Goal: Information Seeking & Learning: Learn about a topic

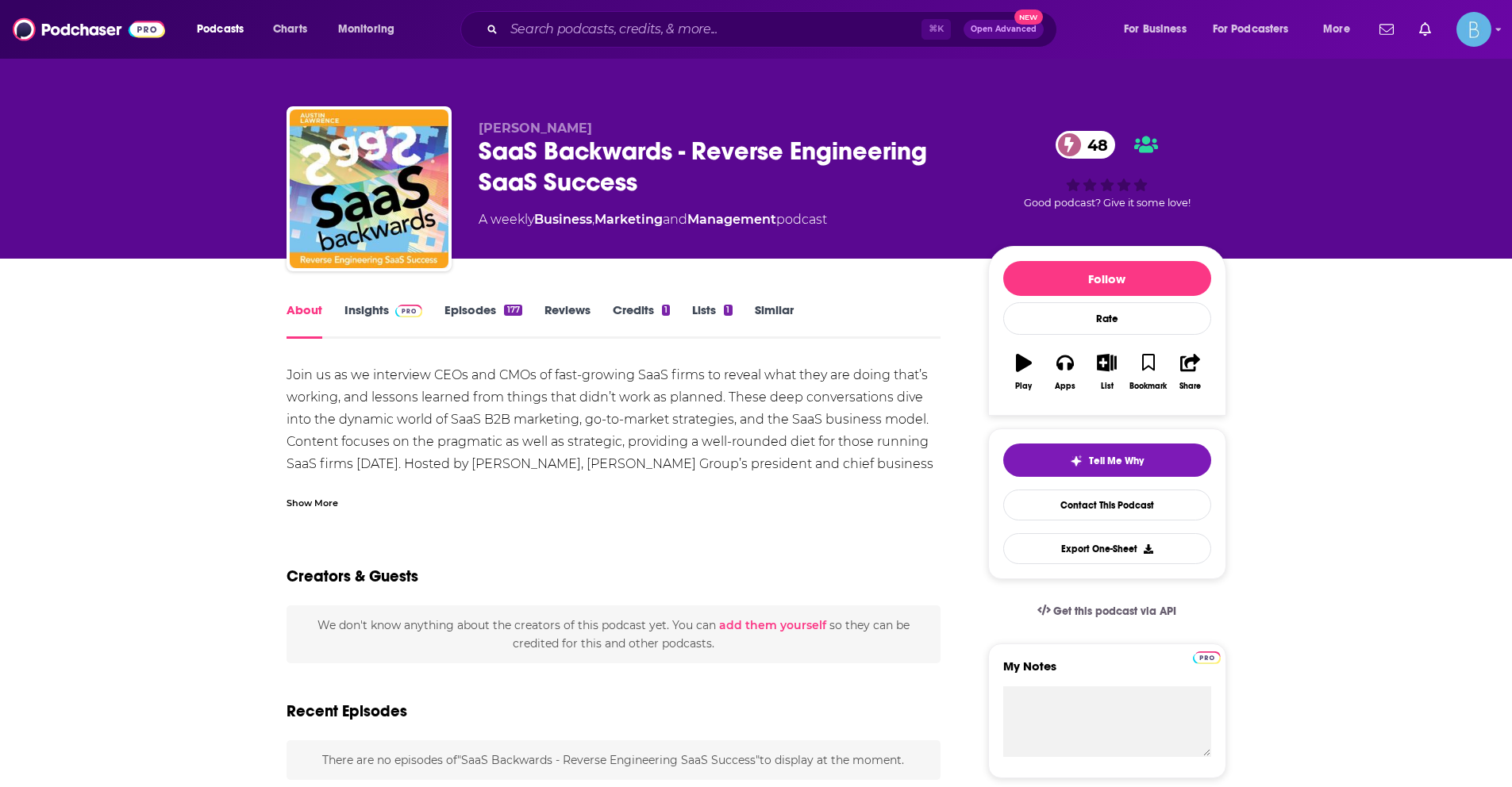
click at [350, 310] on link "Insights" at bounding box center [384, 321] width 79 height 36
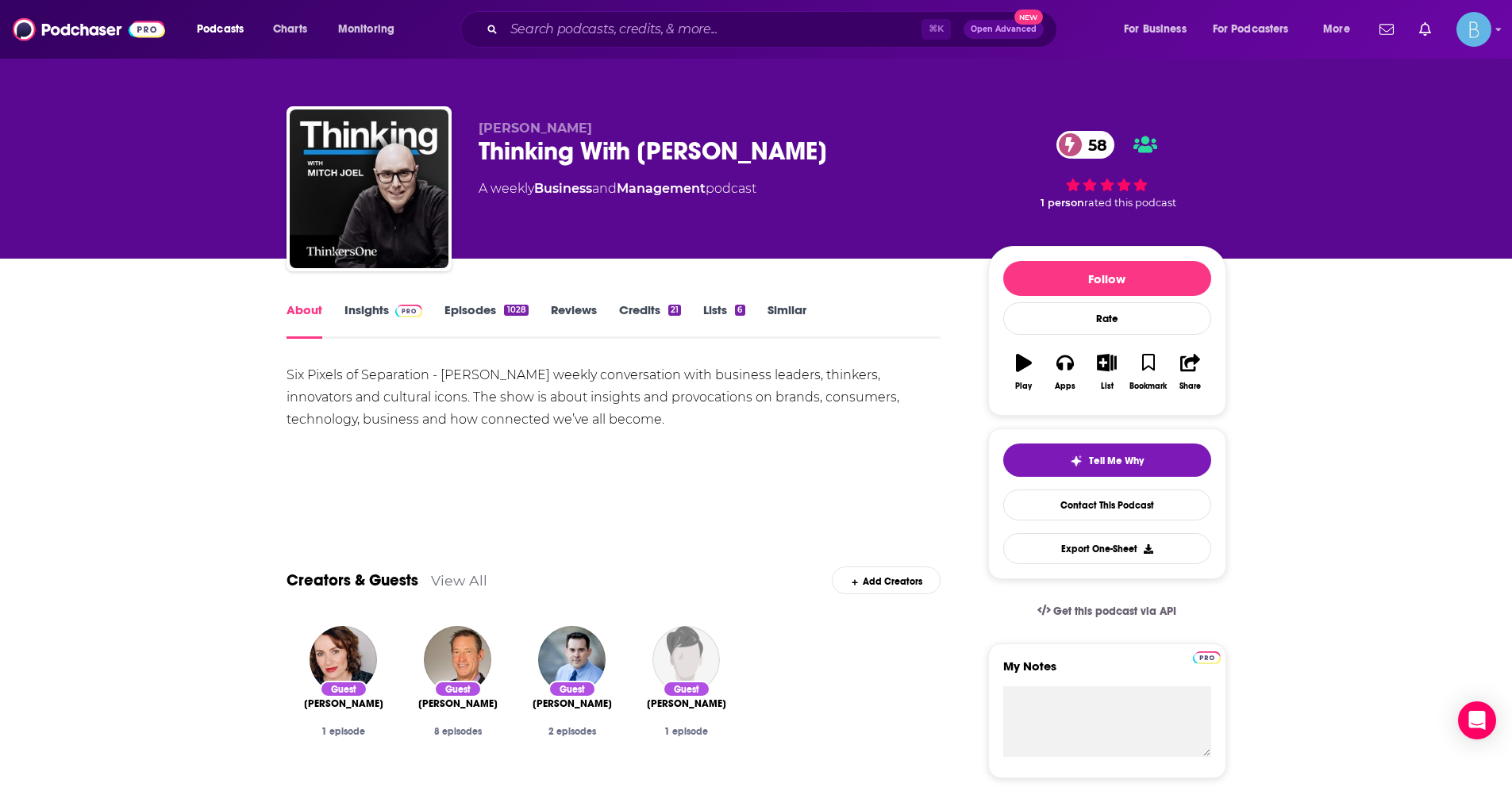
click at [356, 322] on link "Insights" at bounding box center [384, 321] width 79 height 36
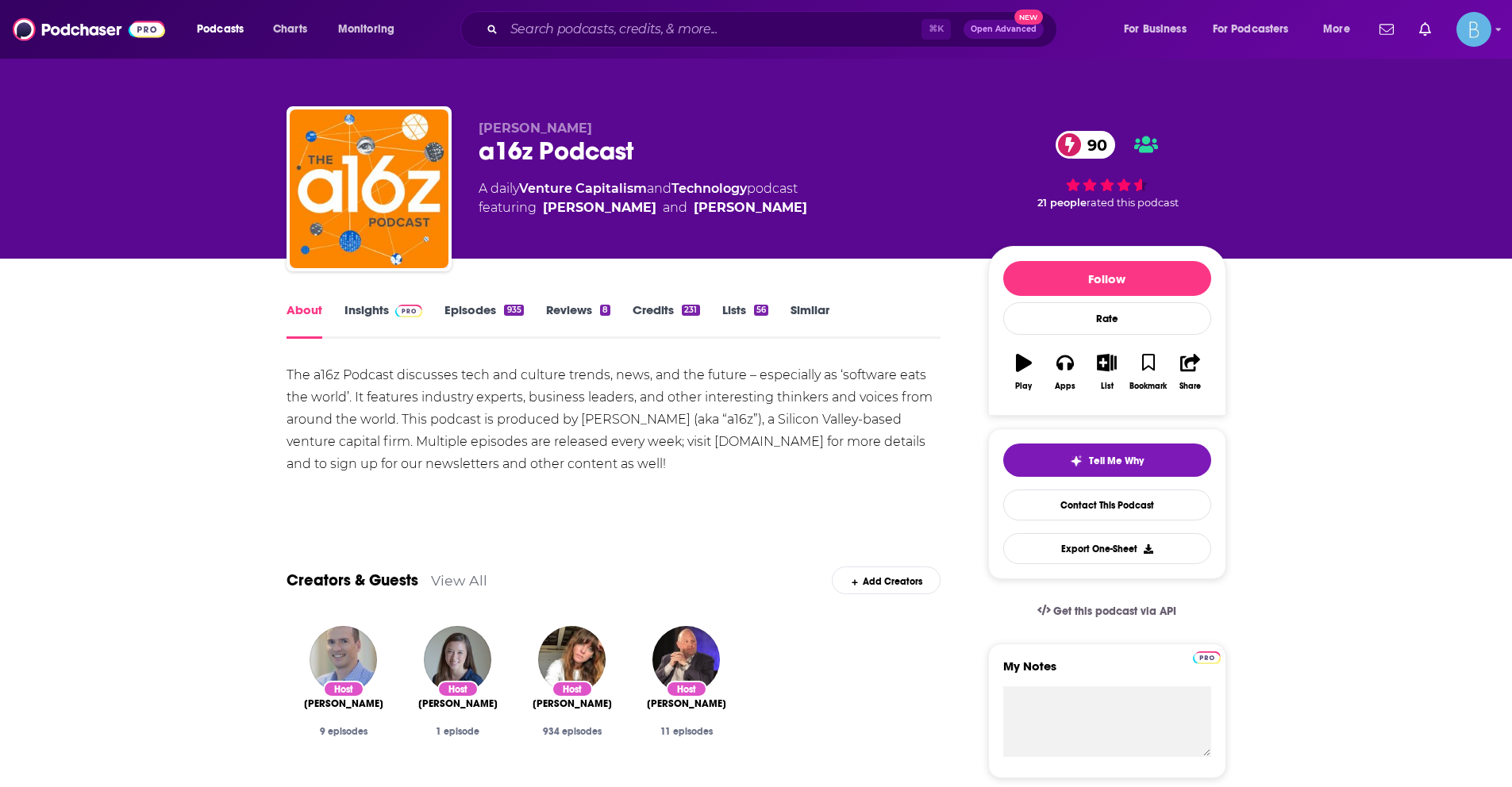
click at [357, 315] on link "Insights" at bounding box center [384, 321] width 79 height 36
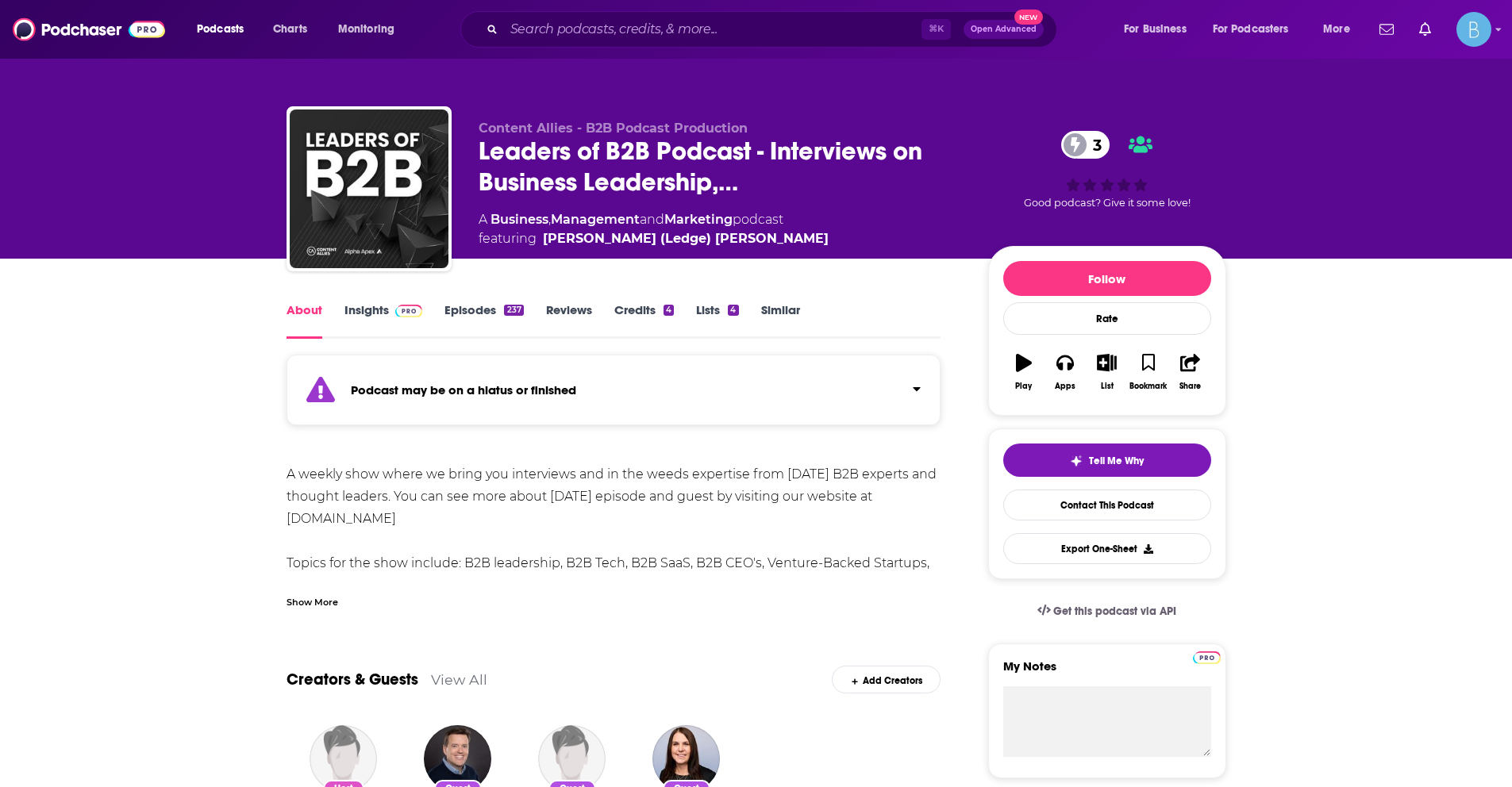
click at [358, 327] on link "Insights" at bounding box center [384, 321] width 79 height 36
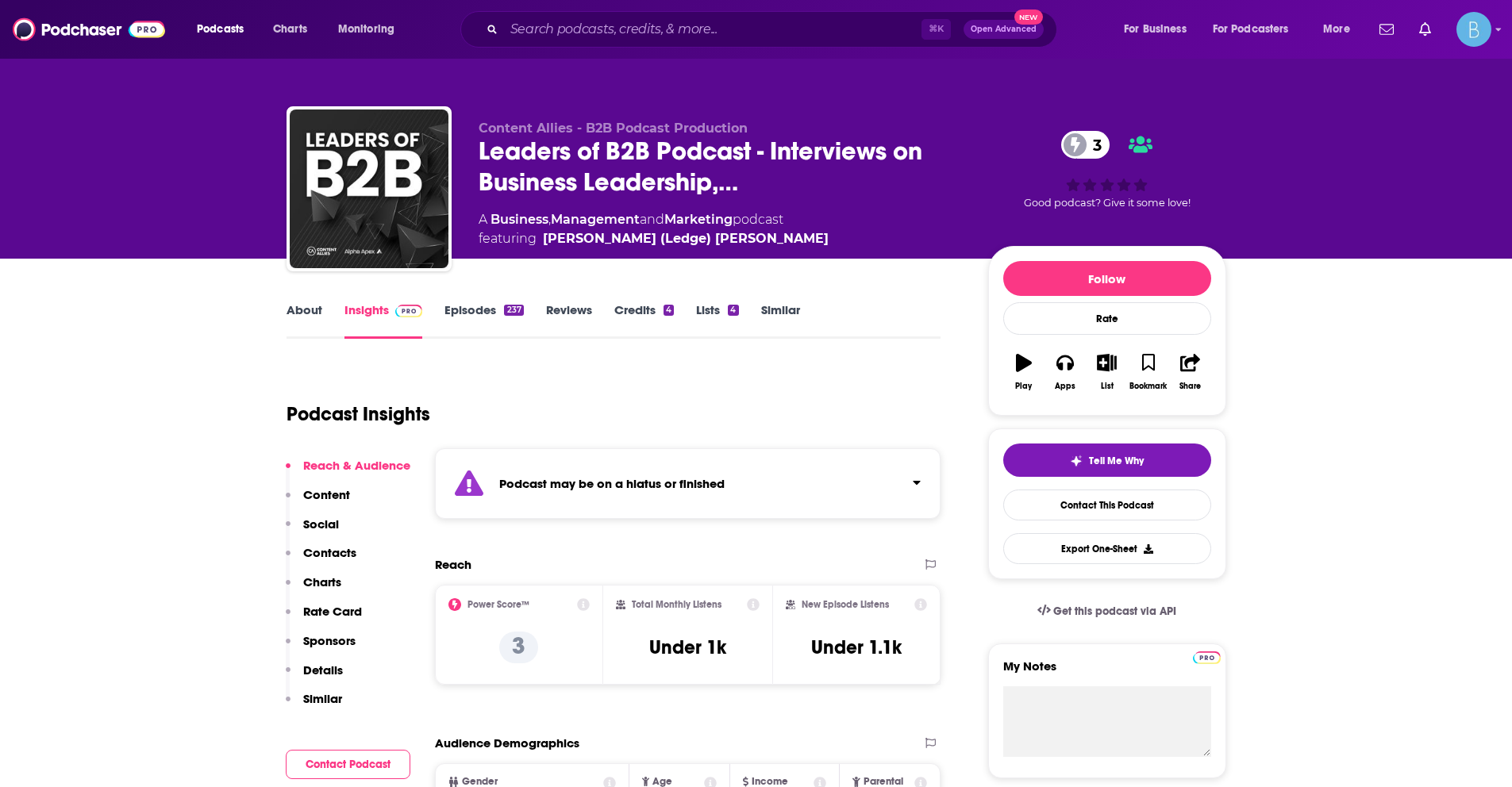
click at [456, 318] on link "Episodes 237" at bounding box center [484, 321] width 79 height 36
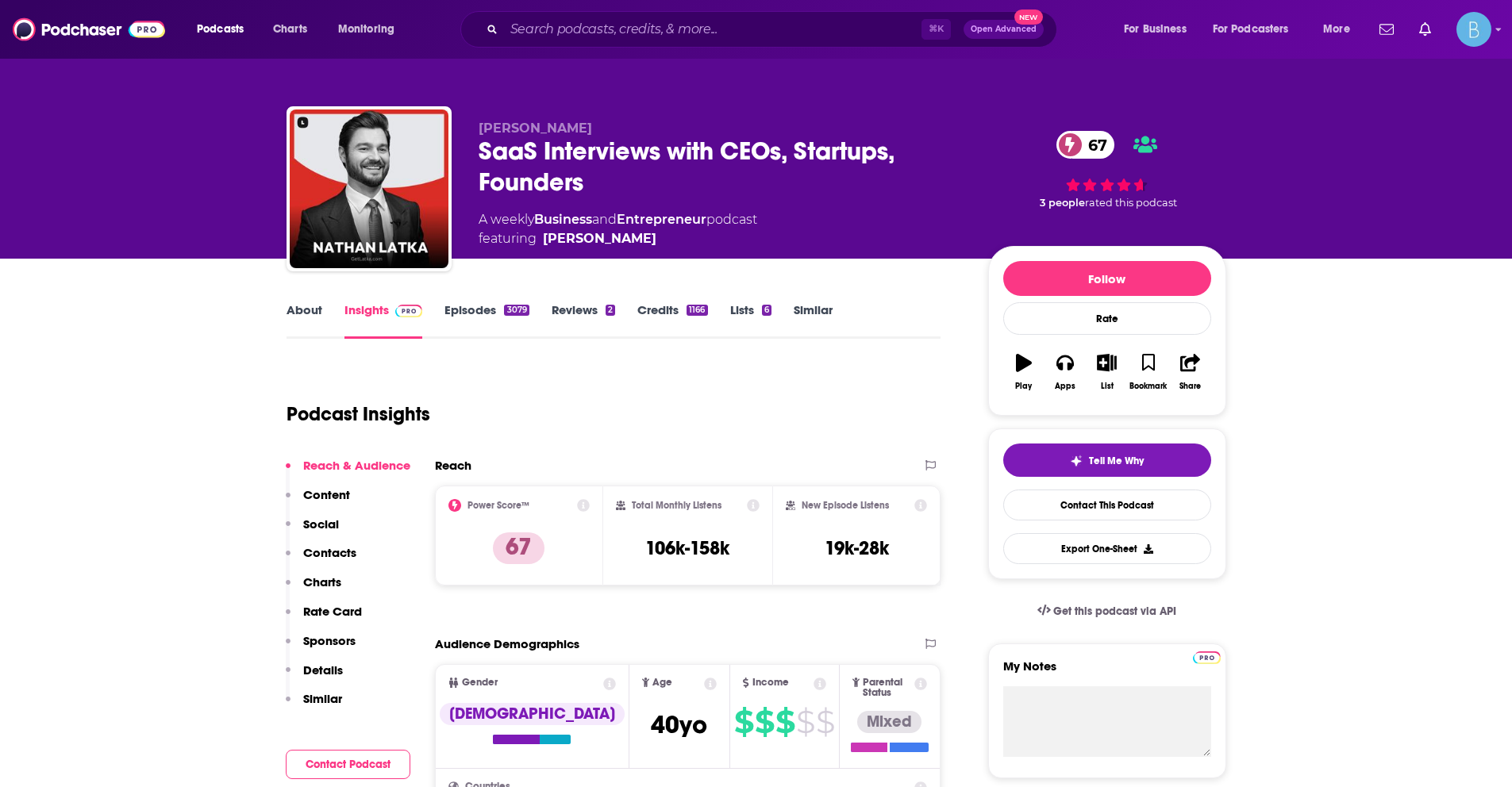
click at [474, 312] on link "Episodes 3079" at bounding box center [487, 321] width 85 height 36
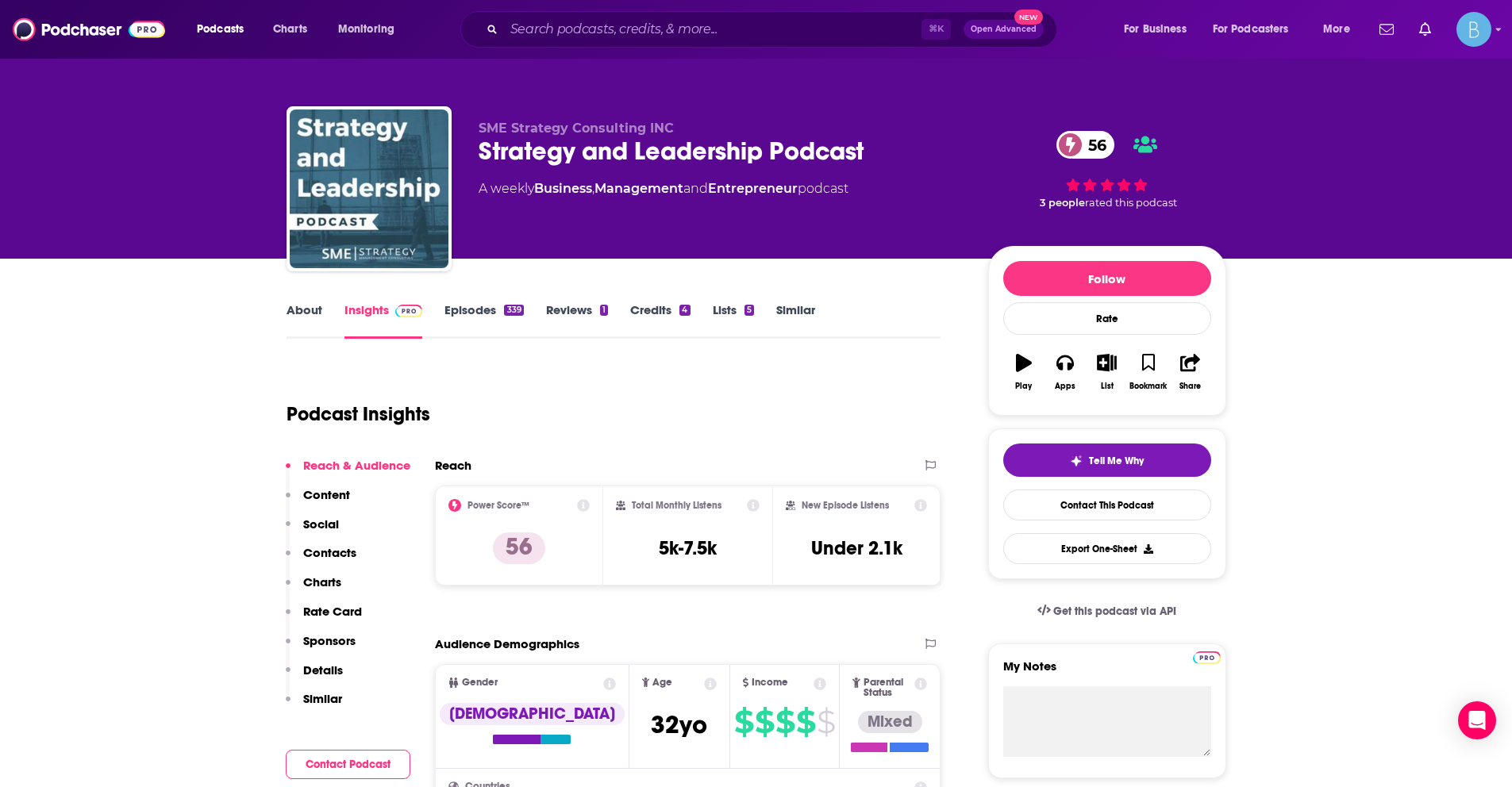
click at [449, 325] on link "Episodes 339" at bounding box center [484, 321] width 79 height 36
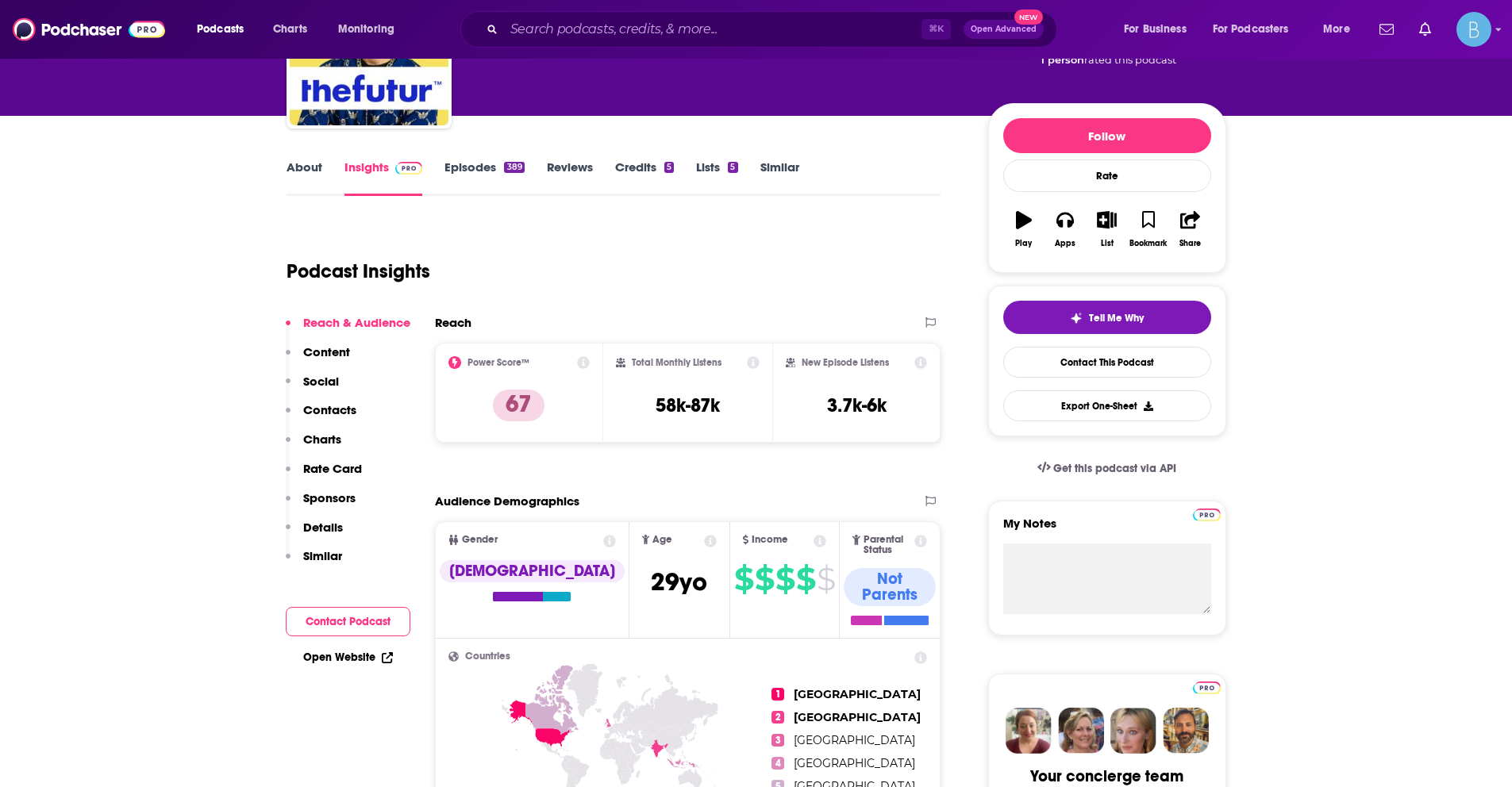
scroll to position [146, 0]
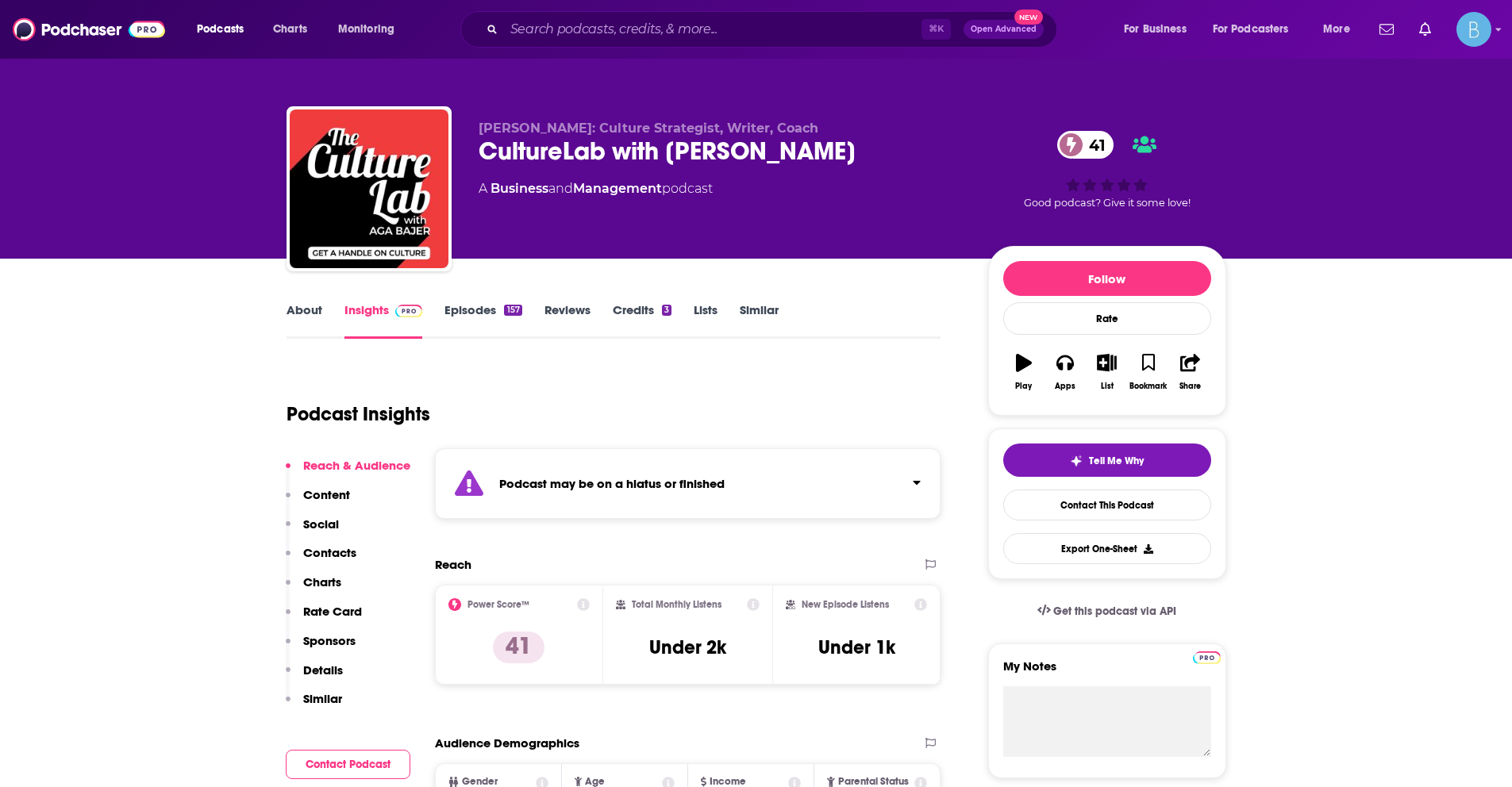
click at [466, 312] on link "Episodes 157" at bounding box center [483, 321] width 77 height 36
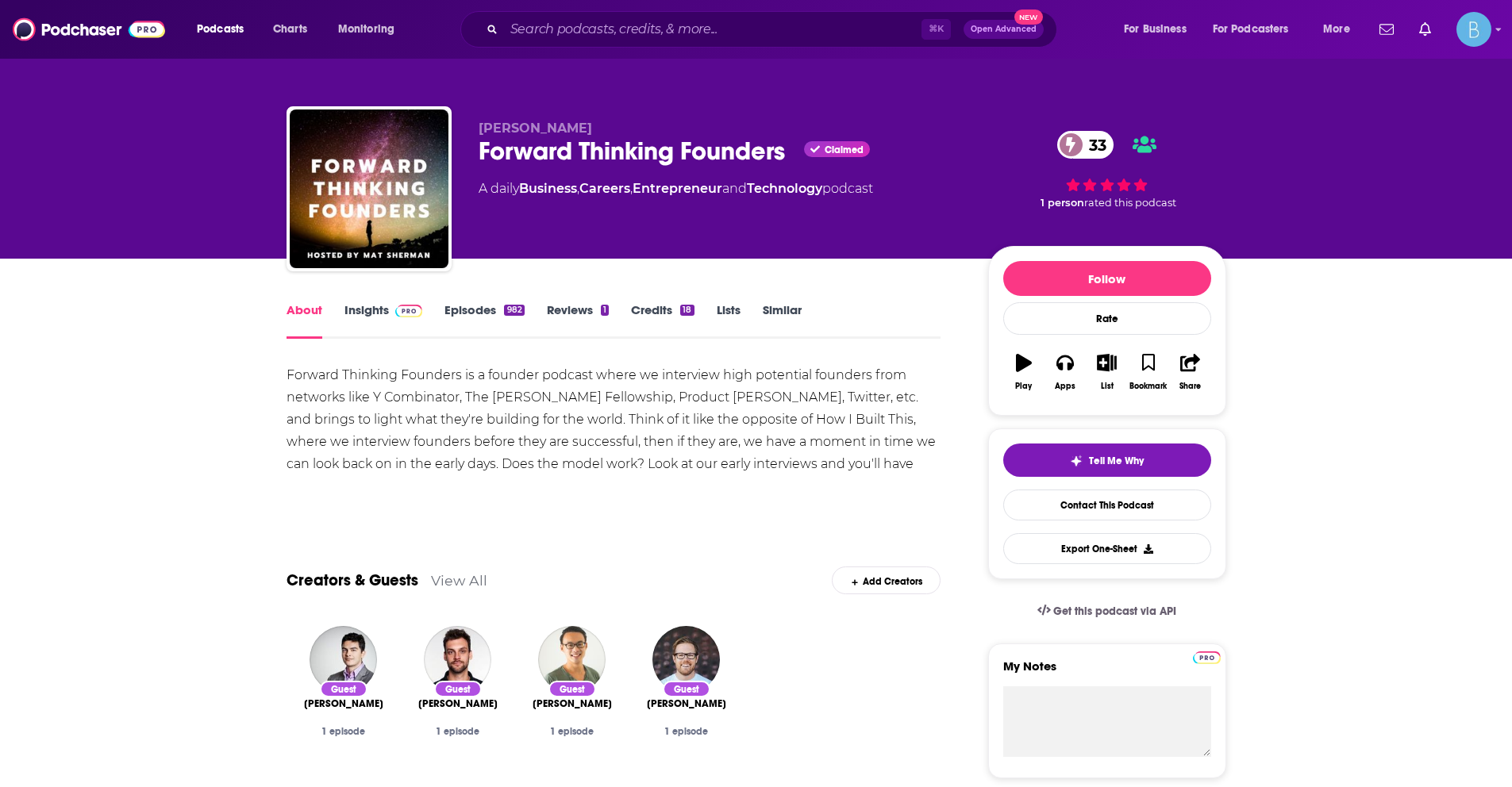
click at [447, 312] on link "Episodes 982" at bounding box center [485, 321] width 80 height 36
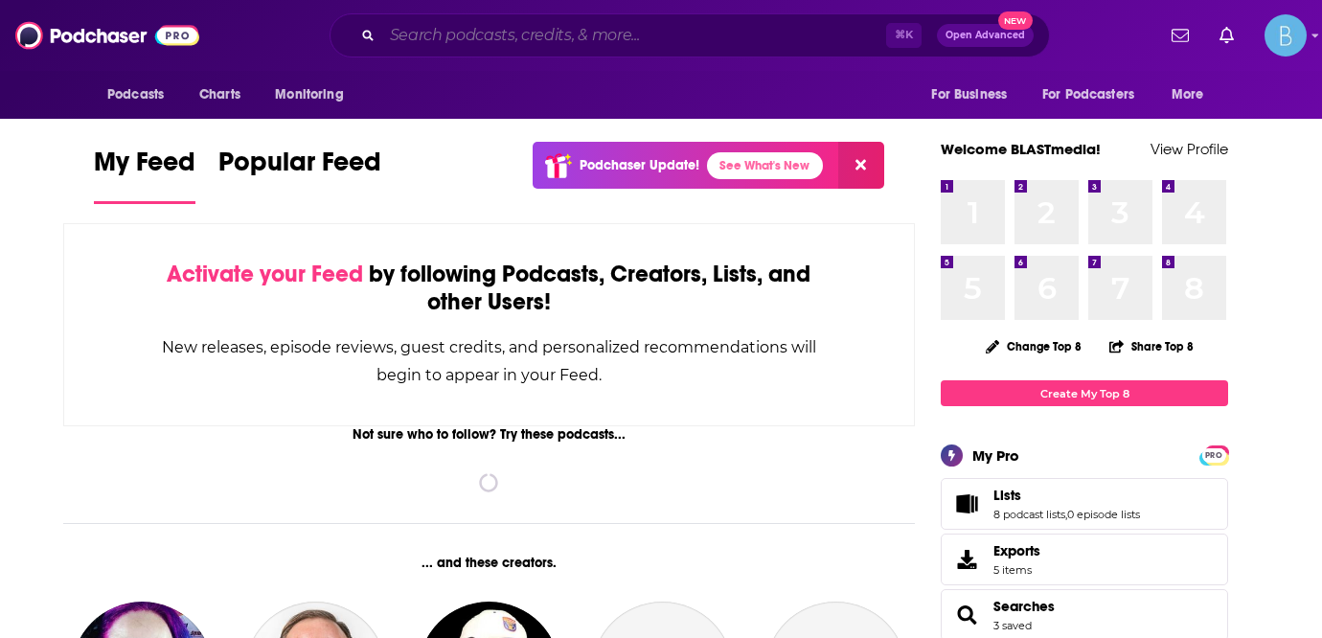
click at [477, 34] on input "Search podcasts, credits, & more..." at bounding box center [634, 35] width 504 height 31
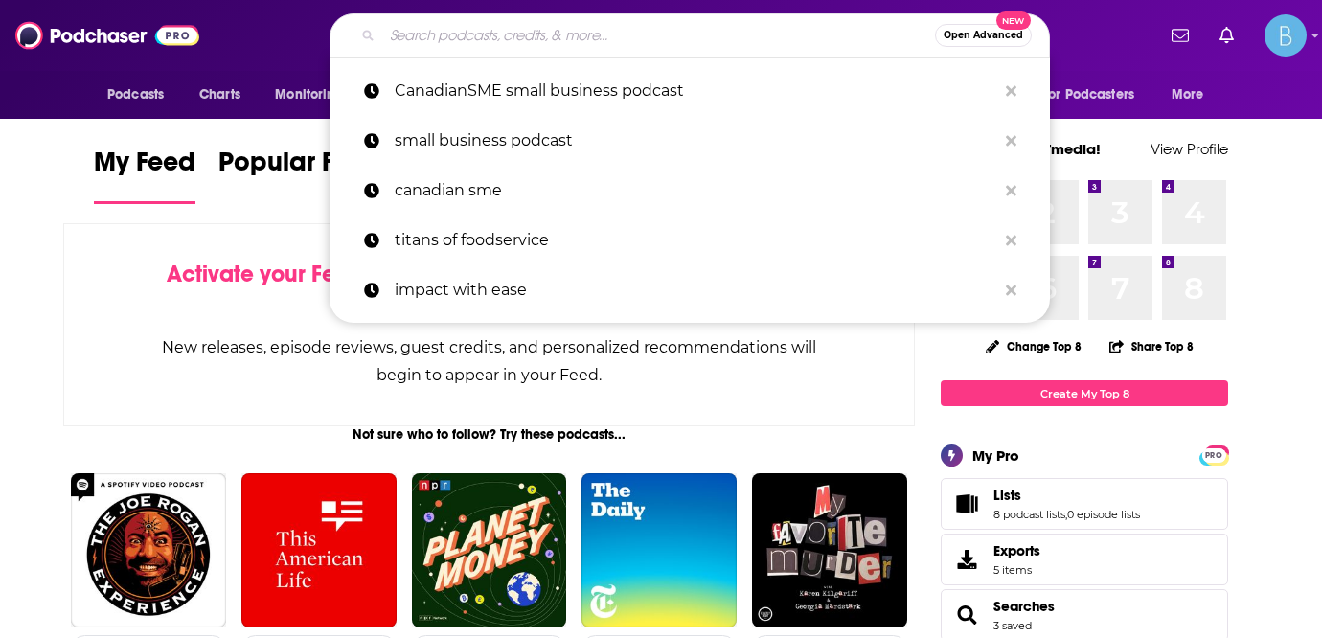
paste input "The Customer Experience Podcast"
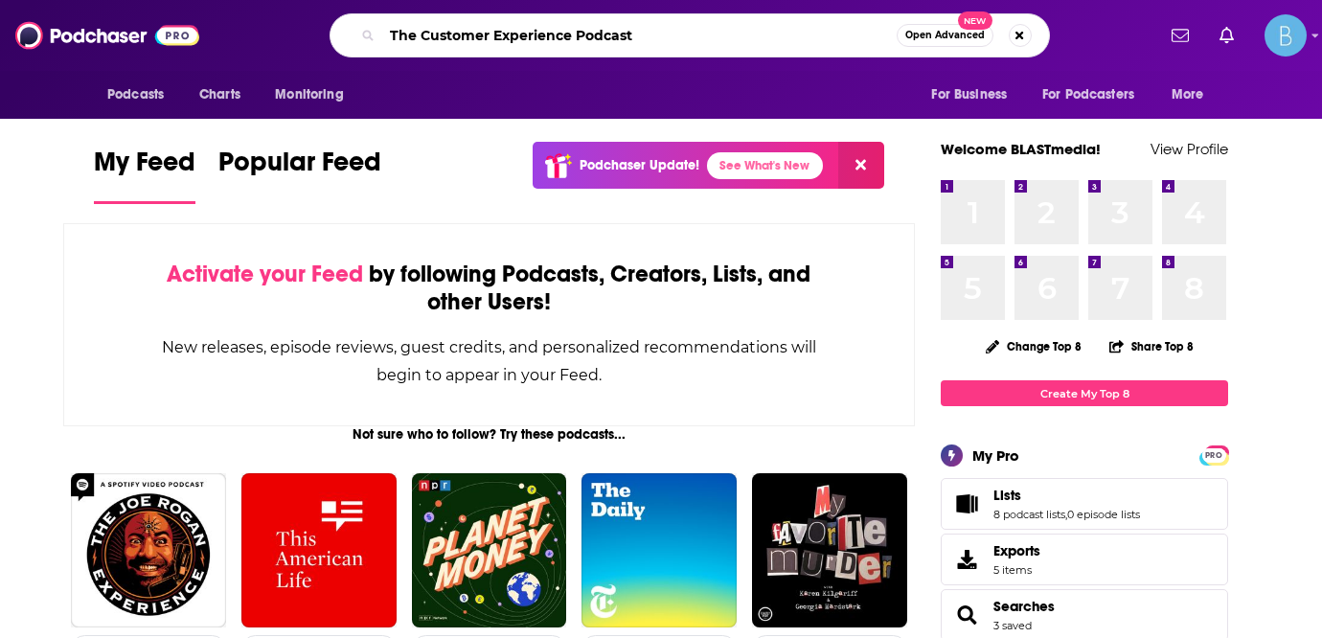
type input "The Customer Experience Podcast"
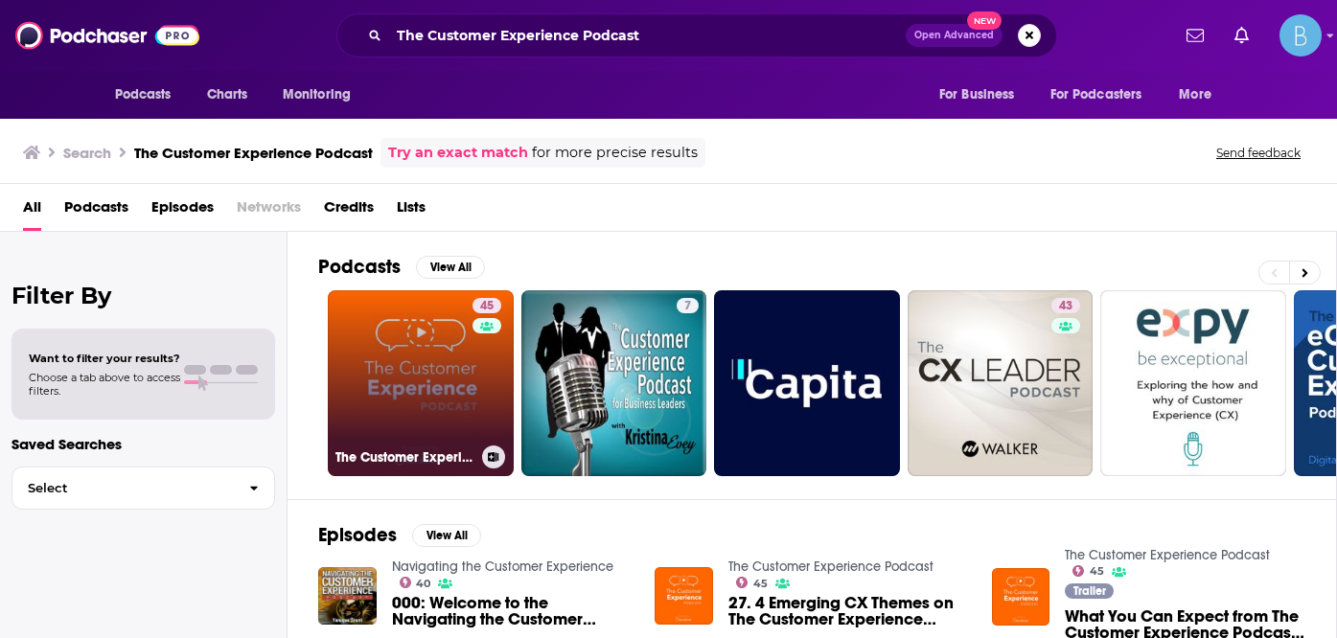
click at [465, 402] on link "45 The Customer Experience Podcast" at bounding box center [421, 383] width 186 height 186
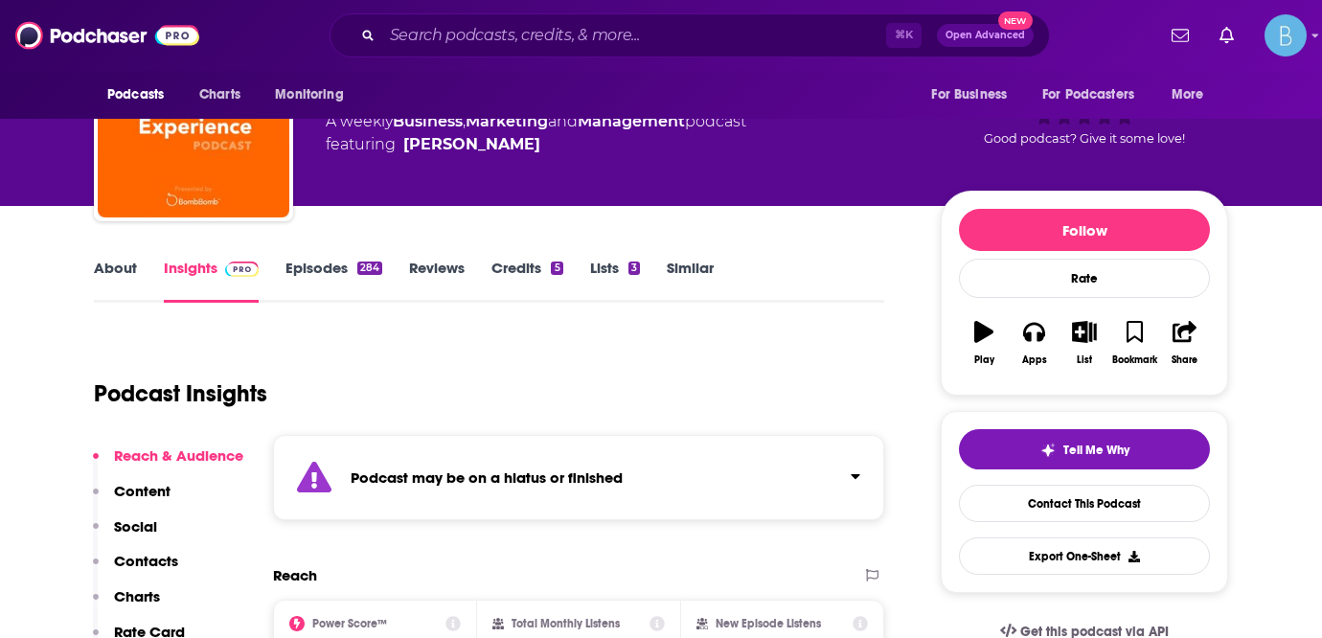
scroll to position [137, 0]
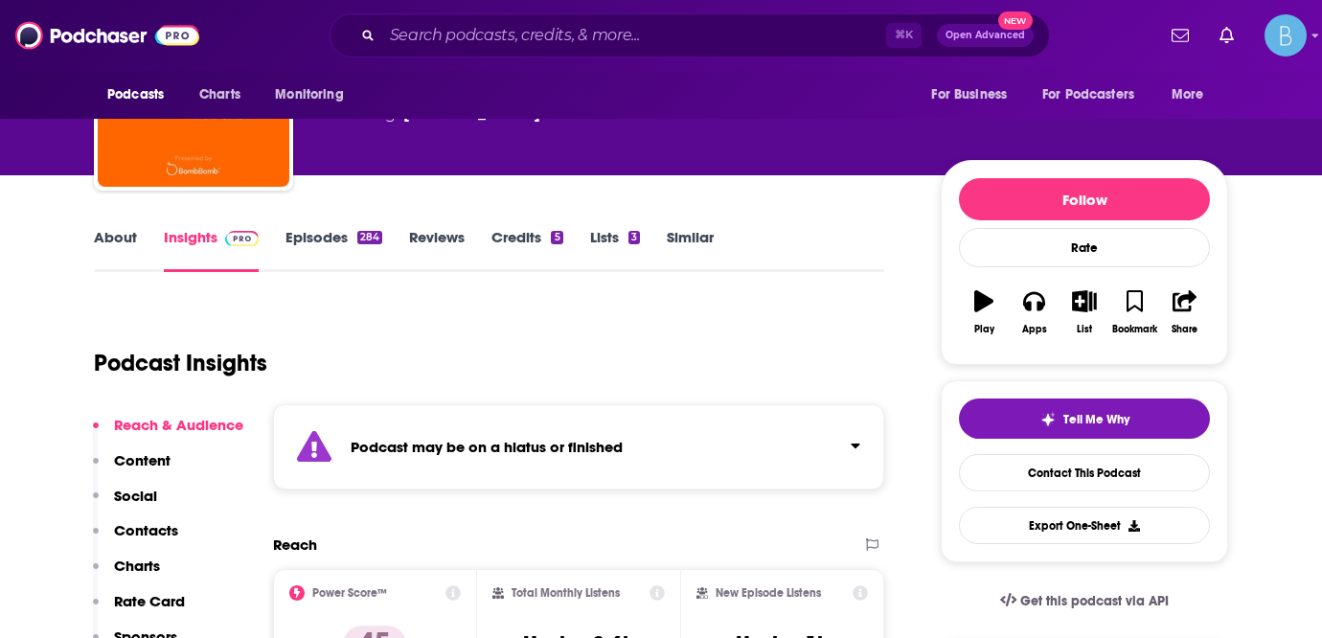
click at [312, 250] on link "Episodes 284" at bounding box center [334, 250] width 97 height 44
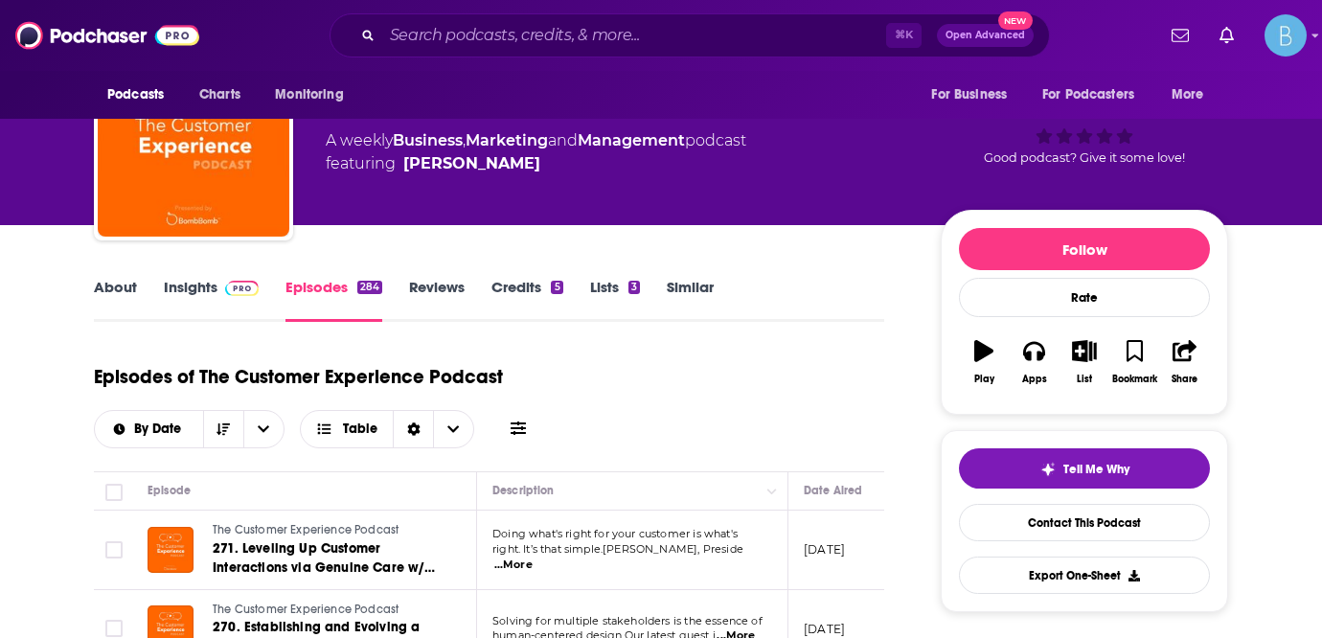
scroll to position [182, 0]
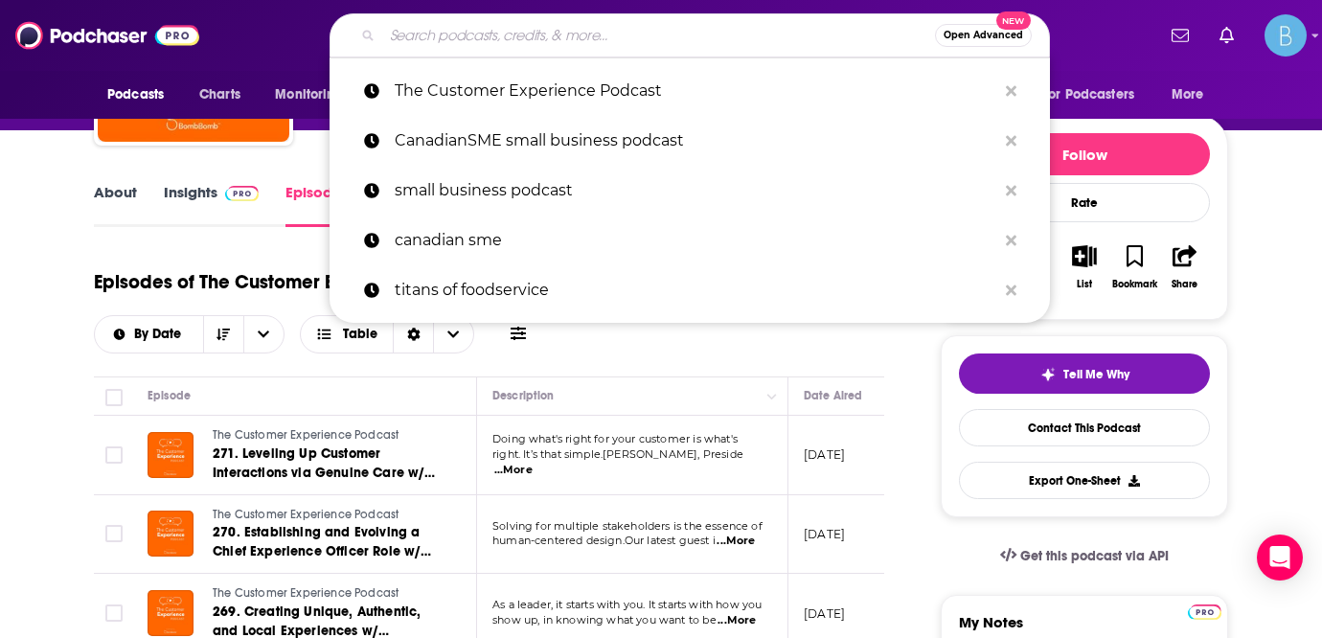
paste input "The CX Leader Podcast"
type input "The CX Leader Podcast"
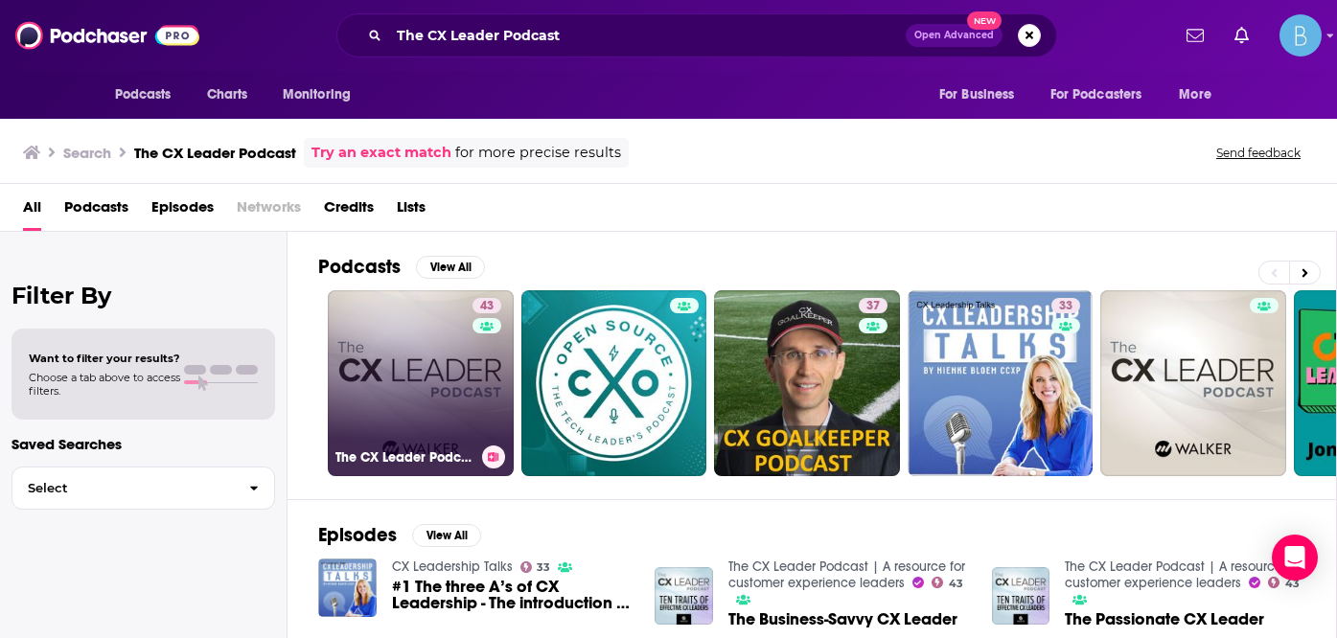
click at [437, 399] on link "43 The CX Leader Podcast | A resource for customer experience leaders" at bounding box center [421, 383] width 186 height 186
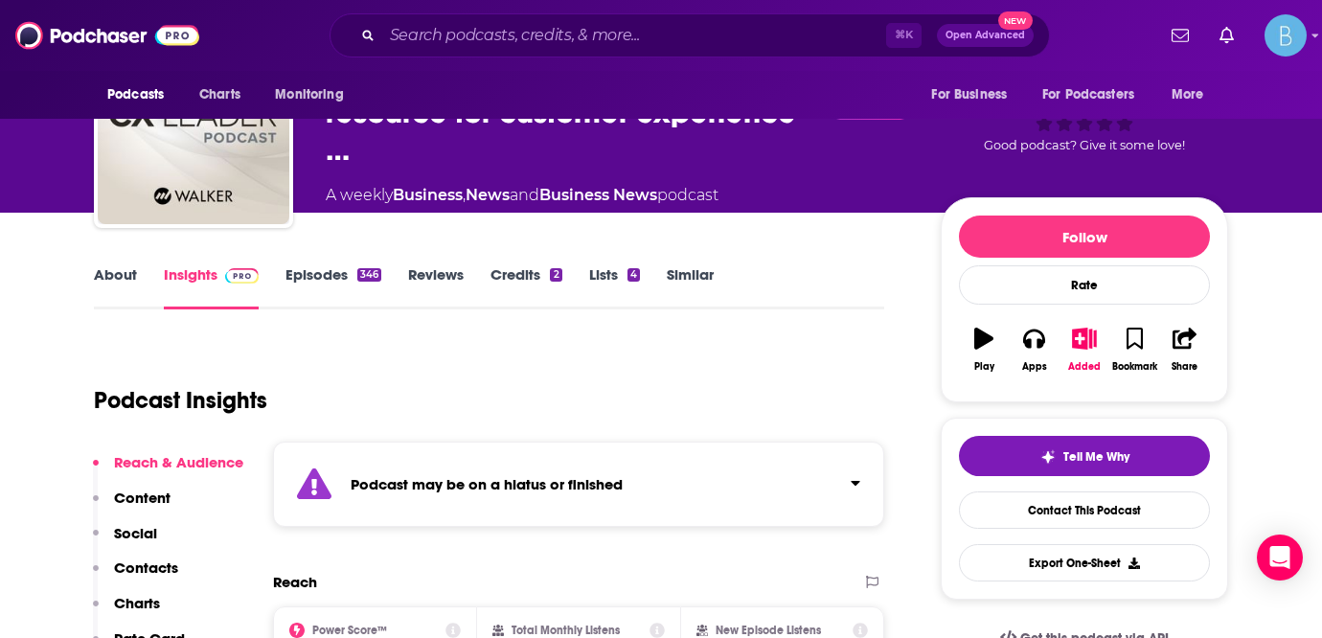
scroll to position [165, 0]
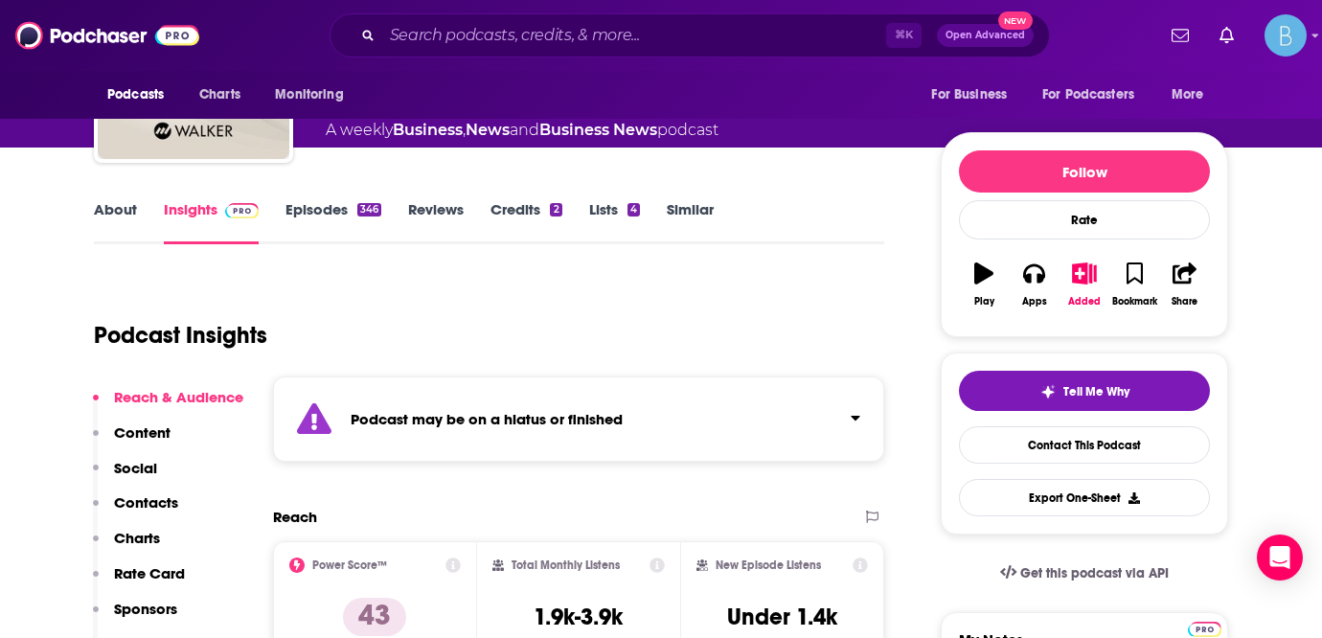
click at [292, 211] on link "Episodes 346" at bounding box center [334, 222] width 96 height 44
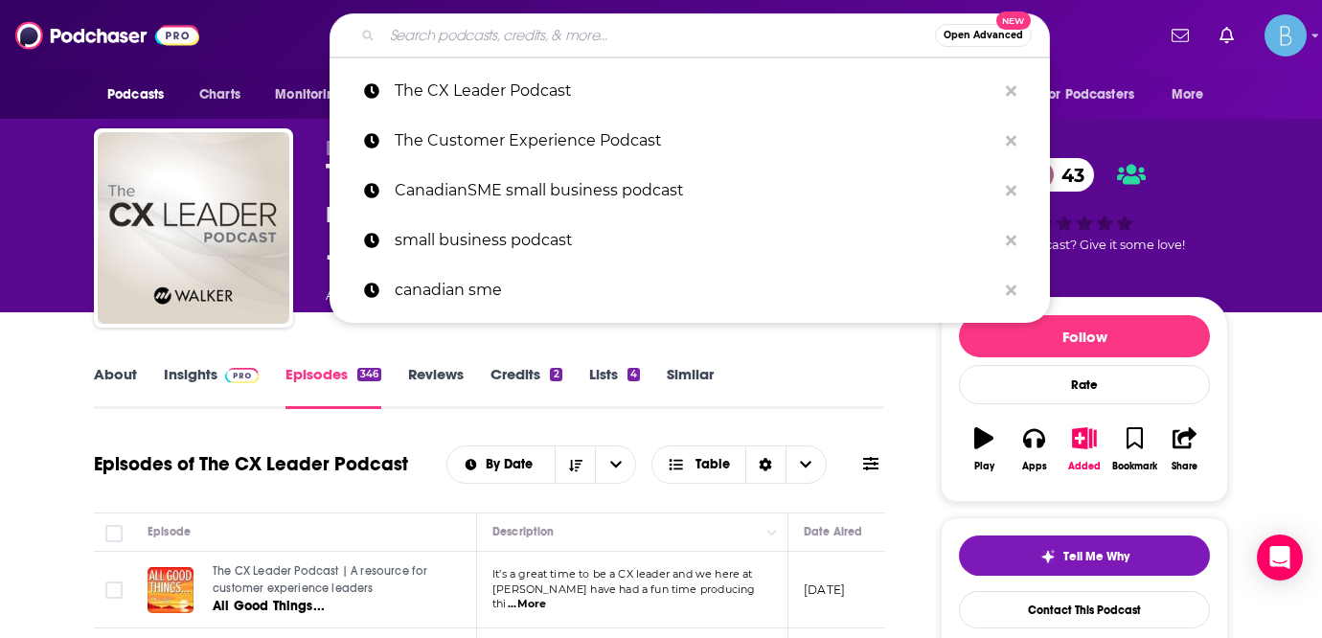
click at [634, 40] on input "Search podcasts, credits, & more..." at bounding box center [658, 35] width 553 height 31
paste input "Voices of CX"
type input "Voices of CX"
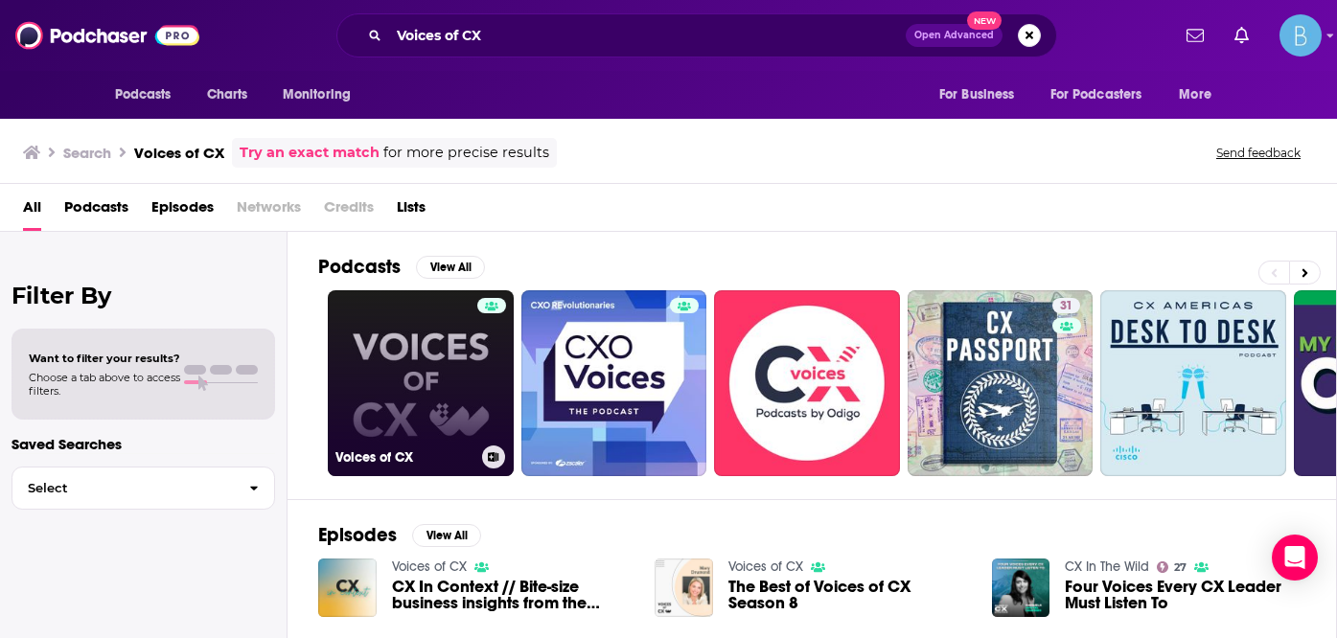
click at [469, 378] on link "Voices of CX" at bounding box center [421, 383] width 186 height 186
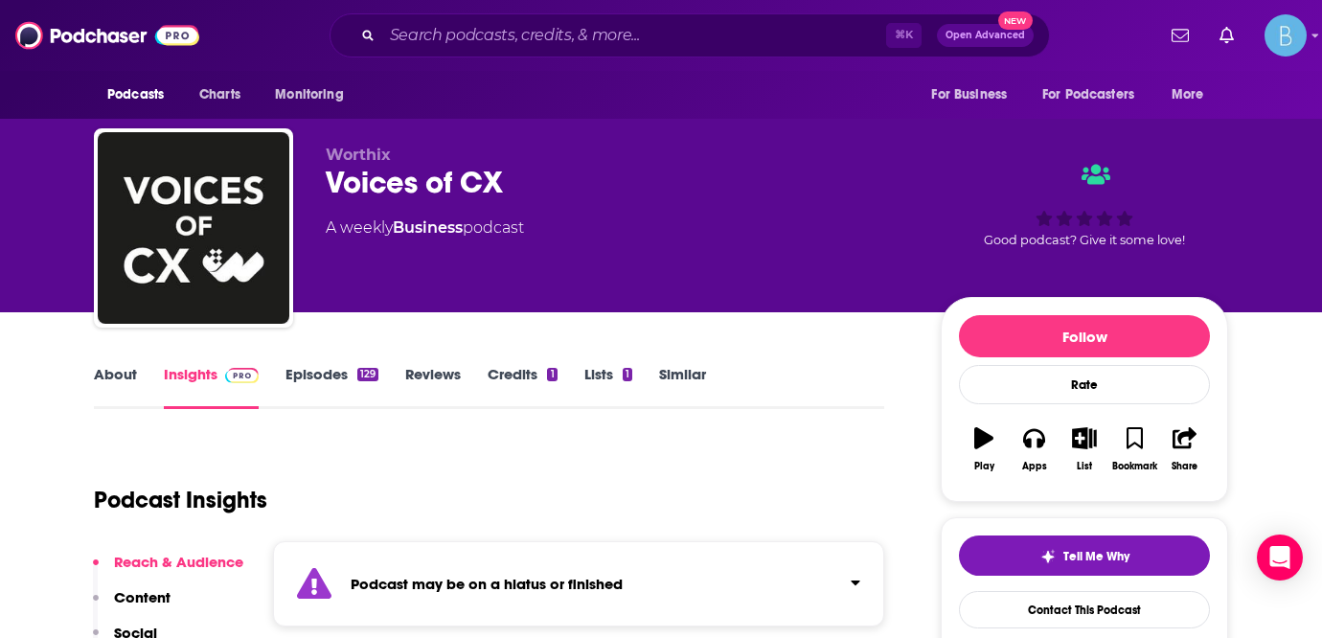
click at [334, 391] on link "Episodes 129" at bounding box center [332, 387] width 93 height 44
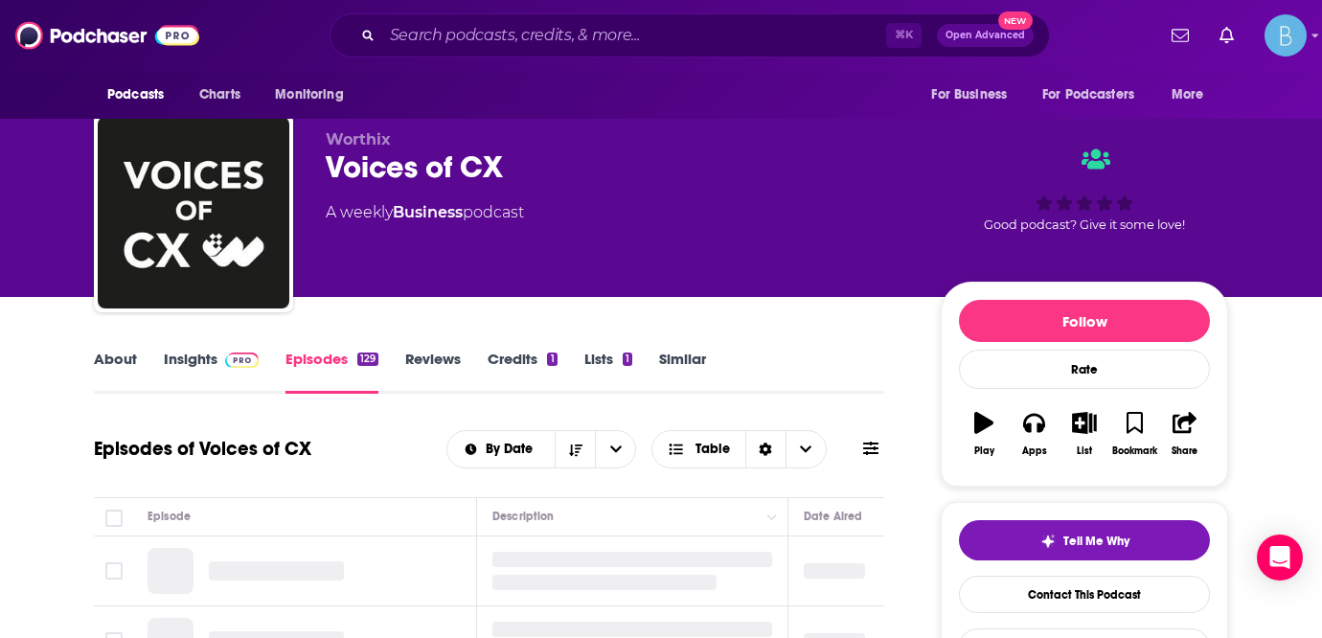
scroll to position [21, 0]
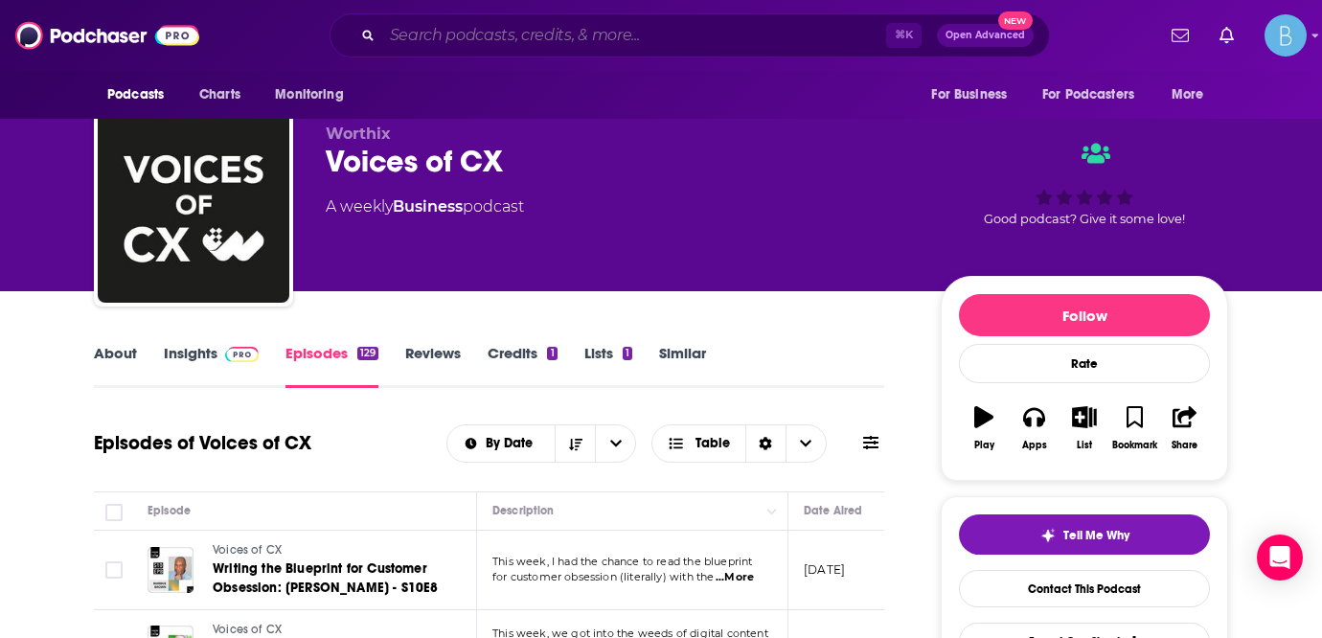
click at [476, 39] on input "Search podcasts, credits, & more..." at bounding box center [634, 35] width 504 height 31
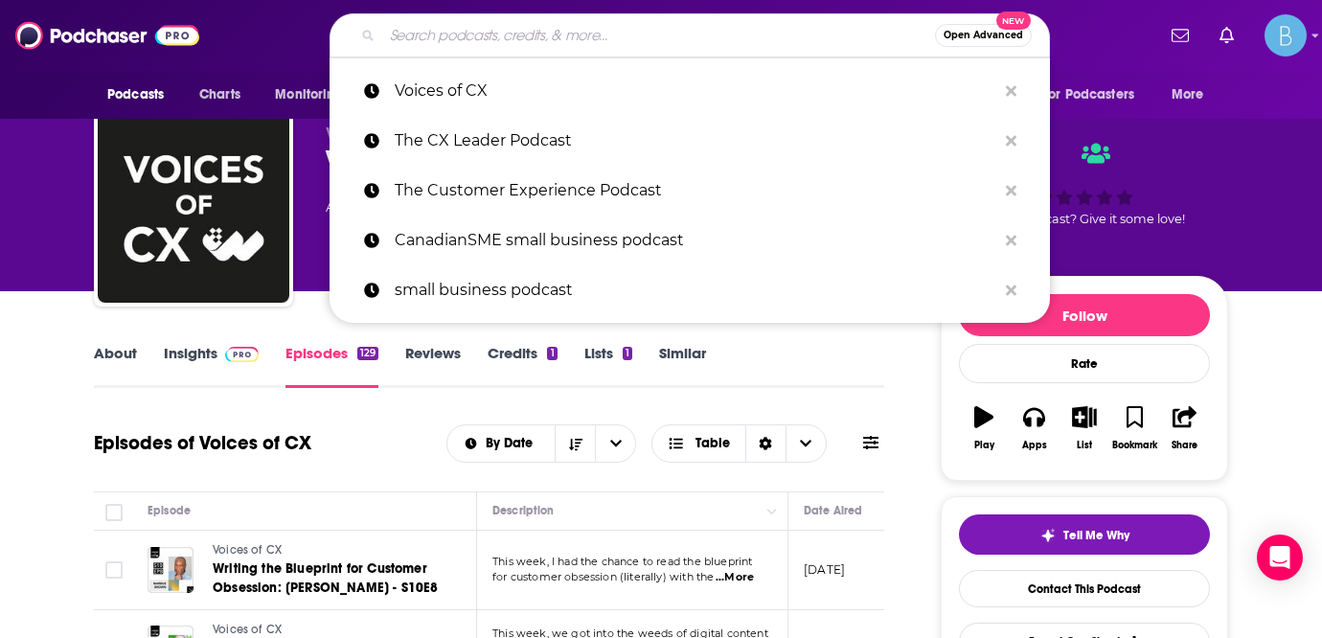
paste input "Fast Leader Show | The Show for the Customer-centric Leader"
type input "Fast Leader Show | The Show for the Customer-centric Leader"
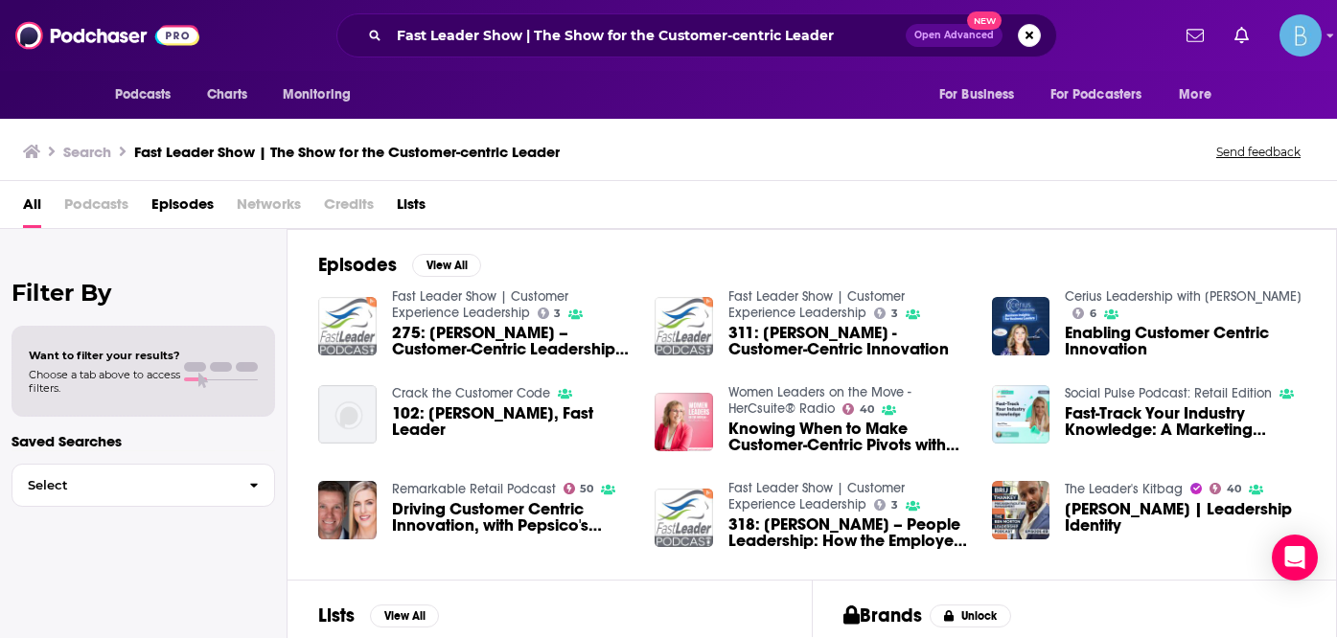
scroll to position [171, 0]
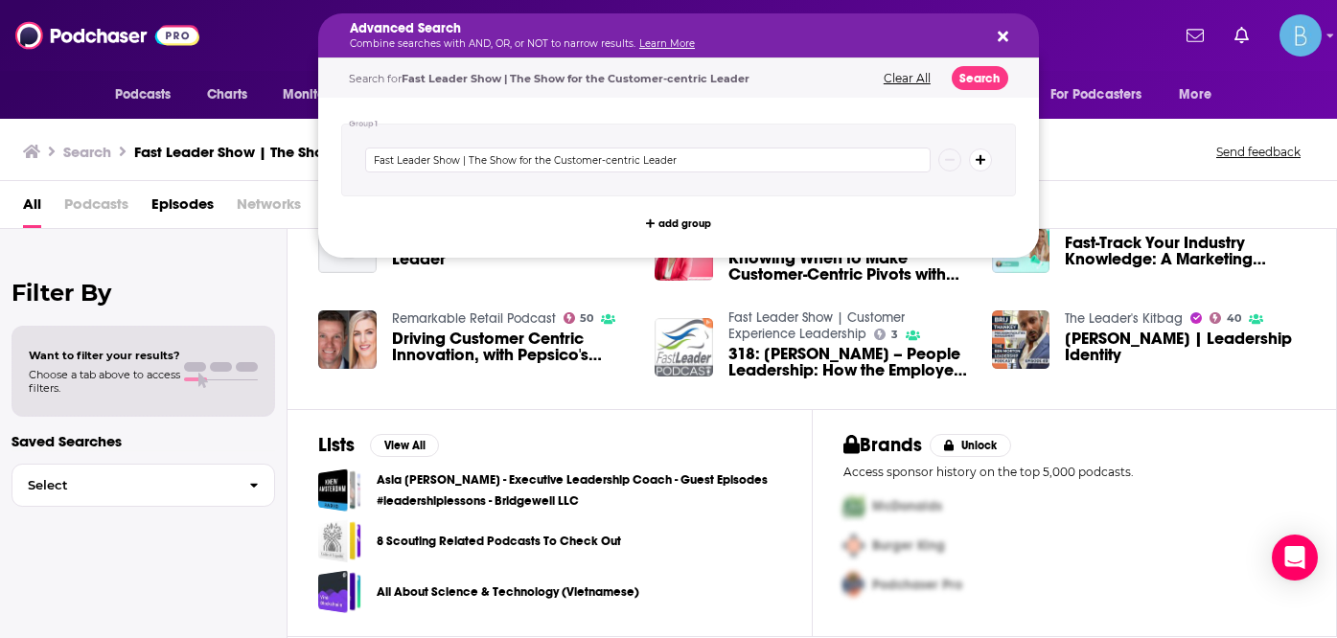
click at [799, 34] on h5 "Advanced Search" at bounding box center [663, 28] width 627 height 13
click at [995, 41] on button "Search podcasts, credits, & more..." at bounding box center [999, 35] width 15 height 15
drag, startPoint x: 848, startPoint y: 39, endPoint x: 812, endPoint y: 33, distance: 36.1
click at [1011, 39] on div "Advanced Search Combine searches with AND, OR, or NOT to narrow results. Learn …" at bounding box center [678, 35] width 720 height 44
click at [1008, 40] on div "Advanced Search Combine searches with AND, OR, or NOT to narrow results. Learn …" at bounding box center [678, 35] width 720 height 44
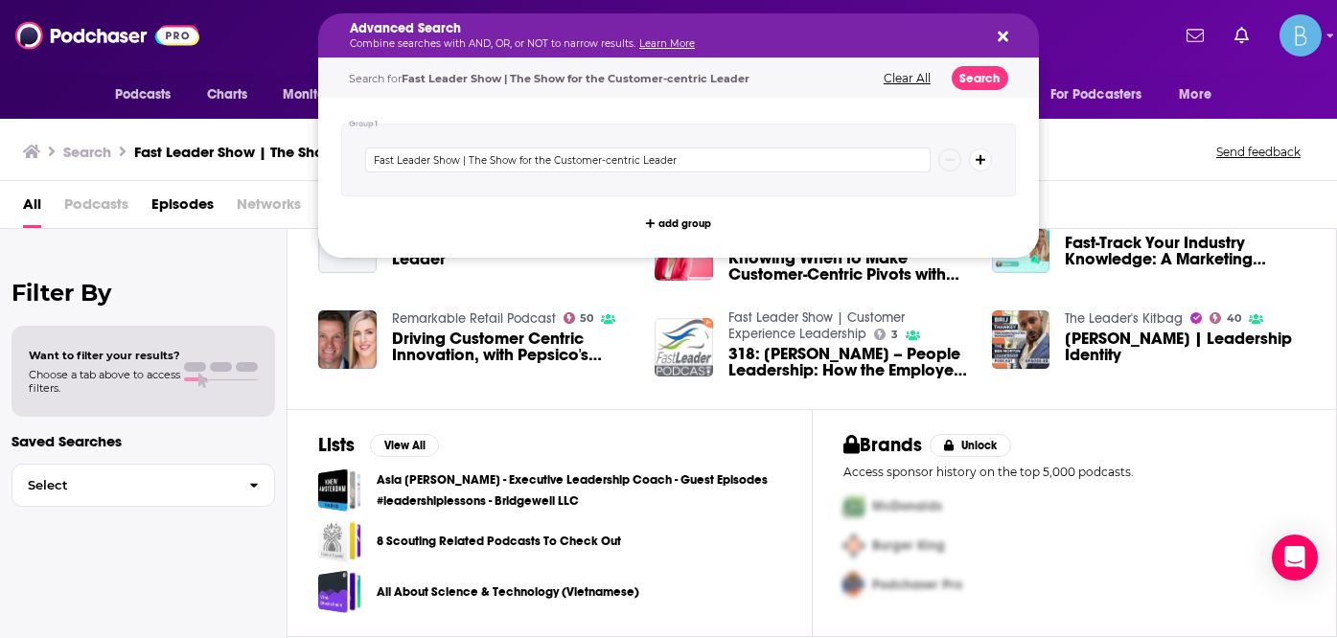
click at [995, 30] on button "Search podcasts, credits, & more..." at bounding box center [999, 35] width 15 height 15
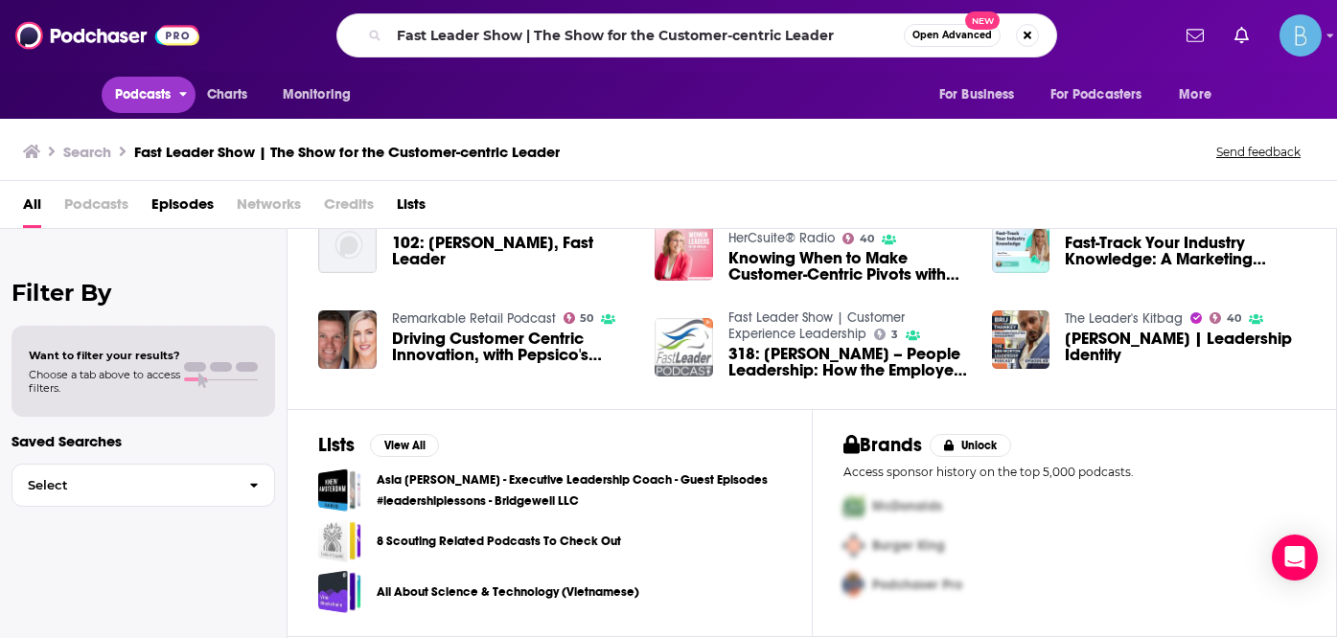
click at [147, 112] on button "Podcasts" at bounding box center [149, 95] width 95 height 36
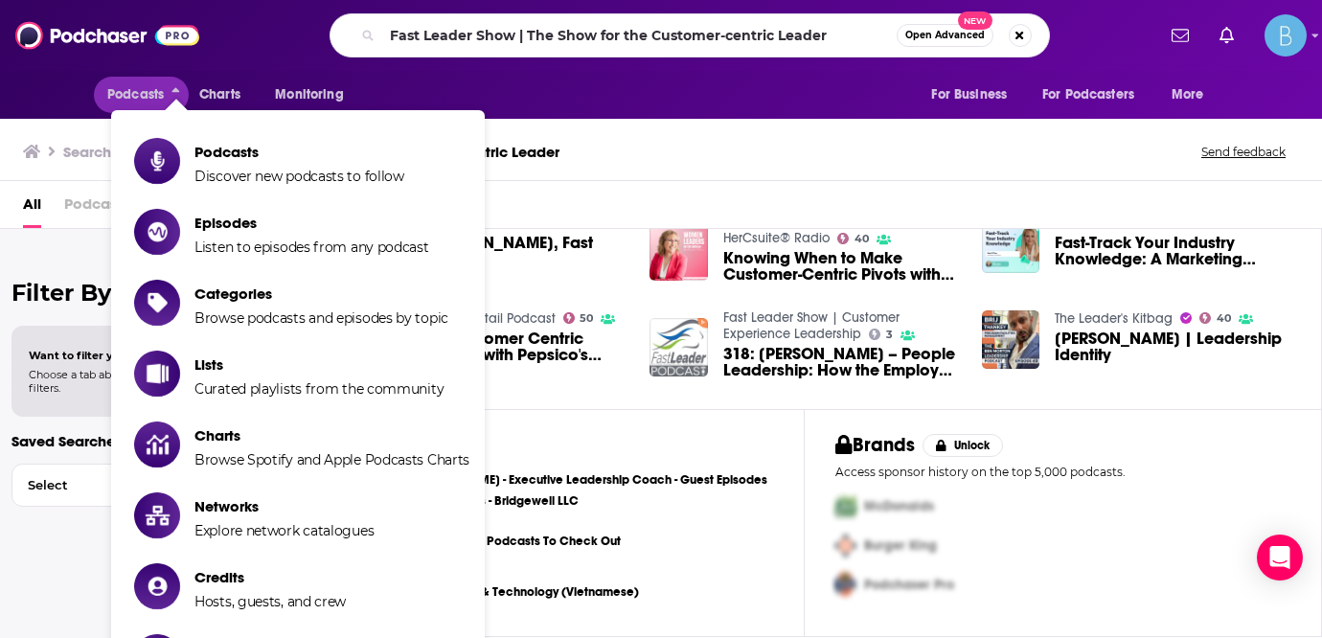
drag, startPoint x: 514, startPoint y: 60, endPoint x: 493, endPoint y: 29, distance: 38.0
click at [514, 60] on div "Podcasts Charts Monitoring Fast Leader Show | The Show for the Customer-centric…" at bounding box center [661, 35] width 1322 height 71
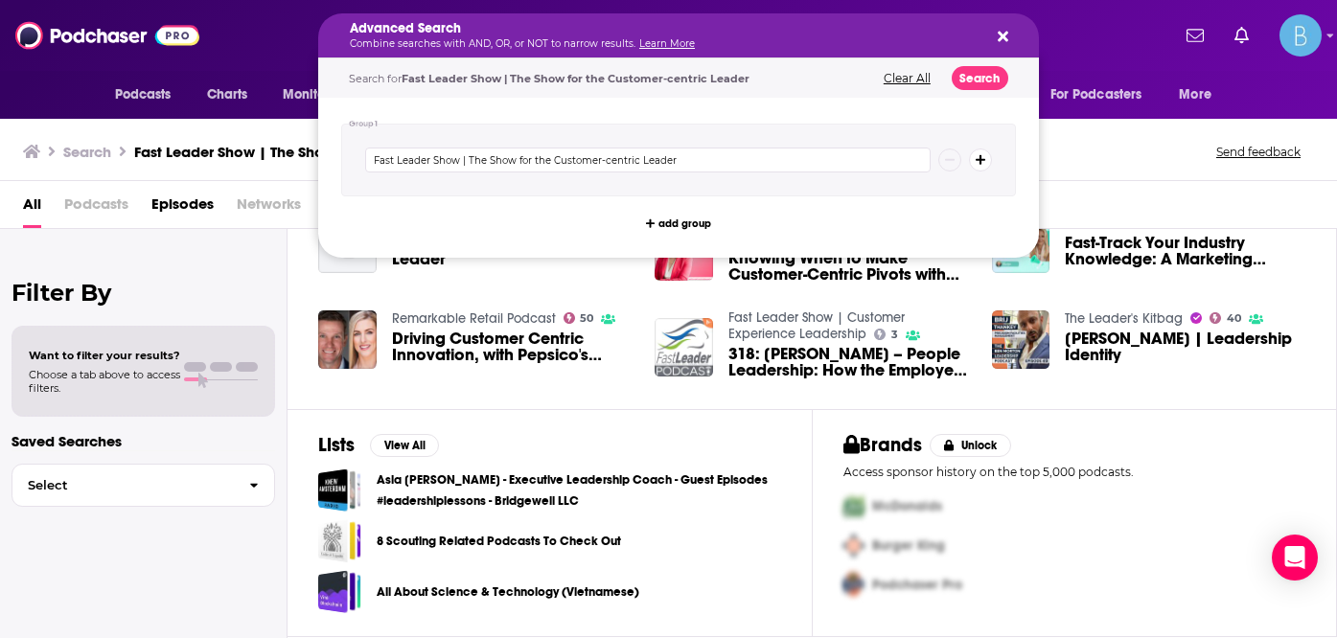
drag, startPoint x: 508, startPoint y: 35, endPoint x: 682, endPoint y: 51, distance: 175.0
click at [932, 78] on button "Clear All" at bounding box center [907, 78] width 58 height 13
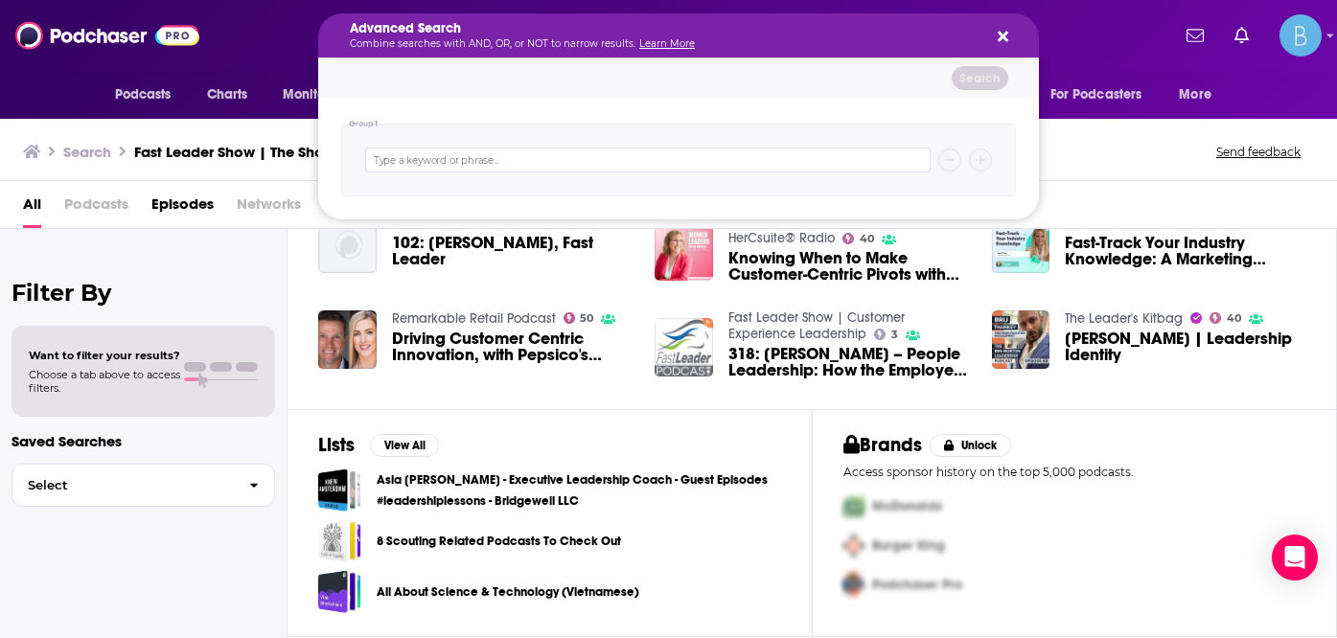
drag, startPoint x: 1008, startPoint y: 45, endPoint x: 996, endPoint y: 52, distance: 13.3
click at [1008, 45] on div "Advanced Search Combine searches with AND, OR, or NOT to narrow results. Learn …" at bounding box center [678, 35] width 720 height 44
click at [996, 34] on button "Search podcasts, credits, & more..." at bounding box center [999, 35] width 15 height 15
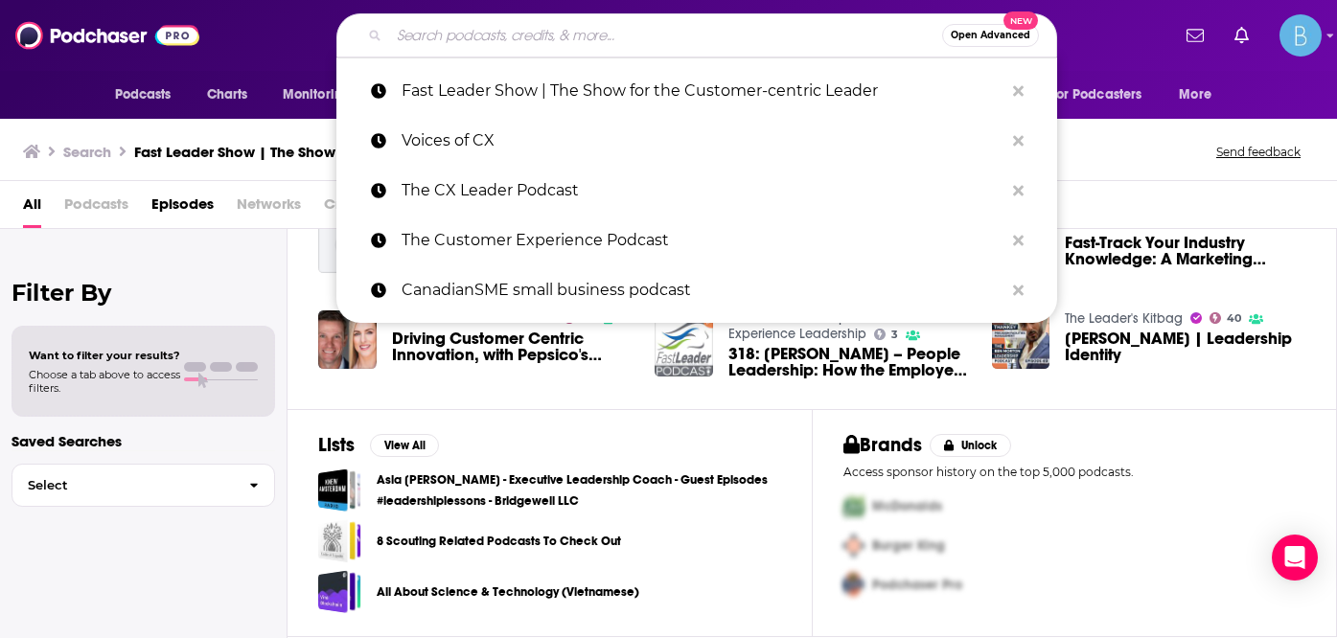
click at [446, 29] on input "Search podcasts, credits, & more..." at bounding box center [665, 35] width 553 height 31
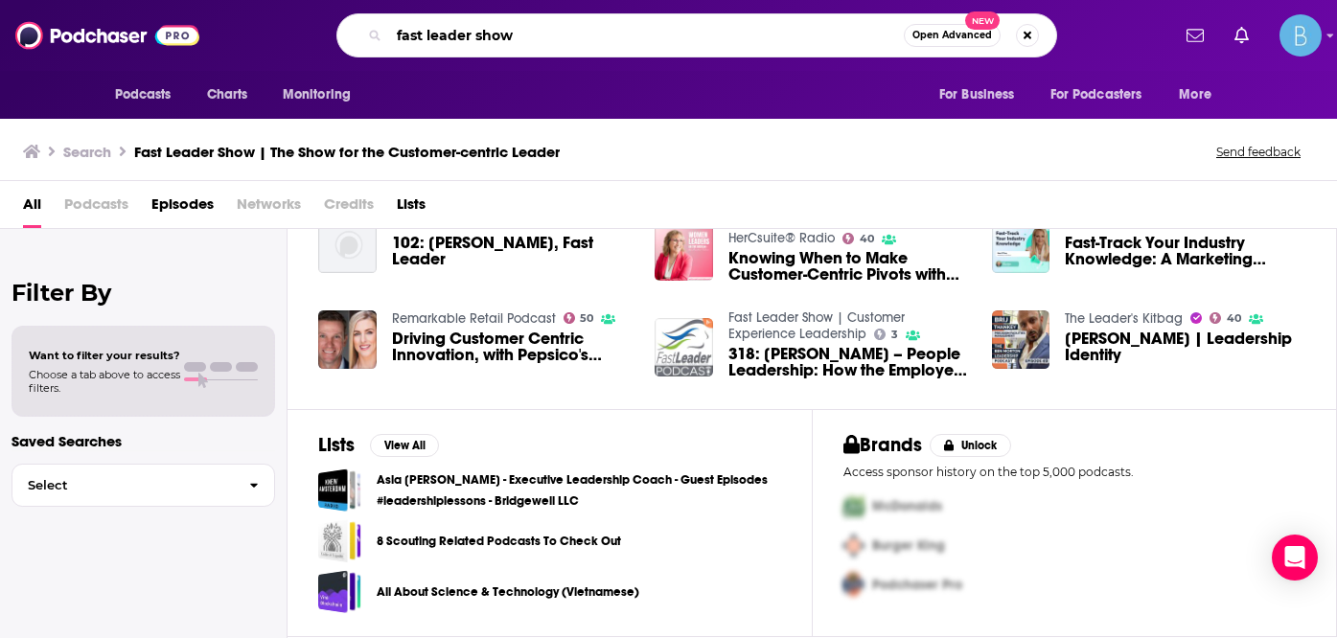
type input "fast leader show"
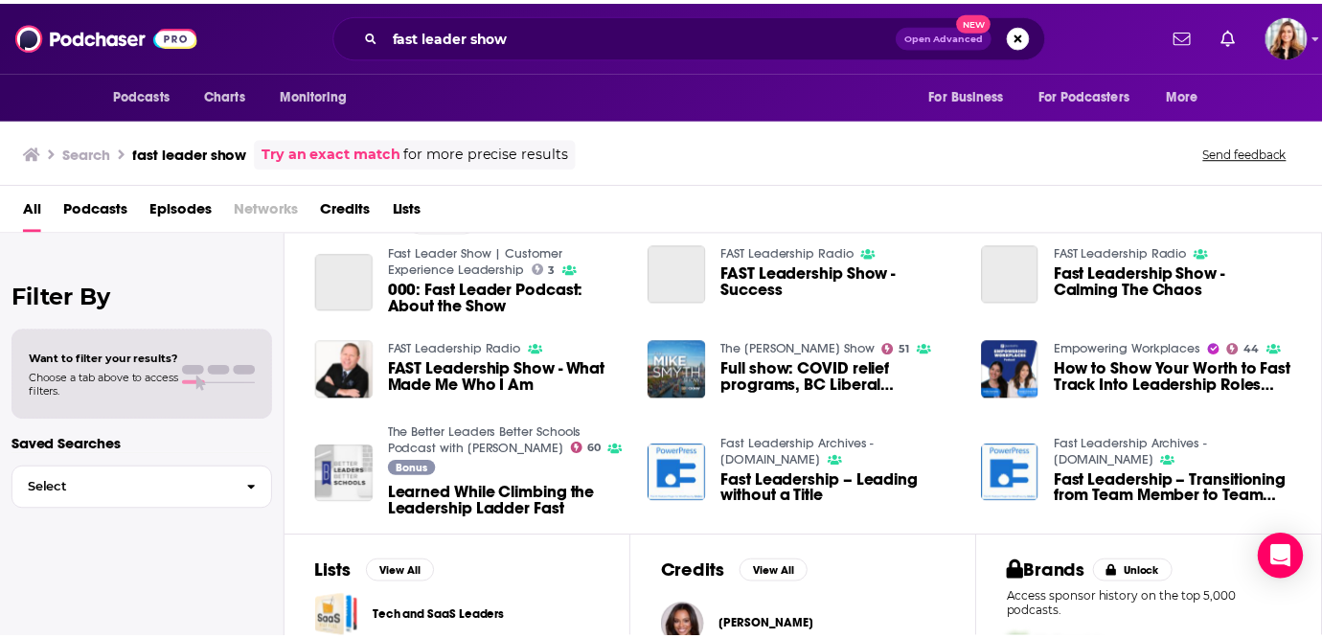
scroll to position [267, 0]
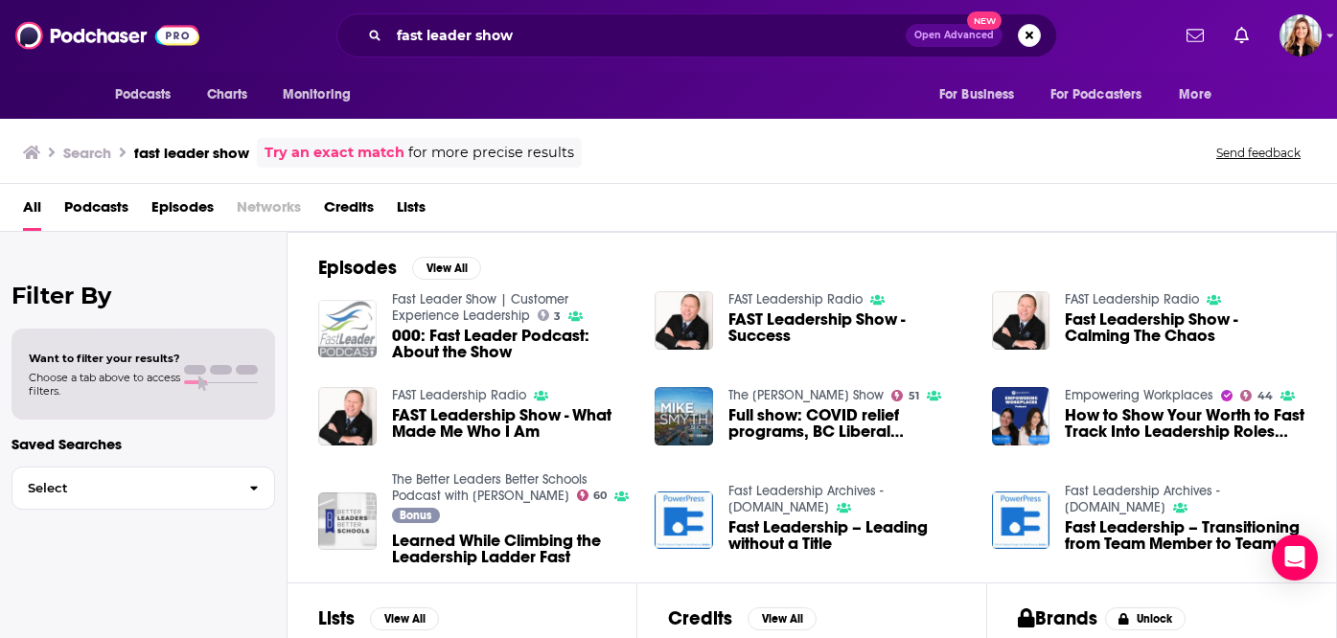
click at [342, 327] on img "000: Fast Leader Podcast: About the Show" at bounding box center [347, 329] width 58 height 58
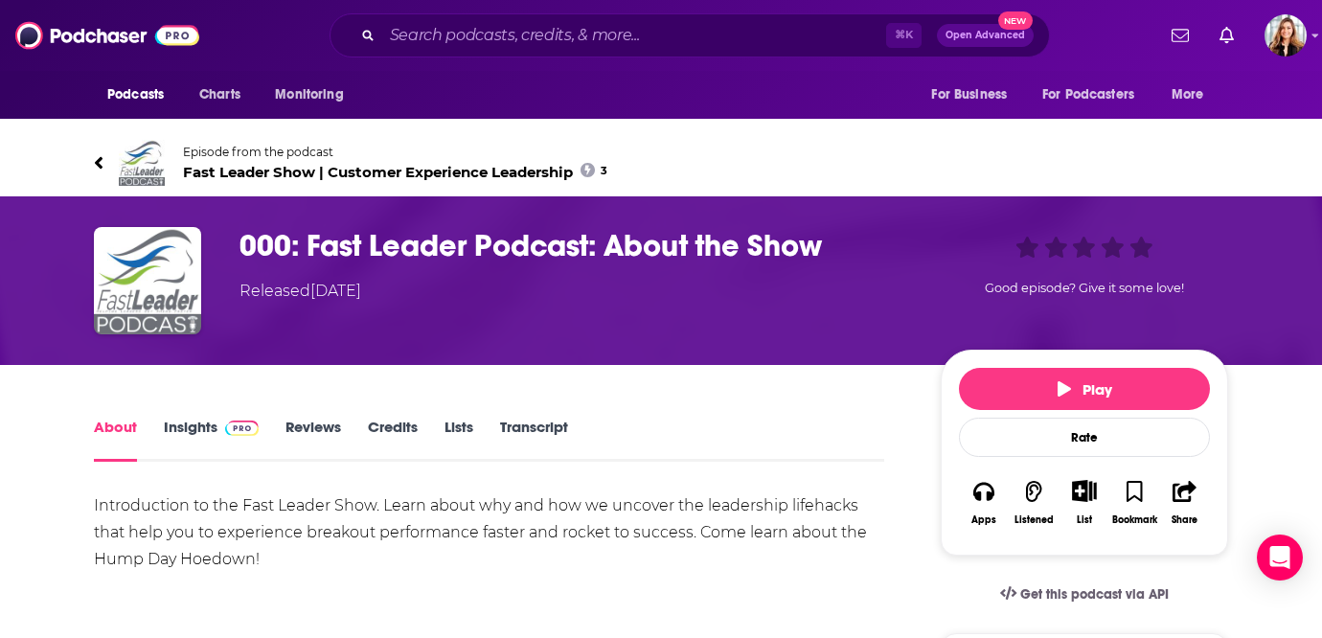
click at [218, 436] on span at bounding box center [237, 427] width 41 height 18
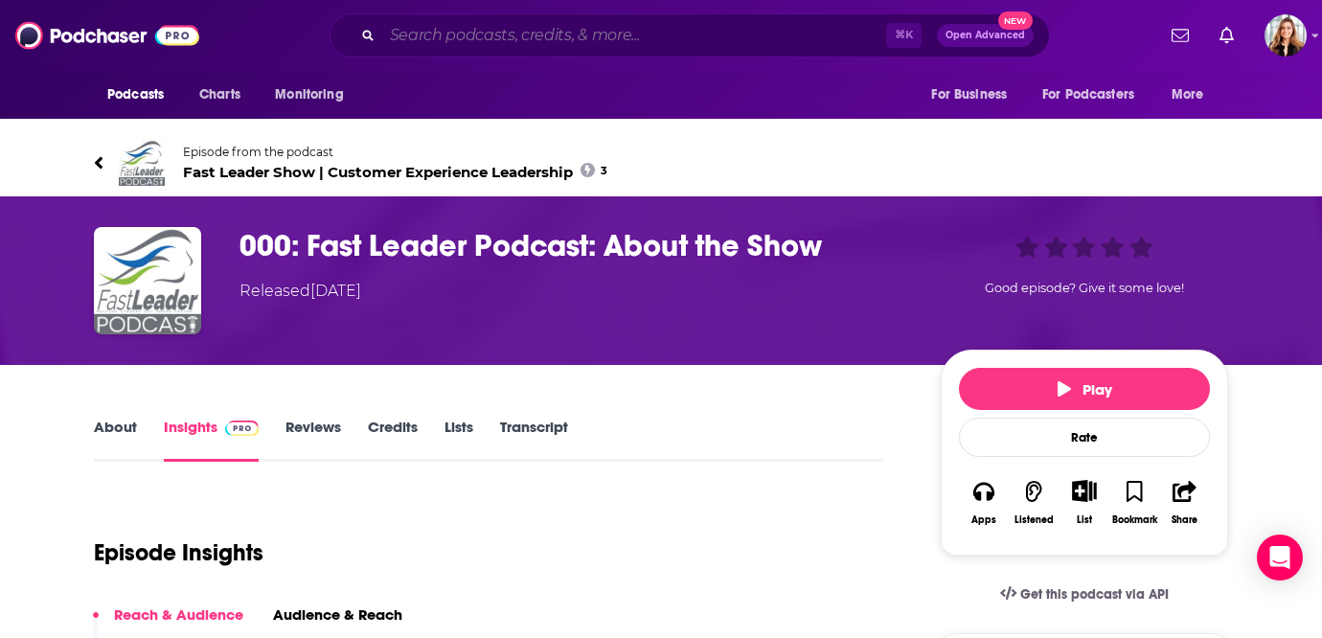
click at [463, 41] on input "Search podcasts, credits, & more..." at bounding box center [634, 35] width 504 height 31
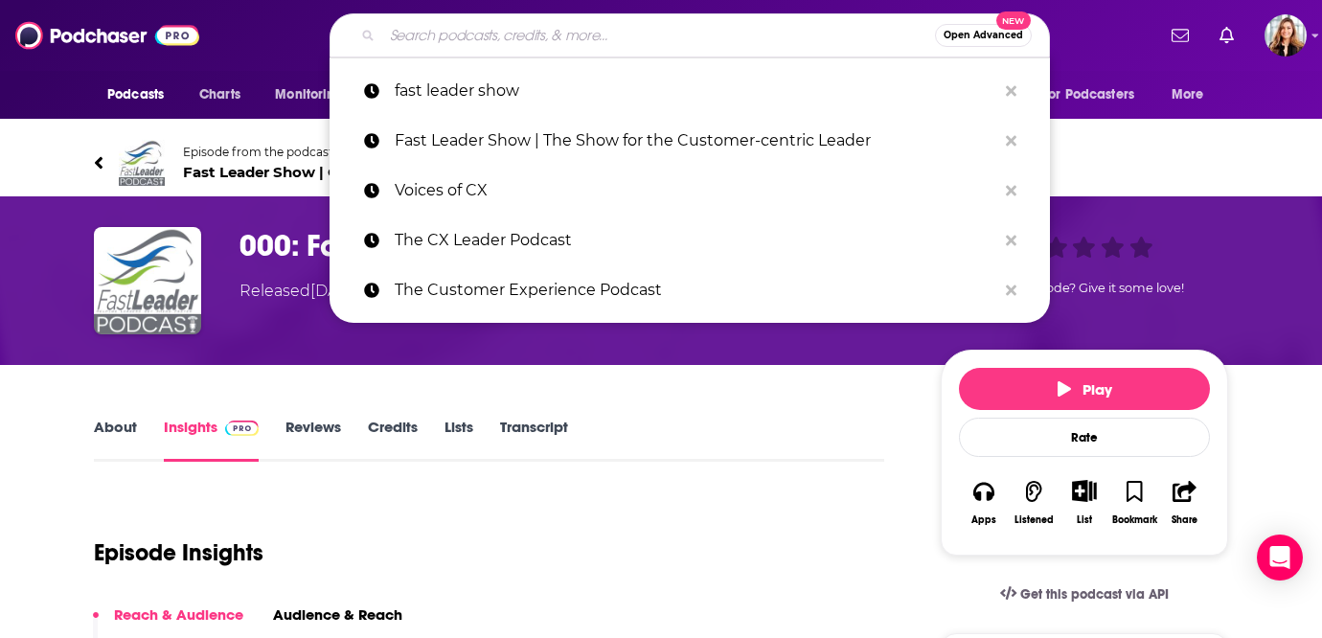
paste input "The Modern Customer Podcast"
type input "The Modern Customer Podcast"
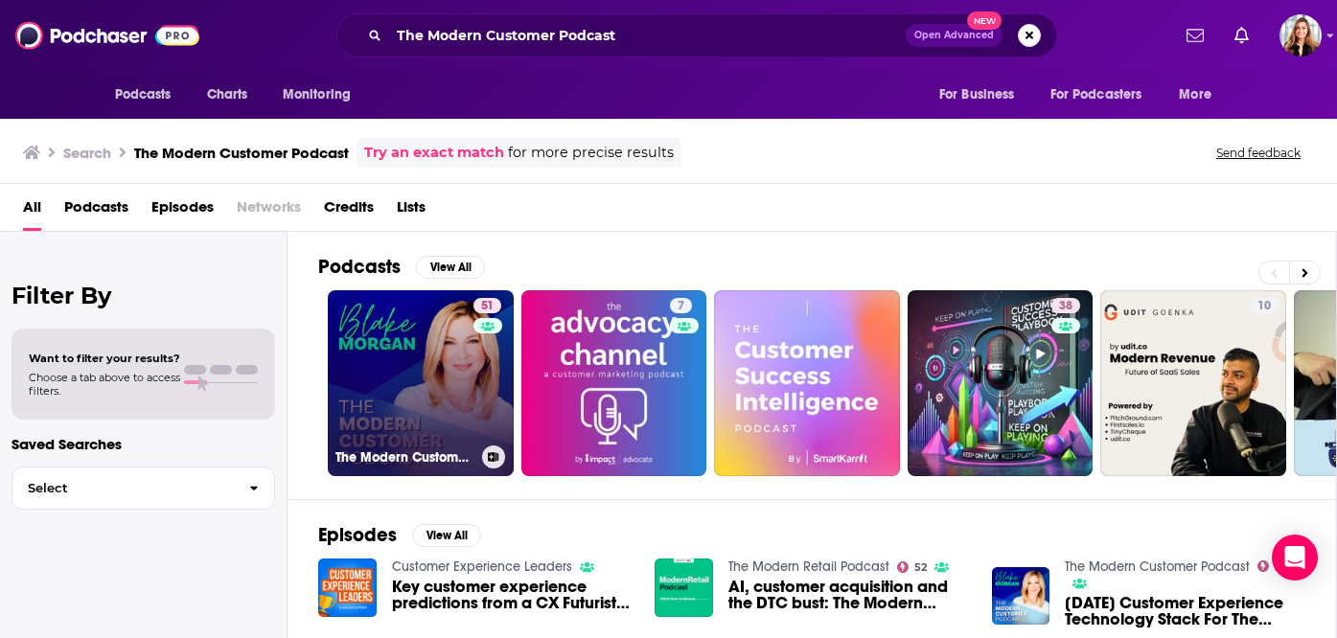
click at [471, 378] on link "51 The Modern Customer Podcast" at bounding box center [421, 383] width 186 height 186
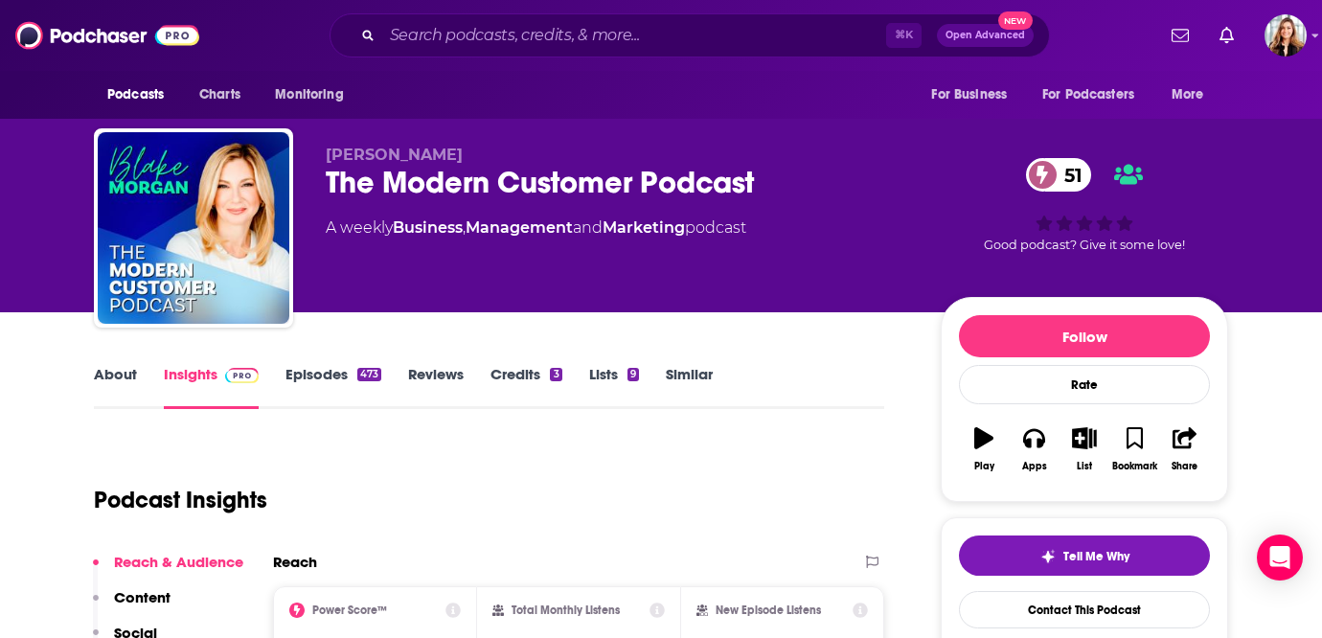
click at [326, 383] on link "Episodes 473" at bounding box center [334, 387] width 96 height 44
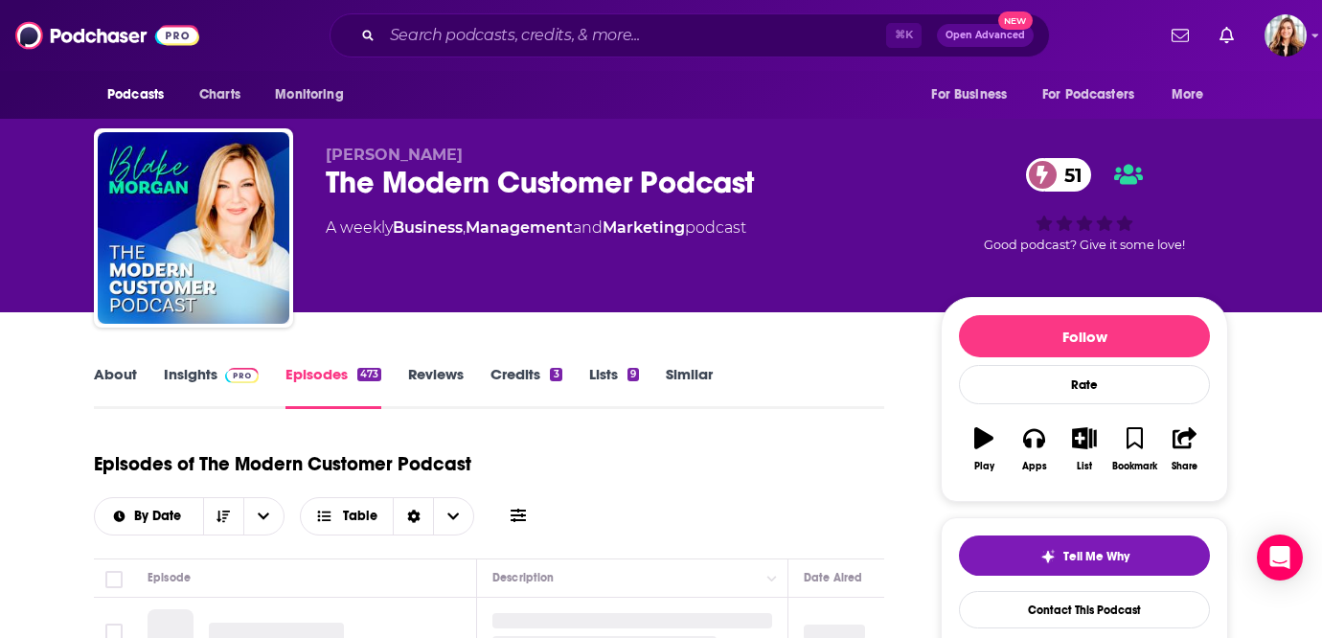
click at [197, 380] on link "Insights" at bounding box center [211, 387] width 95 height 44
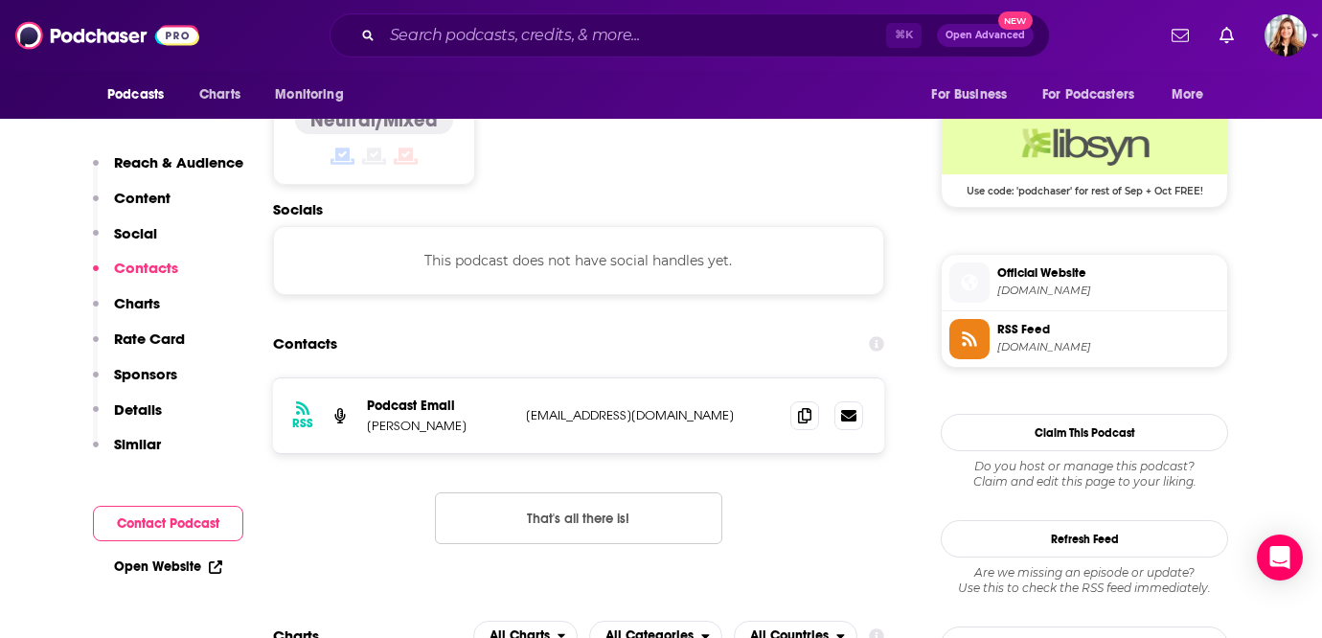
scroll to position [1670, 0]
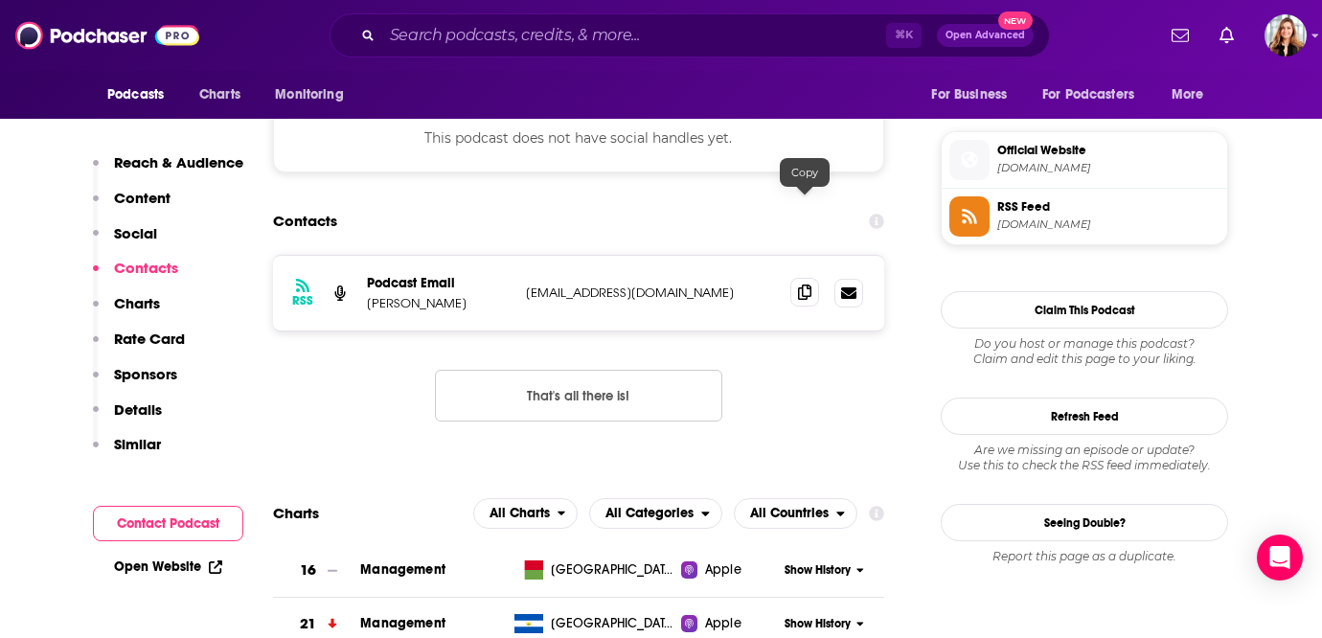
click at [800, 285] on icon at bounding box center [804, 292] width 13 height 15
click at [596, 41] on input "Search podcasts, credits, & more..." at bounding box center [634, 35] width 504 height 31
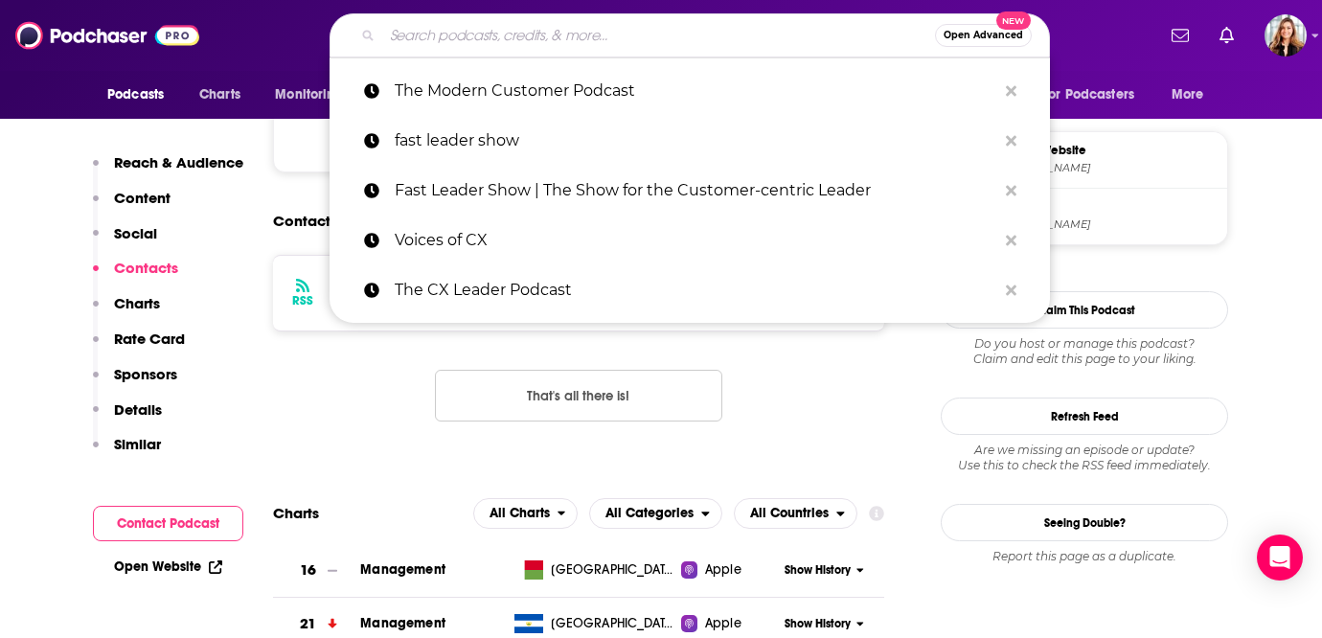
paste input "The CX Cast"
type input "The CX Cast"
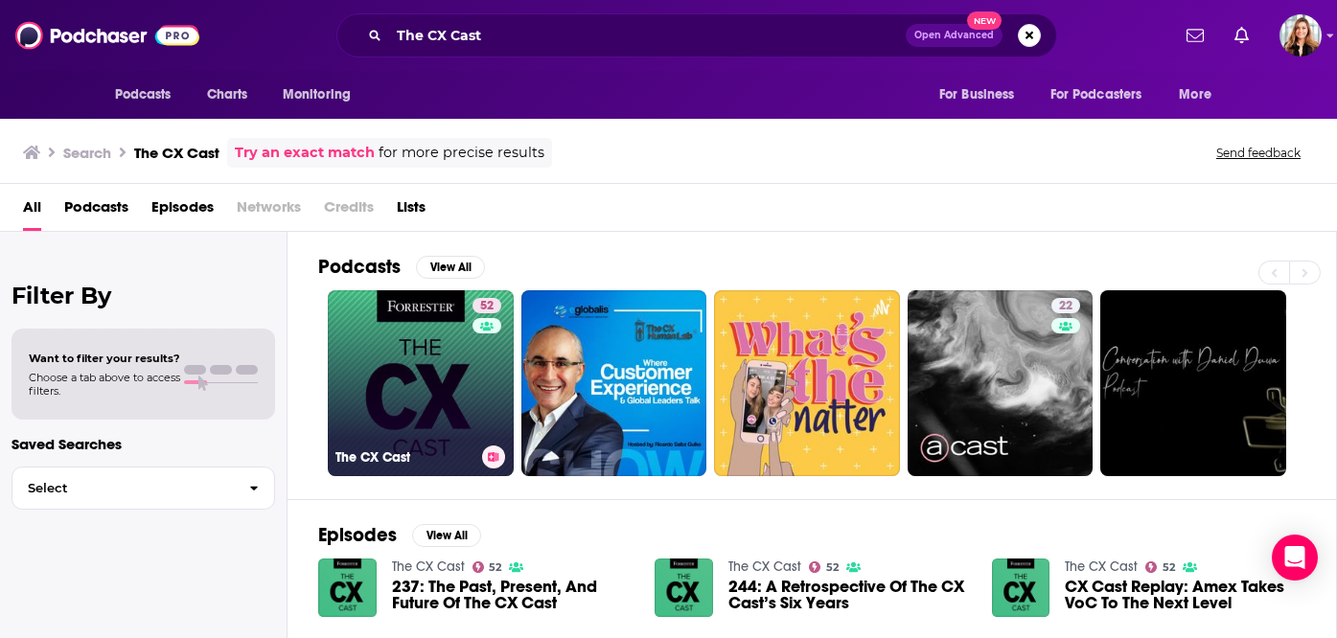
click at [403, 381] on link "52 The CX Cast" at bounding box center [421, 383] width 186 height 186
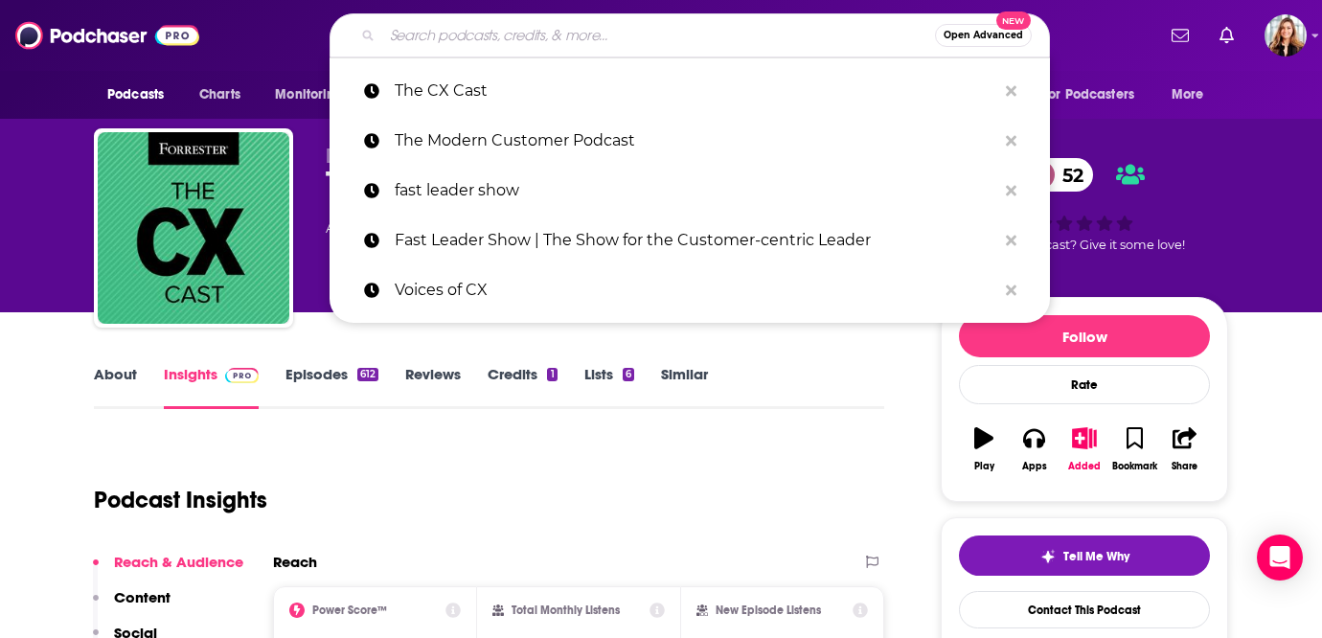
click at [444, 35] on input "Search podcasts, credits, & more..." at bounding box center [658, 35] width 553 height 31
paste input "CX Insider"
type input "CX Insider"
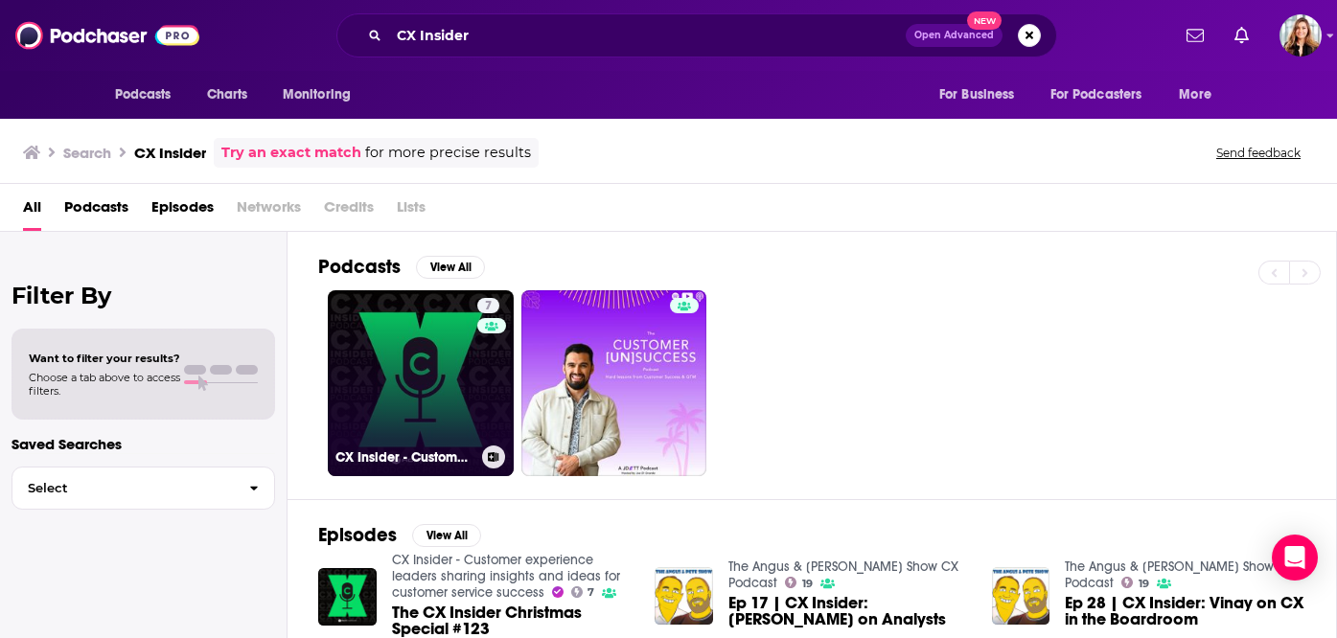
click at [439, 376] on link "7 CX Insider - Customer experience leaders sharing insights and ideas for custo…" at bounding box center [421, 383] width 186 height 186
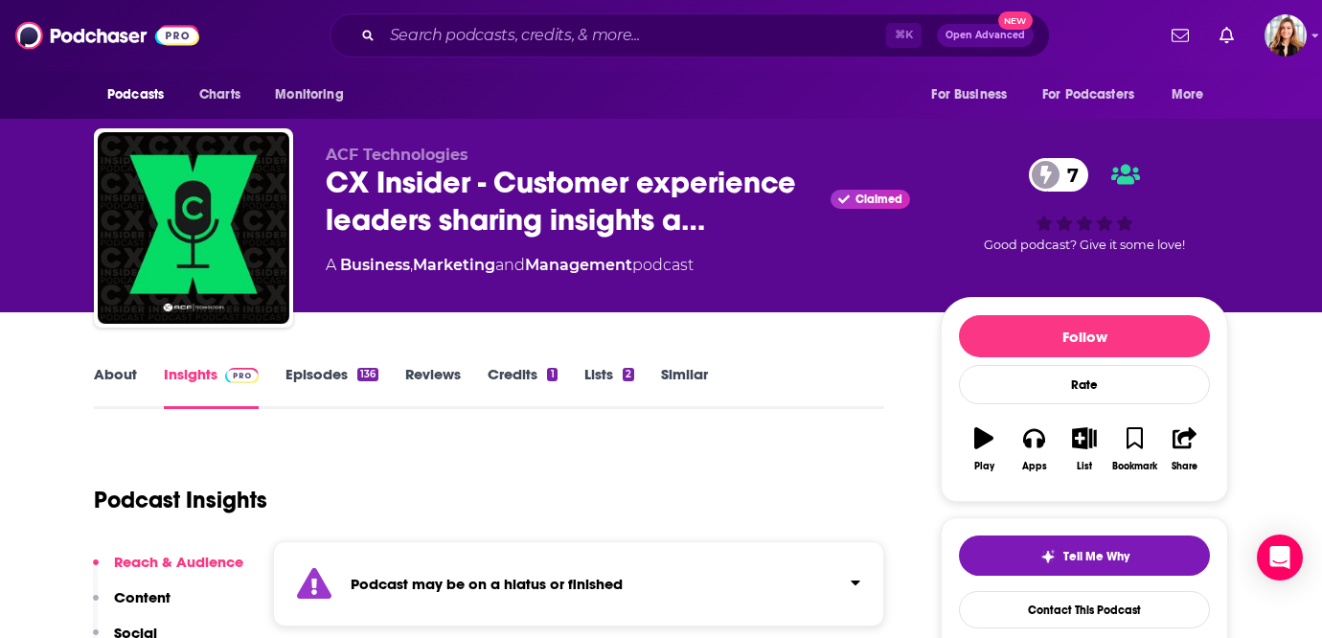
click at [322, 378] on link "Episodes 136" at bounding box center [332, 387] width 93 height 44
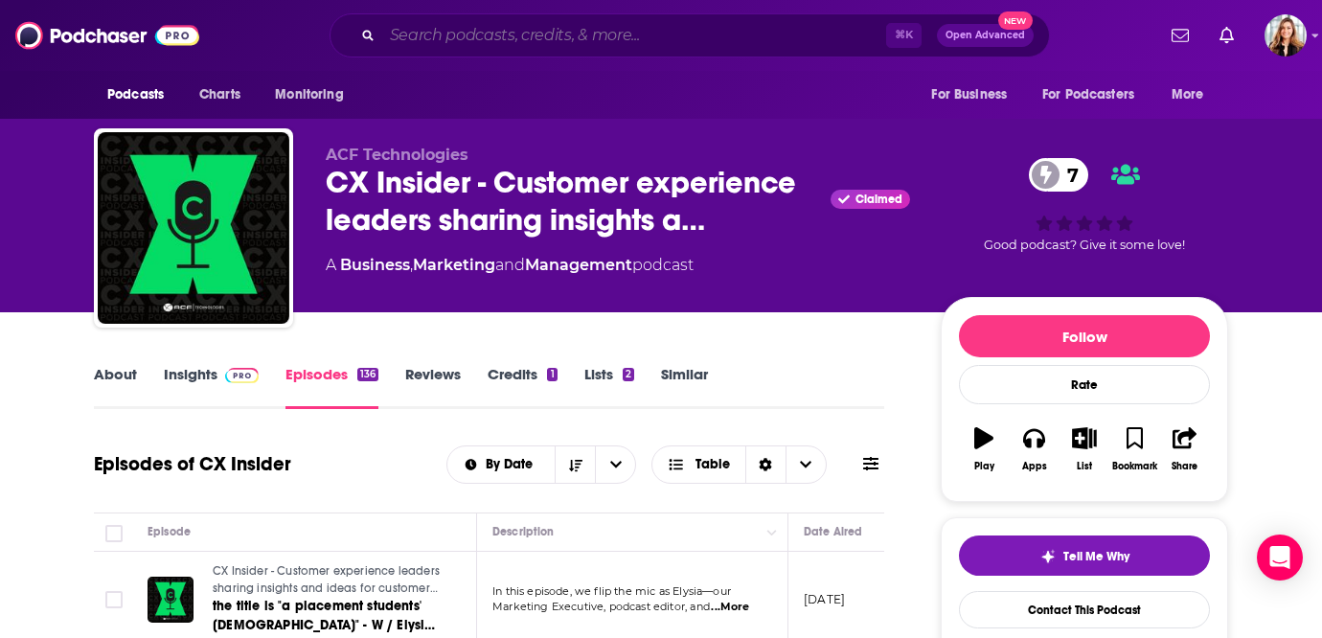
click at [555, 41] on input "Search podcasts, credits, & more..." at bounding box center [634, 35] width 504 height 31
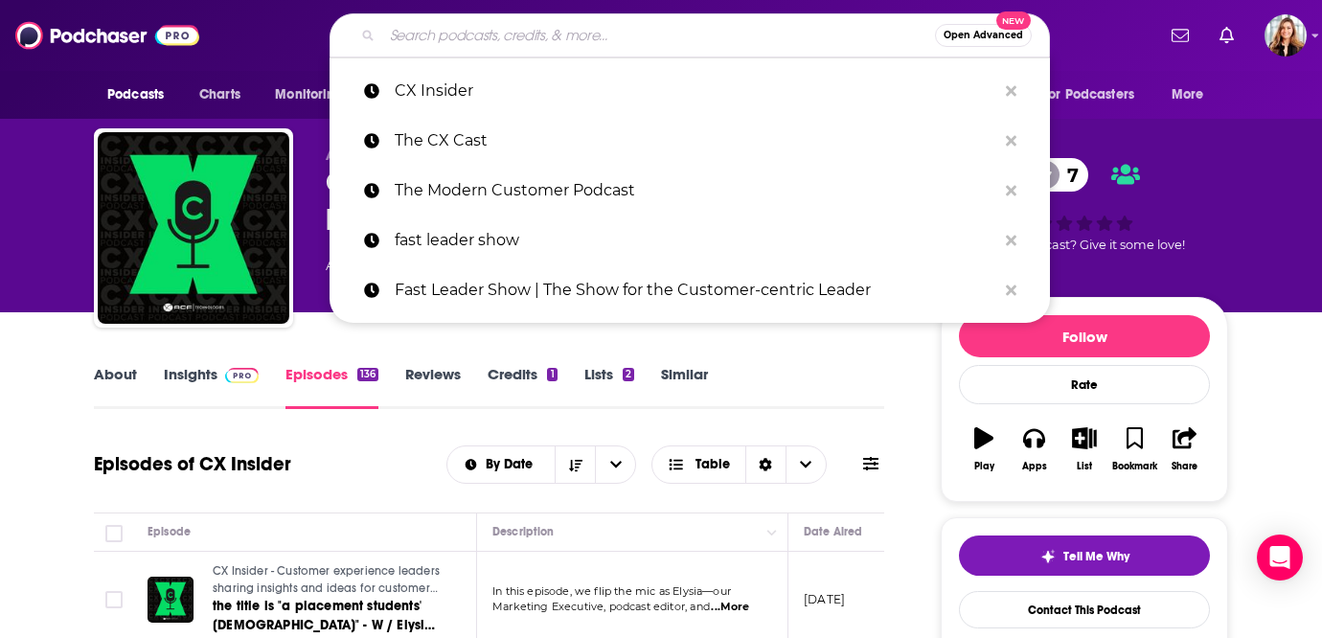
paste input "The Intuitive Customer"
type input "The Intuitive Customer"
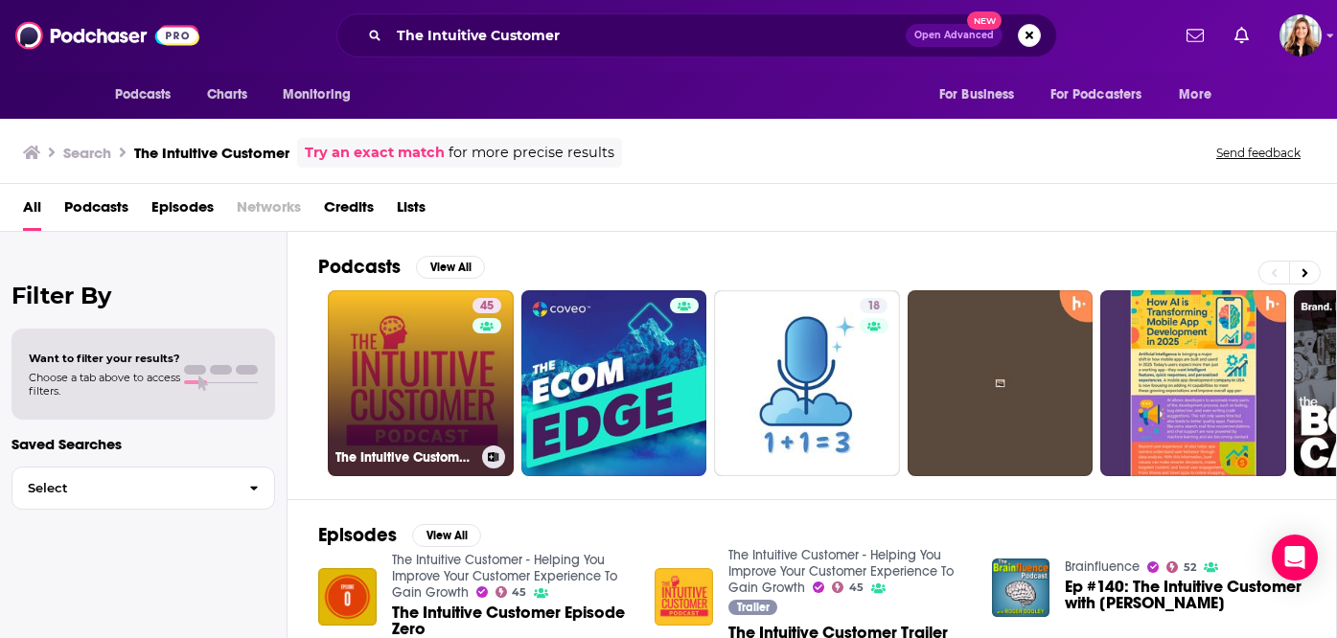
click at [425, 352] on link "45 The Intuitive Customer - Helping You Improve Your Customer Experience To Gai…" at bounding box center [421, 383] width 186 height 186
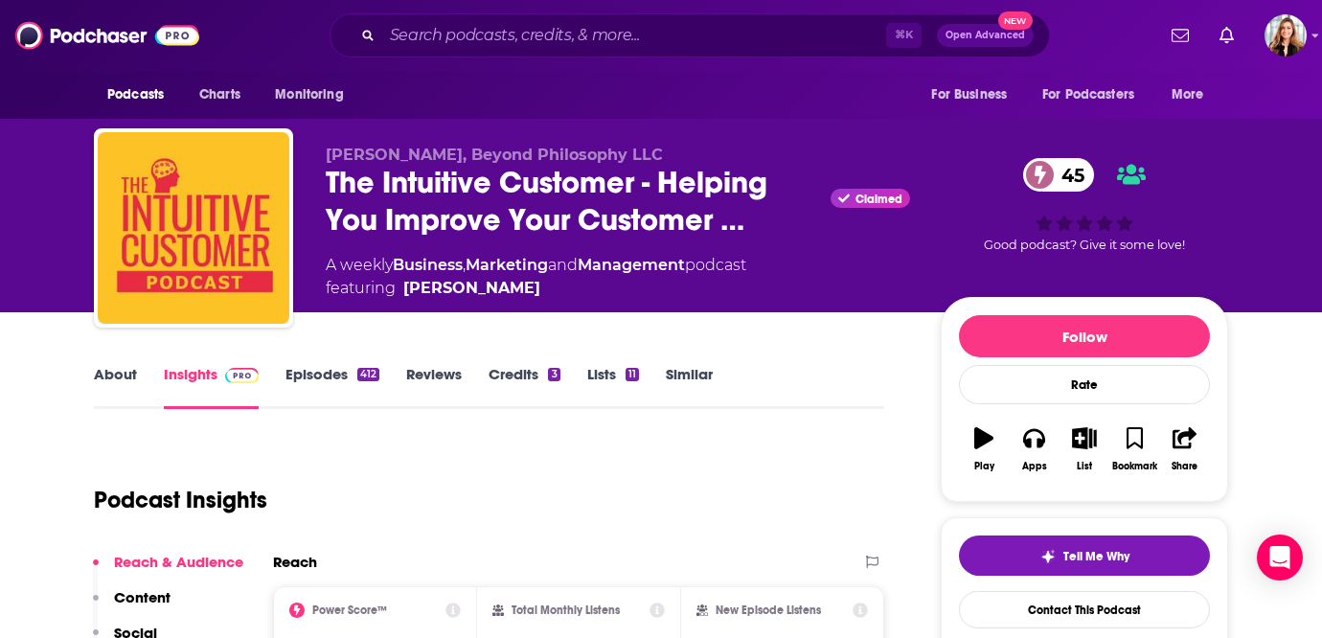
click at [354, 375] on link "Episodes 412" at bounding box center [333, 387] width 94 height 44
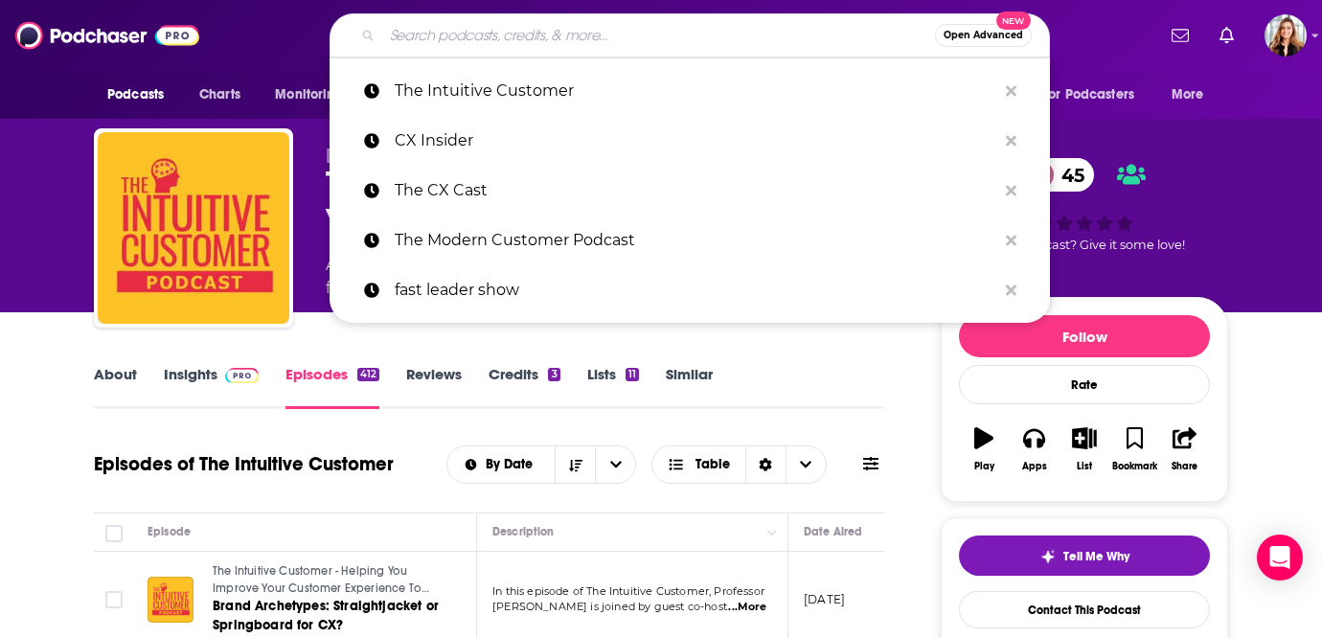
click at [604, 33] on input "Search podcasts, credits, & more..." at bounding box center [658, 35] width 553 height 31
paste input "CX Decoded"
type input "CX Decoded"
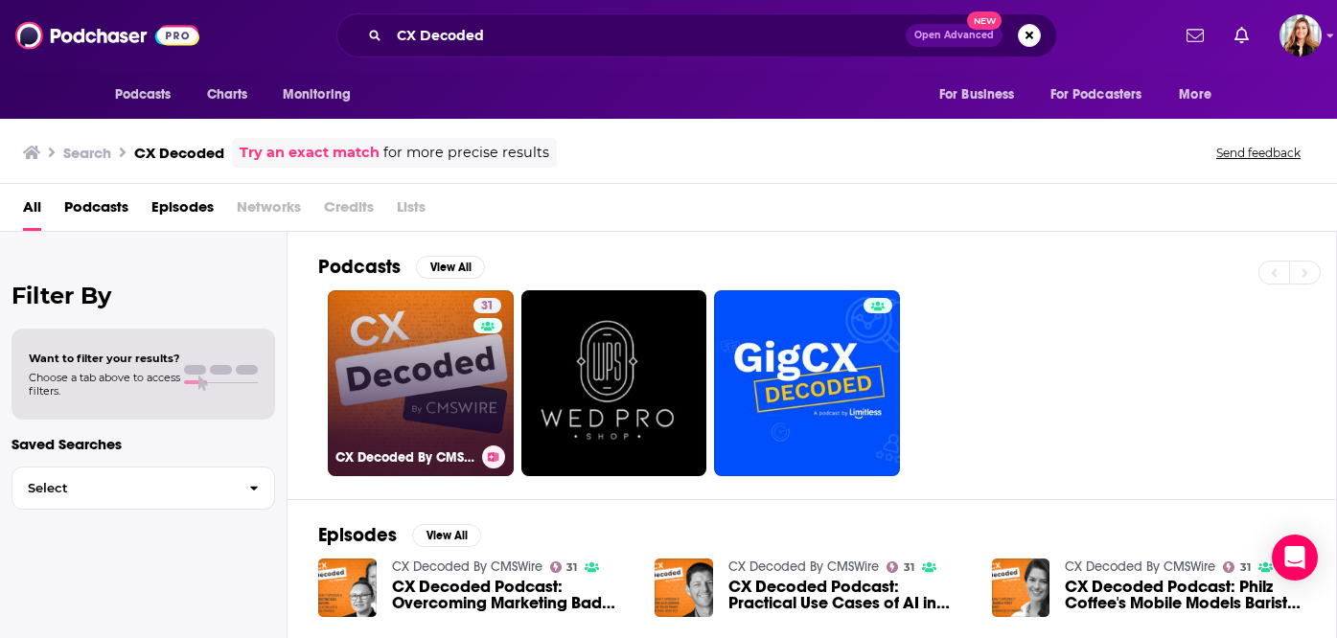
click at [432, 392] on link "31 CX Decoded By CMSWire" at bounding box center [421, 383] width 186 height 186
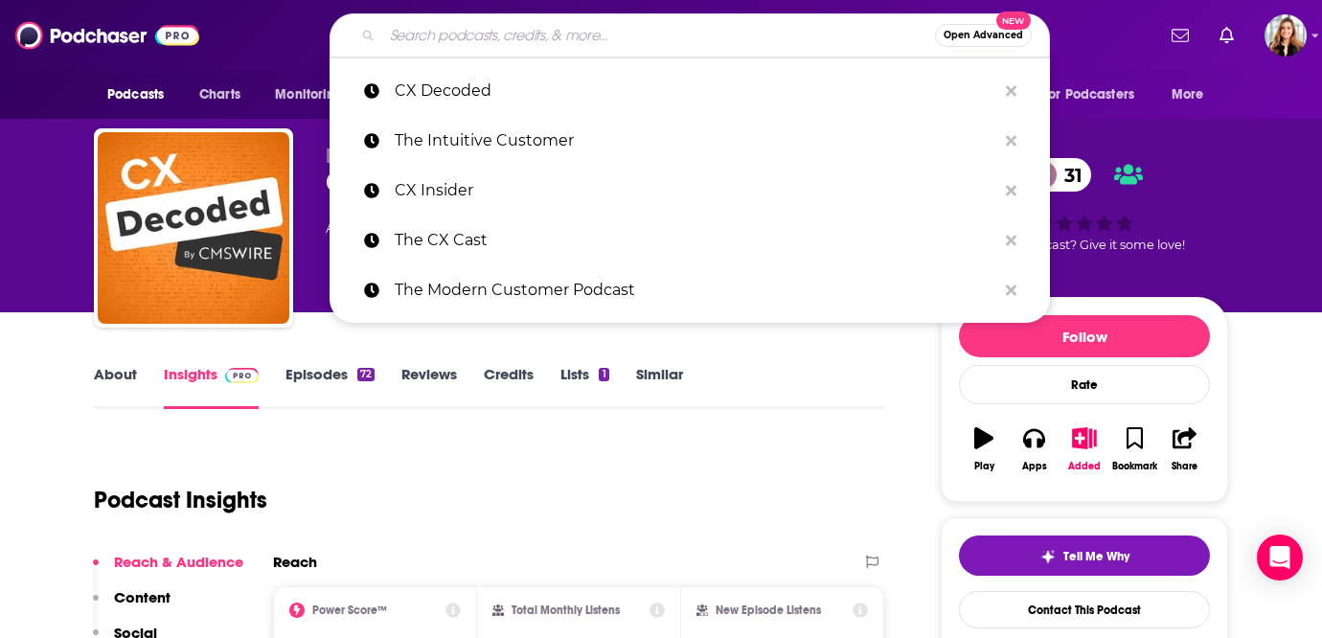
click at [587, 41] on input "Search podcasts, credits, & more..." at bounding box center [658, 35] width 553 height 31
paste input "Navigating the CX Experience"
type input "Navigating the CX Experience"
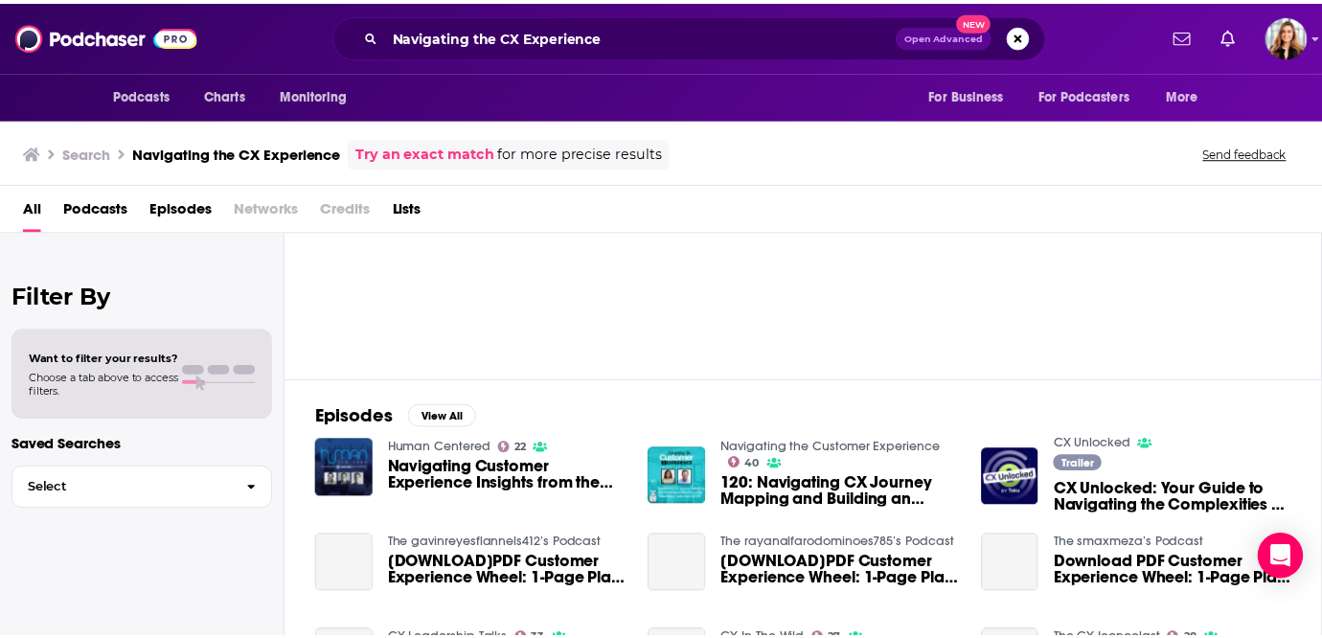
scroll to position [126, 0]
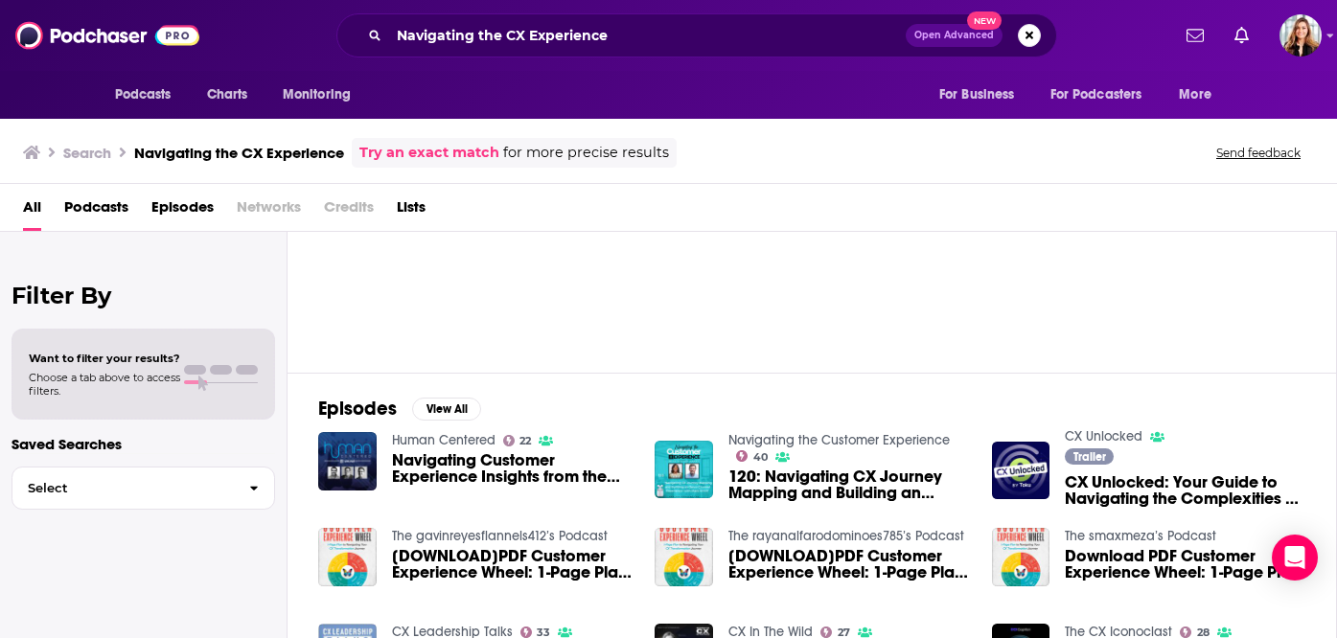
click at [499, 473] on span "Navigating Customer Experience Insights from the 2023 Forrester CX Summit" at bounding box center [512, 468] width 240 height 33
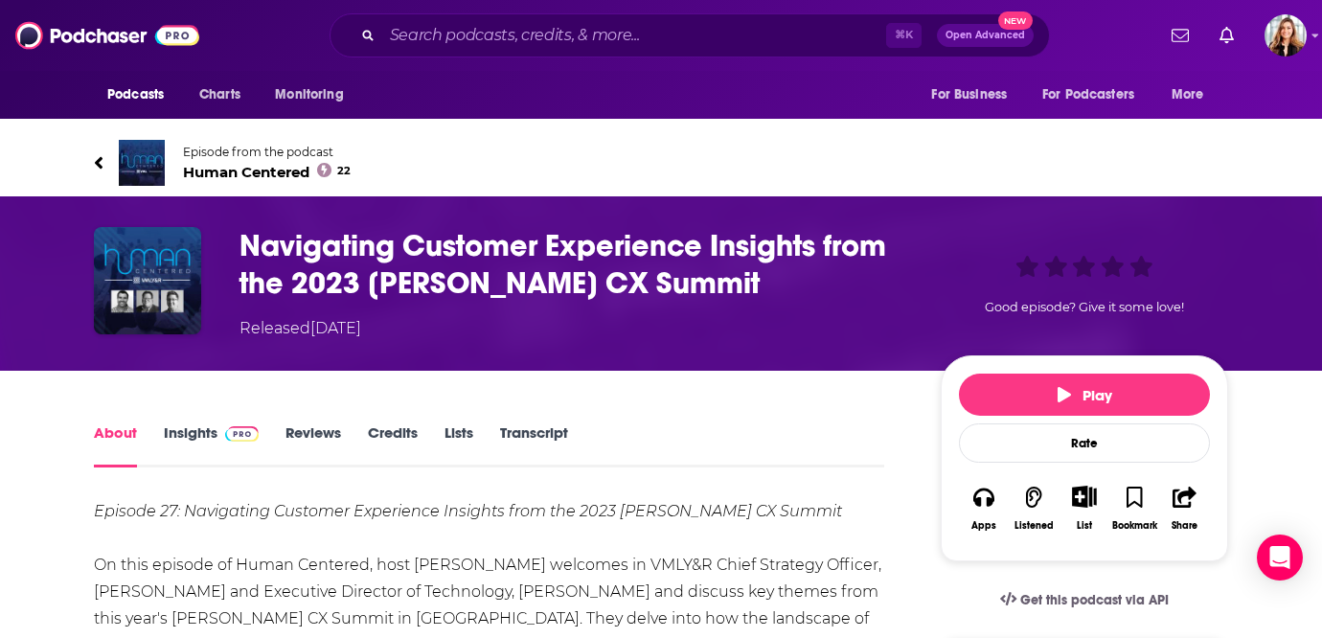
click at [373, 248] on h1 "Navigating Customer Experience Insights from the 2023 Forrester CX Summit" at bounding box center [575, 264] width 671 height 75
click at [84, 169] on div "Episode from the podcast Human Centered 22 Next Episode" at bounding box center [661, 163] width 1163 height 77
click at [96, 164] on icon at bounding box center [99, 162] width 8 height 12
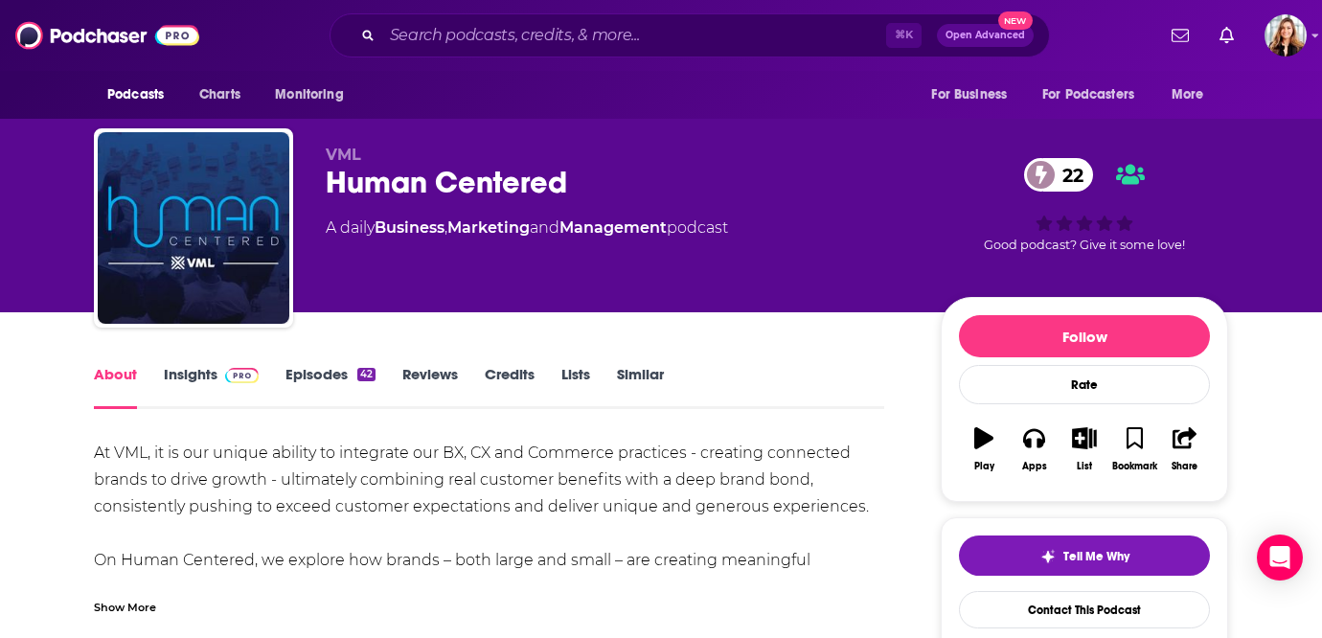
click at [192, 377] on link "Insights" at bounding box center [211, 387] width 95 height 44
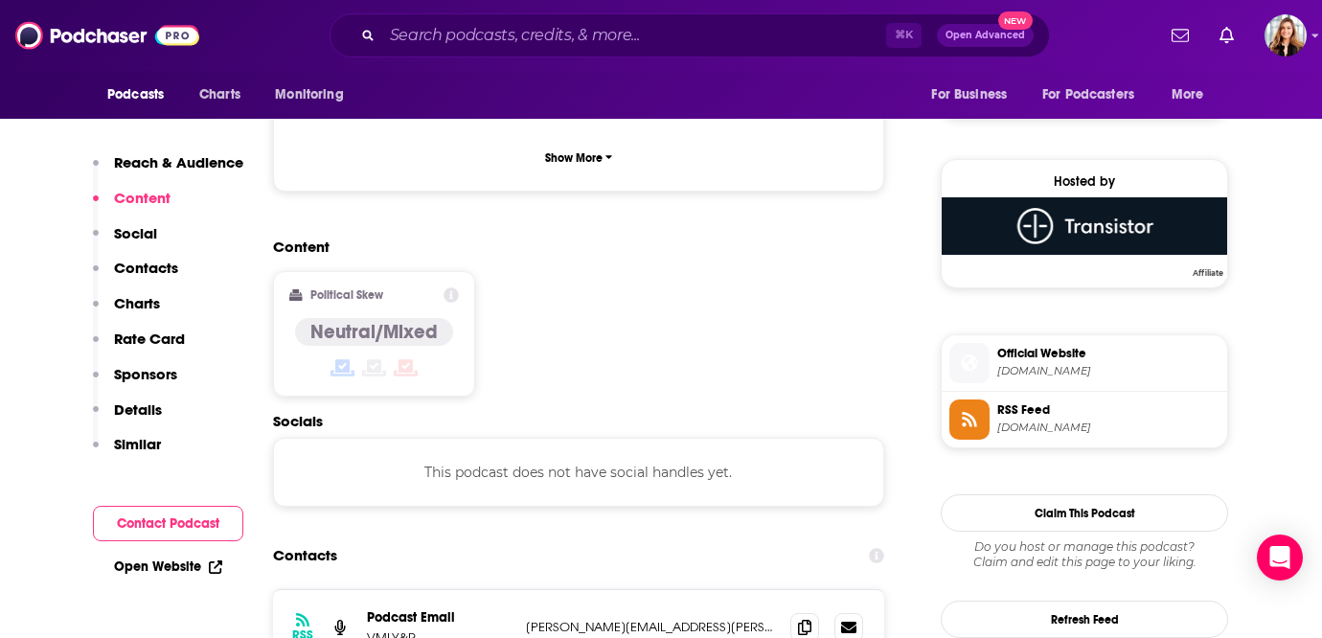
scroll to position [1611, 0]
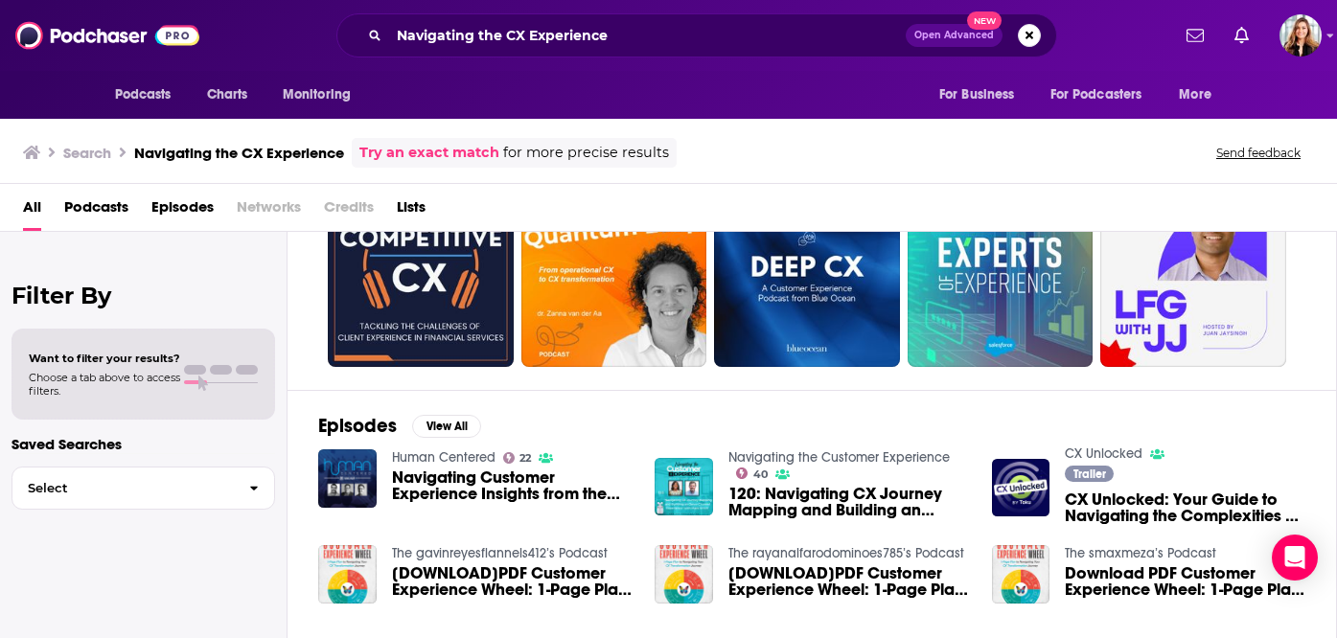
scroll to position [110, 0]
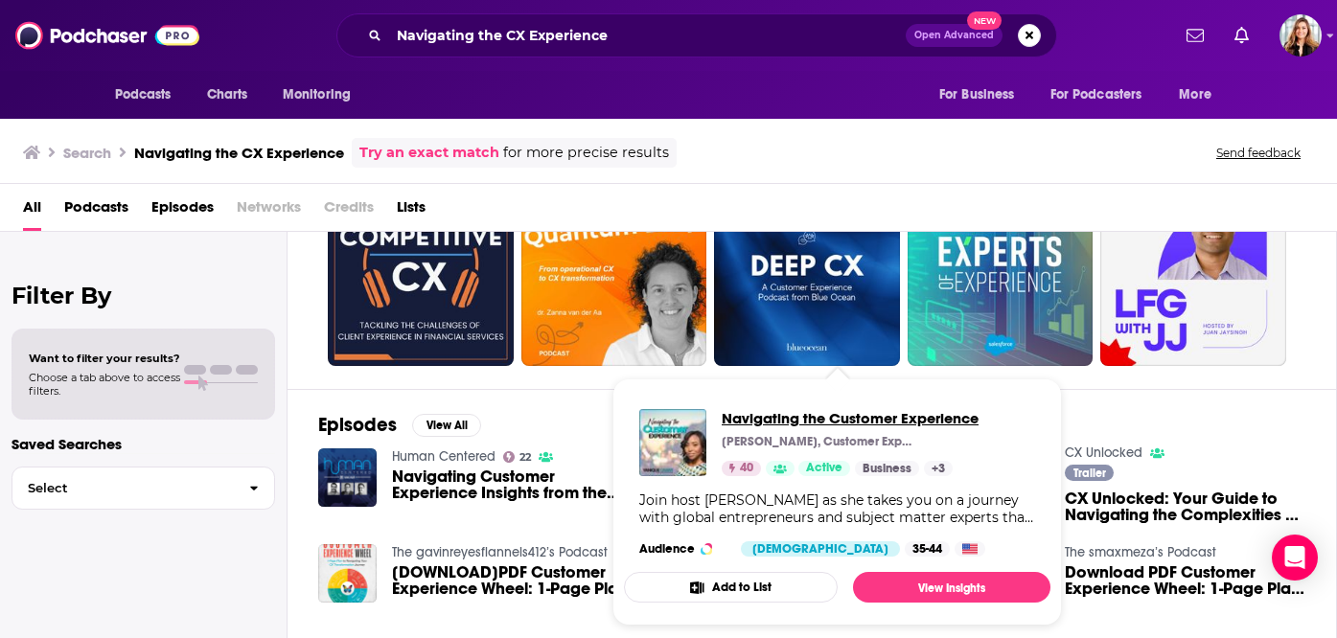
click at [859, 415] on span "Navigating the Customer Experience" at bounding box center [849, 418] width 257 height 18
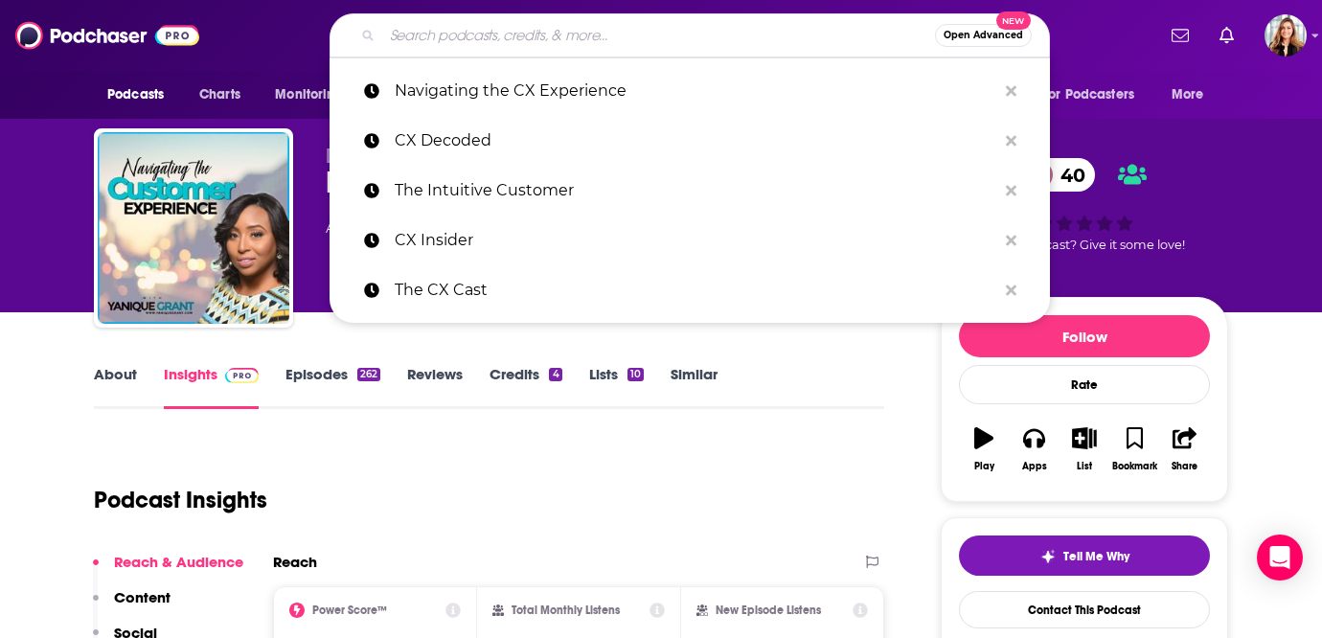
click at [592, 36] on input "Search podcasts, credits, & more..." at bounding box center [658, 35] width 553 height 31
paste input "CX Confessions"
type input "CX Confessions"
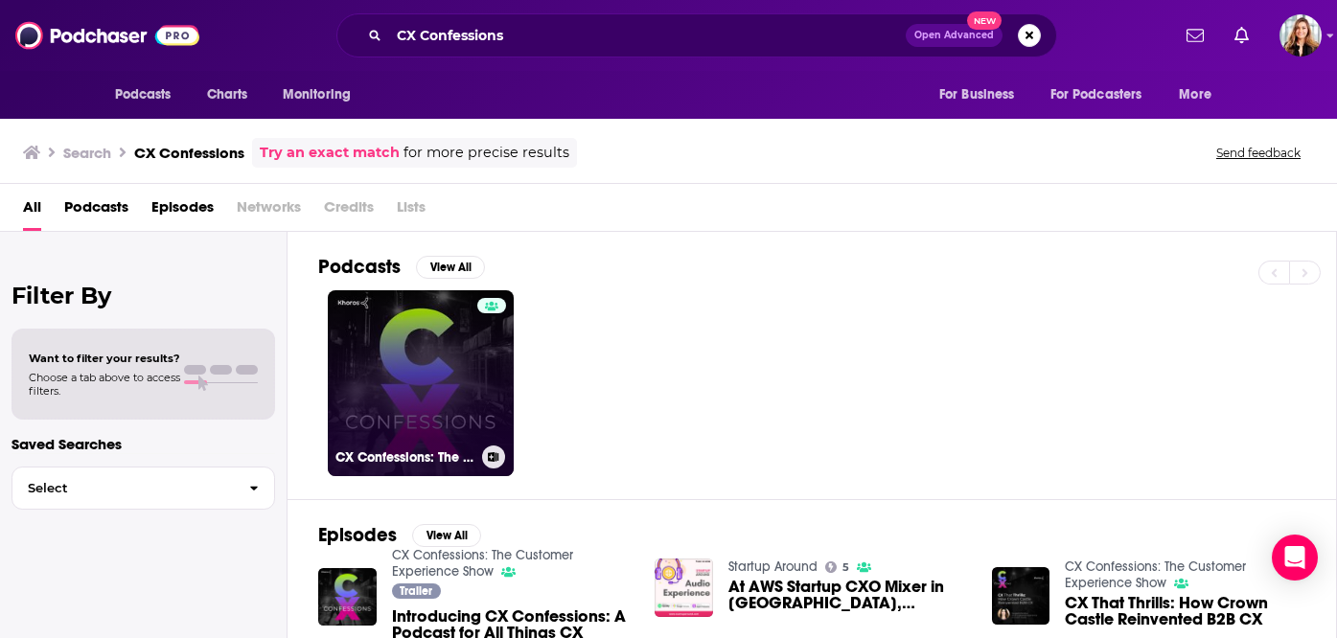
click at [413, 408] on link "CX Confessions: The Customer Experience Show" at bounding box center [421, 383] width 186 height 186
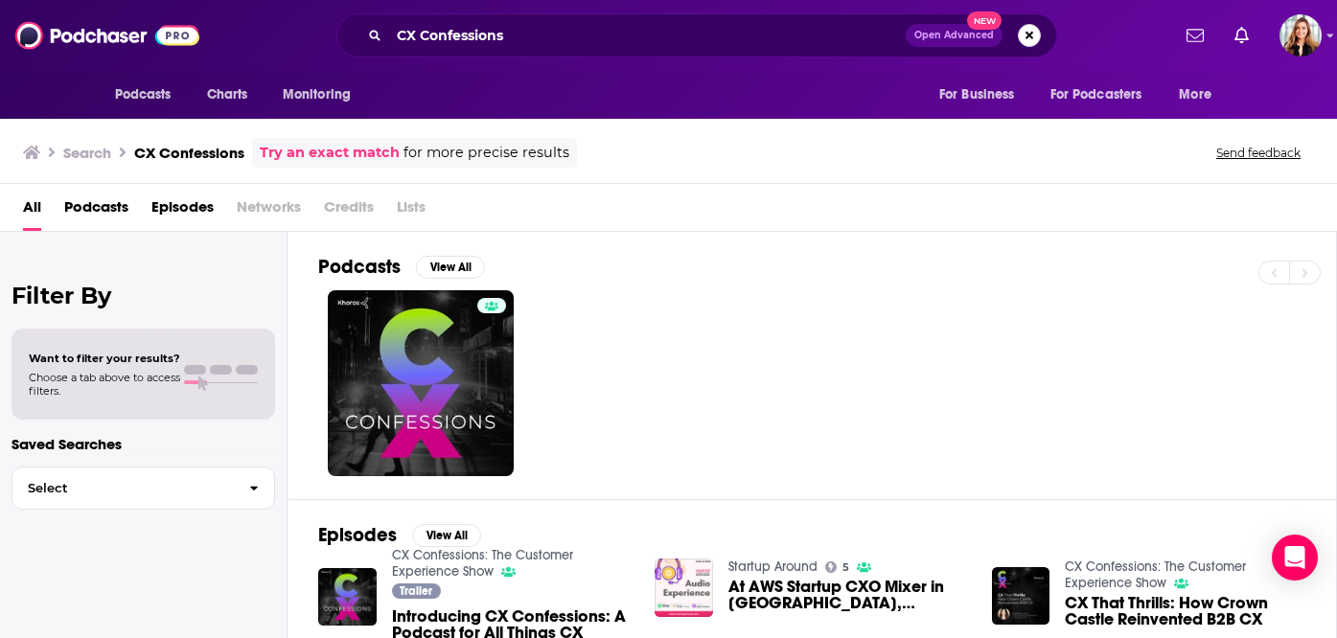
click at [1034, 38] on button "Search podcasts, credits, & more..." at bounding box center [1029, 35] width 23 height 23
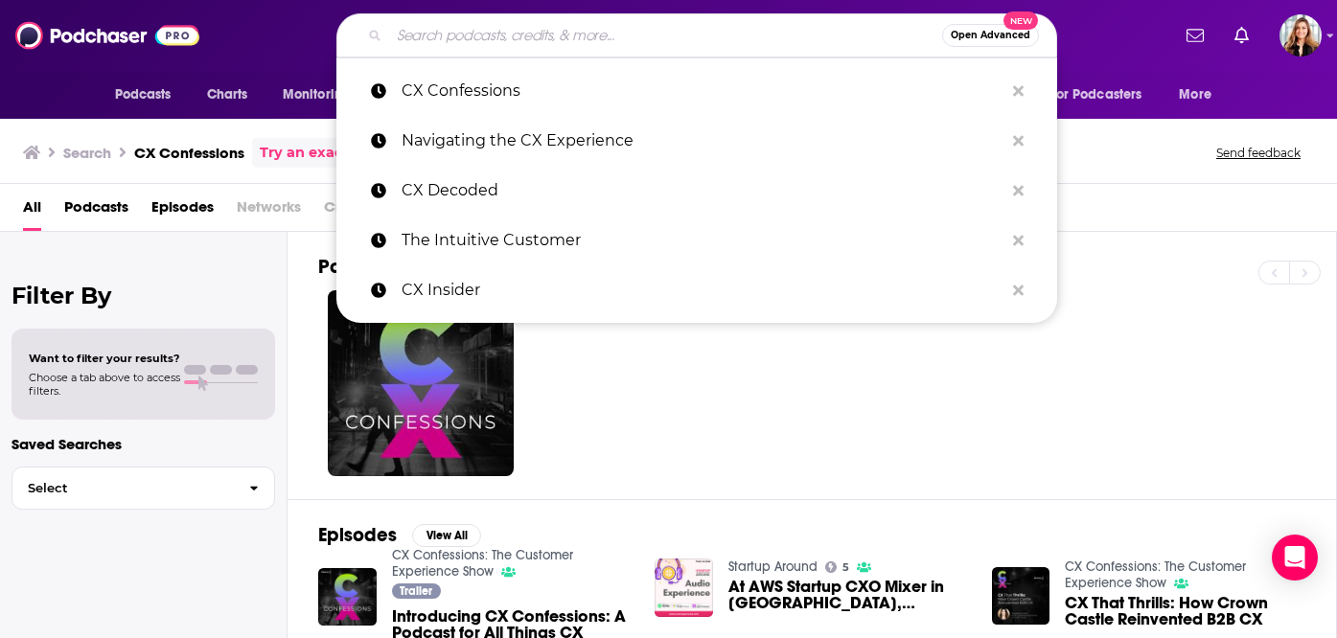
paste input "CXChronicles"
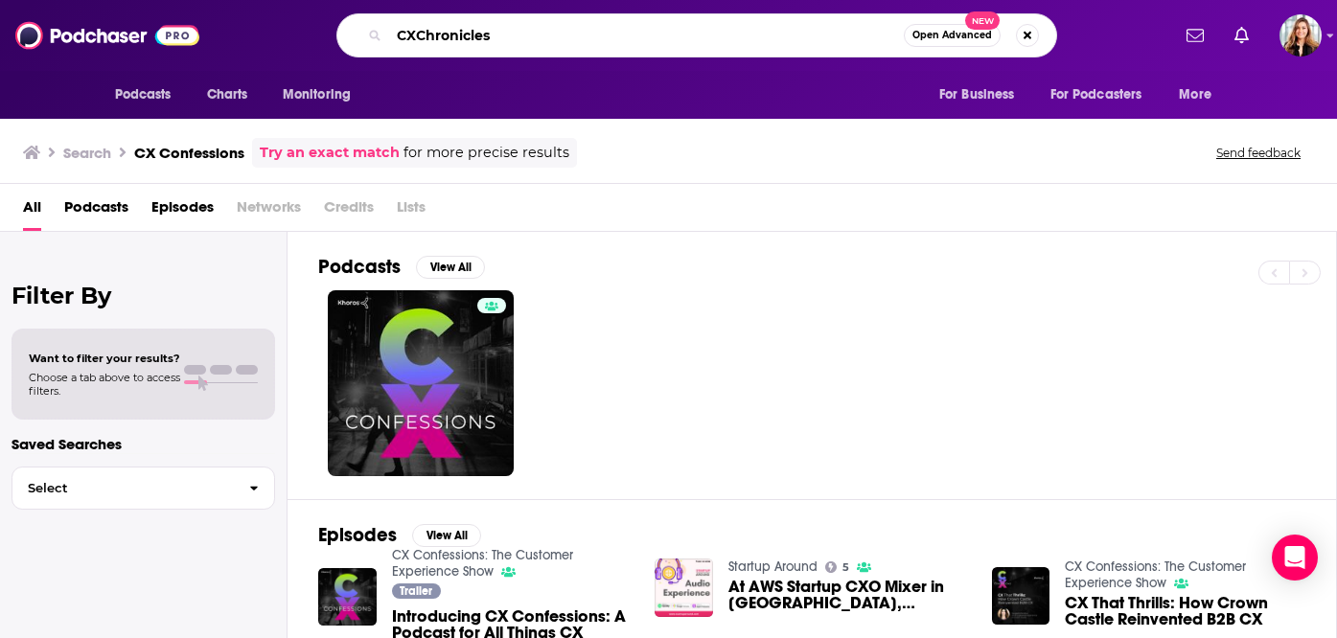
type input "CXChronicles"
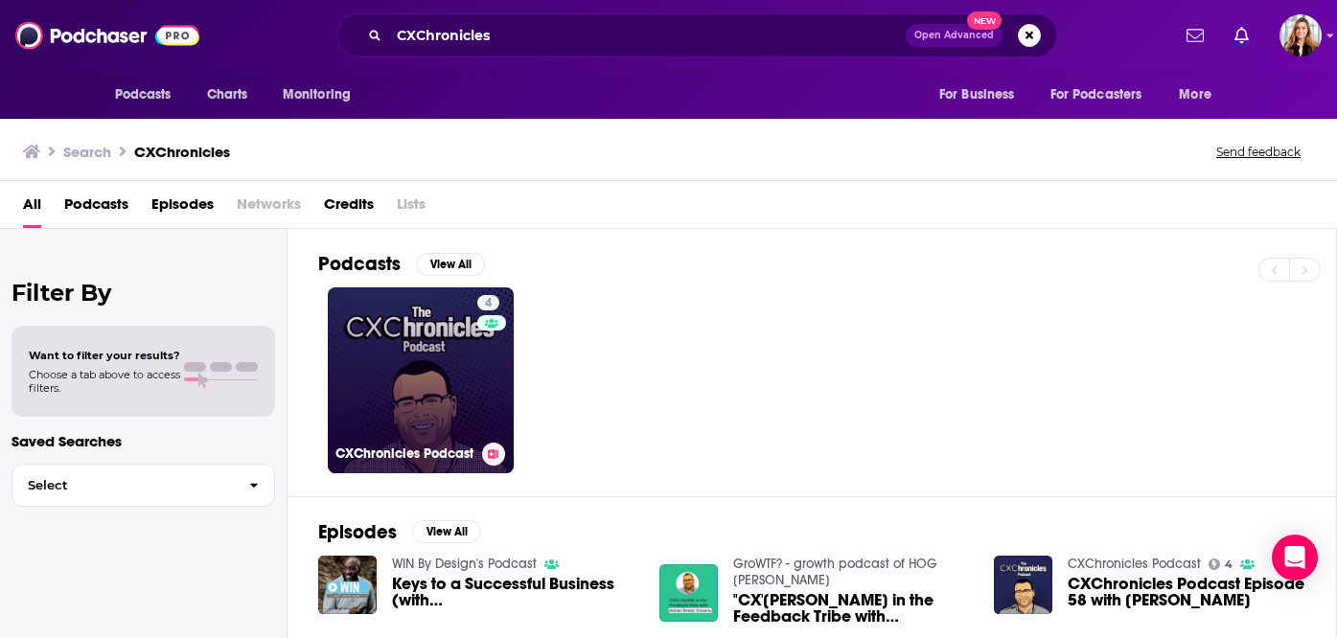
click at [423, 381] on link "4 CXChronicles Podcast" at bounding box center [421, 380] width 186 height 186
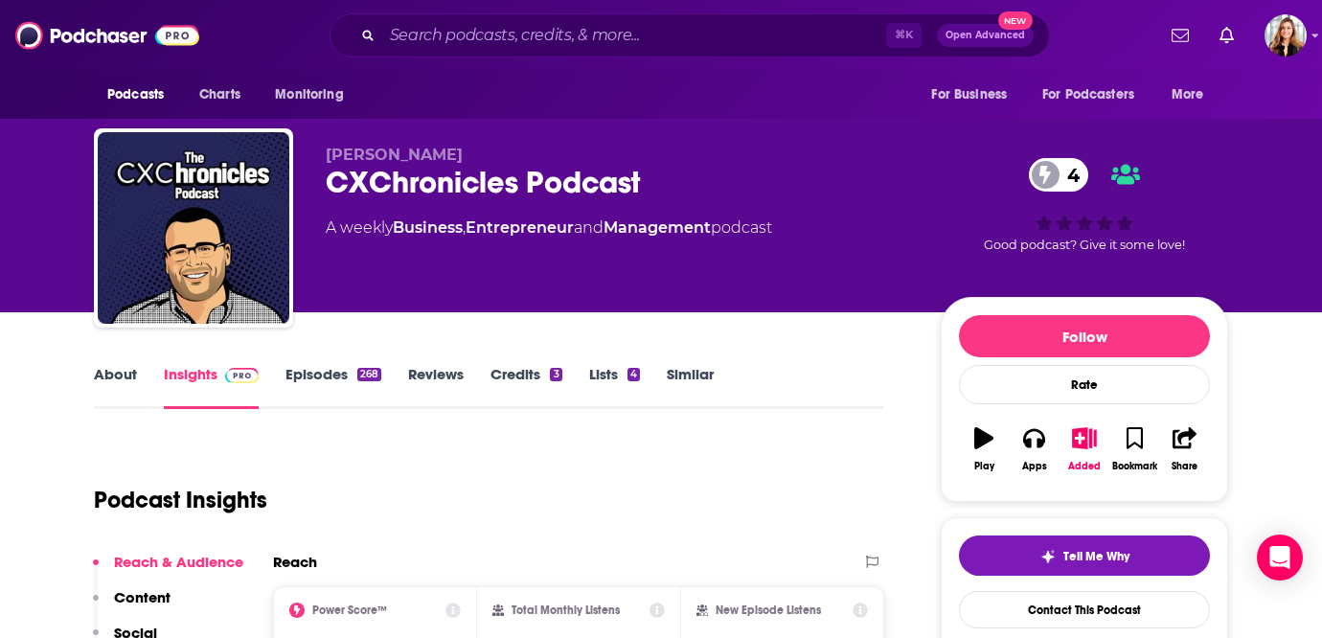
click at [306, 380] on link "Episodes 268" at bounding box center [334, 387] width 96 height 44
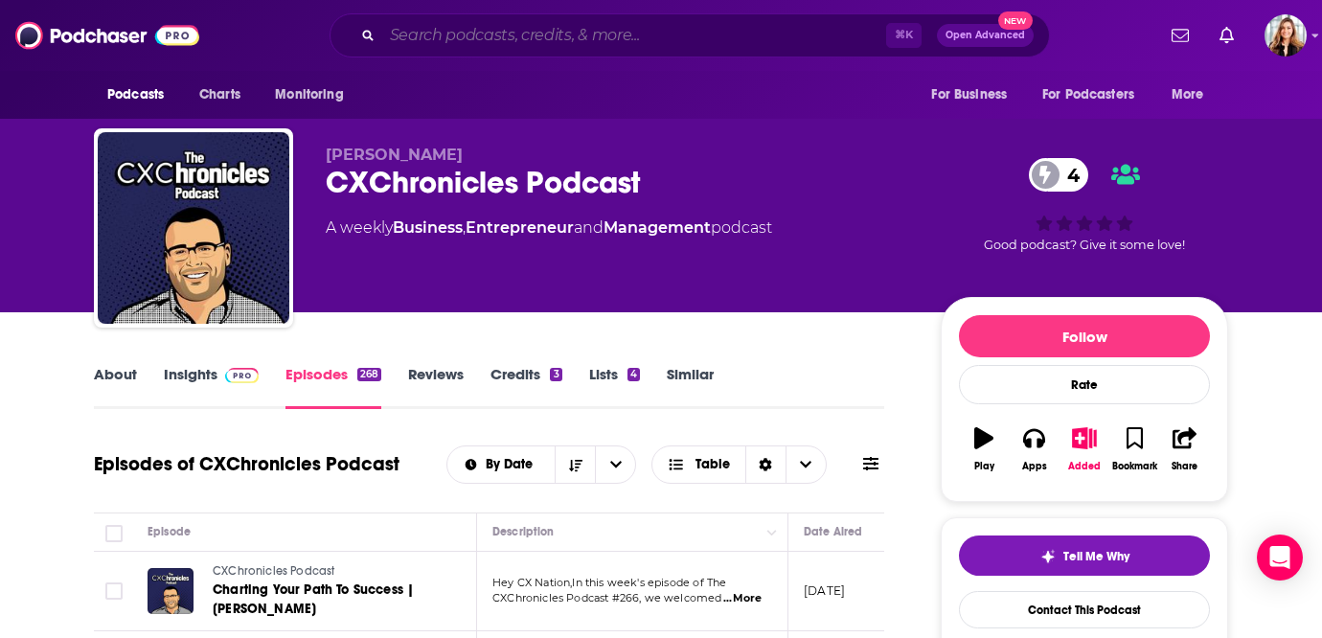
click at [600, 35] on input "Search podcasts, credits, & more..." at bounding box center [634, 35] width 504 height 31
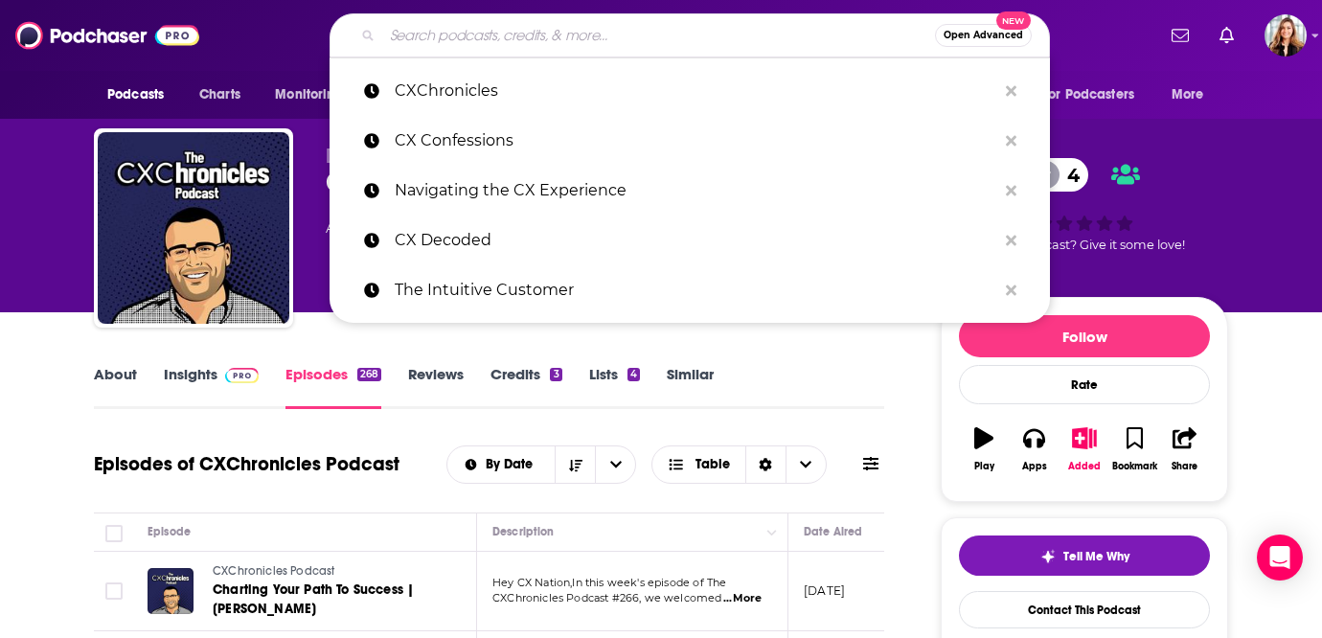
paste input "Doing CX Right"
type input "Doing CX Right"
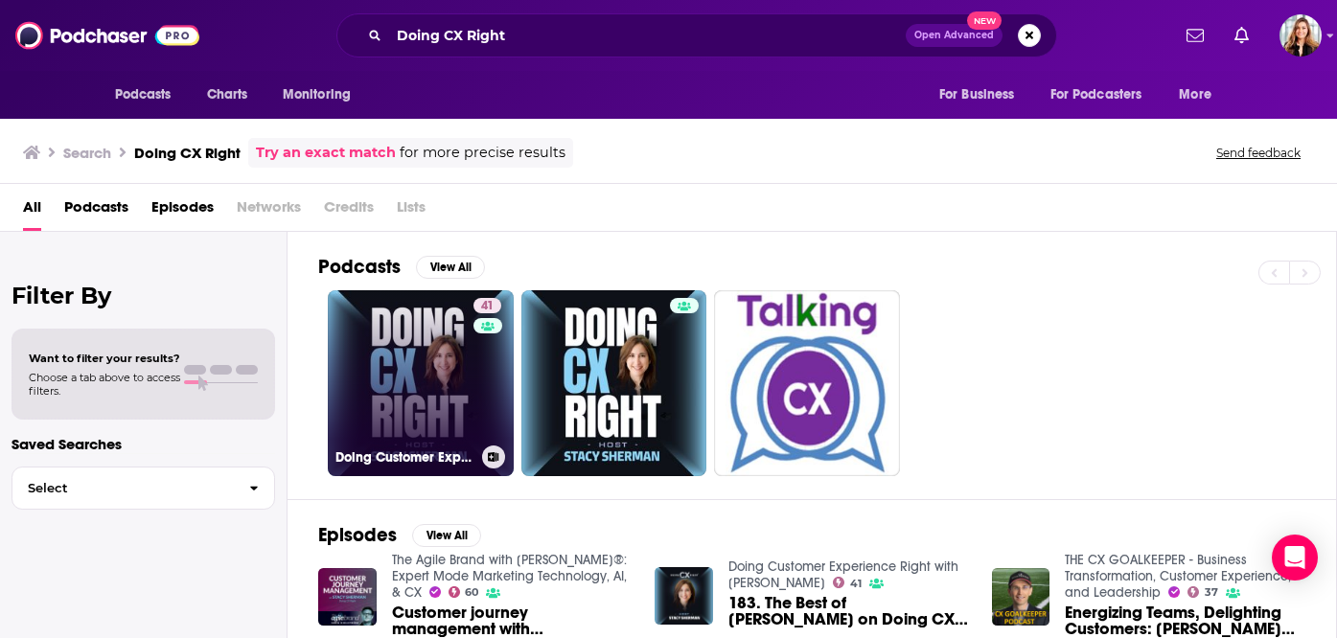
click at [422, 402] on link "41 Doing Customer Experience Right‬ with Stacy Sherman" at bounding box center [421, 383] width 186 height 186
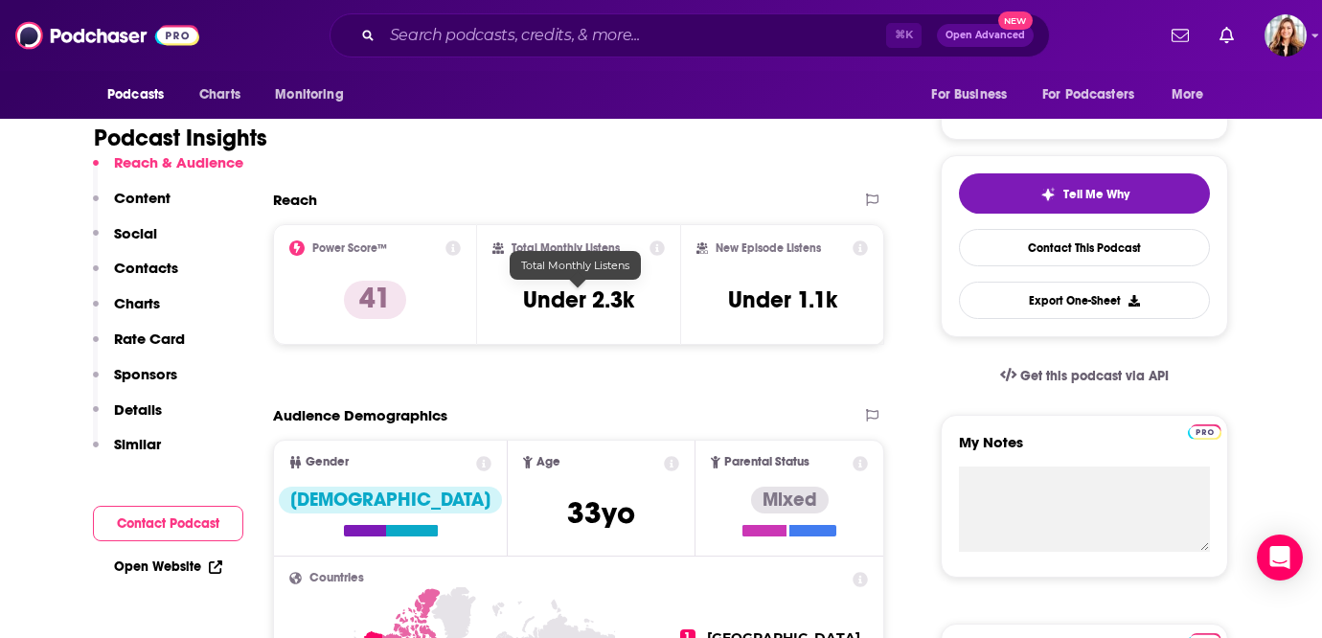
scroll to position [487, 0]
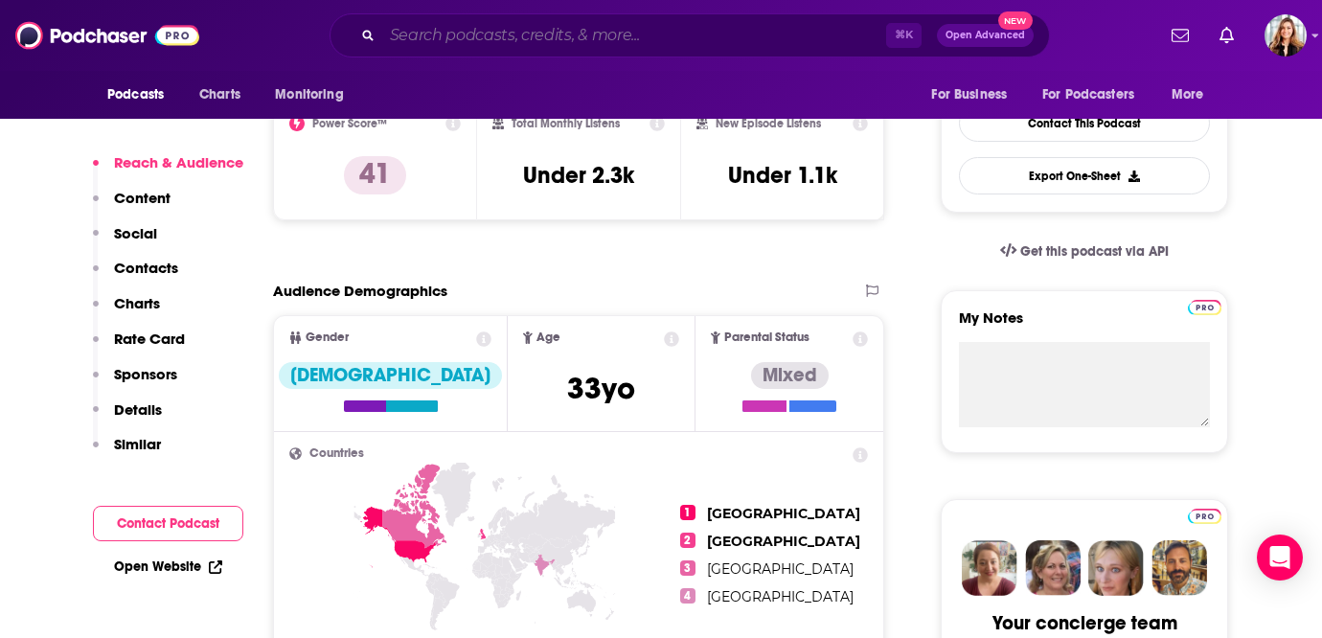
click at [655, 36] on input "Search podcasts, credits, & more..." at bounding box center [634, 35] width 504 height 31
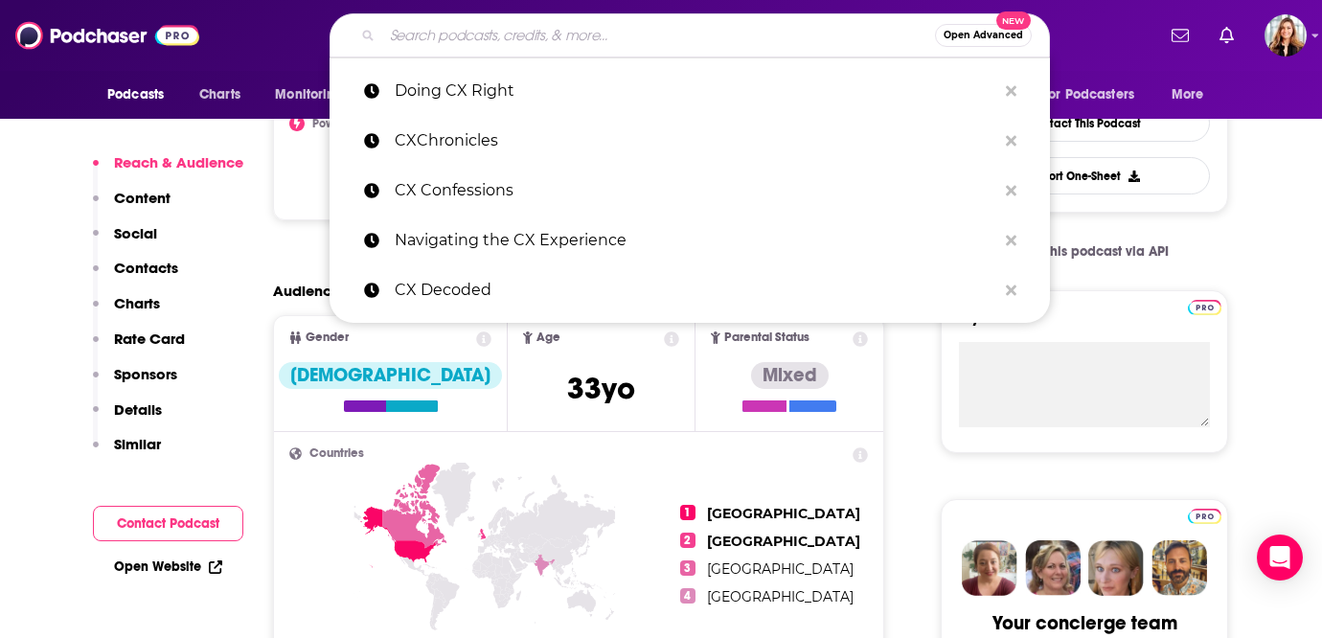
paste input "Experience This"
type input "Experience This"
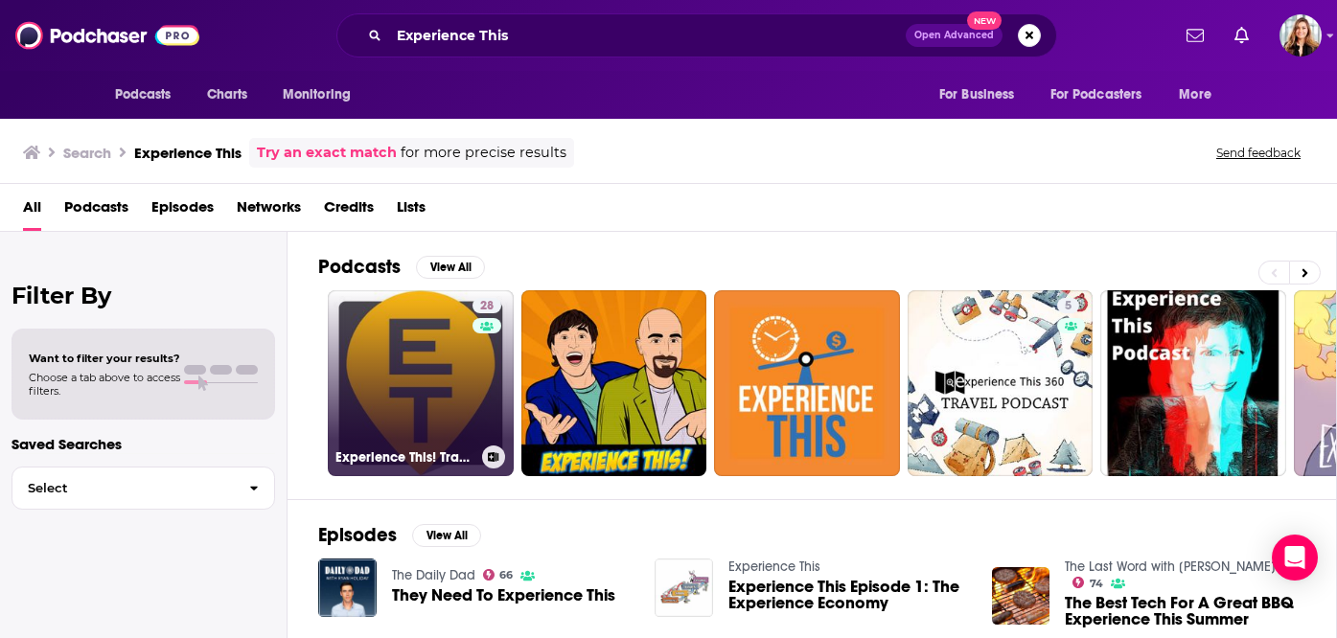
click at [430, 449] on h3 "Experience This! Travel Industry Insights and Opinions" at bounding box center [404, 457] width 139 height 16
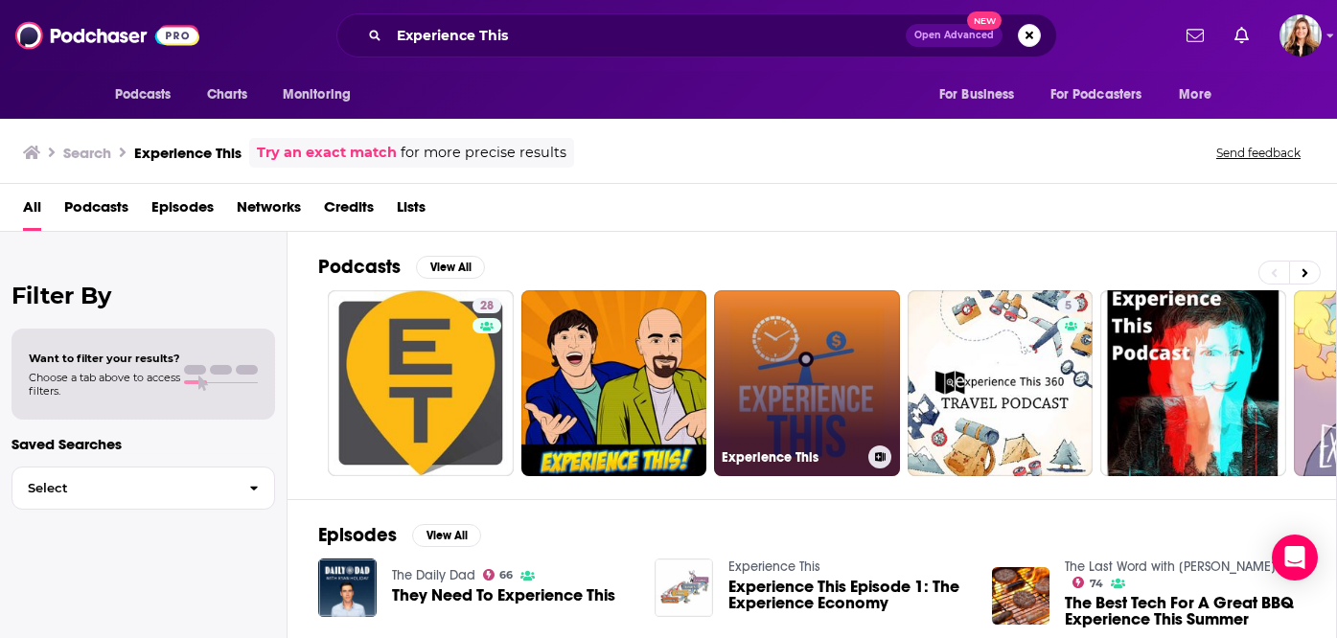
click at [815, 374] on link "Experience This" at bounding box center [807, 383] width 186 height 186
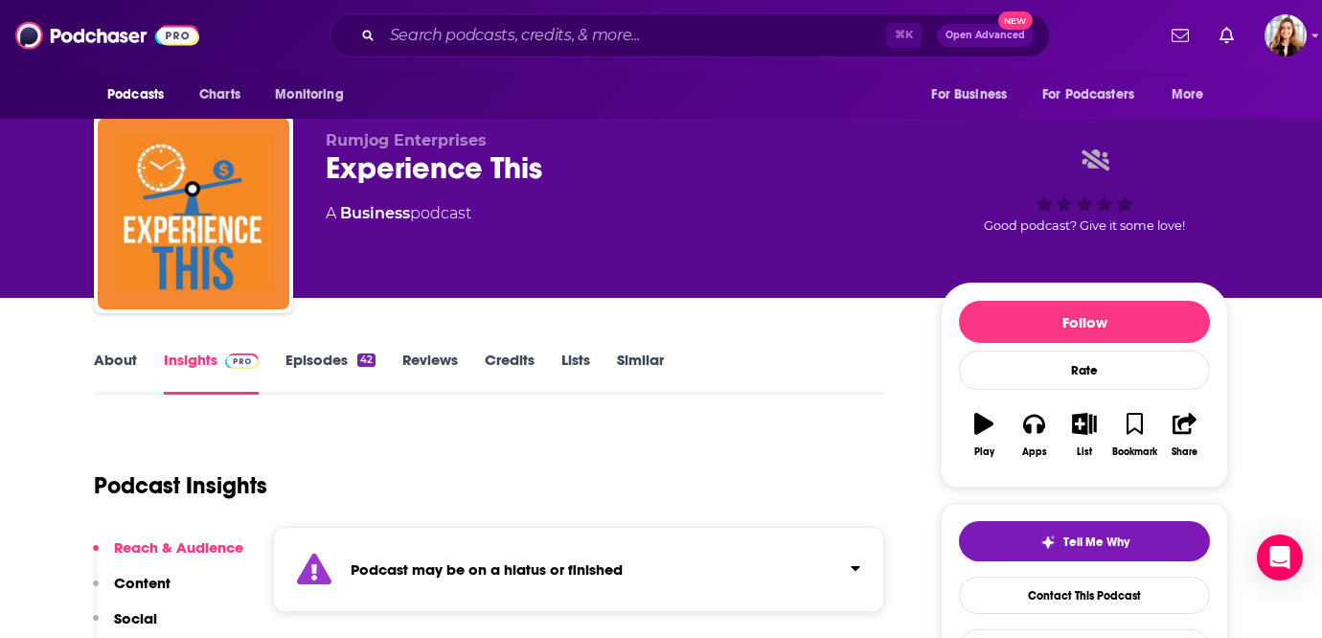
scroll to position [34, 0]
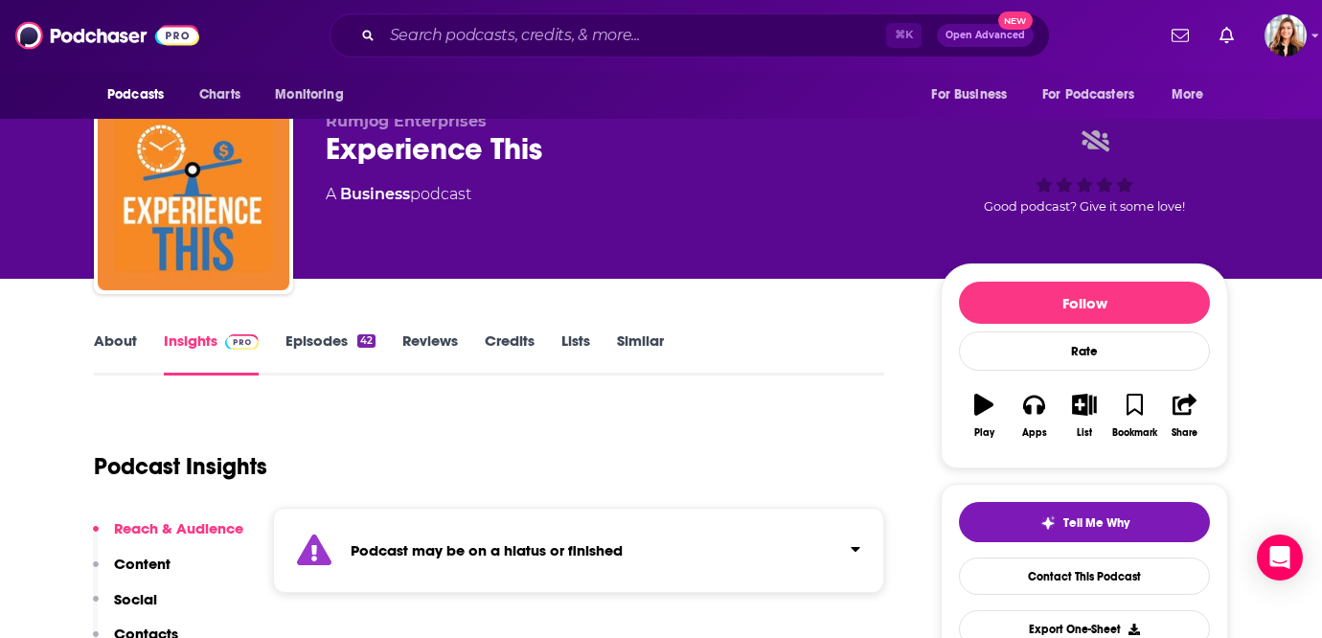
click at [308, 340] on link "Episodes 42" at bounding box center [331, 354] width 90 height 44
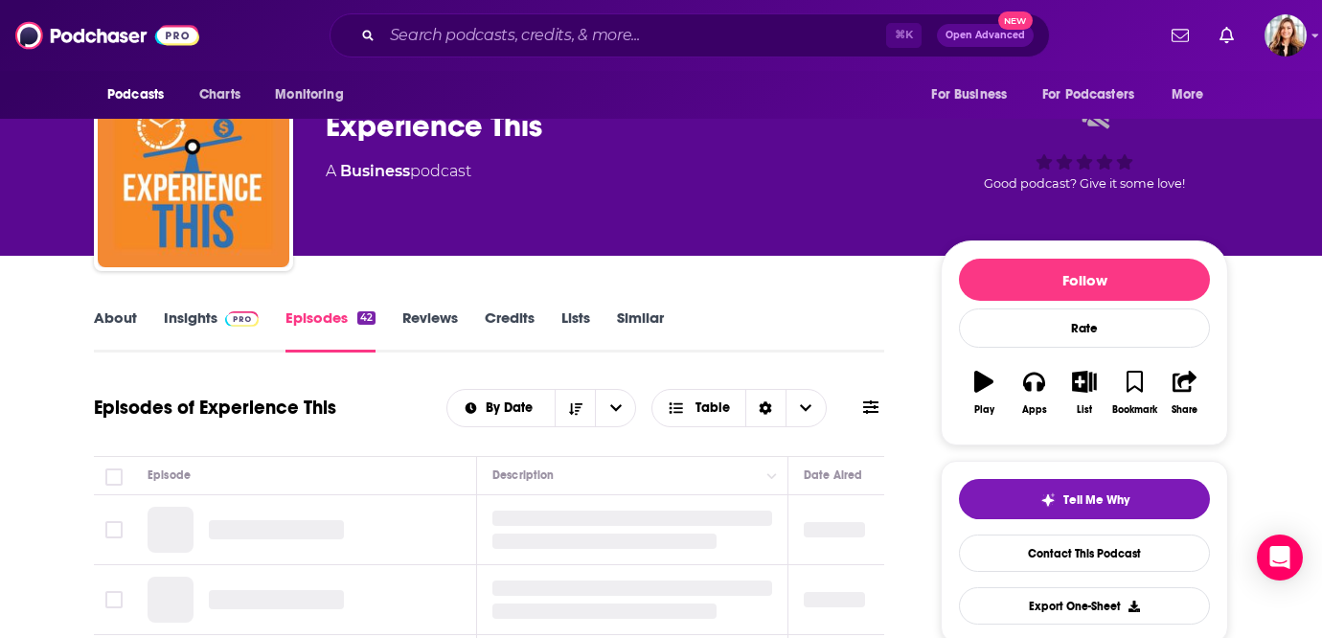
scroll to position [95, 0]
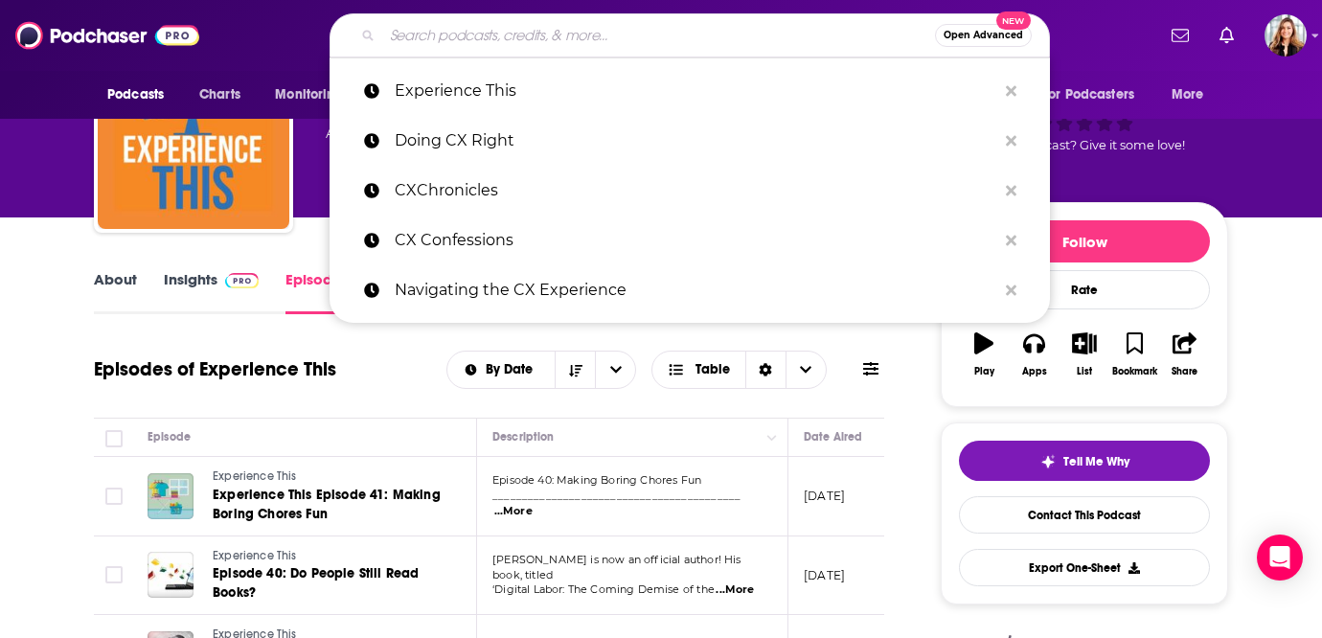
click at [437, 51] on div "Open Advanced New" at bounding box center [690, 35] width 720 height 44
click at [439, 40] on input "Search podcasts, credits, & more..." at bounding box center [658, 35] width 553 height 31
paste input "Customer Service Academy"
type input "Customer Service Academy"
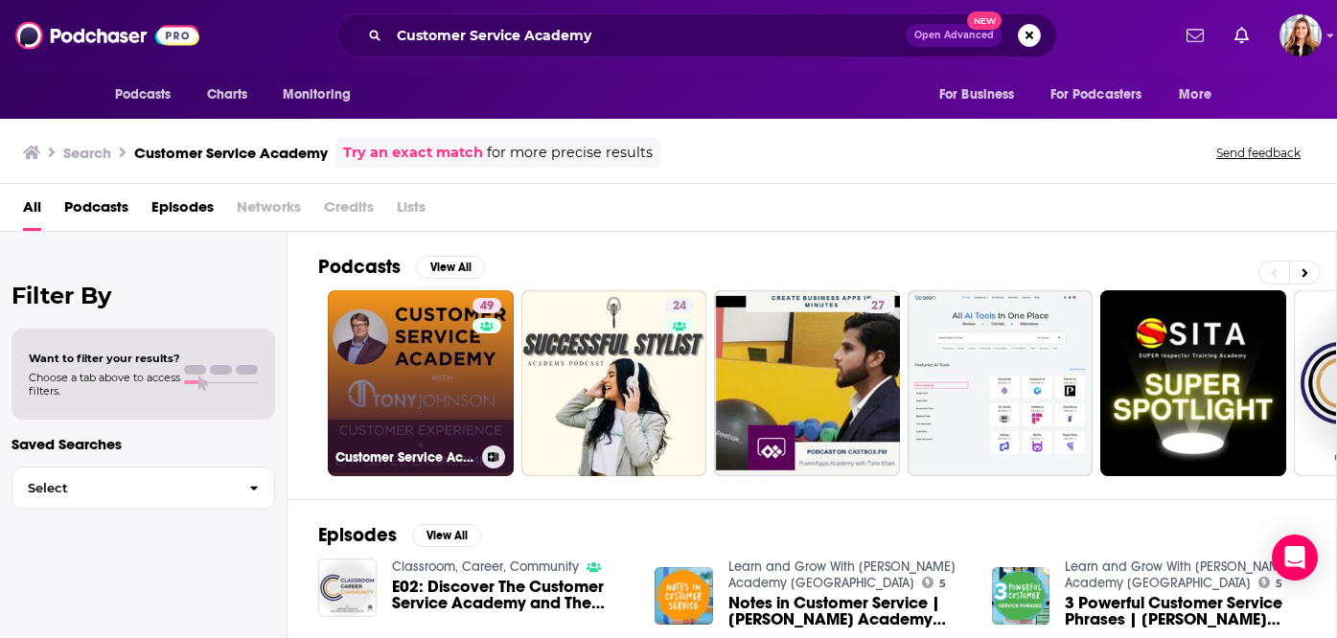
click at [417, 396] on link "49 Customer Service Academy" at bounding box center [421, 383] width 186 height 186
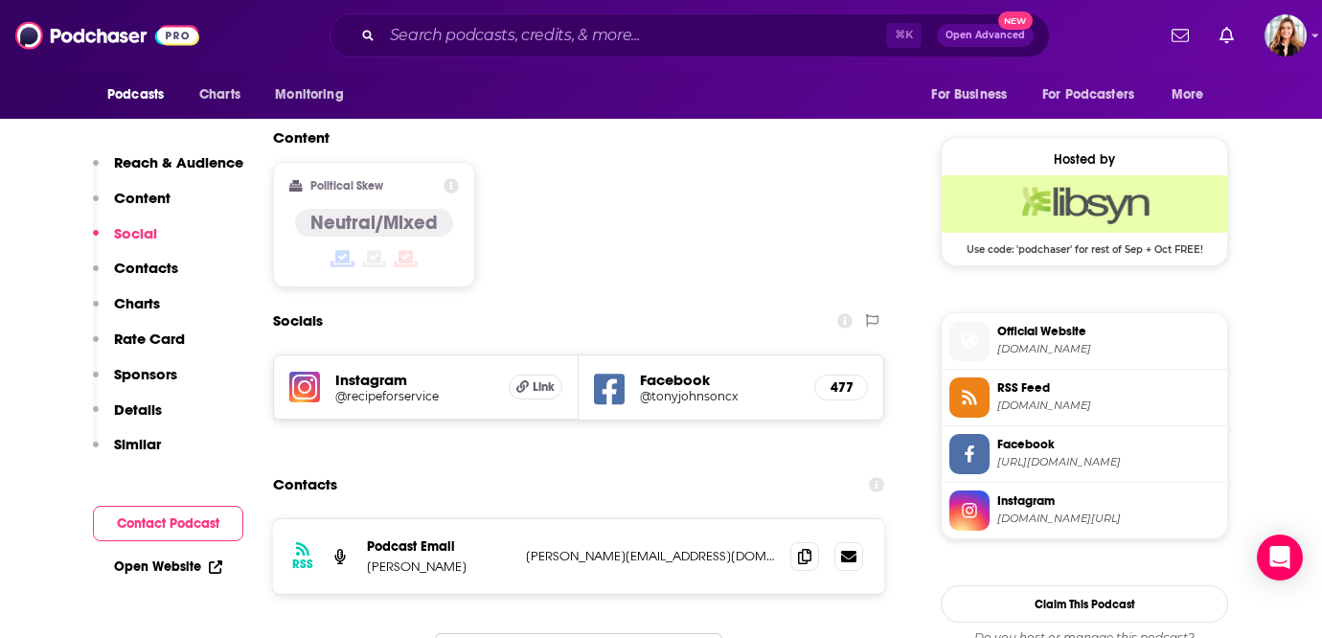
scroll to position [1509, 0]
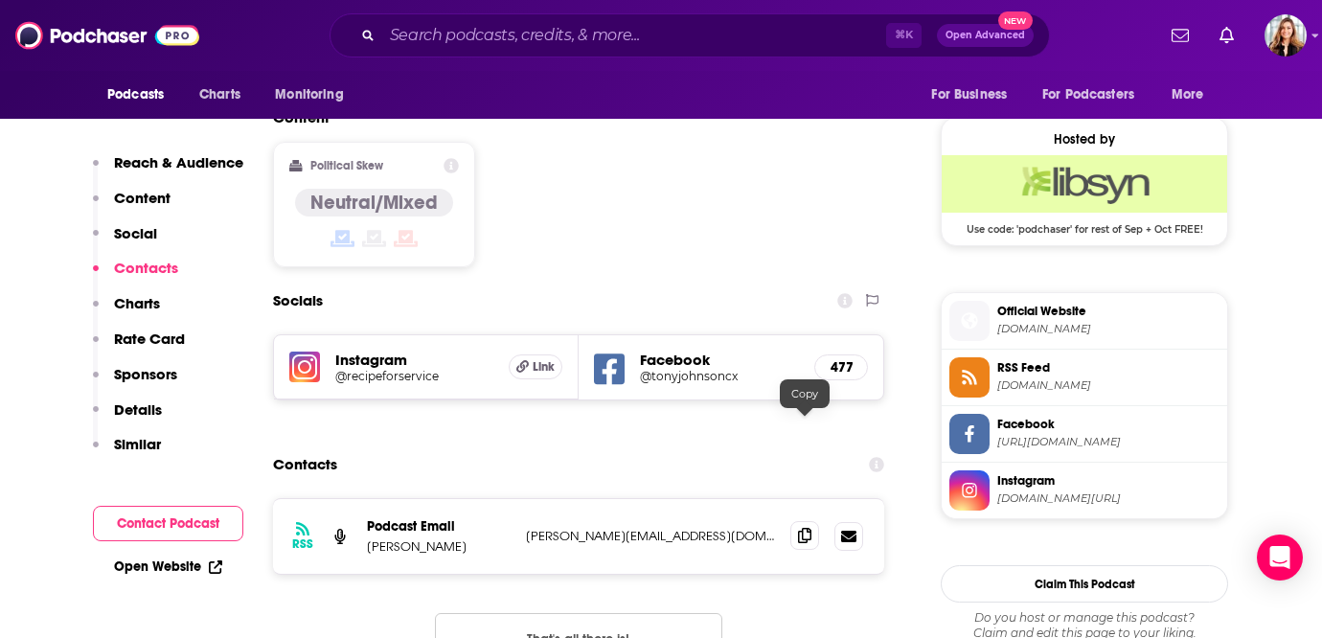
click at [802, 528] on icon at bounding box center [804, 535] width 13 height 15
click at [554, 33] on input "Search podcasts, credits, & more..." at bounding box center [634, 35] width 504 height 31
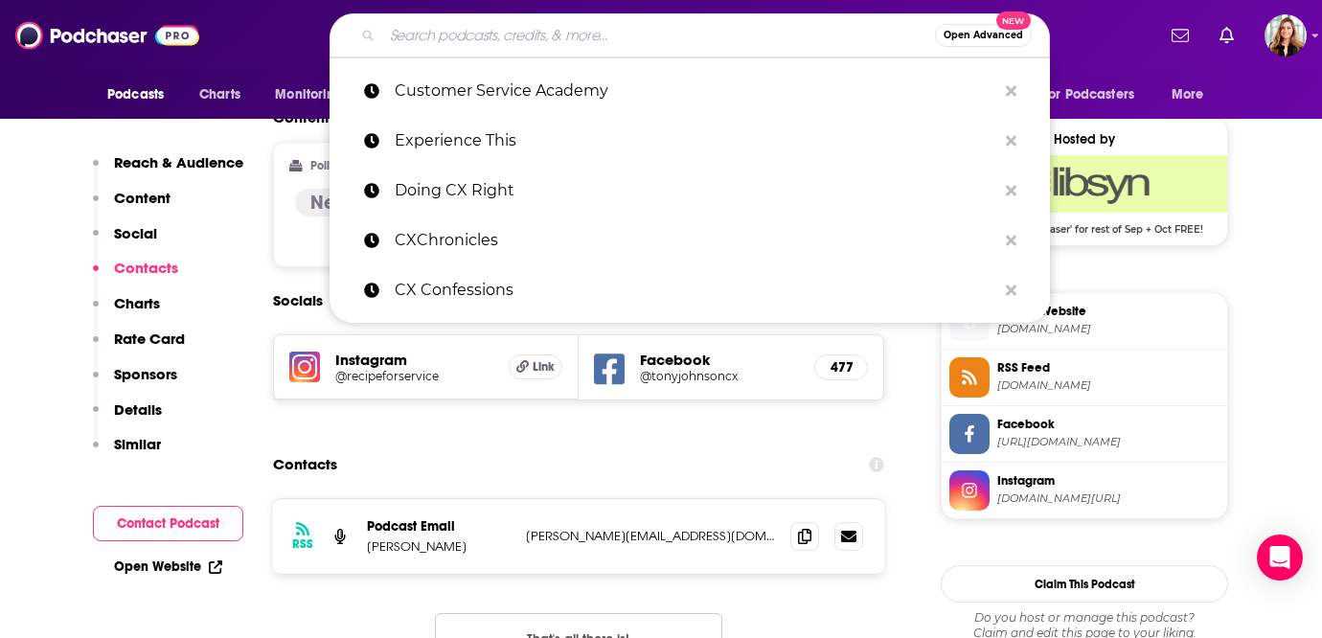
paste input "Amazing Business Radio"
type input "Amazing Business Radio"
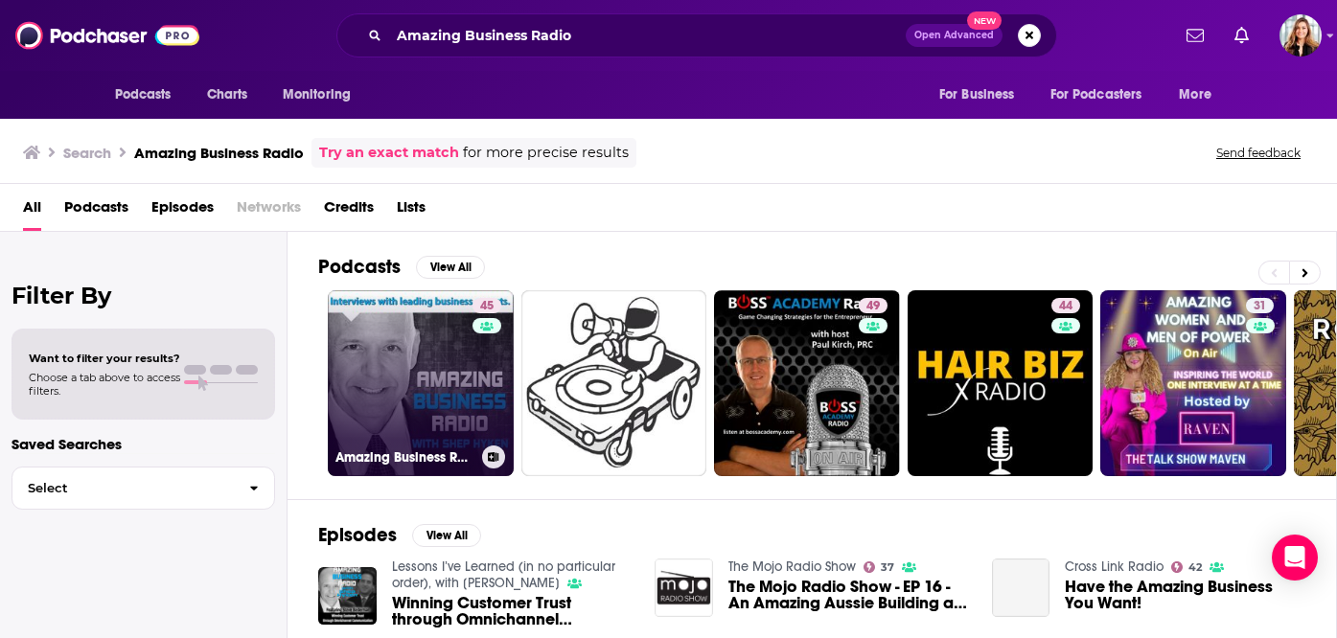
click at [400, 379] on link "45 Amazing Business Radio" at bounding box center [421, 383] width 186 height 186
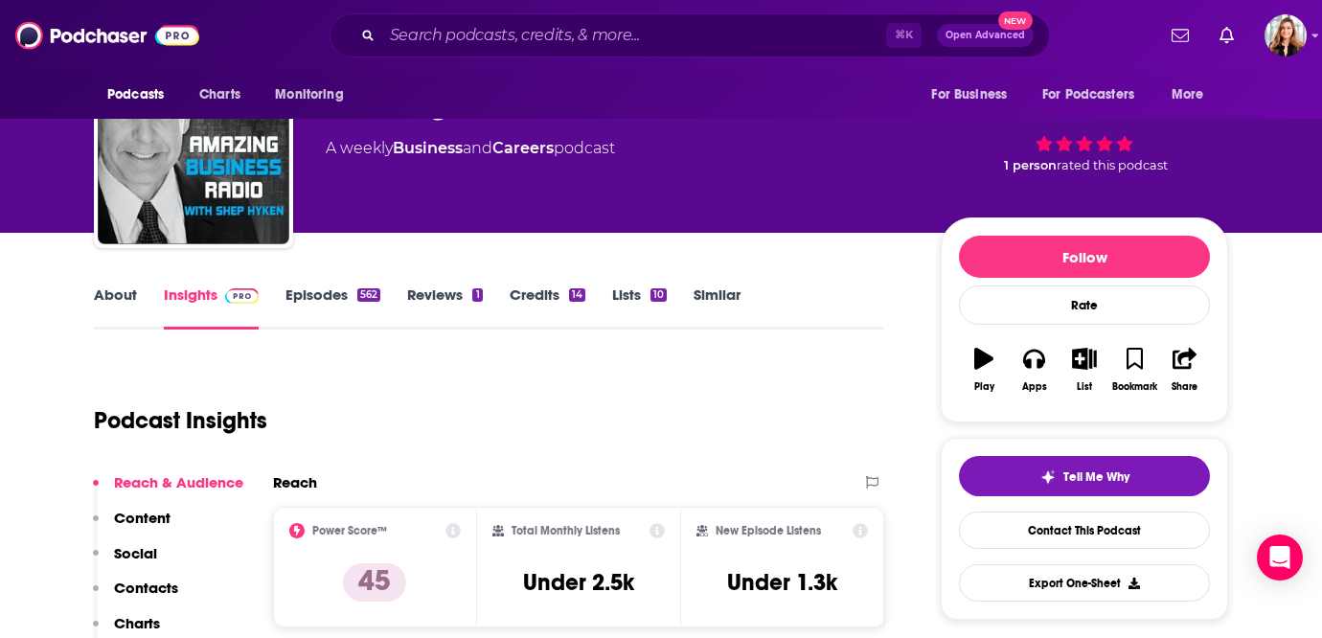
scroll to position [163, 0]
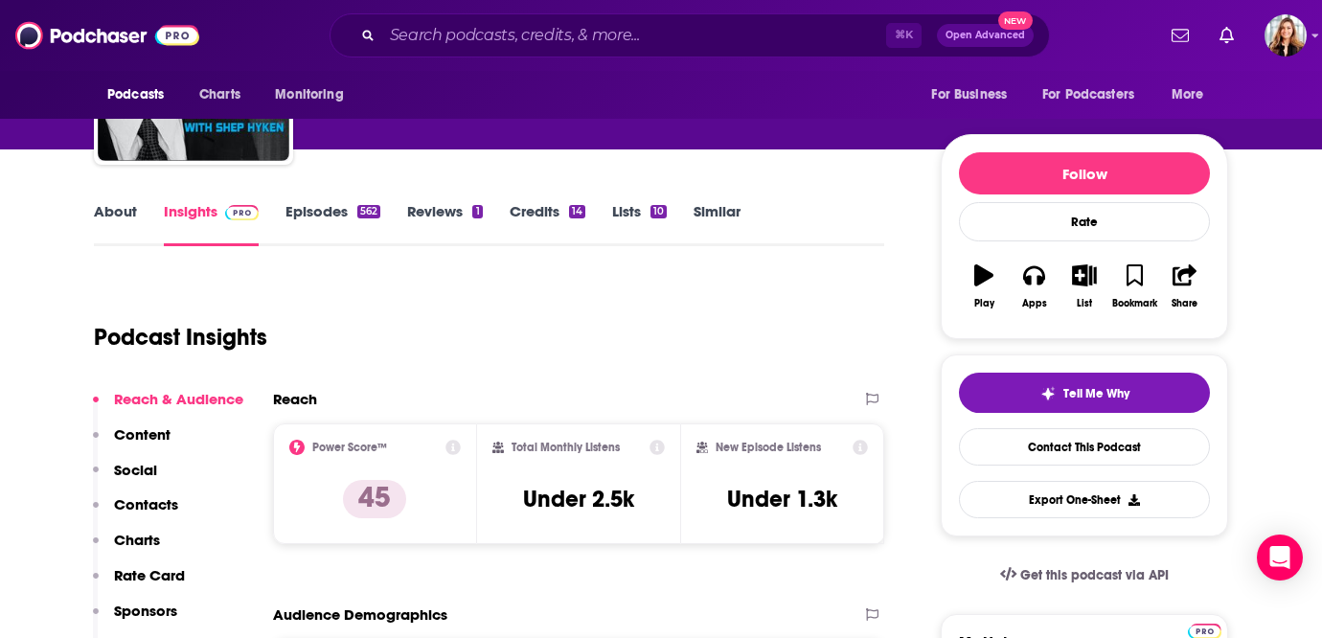
click at [313, 214] on link "Episodes 562" at bounding box center [333, 224] width 95 height 44
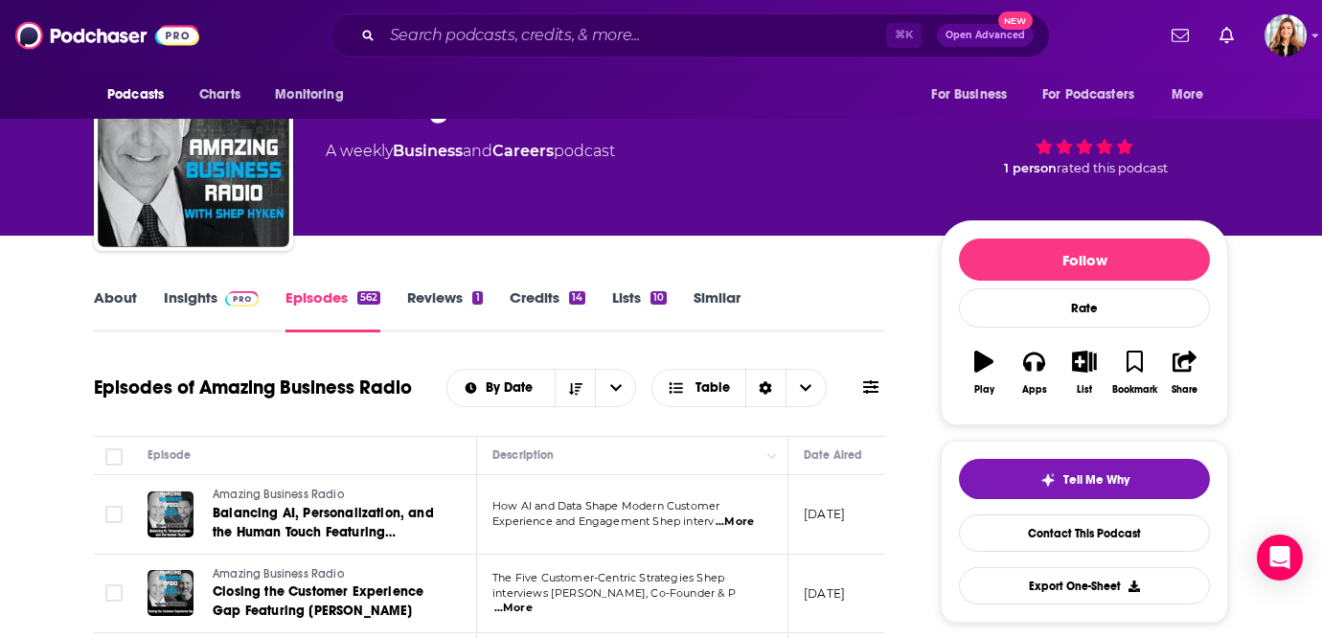
scroll to position [78, 0]
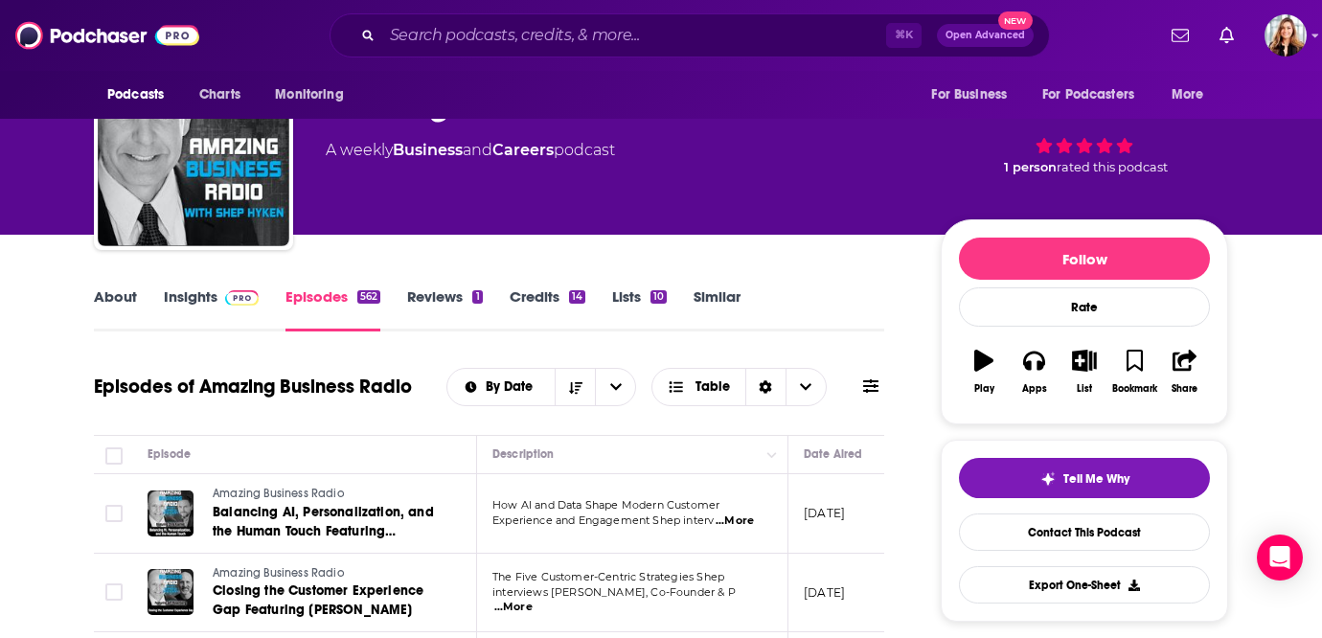
click at [185, 295] on link "Insights" at bounding box center [211, 309] width 95 height 44
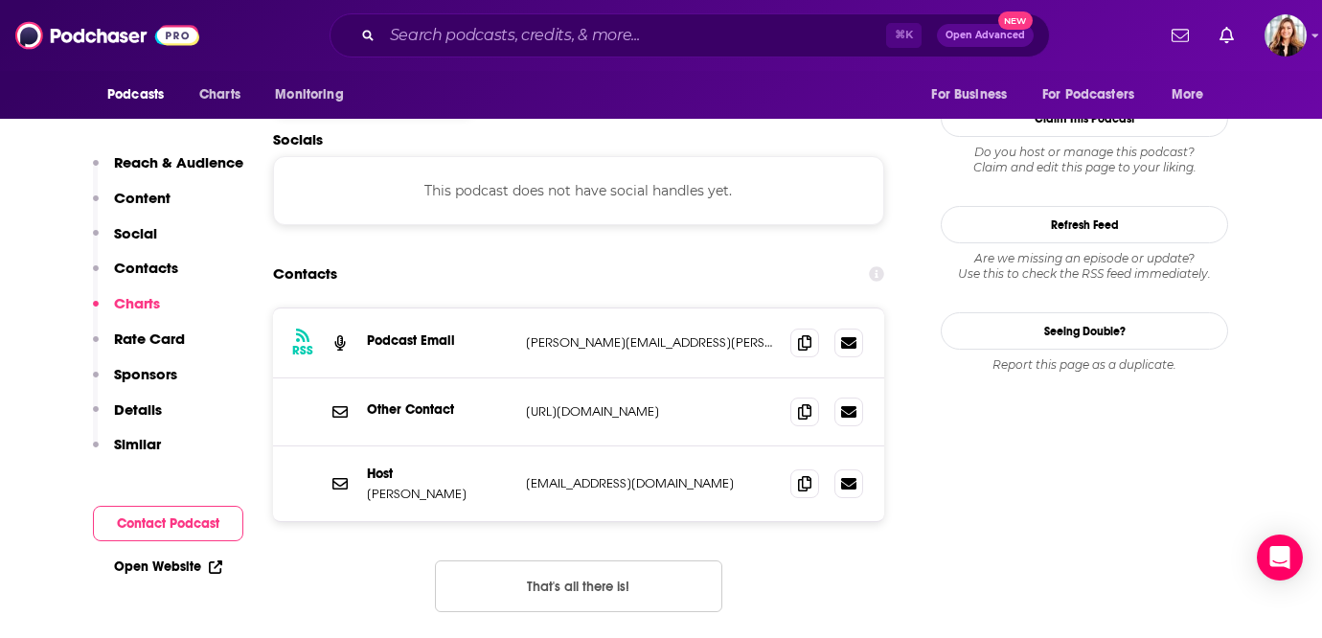
scroll to position [1686, 0]
click at [799, 334] on icon at bounding box center [804, 341] width 13 height 15
click at [583, 36] on input "Search podcasts, credits, & more..." at bounding box center [634, 35] width 504 height 31
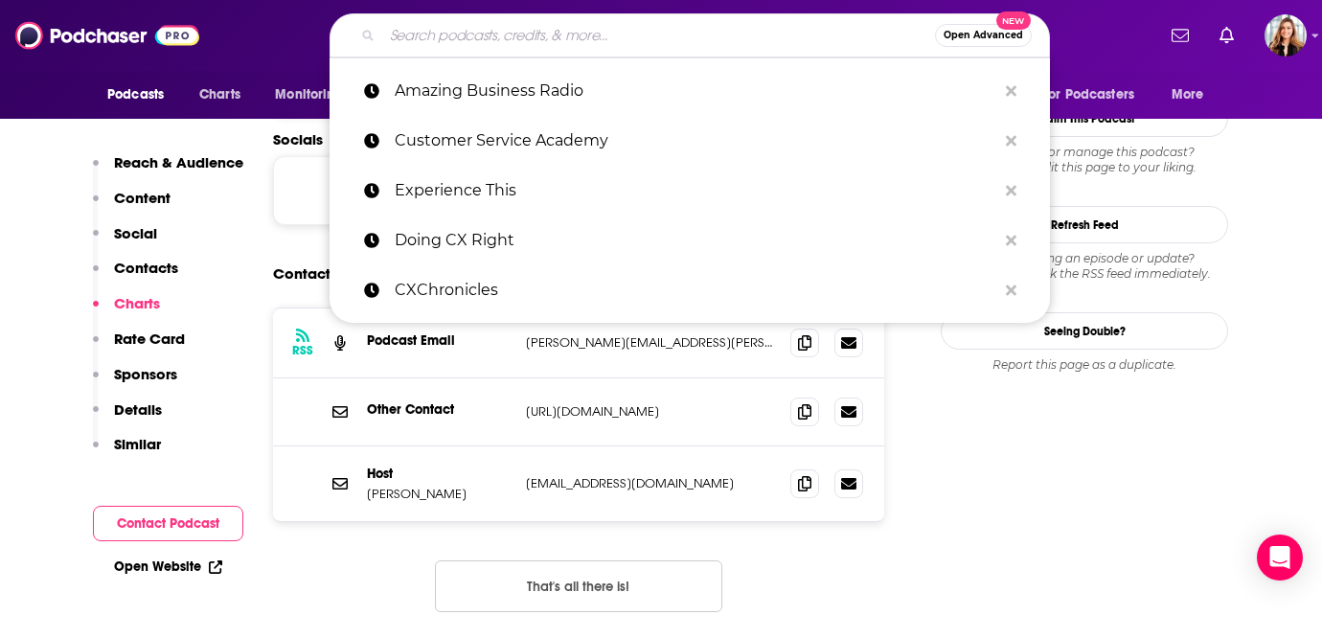
paste input "CX Files"
type input "CX Files"
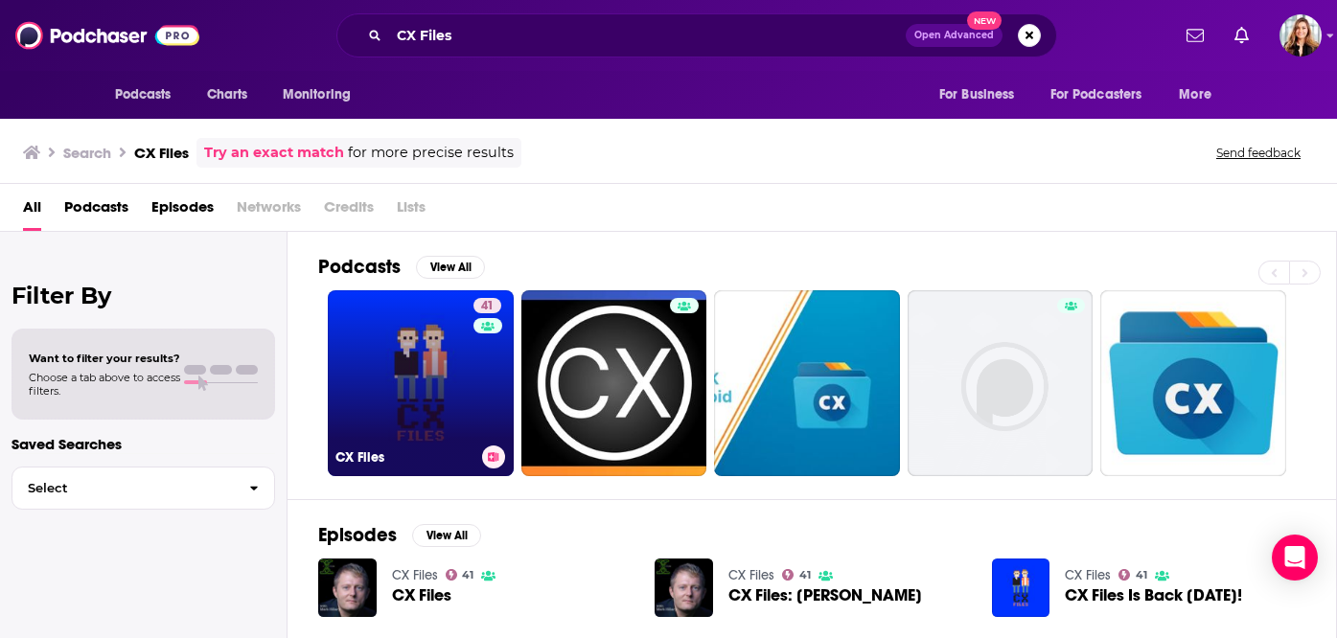
click at [438, 389] on link "41 CX Files" at bounding box center [421, 383] width 186 height 186
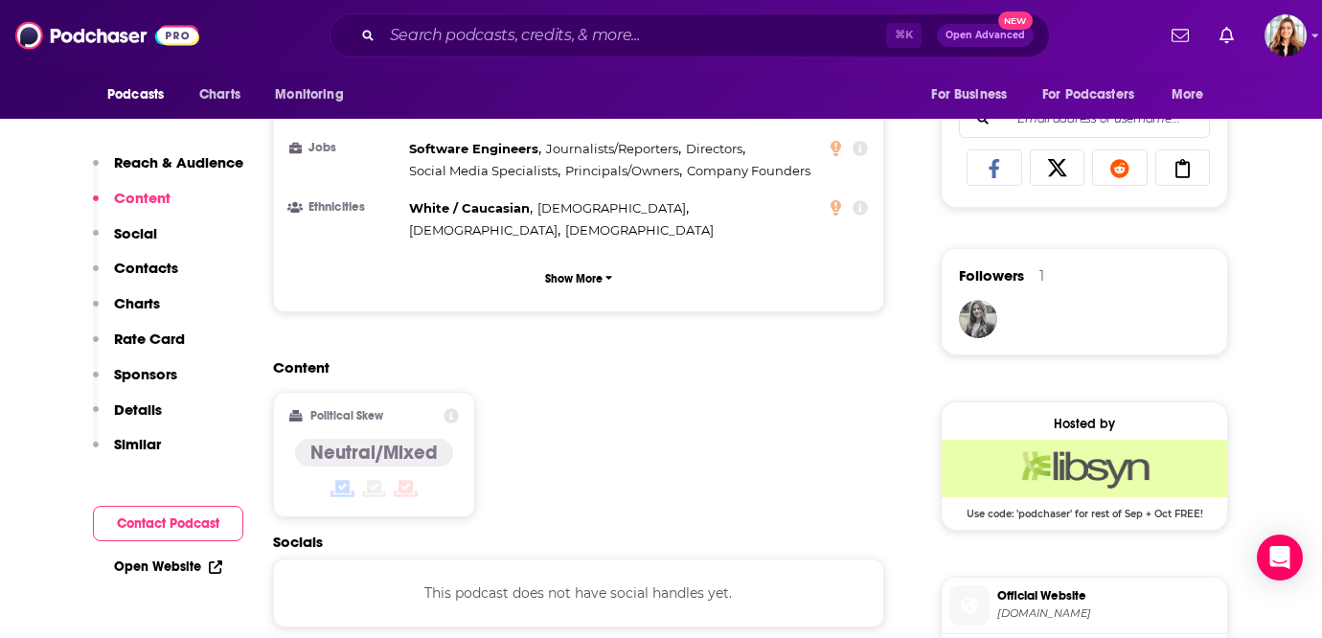
scroll to position [1390, 0]
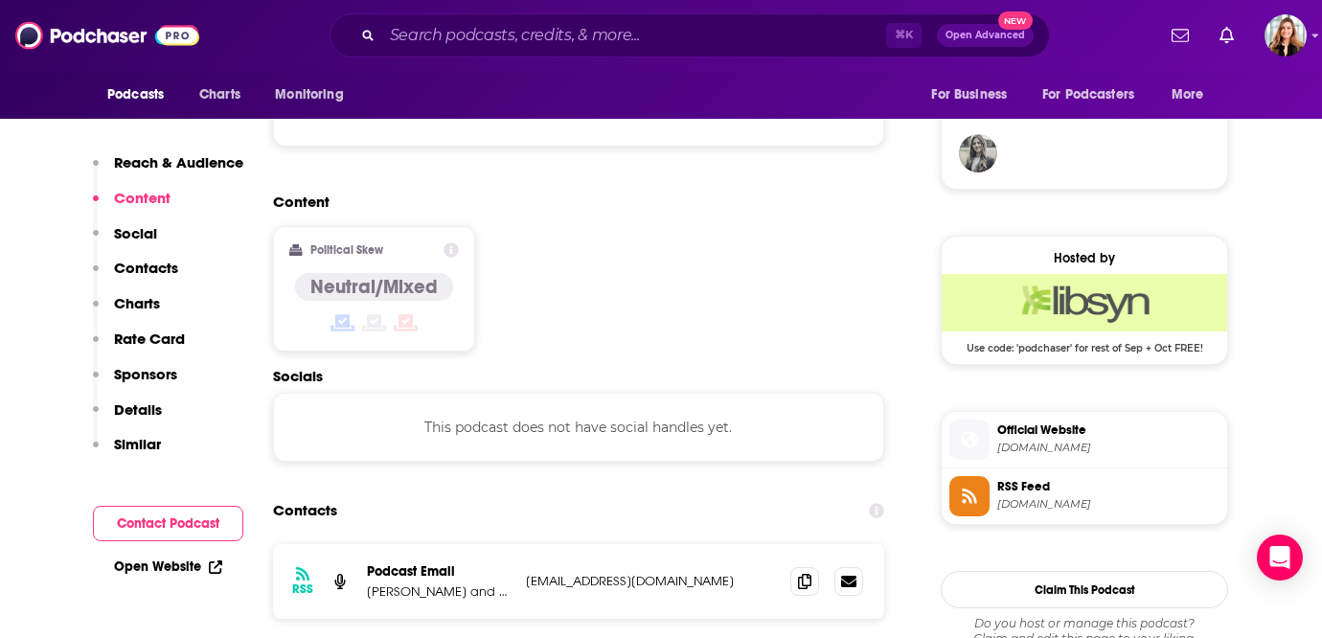
click at [651, 573] on p "[EMAIL_ADDRESS][DOMAIN_NAME]" at bounding box center [650, 581] width 249 height 16
click at [423, 563] on div "Podcast Email [PERSON_NAME] and [PERSON_NAME]" at bounding box center [439, 581] width 144 height 36
click at [429, 583] on p "[PERSON_NAME] and [PERSON_NAME]" at bounding box center [439, 591] width 144 height 16
click at [808, 573] on icon at bounding box center [804, 580] width 13 height 15
click at [488, 46] on input "Search podcasts, credits, & more..." at bounding box center [634, 35] width 504 height 31
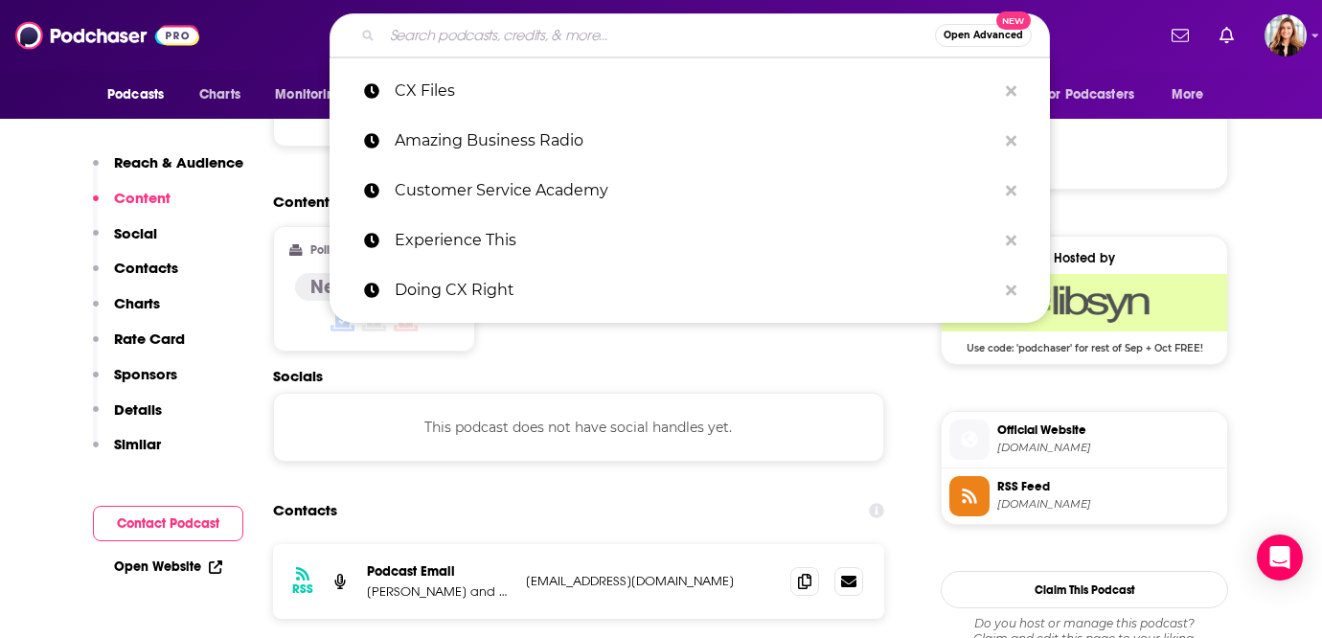
paste input "Experience Matters"
type input "Experience Matters"
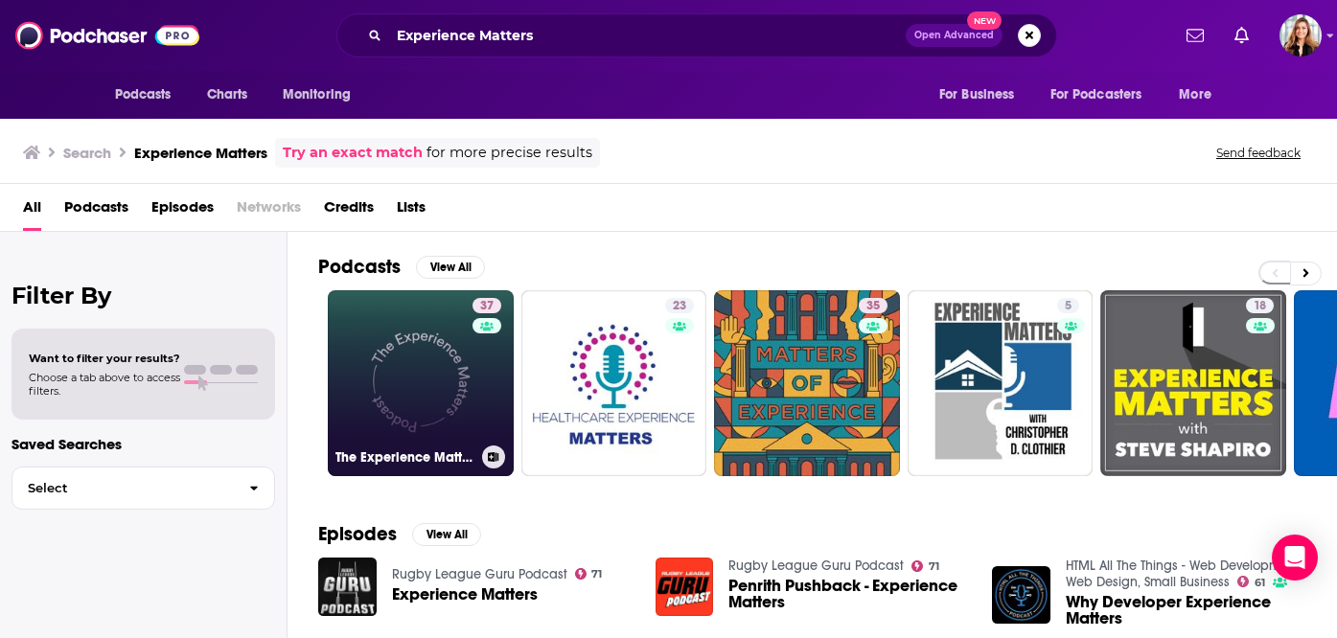
click at [401, 364] on link "37 The Experience Matters Podcast" at bounding box center [421, 383] width 186 height 186
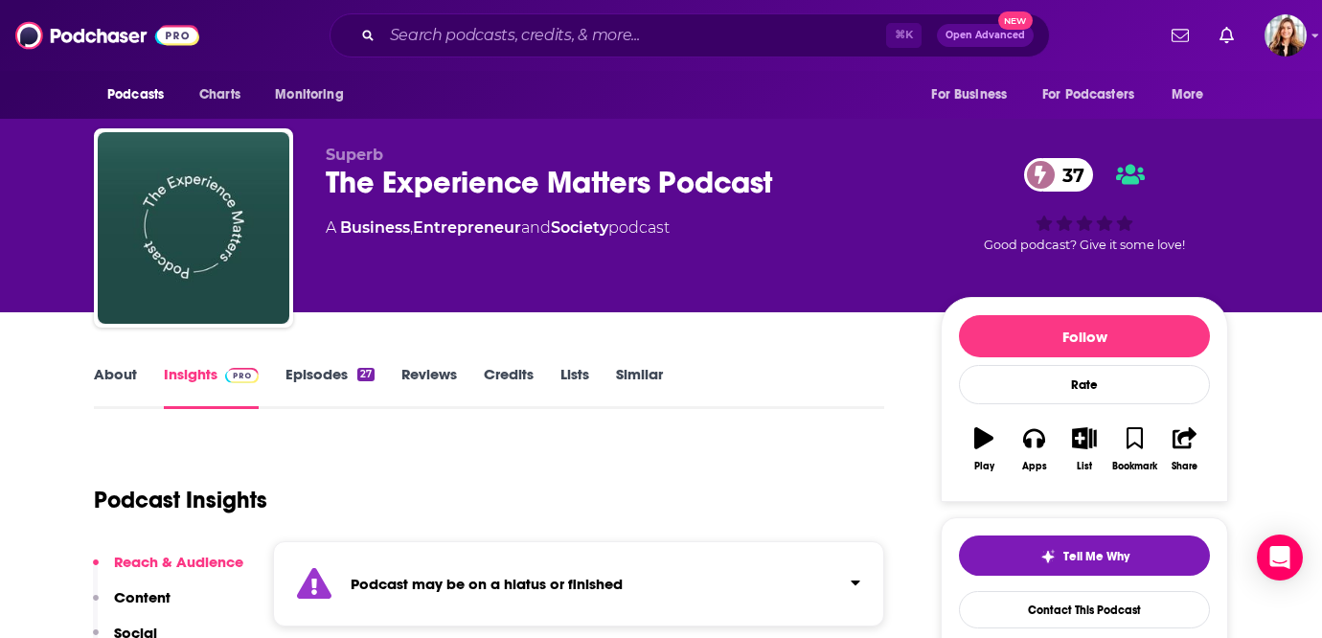
click at [318, 381] on link "Episodes 27" at bounding box center [330, 387] width 89 height 44
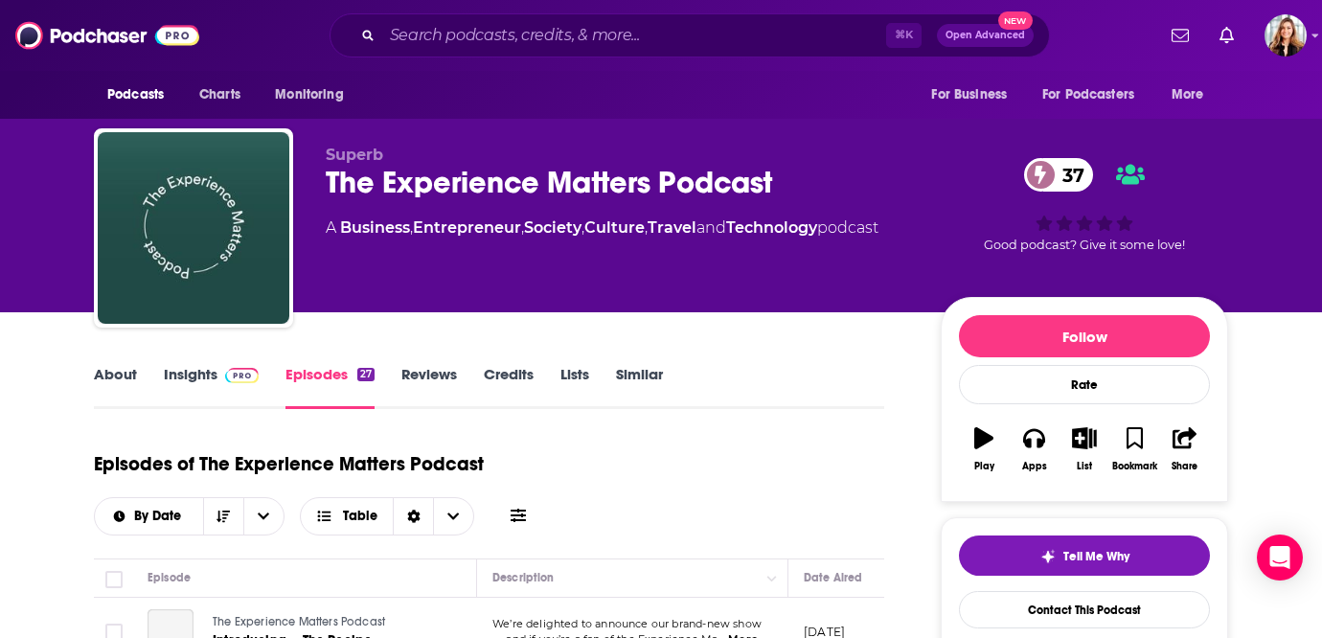
scroll to position [163, 0]
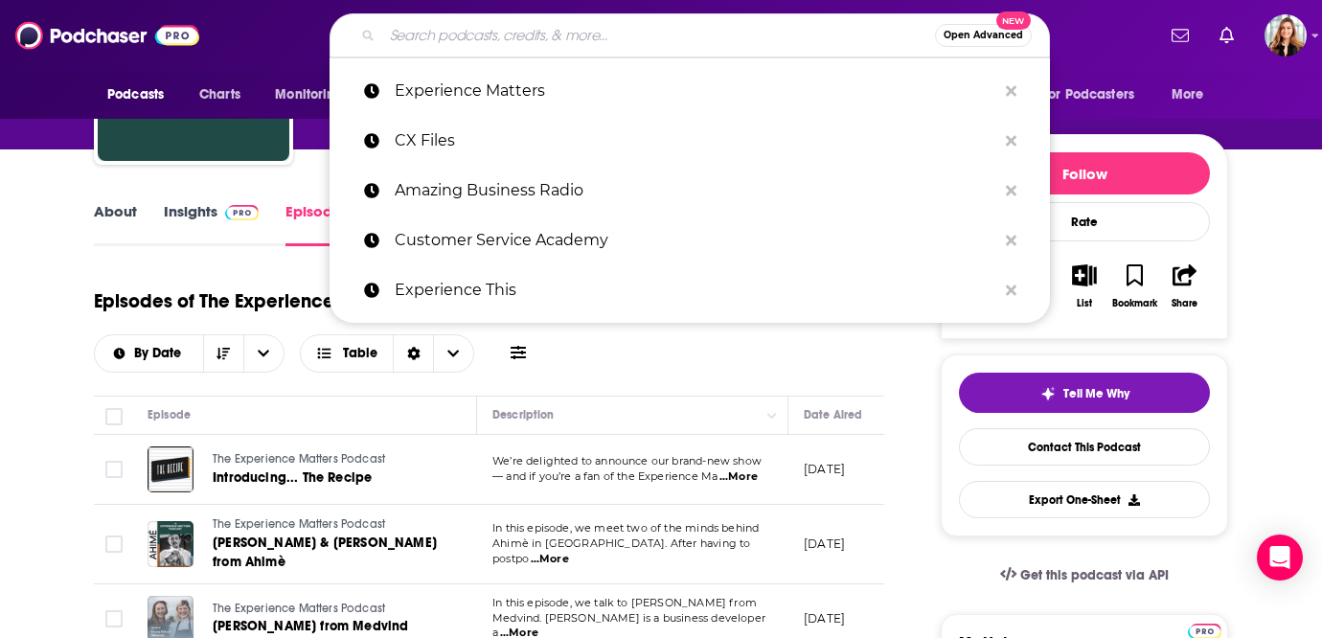
click at [630, 34] on input "Search podcasts, credits, & more..." at bounding box center [658, 35] width 553 height 31
paste input "This is CX"
type input "This is CX"
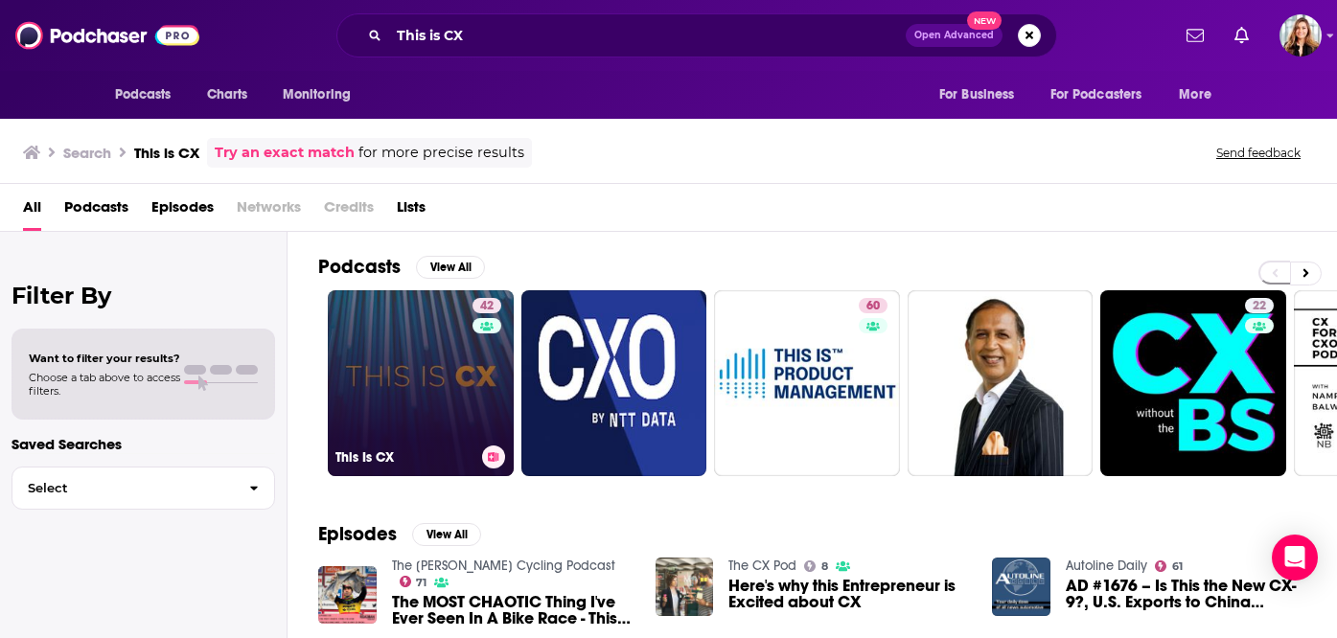
click at [439, 364] on link "42 This Is CX" at bounding box center [421, 383] width 186 height 186
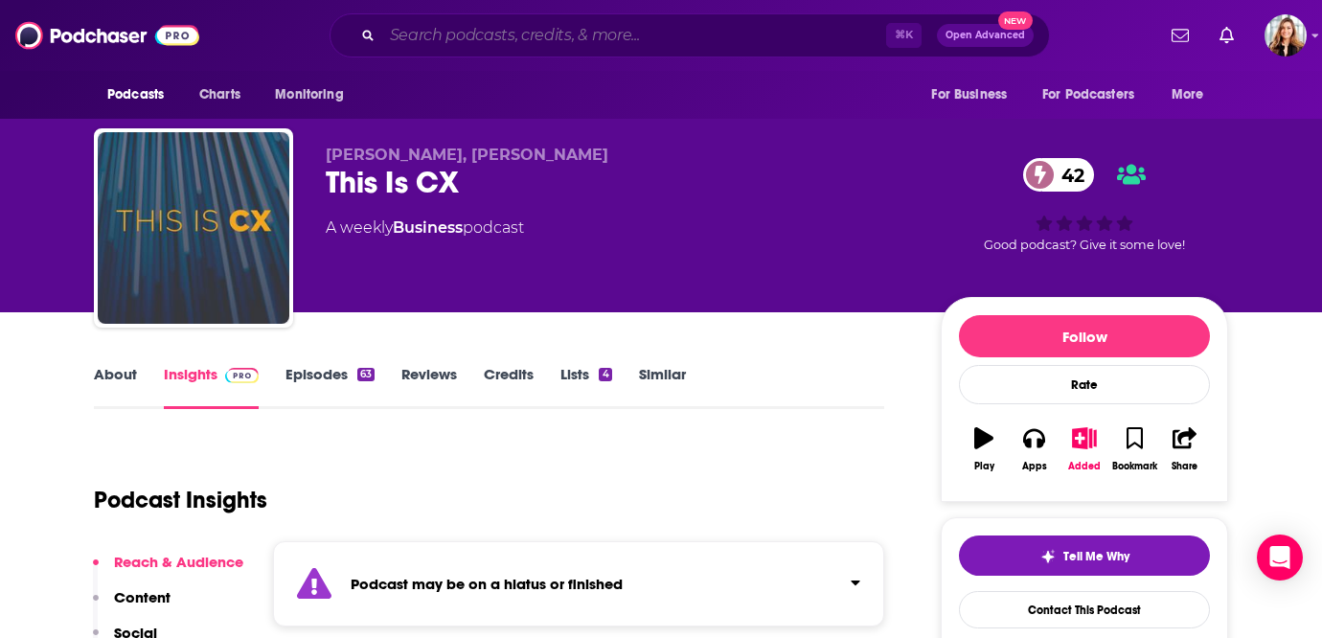
click at [479, 42] on input "Search podcasts, credits, & more..." at bounding box center [634, 35] width 504 height 31
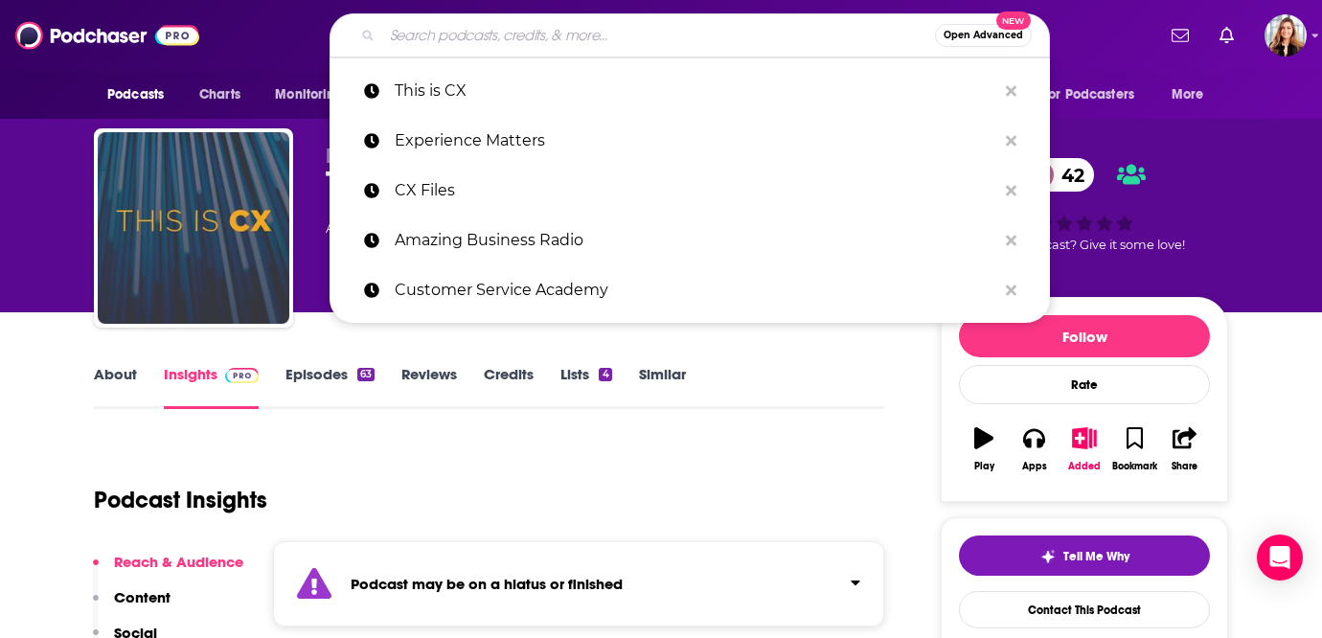
paste input "CX Nexus"
type input "CX Nexus"
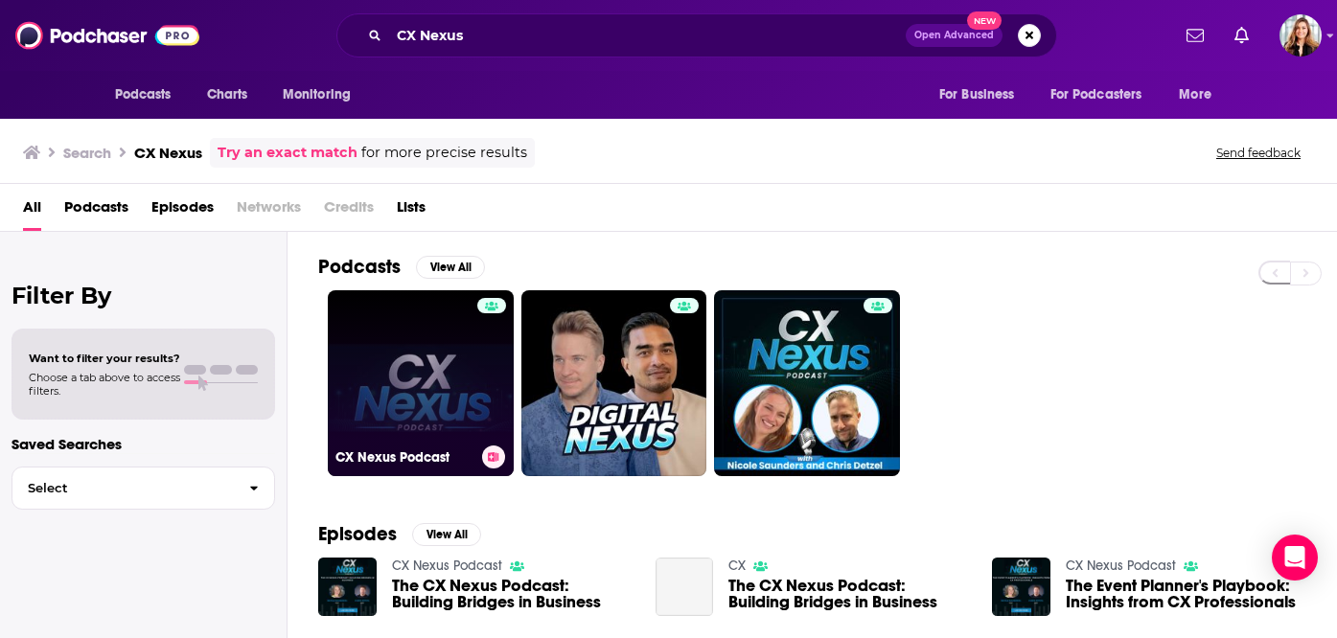
click at [420, 339] on link "CX Nexus Podcast" at bounding box center [421, 383] width 186 height 186
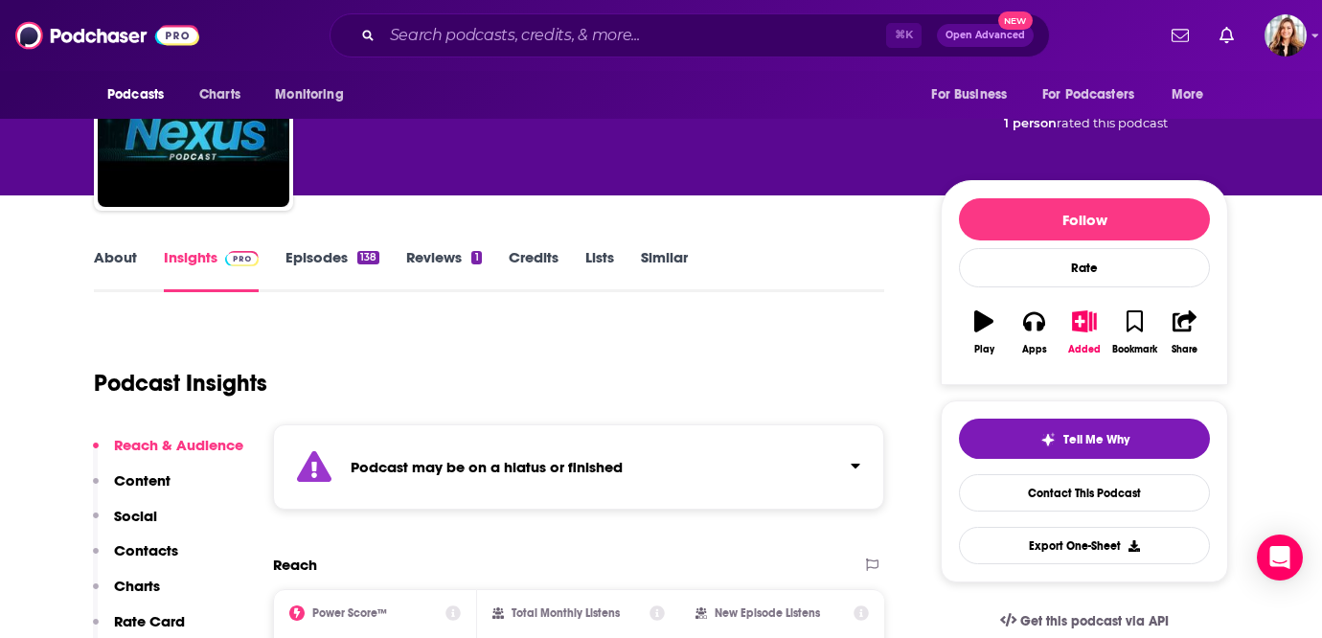
scroll to position [131, 0]
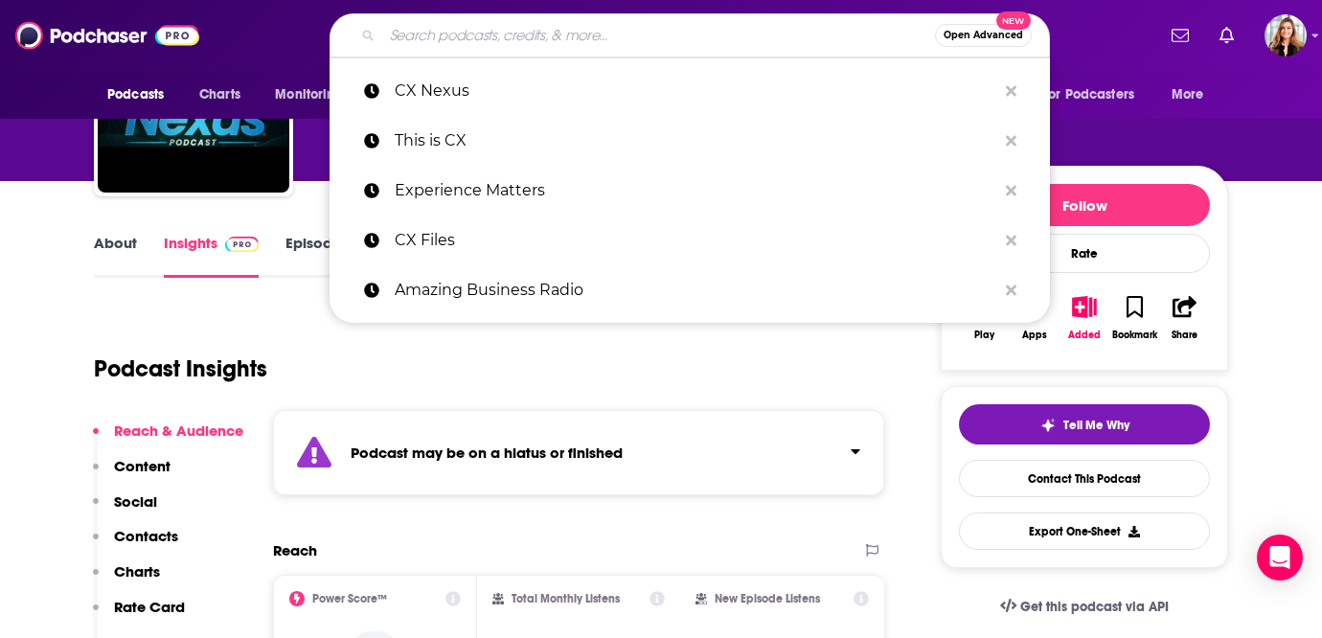
click at [441, 45] on input "Search podcasts, credits, & more..." at bounding box center [658, 35] width 553 height 31
paste input "CX [DATE]"
type input "CX [DATE]"
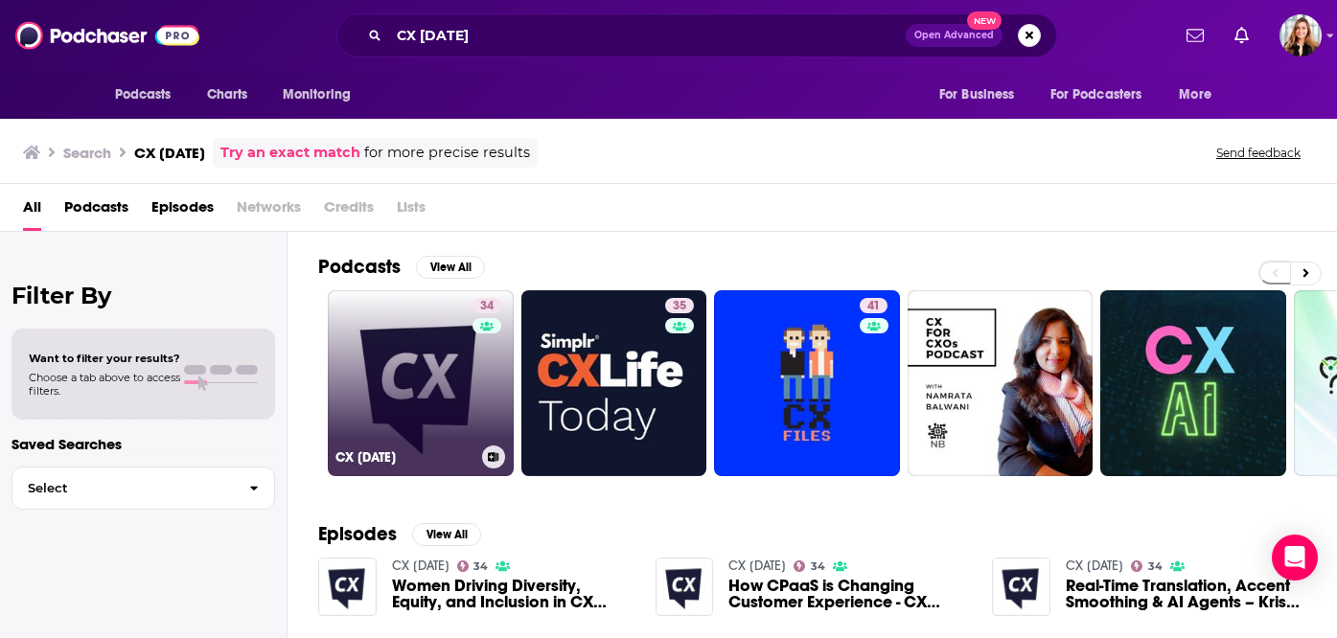
click at [453, 422] on link "34 CX [DATE]" at bounding box center [421, 383] width 186 height 186
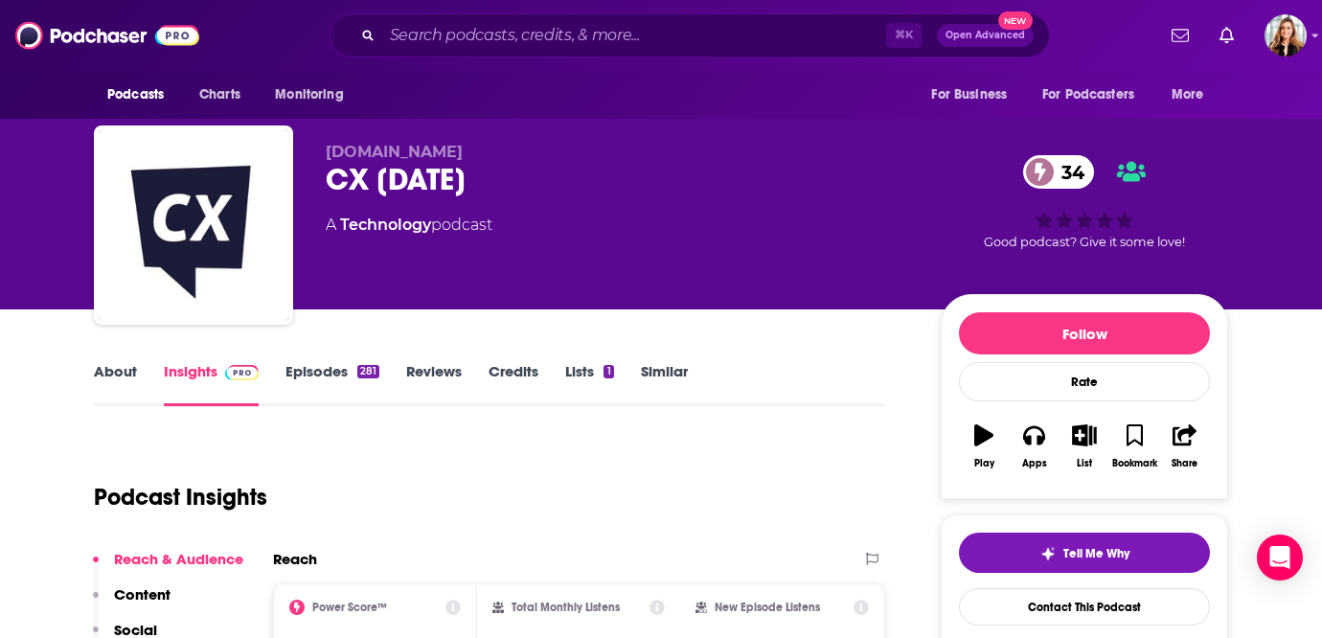
scroll to position [4, 0]
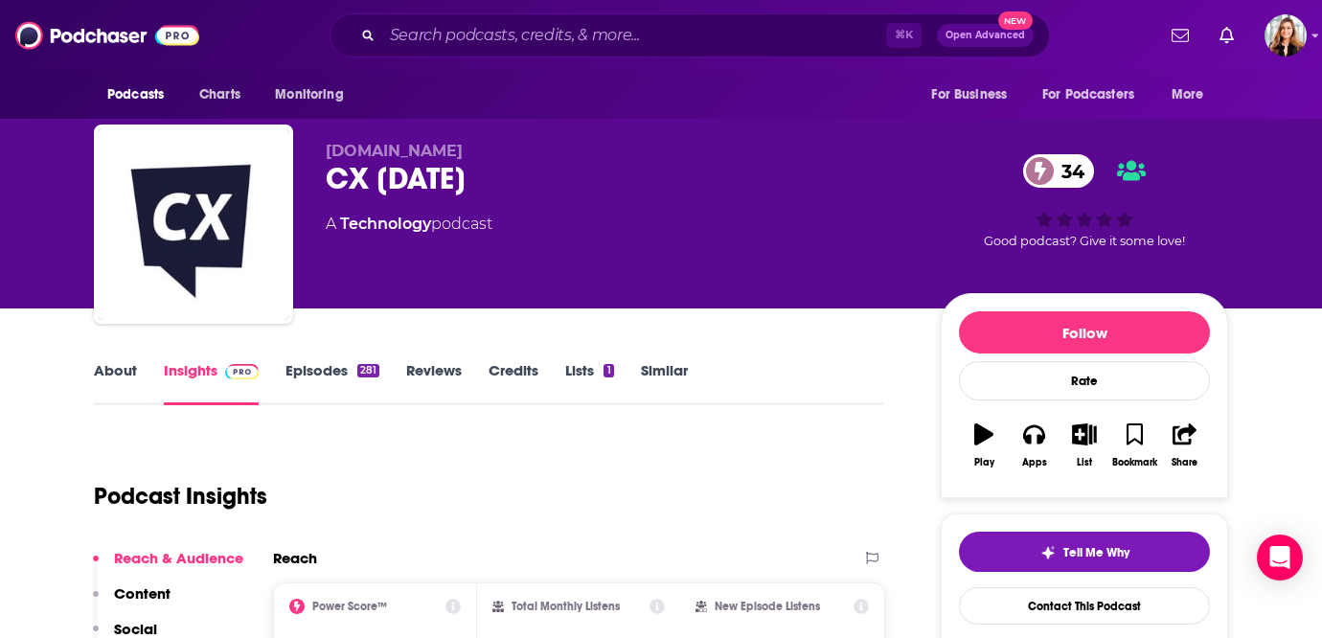
click at [307, 371] on link "Episodes 281" at bounding box center [333, 383] width 94 height 44
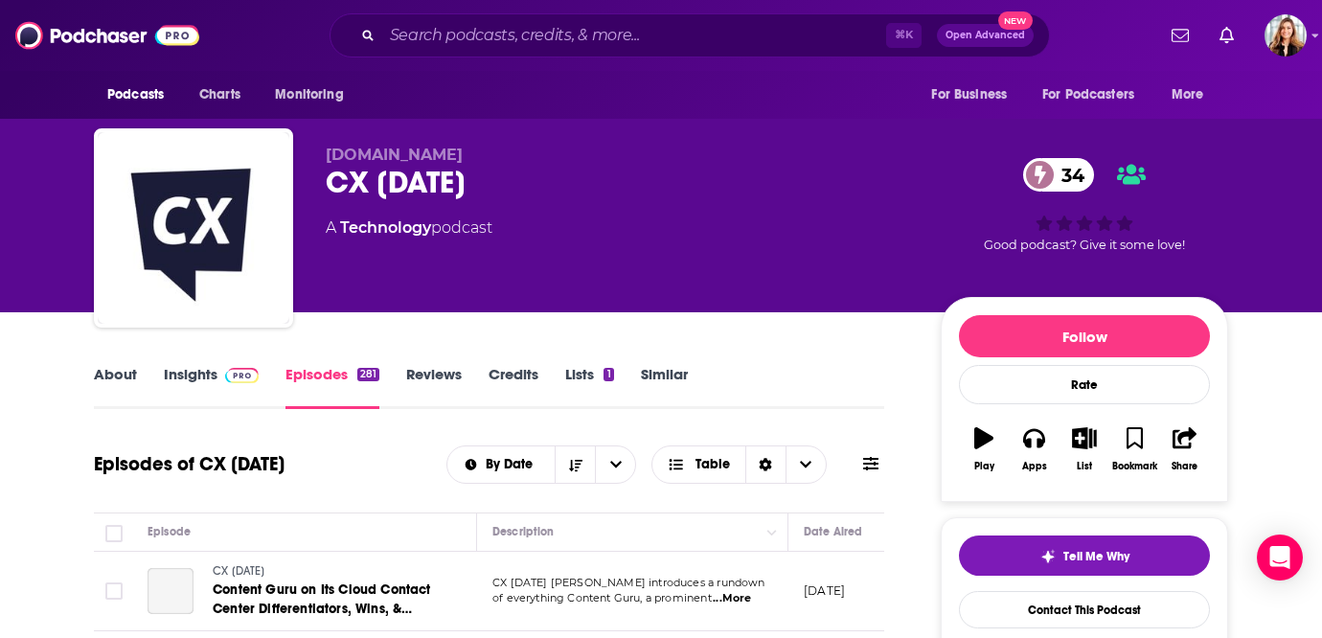
scroll to position [143, 0]
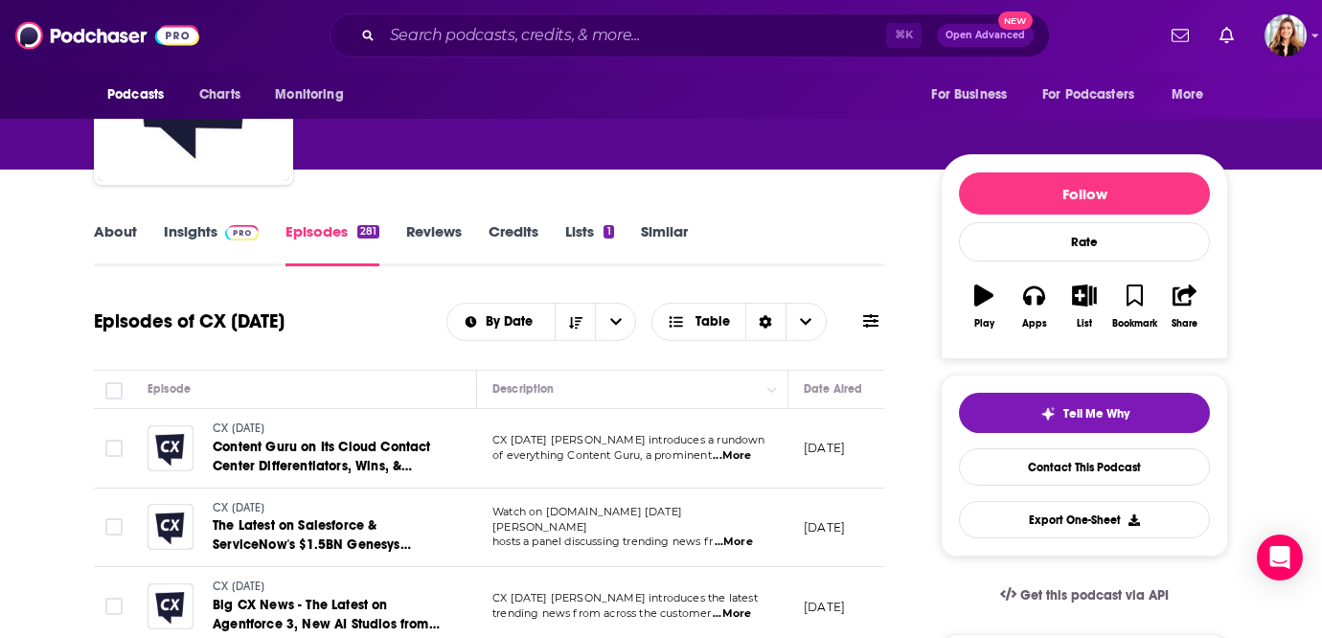
click at [217, 250] on link "Insights" at bounding box center [211, 244] width 95 height 44
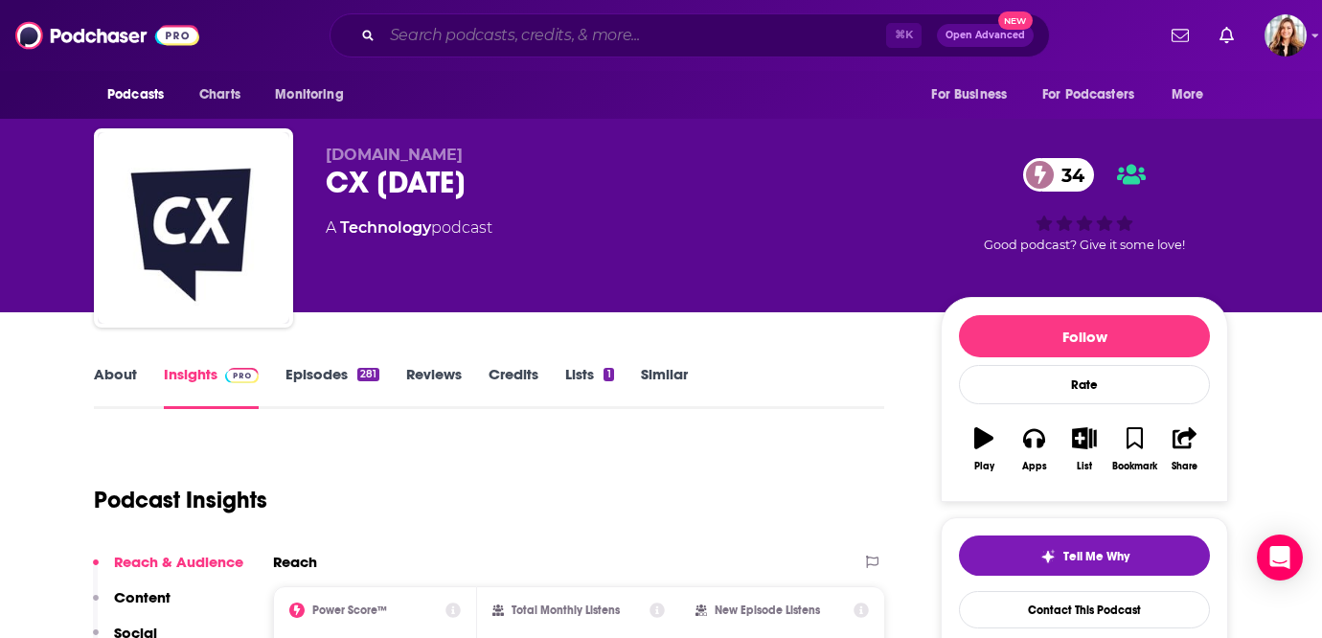
click at [446, 31] on input "Search podcasts, credits, & more..." at bounding box center [634, 35] width 504 height 31
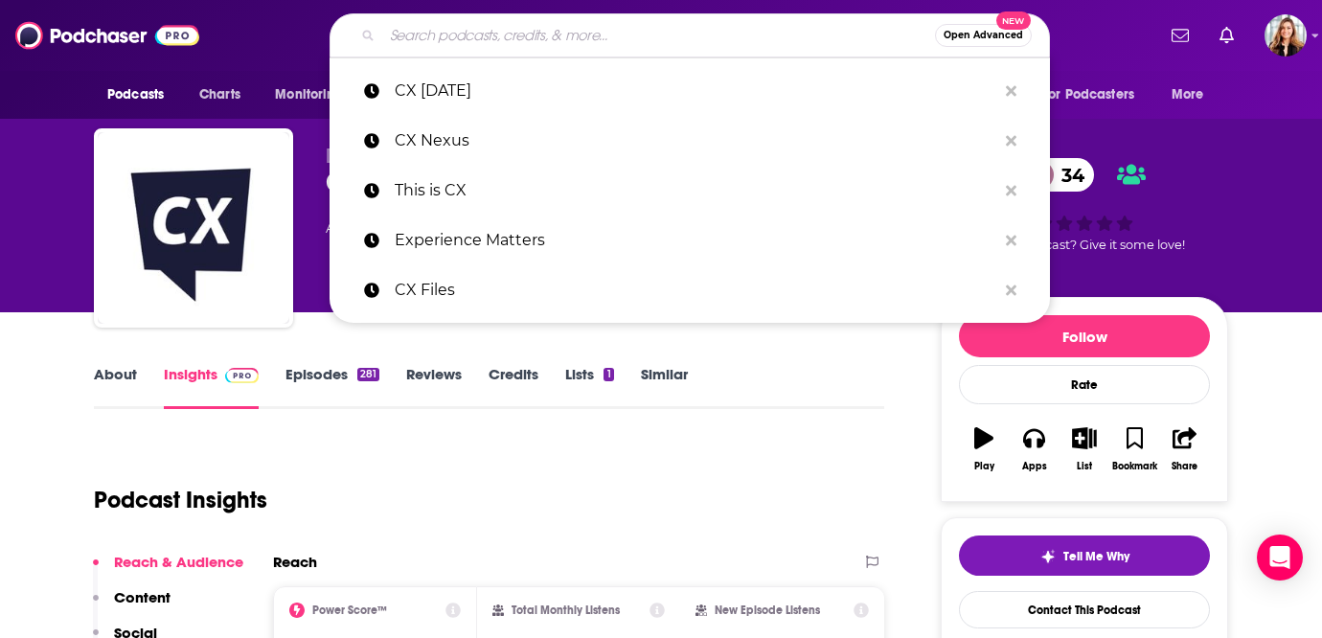
paste input "Press 1 for Nick"
type input "Press 1 for Nick"
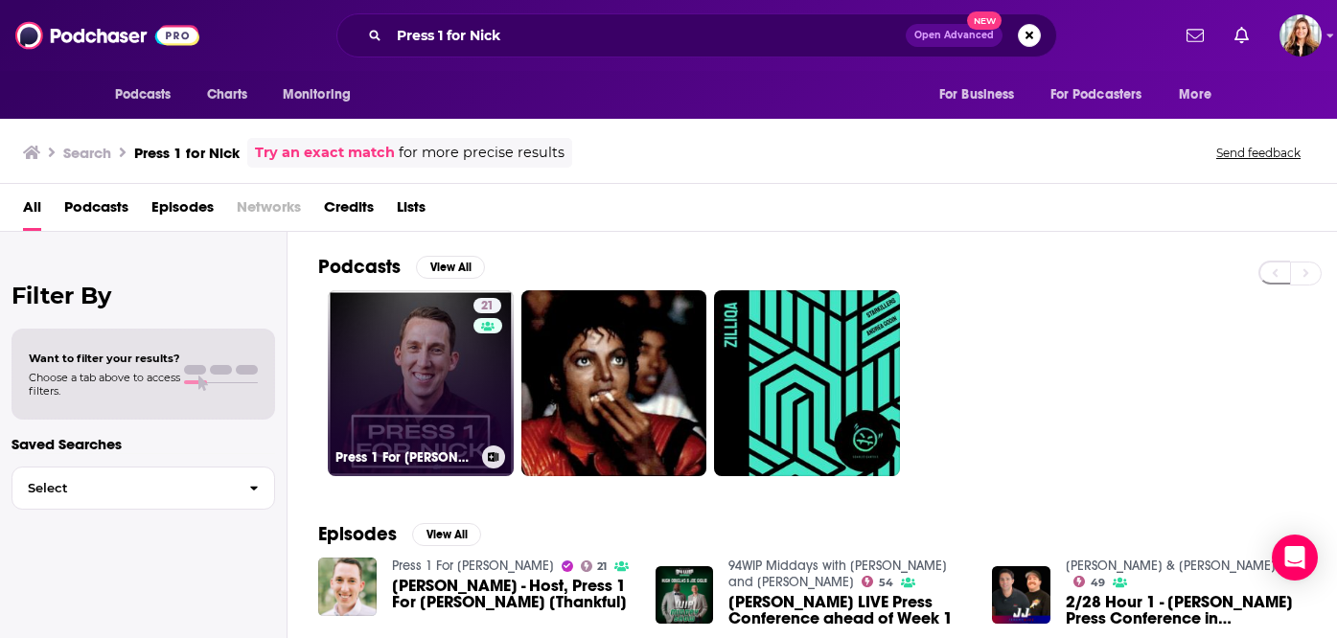
click at [426, 357] on link "21 Press 1 For [PERSON_NAME]" at bounding box center [421, 383] width 186 height 186
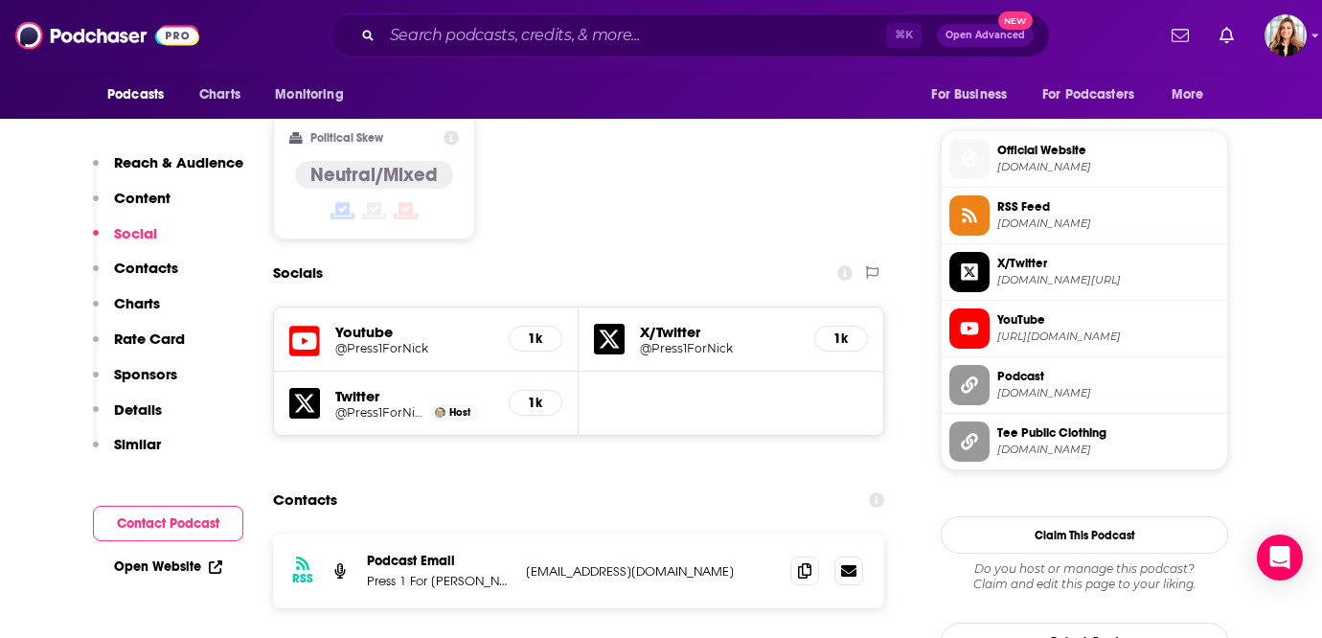
scroll to position [1497, 0]
click at [812, 555] on span at bounding box center [804, 569] width 29 height 29
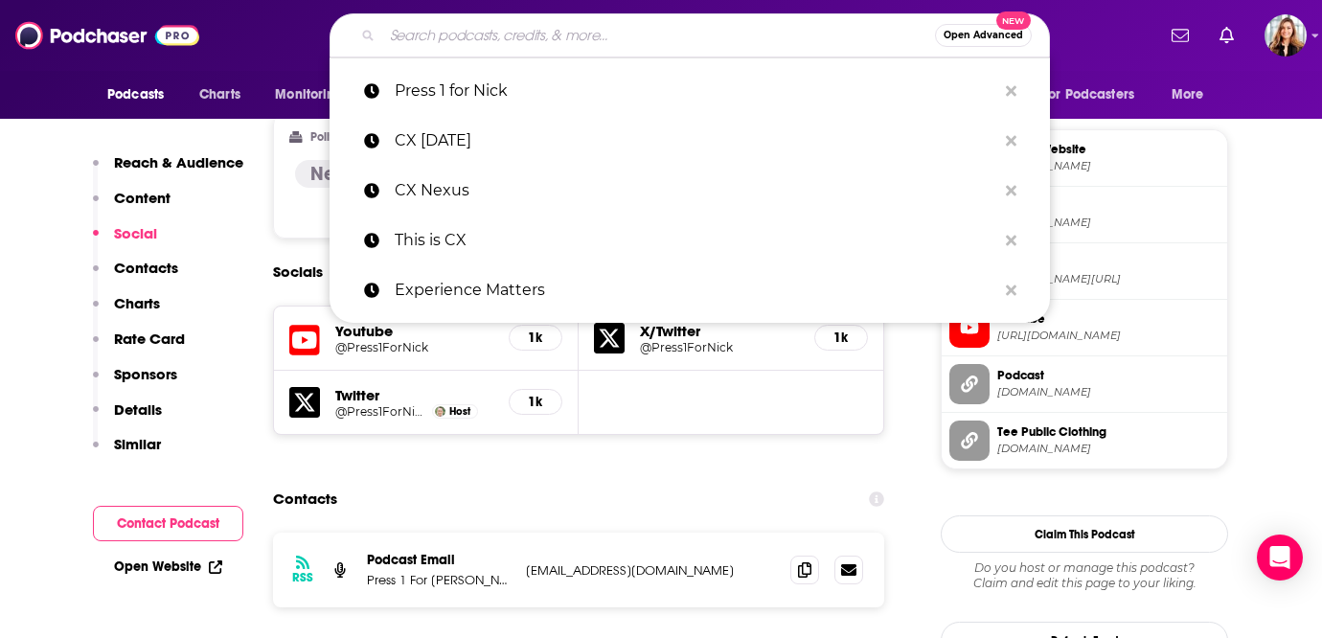
paste input "Reinventing Customer Experience"
type input "Reinventing Customer Experience"
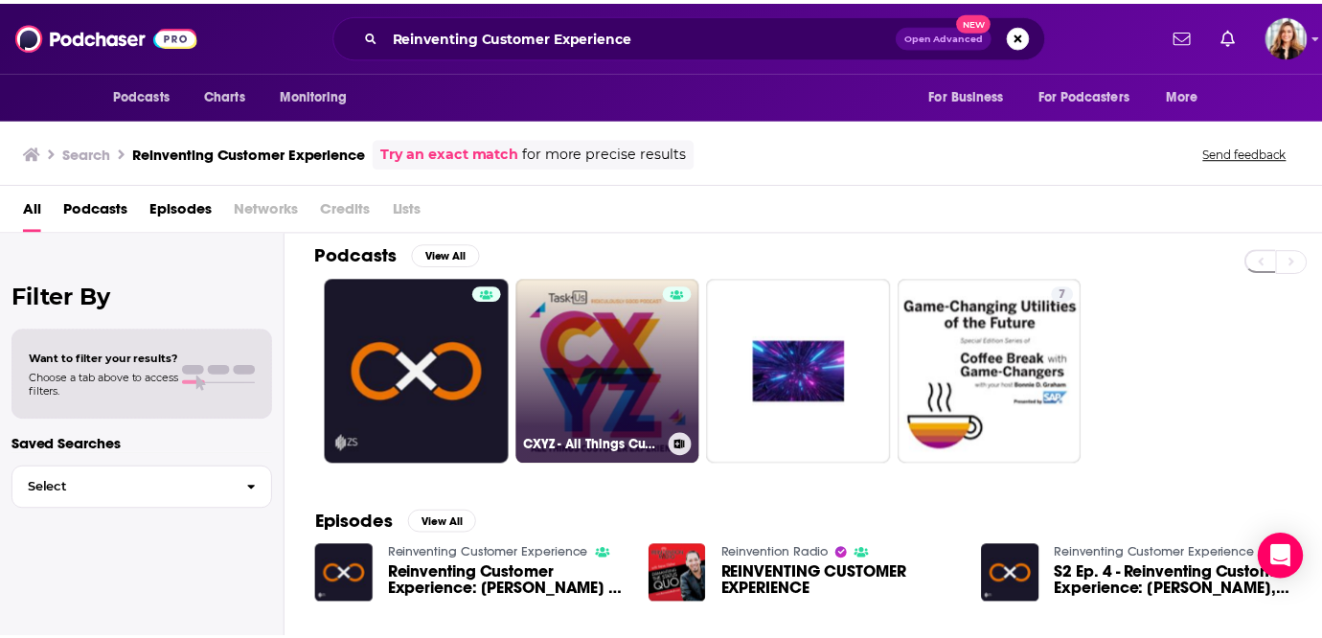
scroll to position [96, 0]
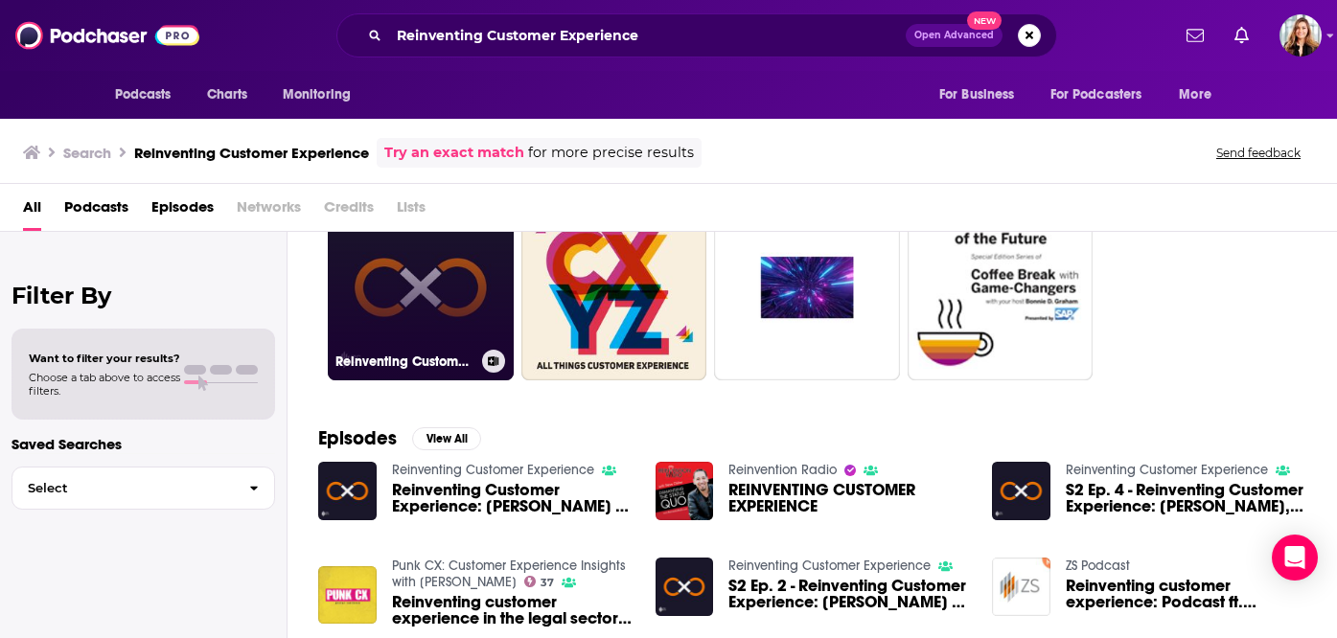
click at [386, 298] on link "Reinventing Customer Experience" at bounding box center [421, 287] width 186 height 186
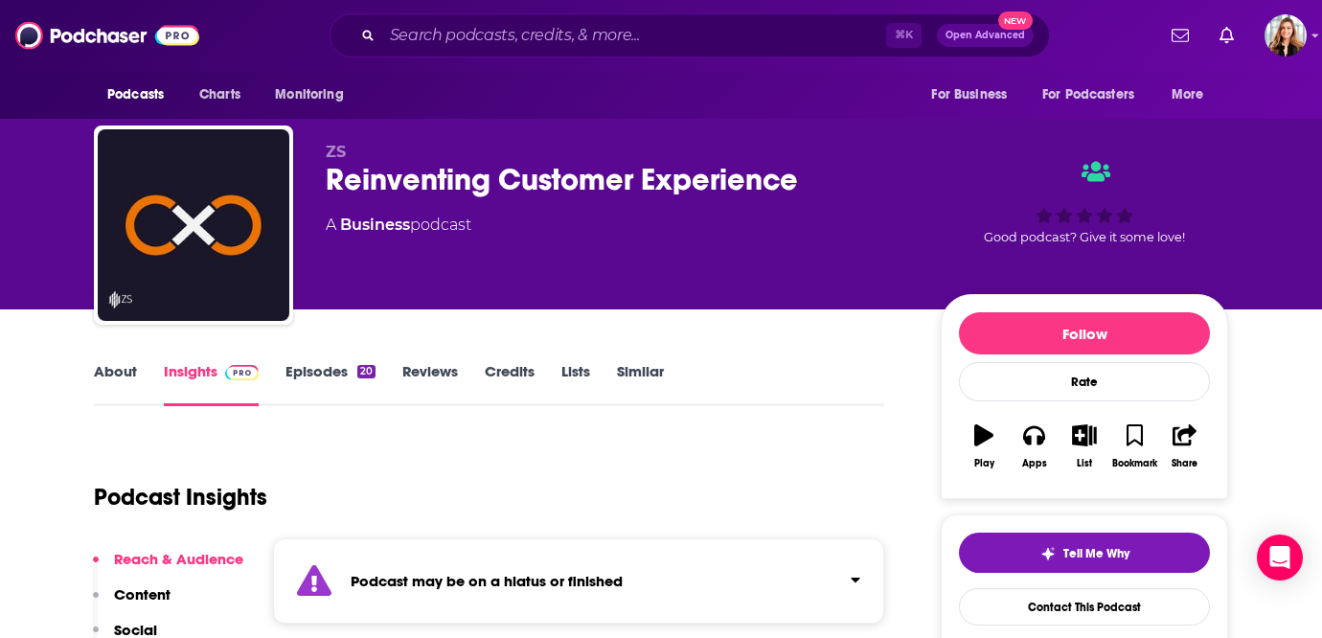
scroll to position [4, 0]
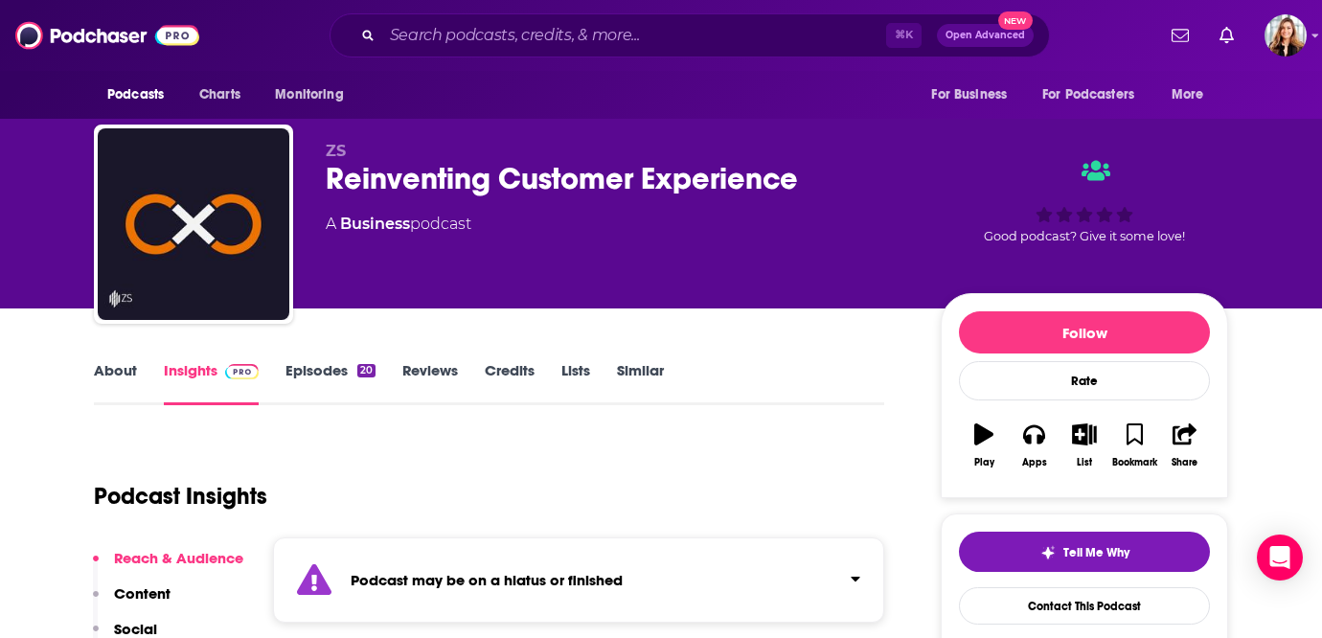
click at [313, 380] on link "Episodes 20" at bounding box center [331, 383] width 90 height 44
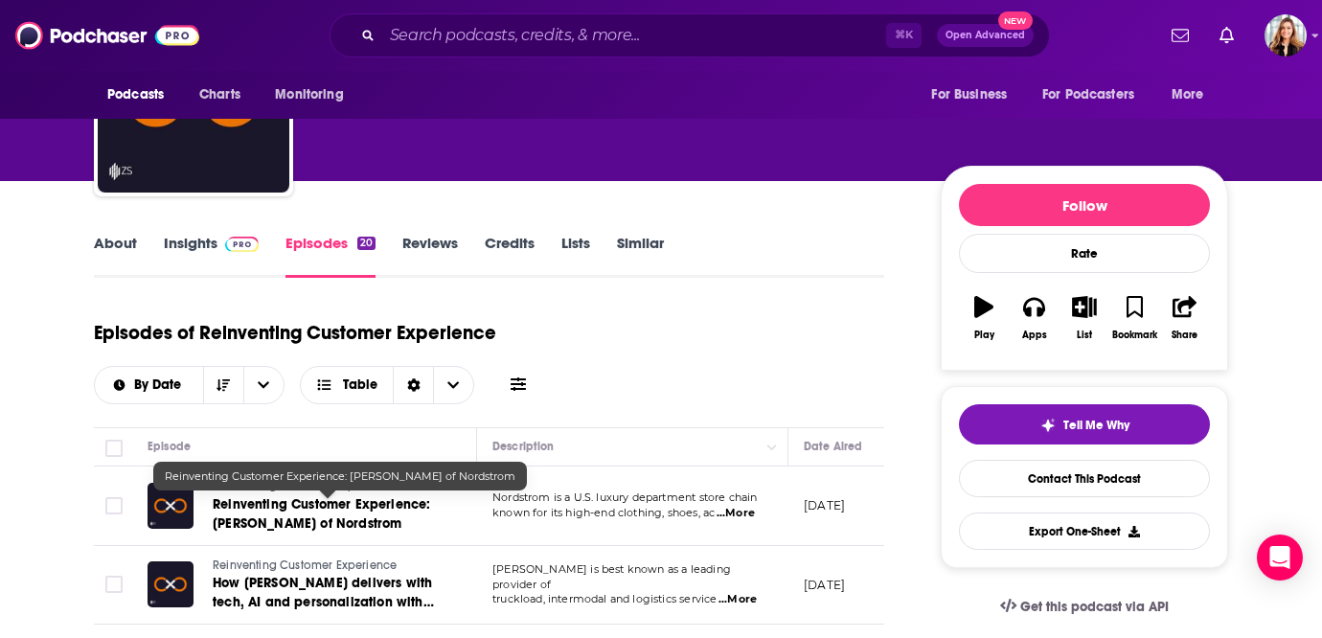
scroll to position [146, 0]
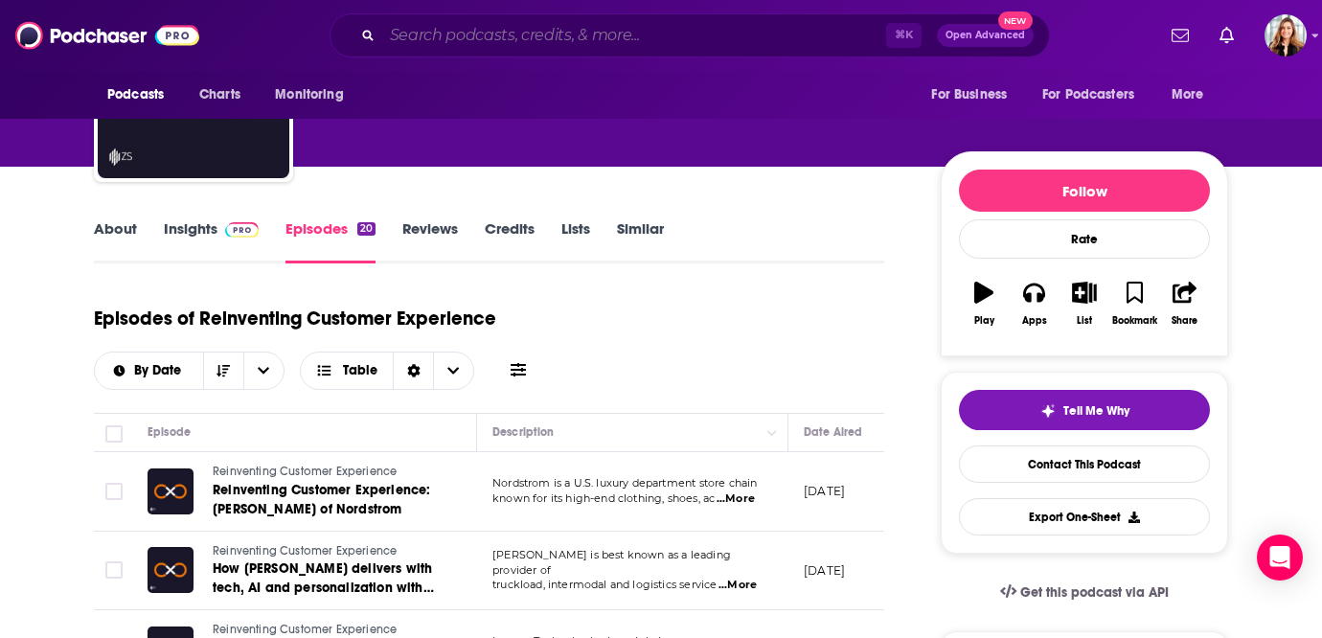
click at [545, 33] on input "Search podcasts, credits, & more..." at bounding box center [634, 35] width 504 height 31
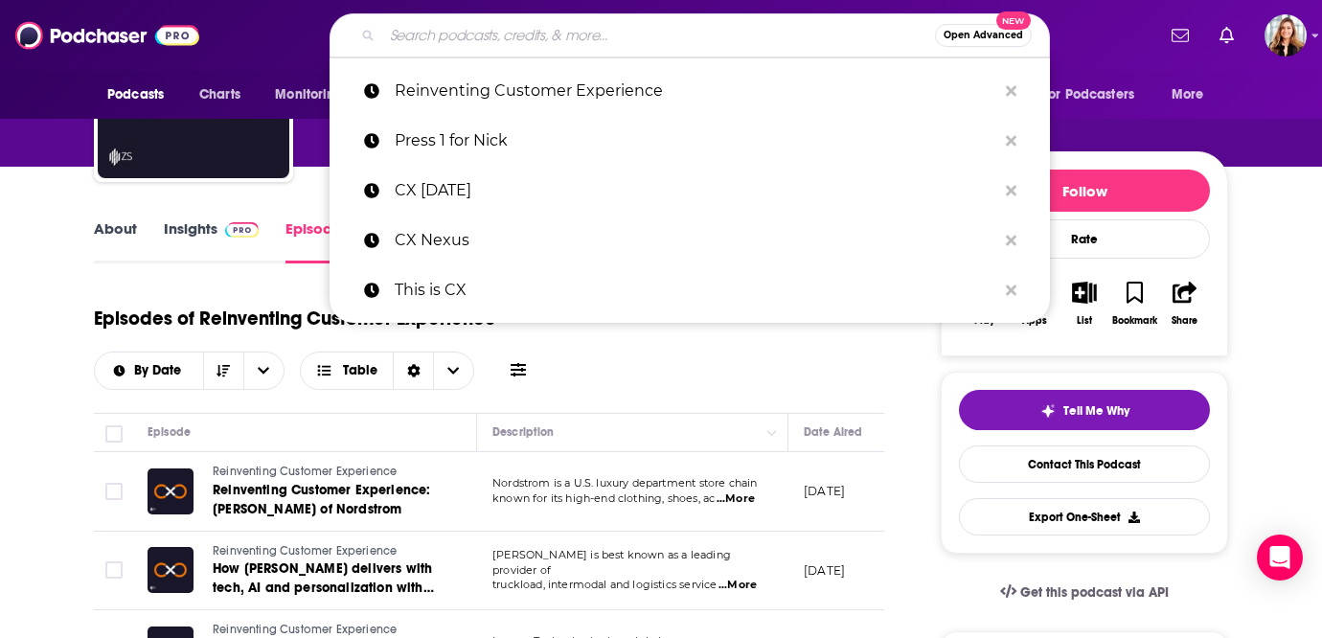
paste input "The CX Goalkeeper"
type input "The CX Goalkeeper"
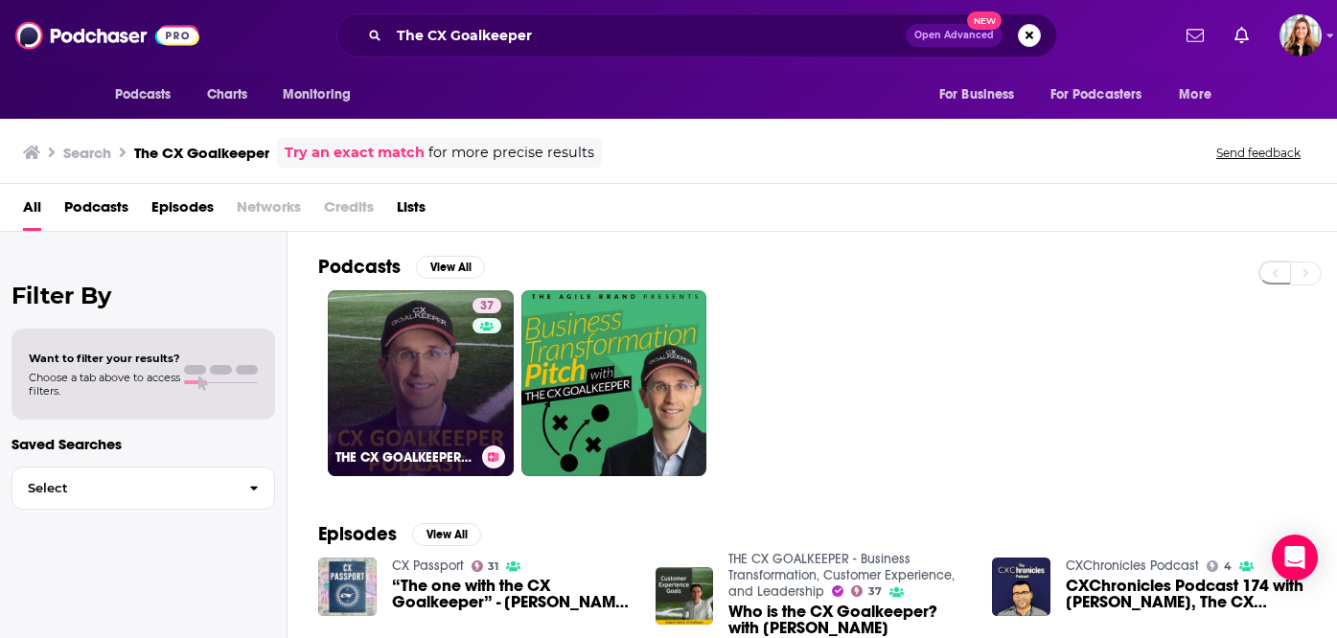
click at [421, 353] on link "37 THE CX GOALKEEPER - Business Transformation, Customer Experience, and Leader…" at bounding box center [421, 383] width 186 height 186
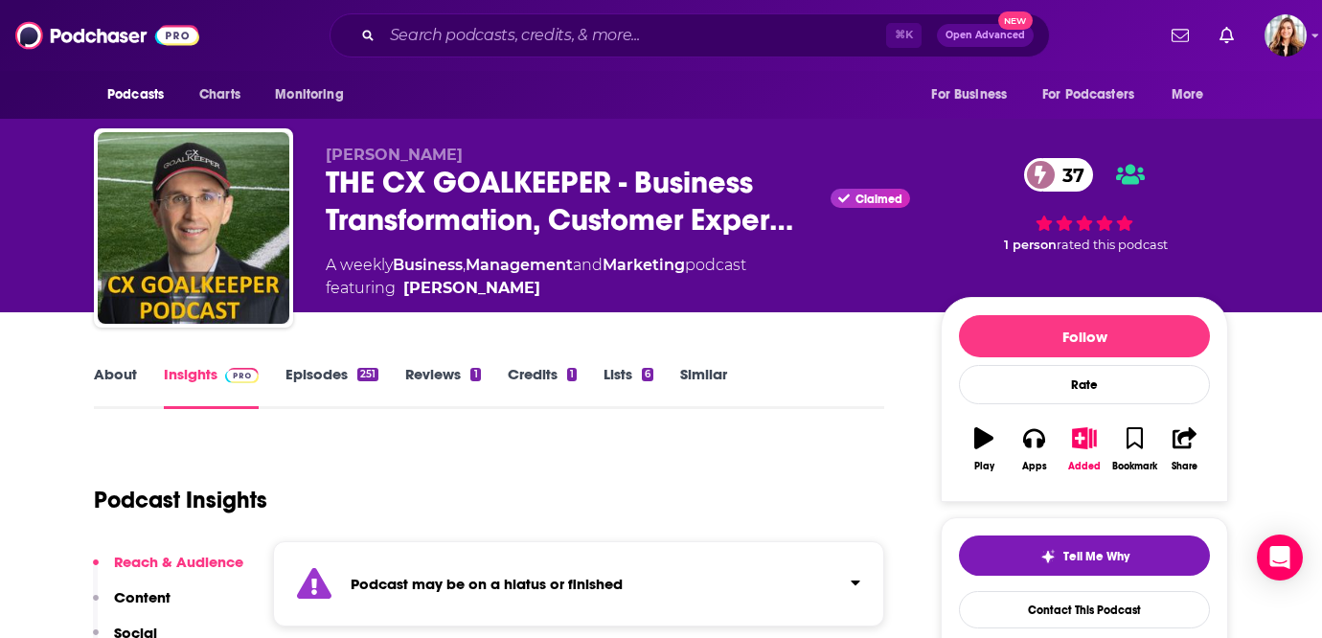
click at [326, 369] on link "Episodes 251" at bounding box center [332, 387] width 93 height 44
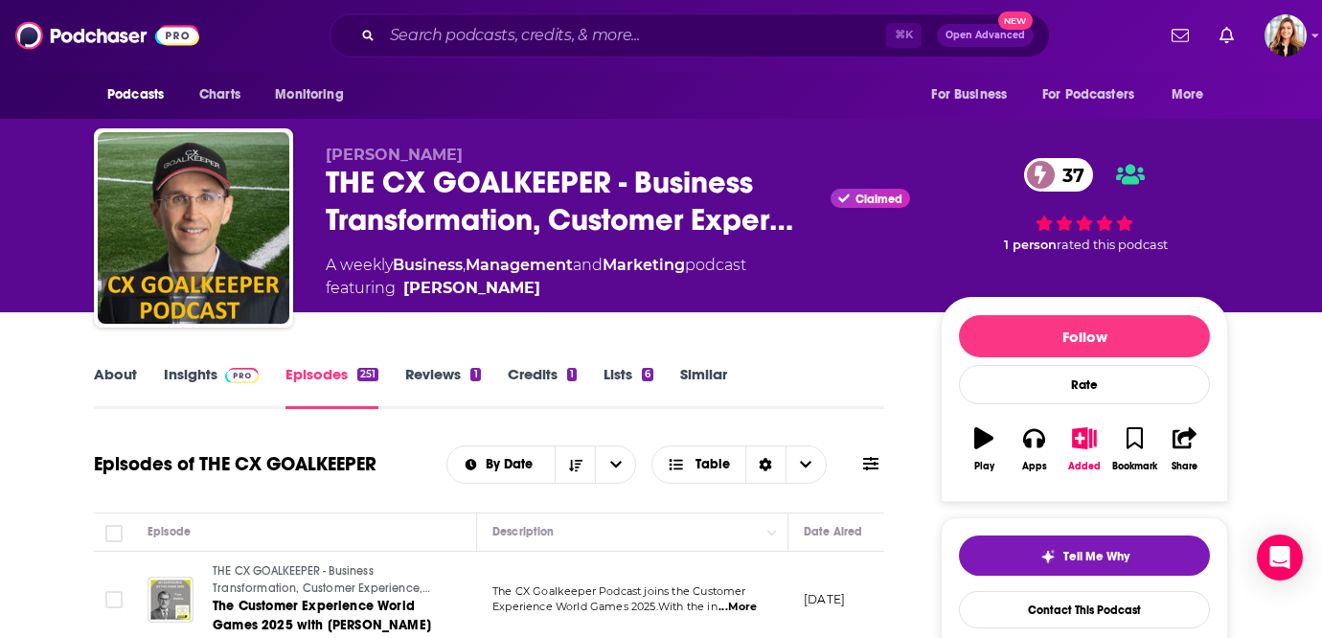
click at [210, 368] on link "Insights" at bounding box center [211, 387] width 95 height 44
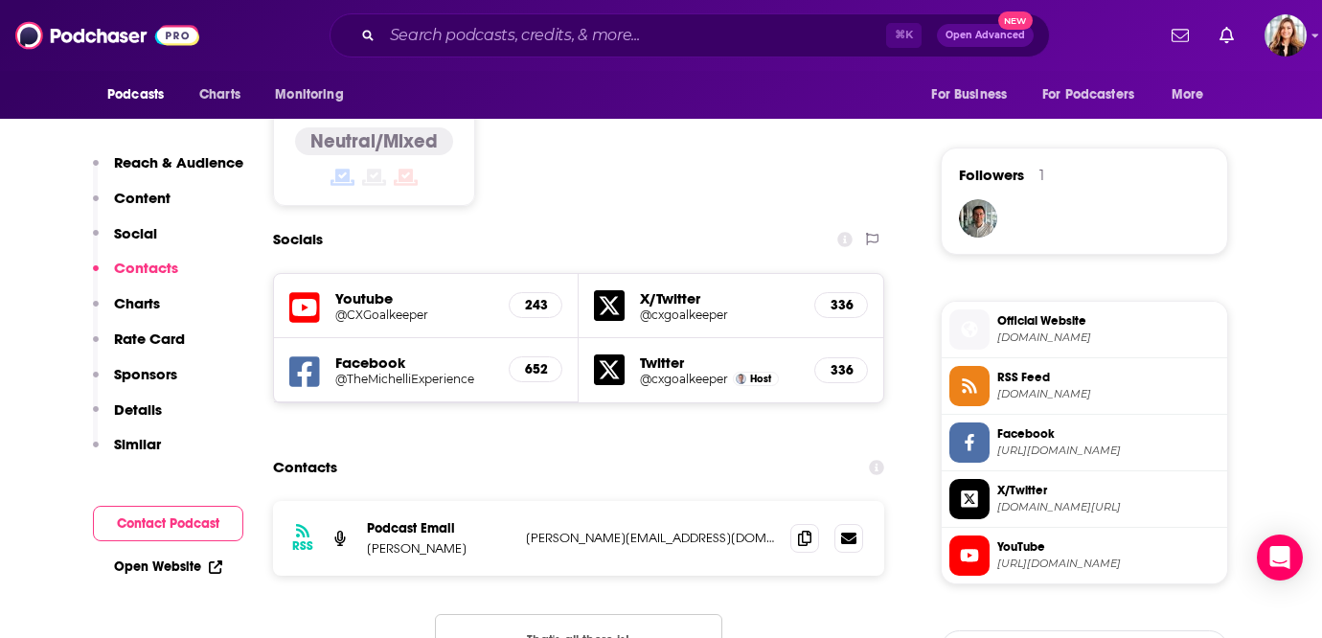
scroll to position [1425, 0]
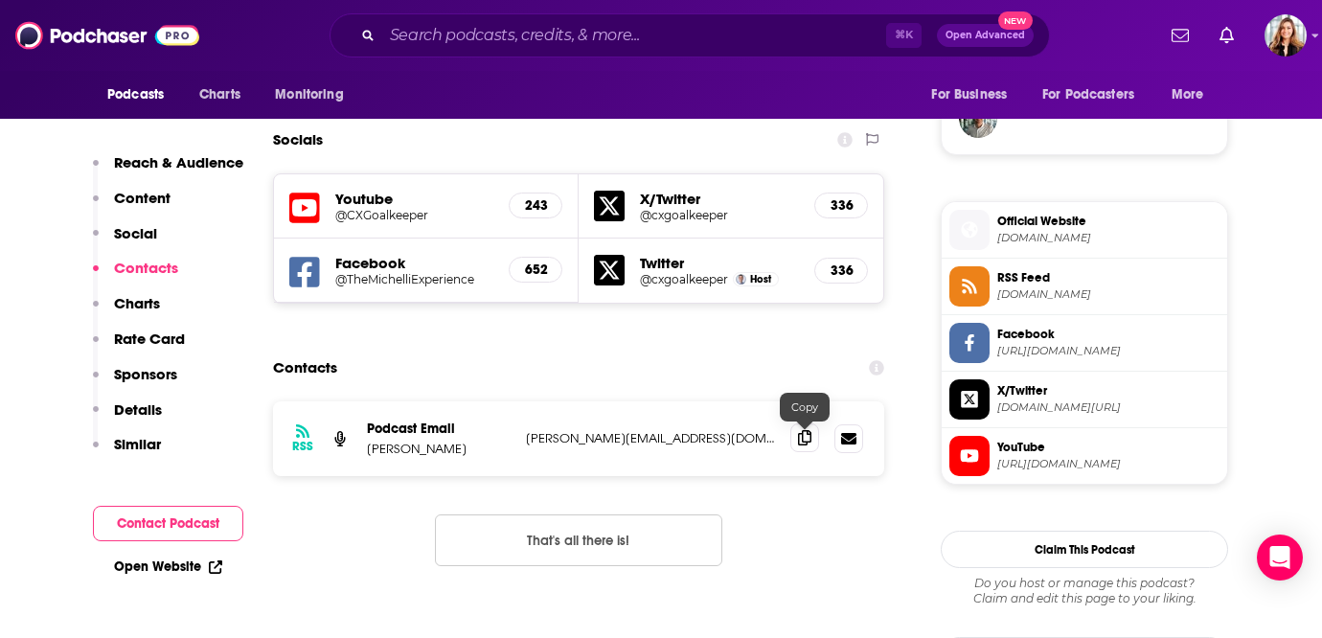
click at [808, 443] on icon at bounding box center [804, 437] width 13 height 15
click at [467, 37] on input "Search podcasts, credits, & more..." at bounding box center [634, 35] width 504 height 31
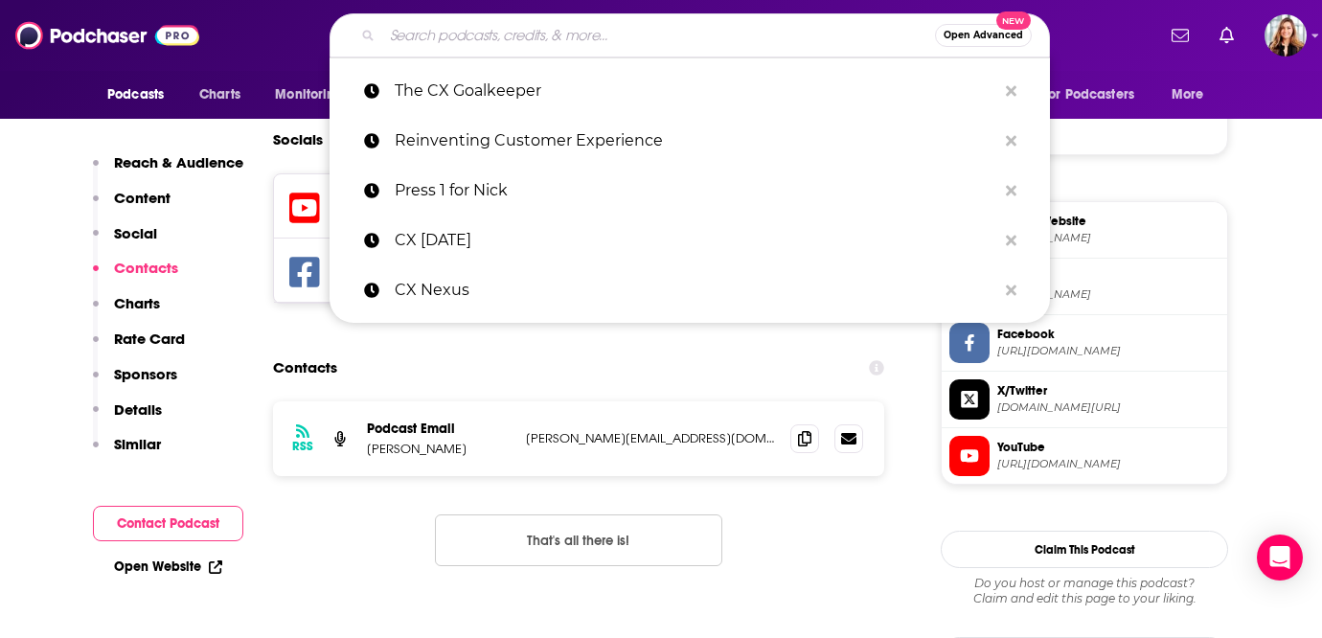
paste input "The CX Innovation Playbook"
type input "The CX Innovation Playbook"
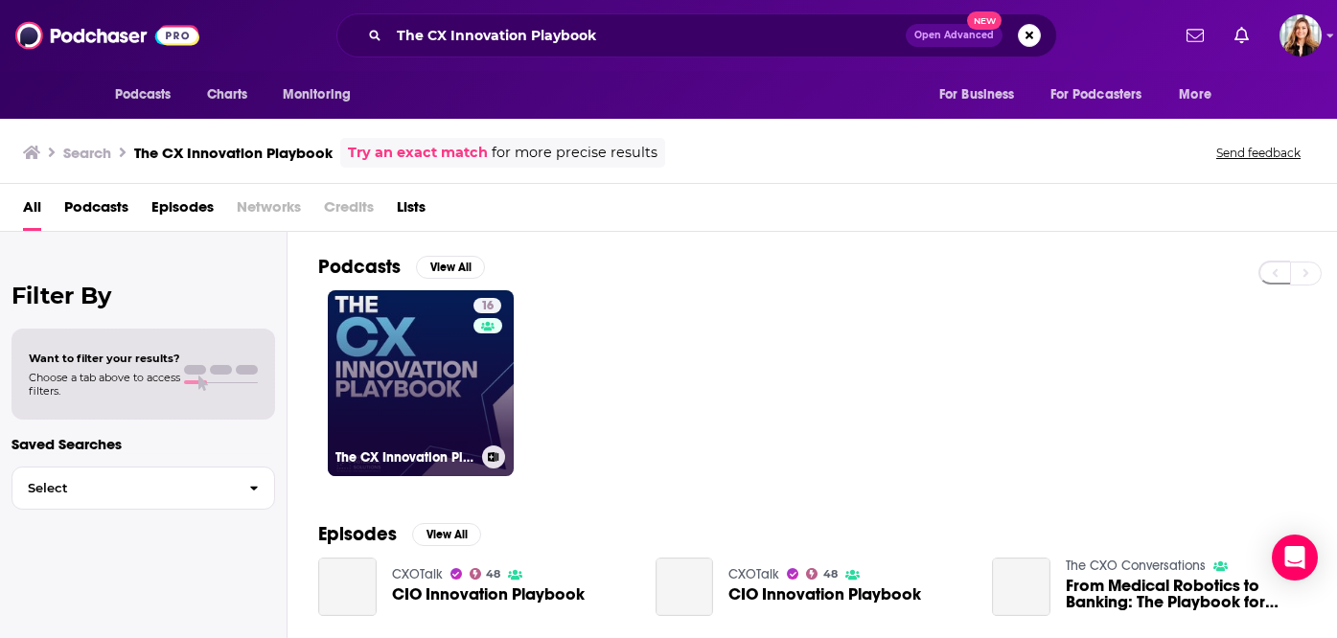
click at [413, 384] on link "16 The CX Innovation Playbook" at bounding box center [421, 383] width 186 height 186
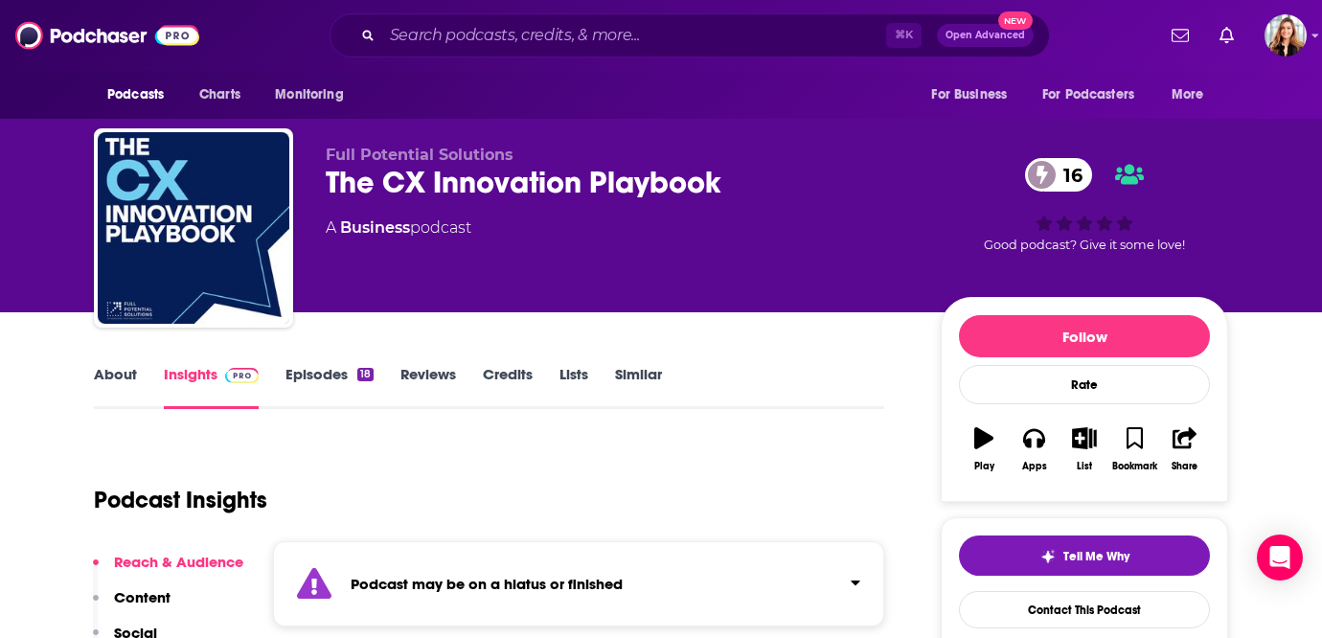
click at [332, 375] on link "Episodes 18" at bounding box center [330, 387] width 88 height 44
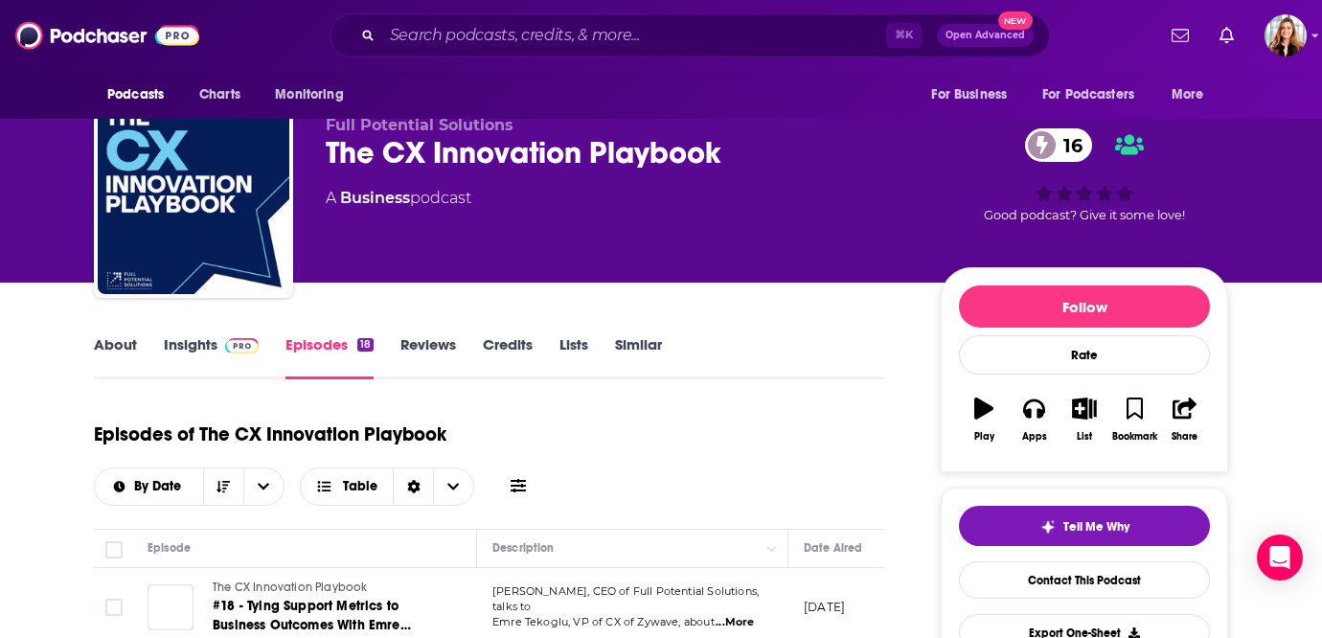
scroll to position [36, 0]
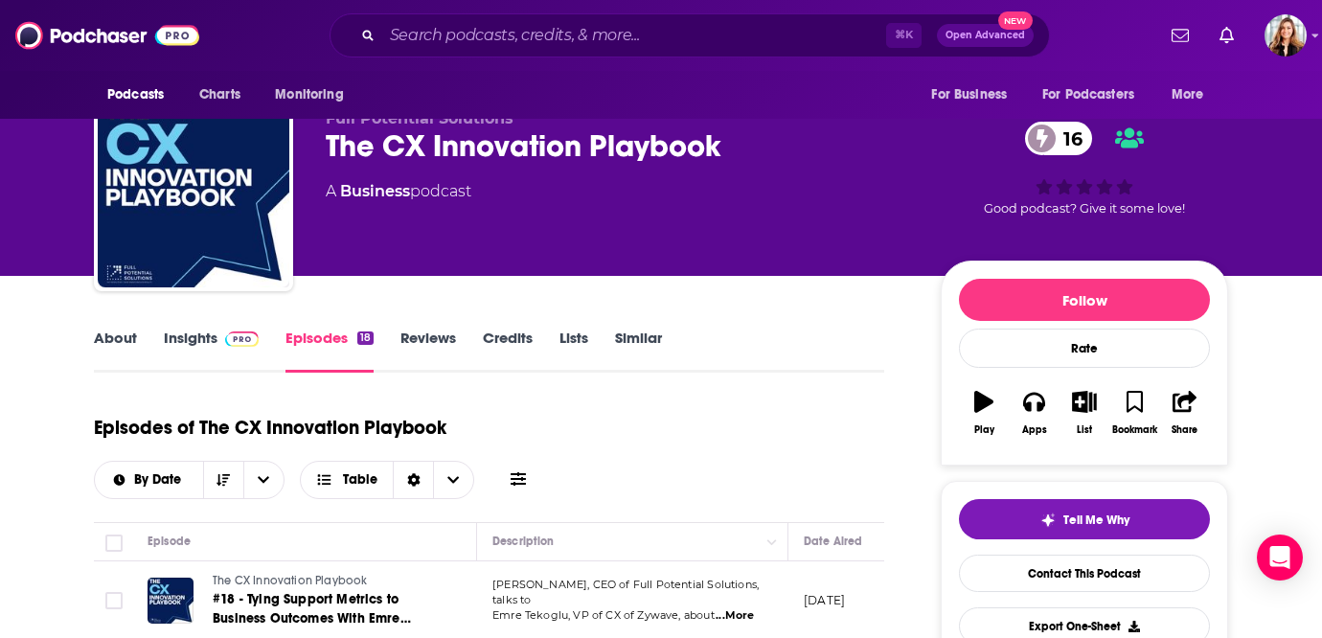
click at [212, 344] on link "Insights" at bounding box center [211, 351] width 95 height 44
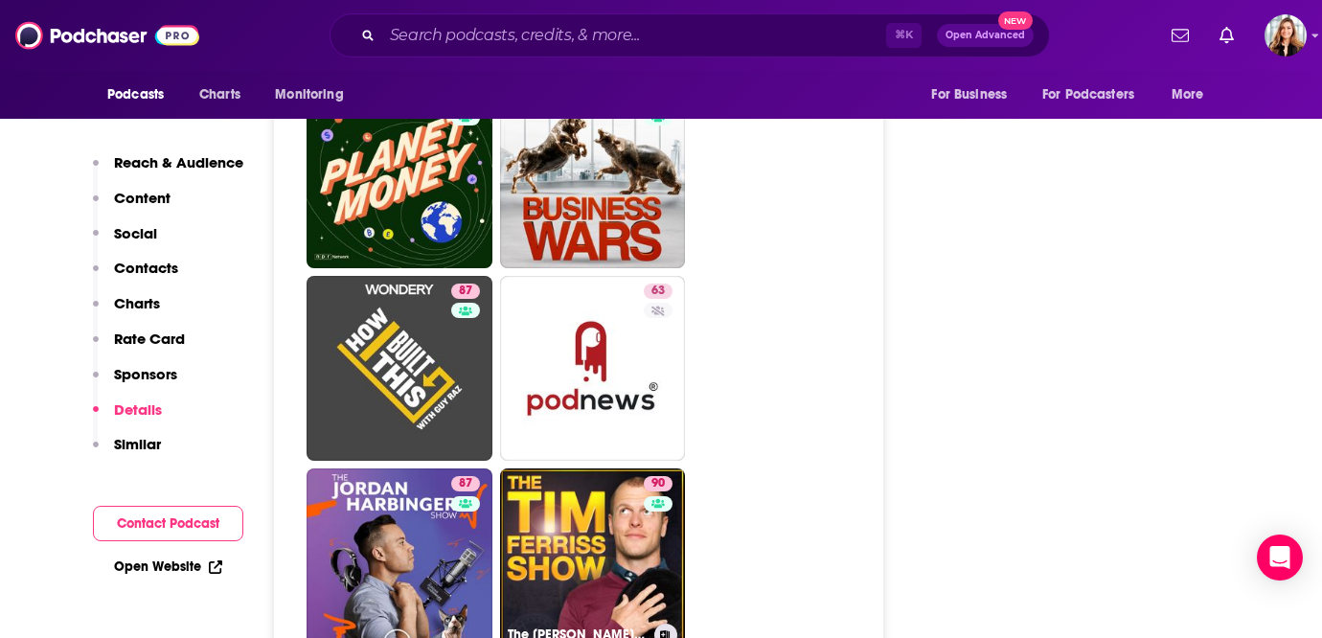
scroll to position [2879, 0]
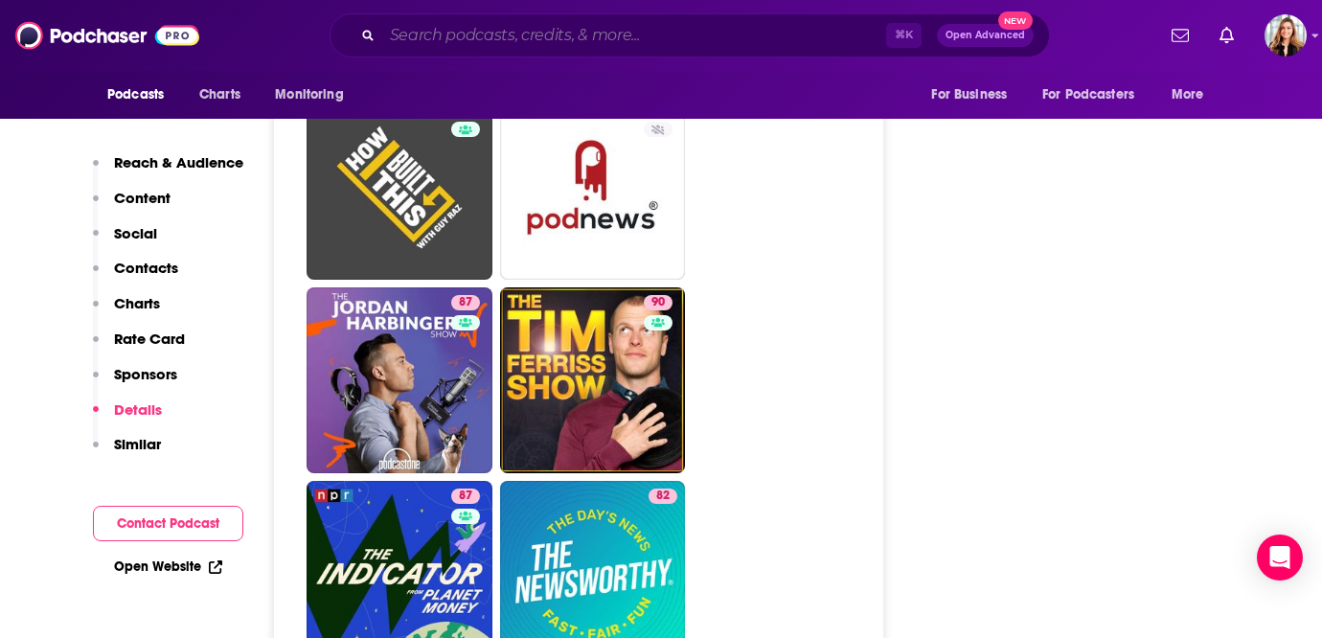
click at [457, 38] on input "Search podcasts, credits, & more..." at bounding box center [634, 35] width 504 height 31
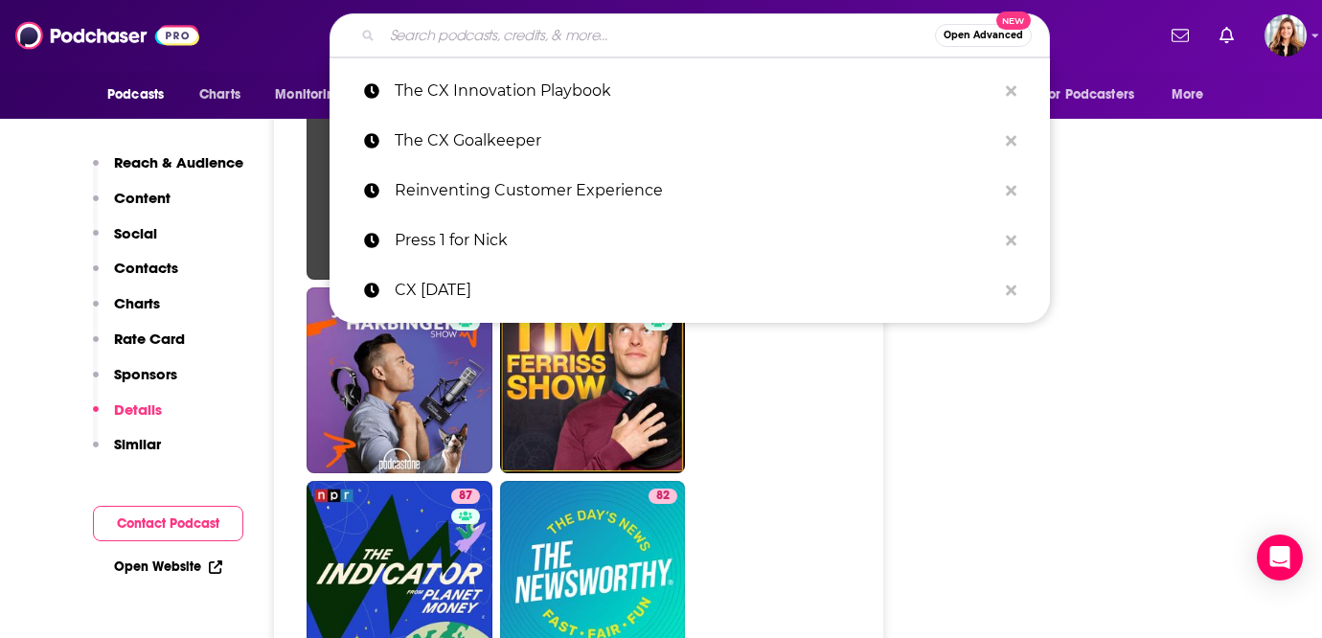
paste input "The Future of CX"
type input "The Future of CX"
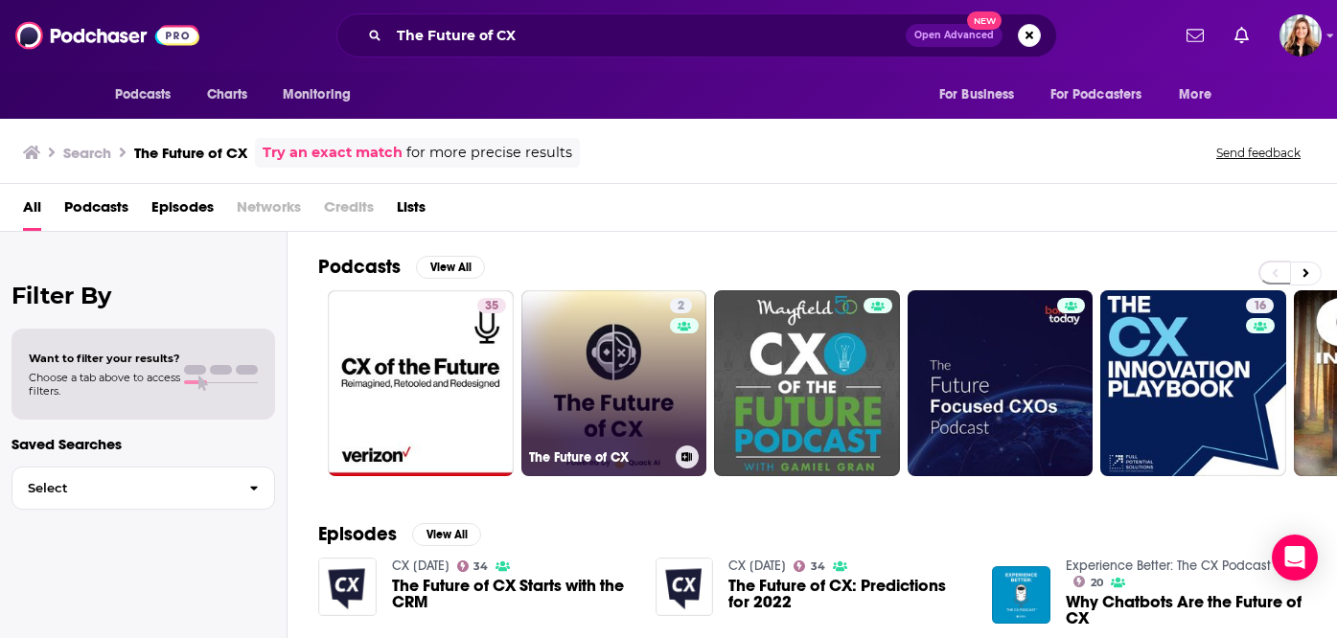
click at [546, 361] on link "2 The Future of CX" at bounding box center [614, 383] width 186 height 186
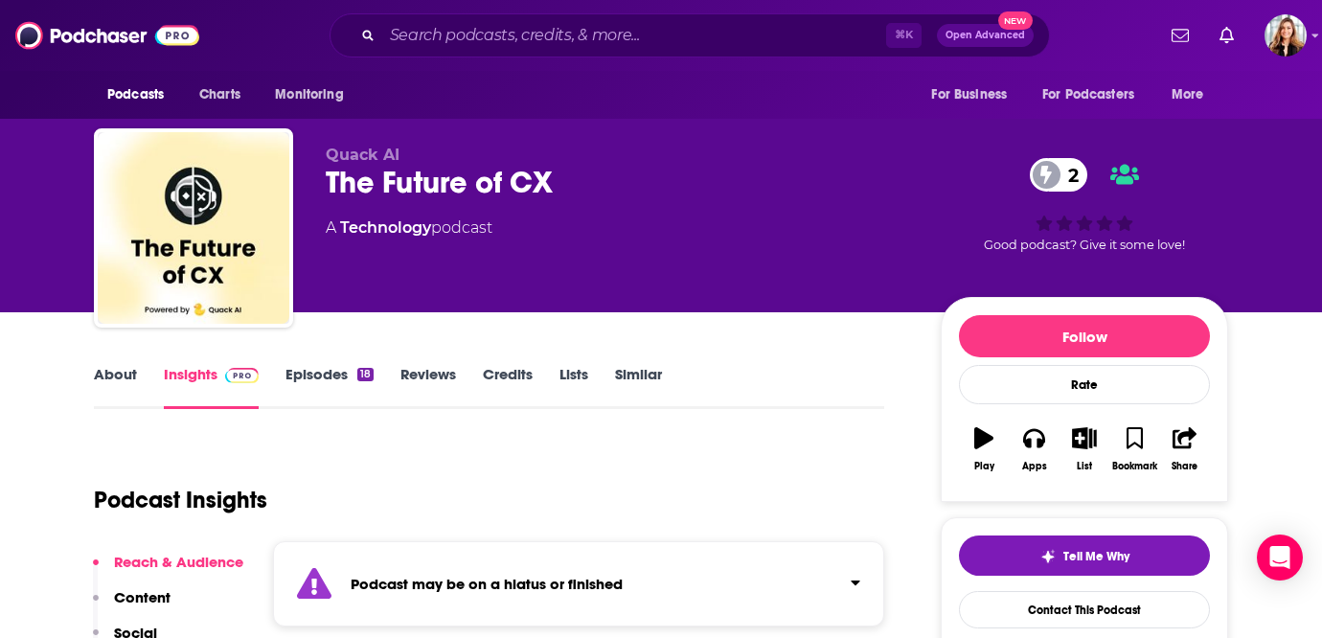
click at [311, 377] on link "Episodes 18" at bounding box center [330, 387] width 88 height 44
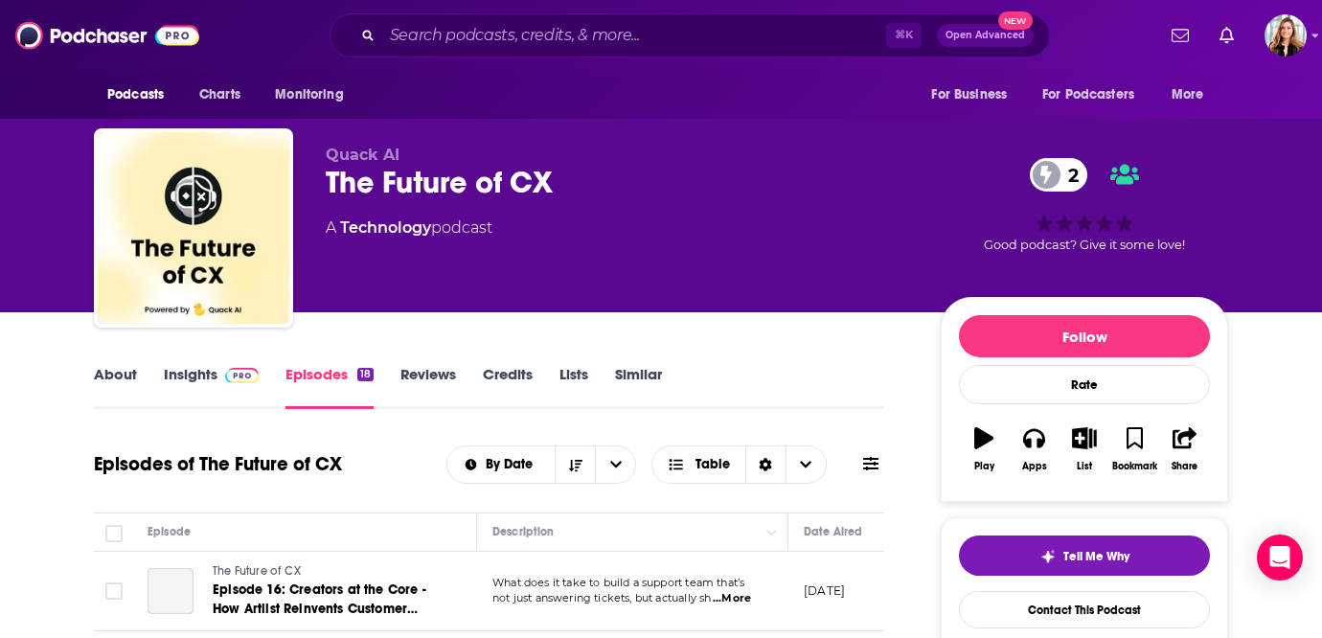
scroll to position [156, 0]
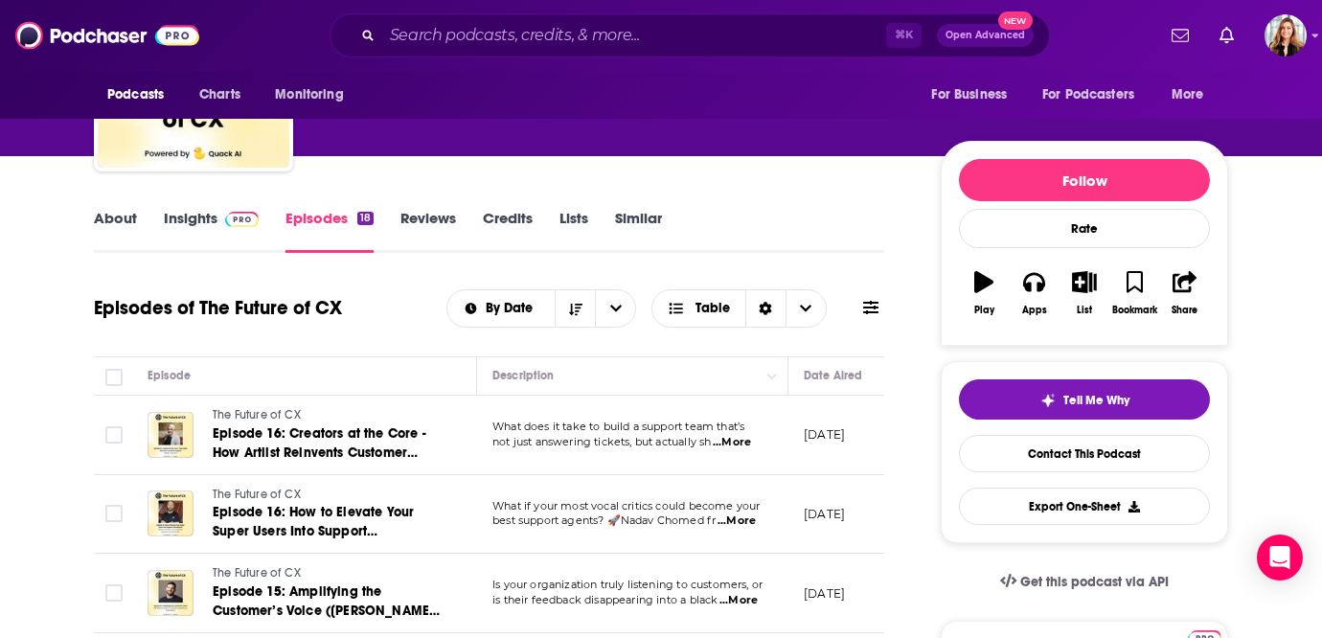
click at [187, 234] on link "Insights" at bounding box center [211, 231] width 95 height 44
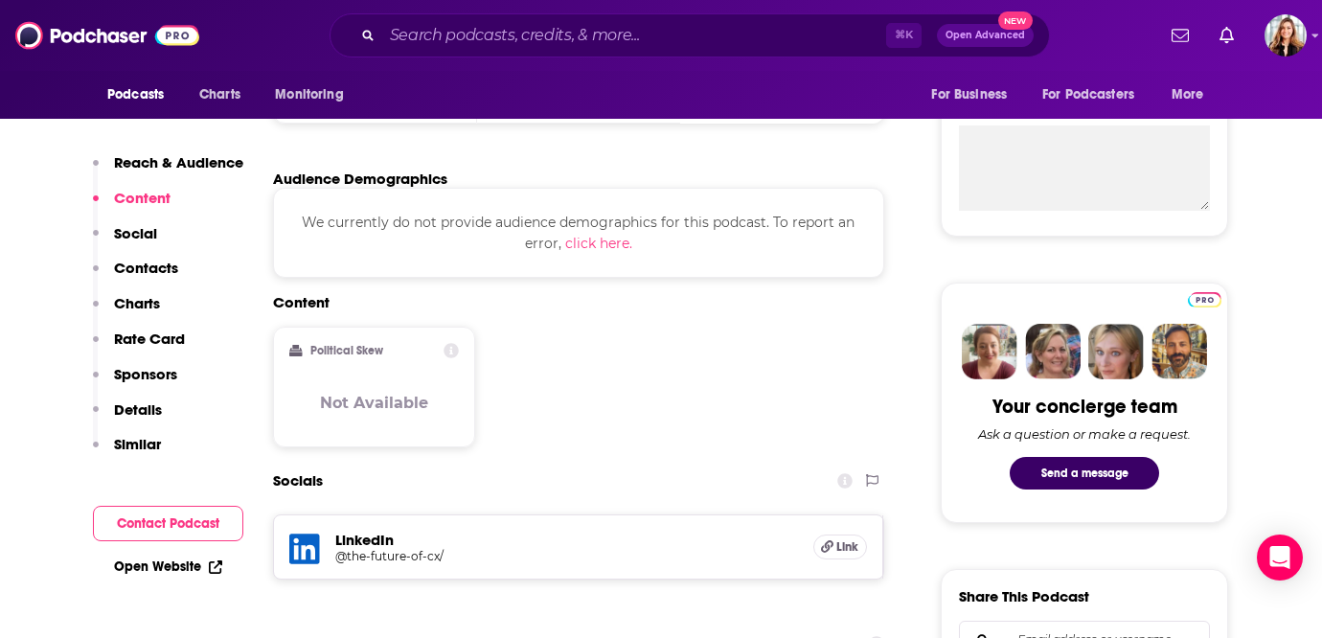
scroll to position [949, 0]
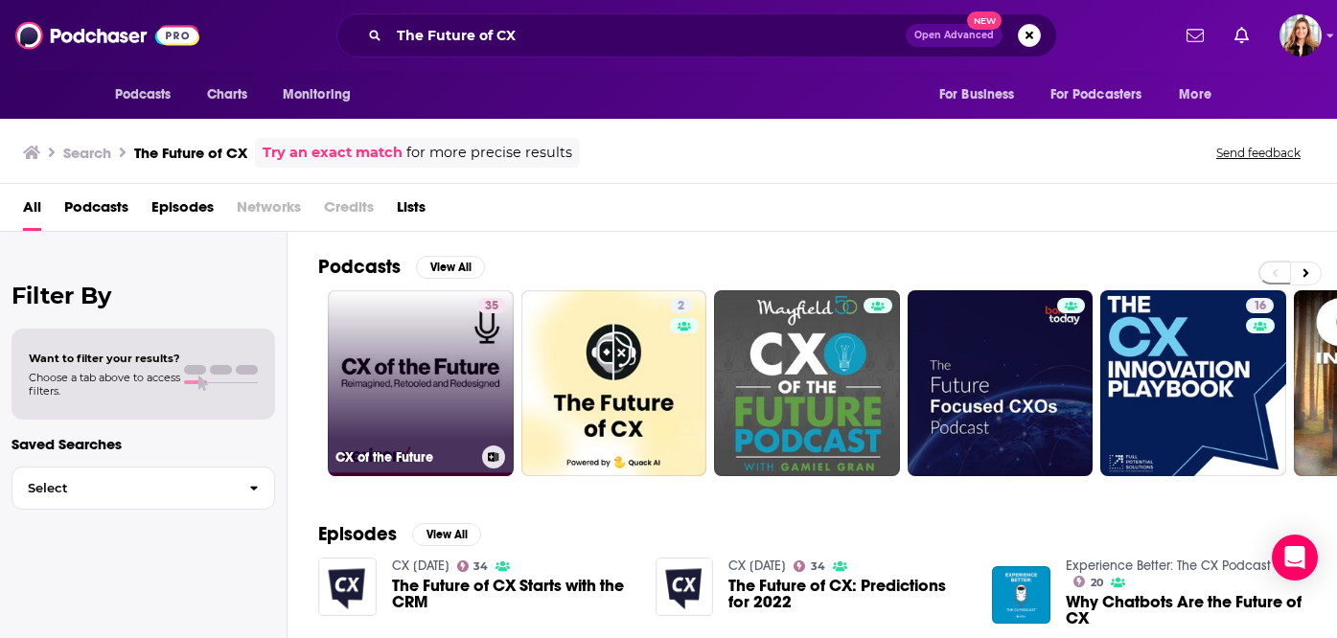
click at [421, 367] on link "35 CX of the Future" at bounding box center [421, 383] width 186 height 186
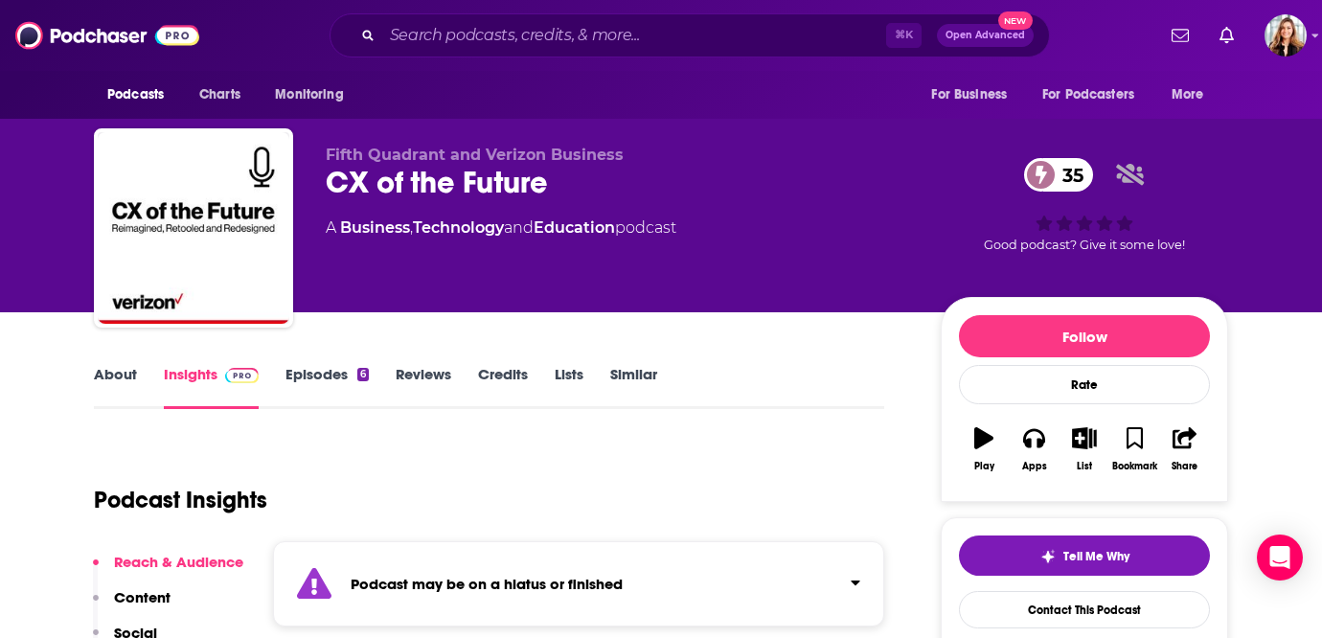
click at [326, 376] on link "Episodes 6" at bounding box center [327, 387] width 83 height 44
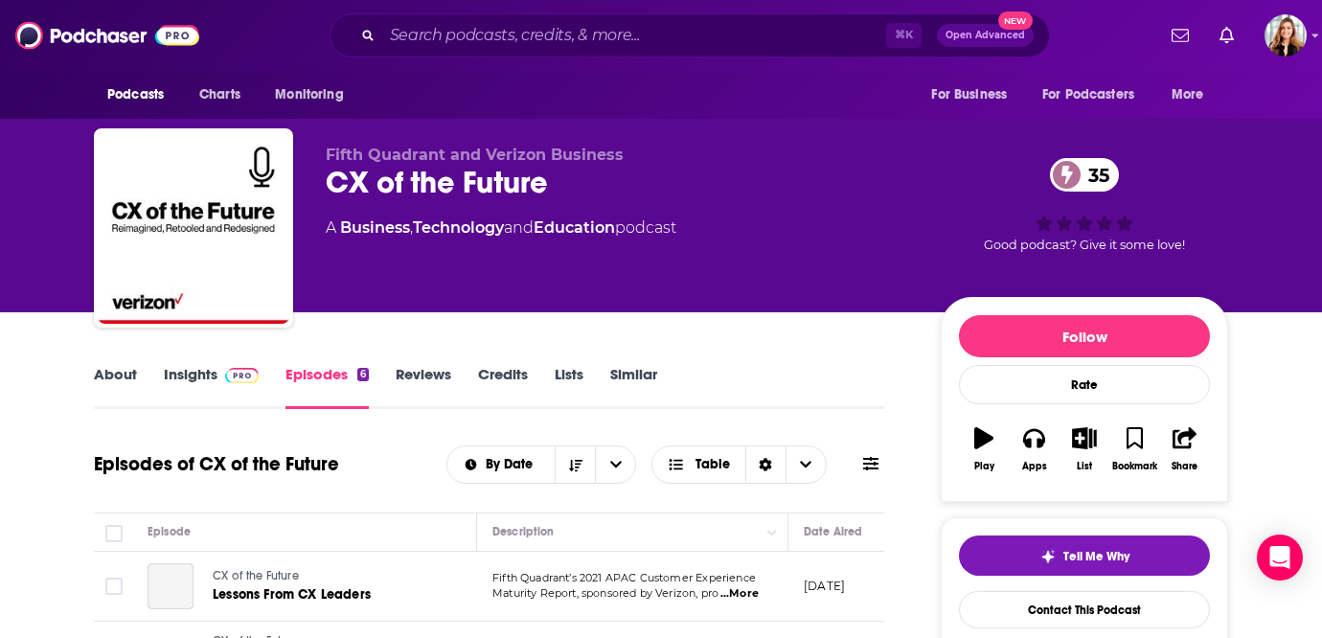
scroll to position [307, 0]
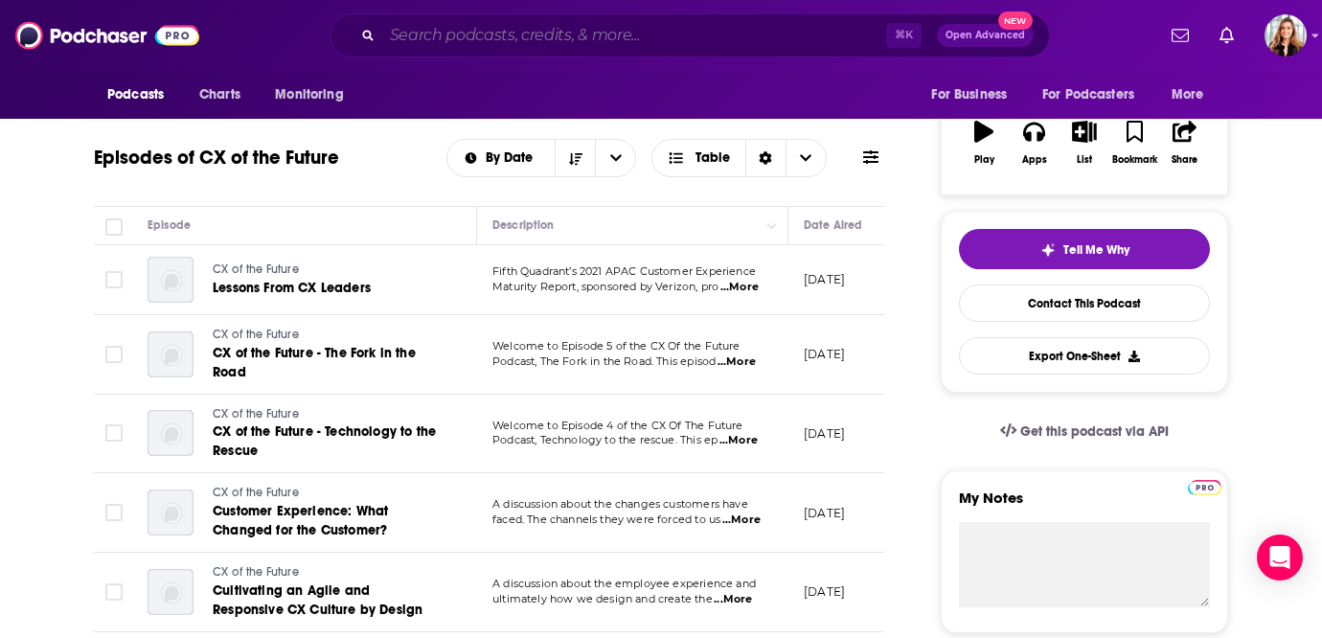
click at [518, 27] on input "Search podcasts, credits, & more..." at bounding box center [634, 35] width 504 height 31
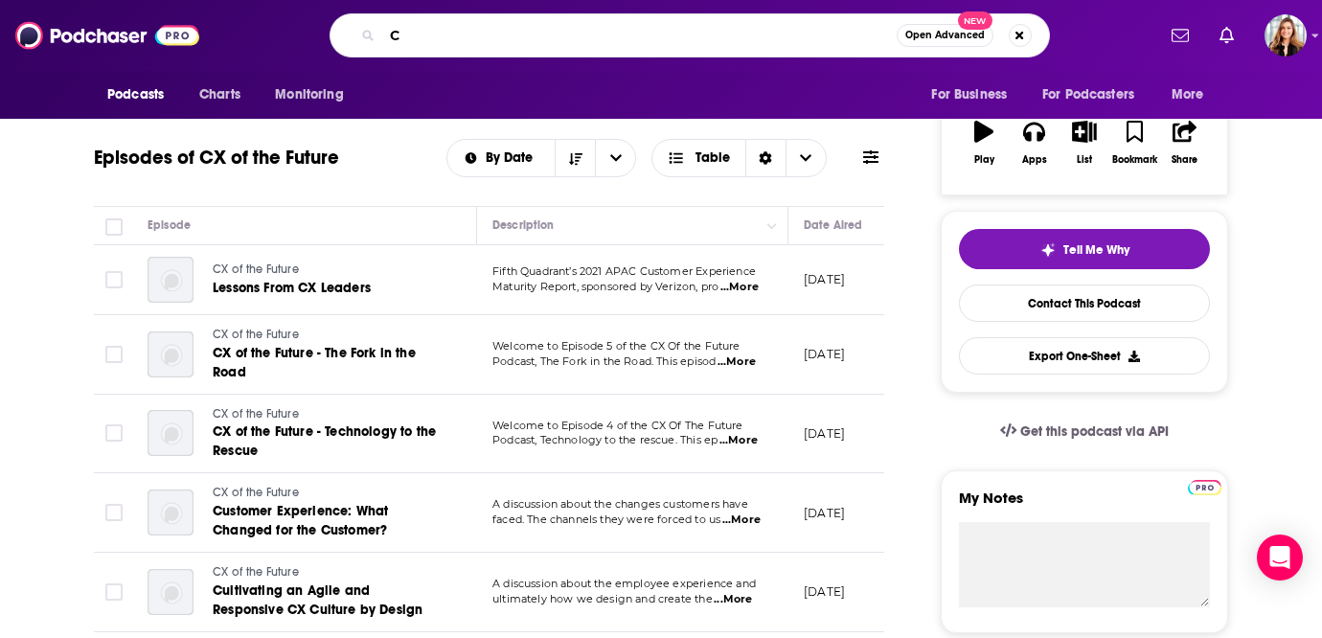
type input "CX"
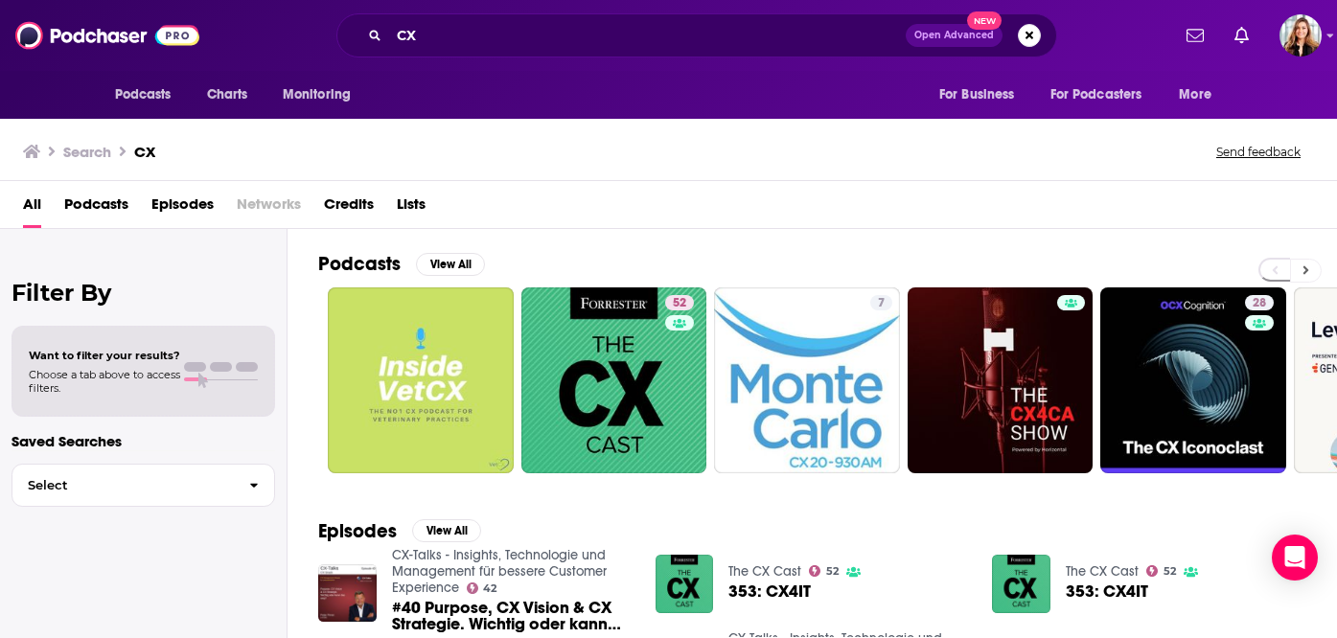
click at [1307, 270] on icon at bounding box center [1305, 269] width 7 height 13
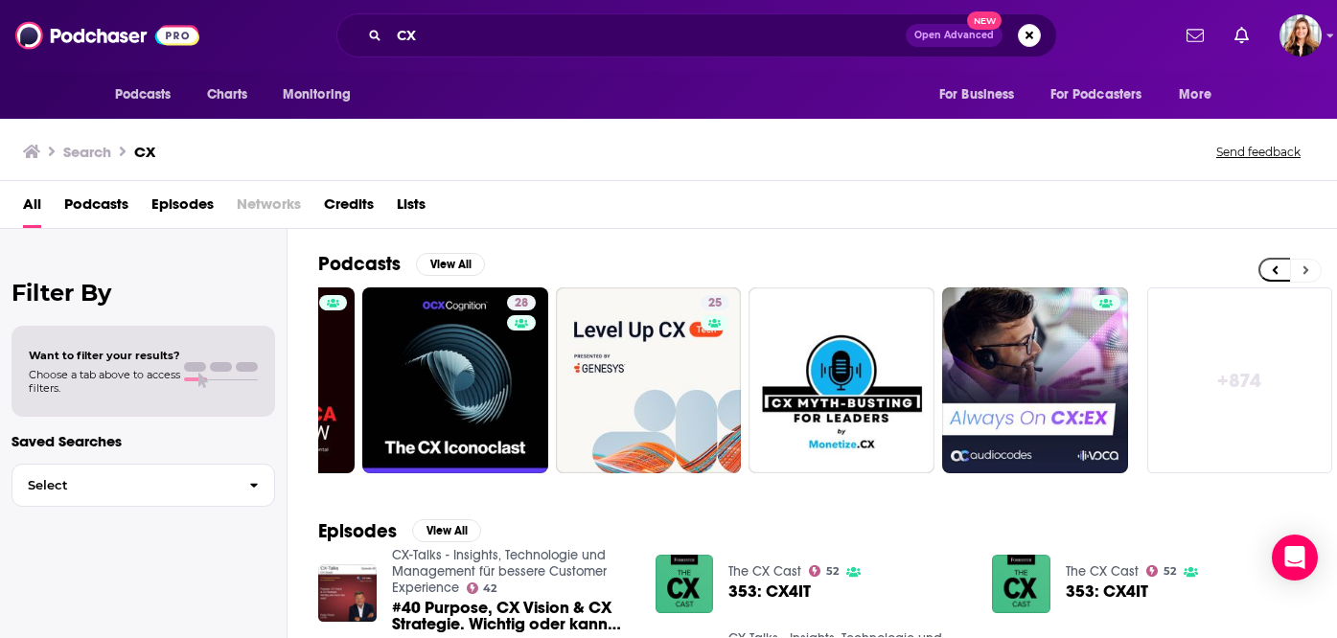
scroll to position [0, 742]
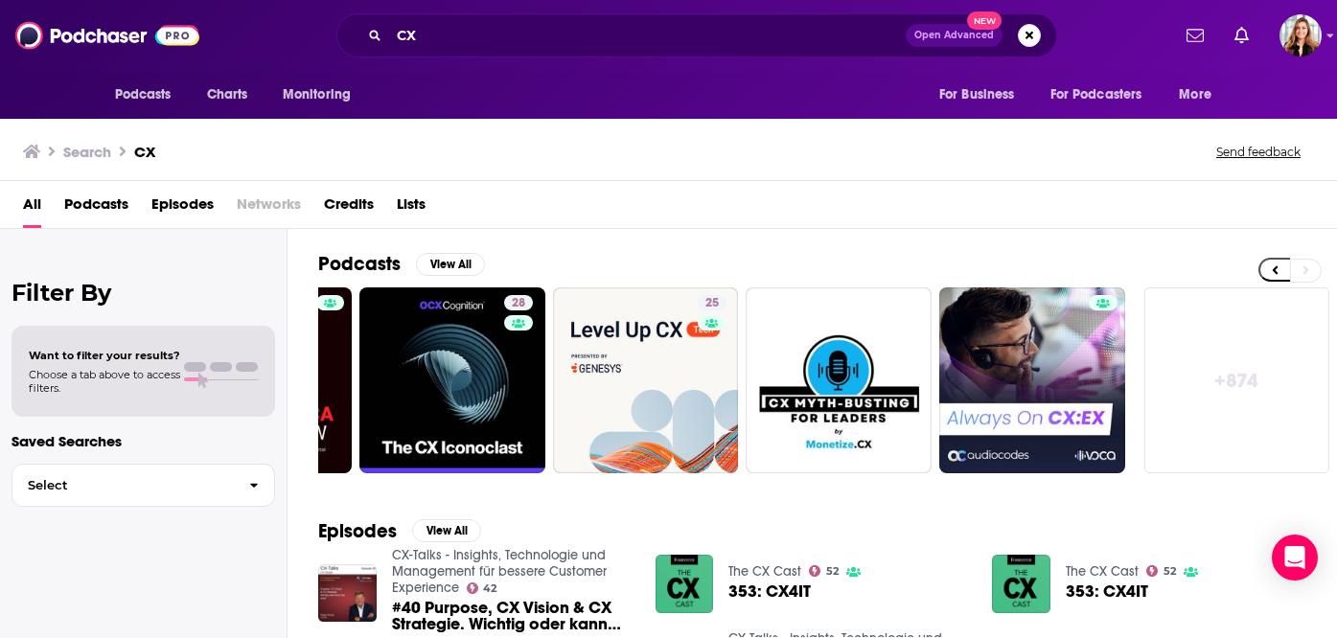
click at [1222, 401] on link "+ 874" at bounding box center [1237, 380] width 186 height 186
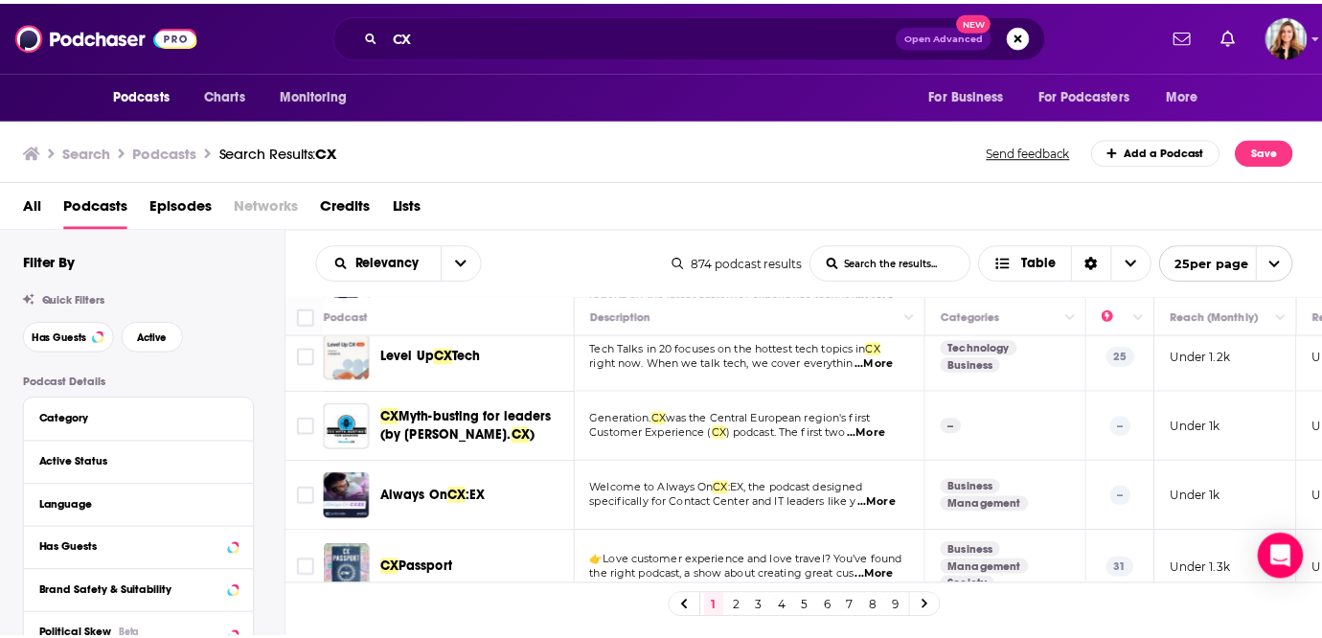
scroll to position [438, 0]
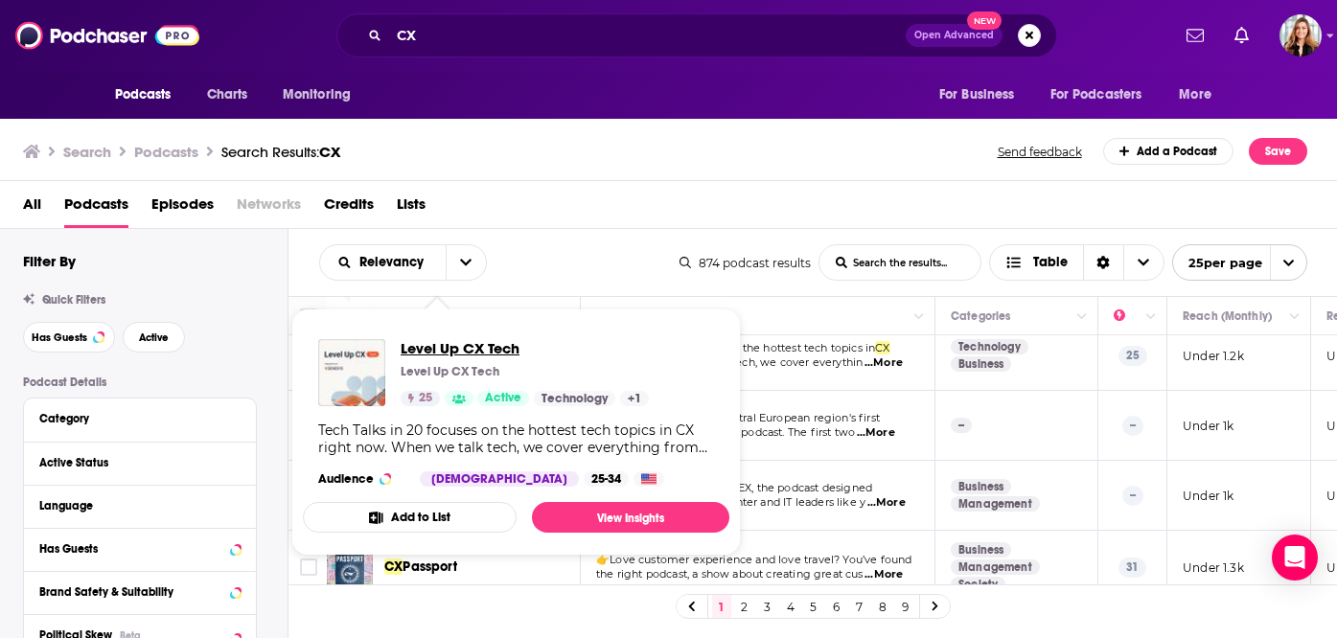
click at [446, 351] on span "Level Up CX Tech" at bounding box center [524, 348] width 248 height 18
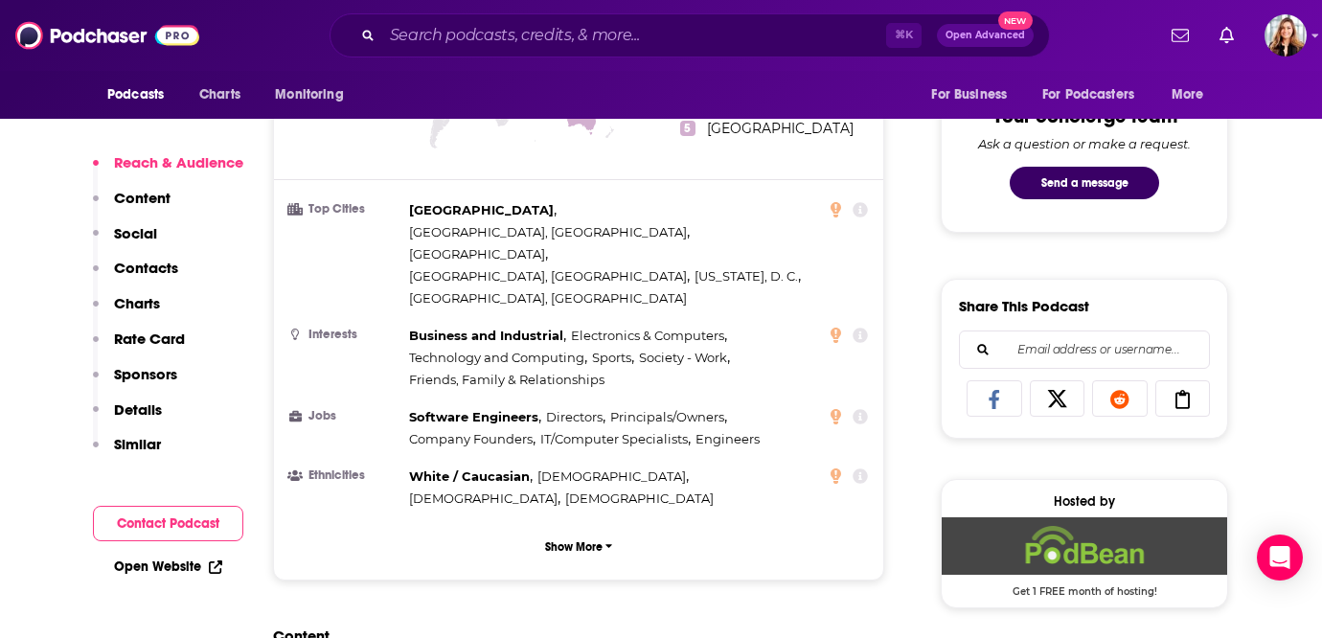
scroll to position [1365, 0]
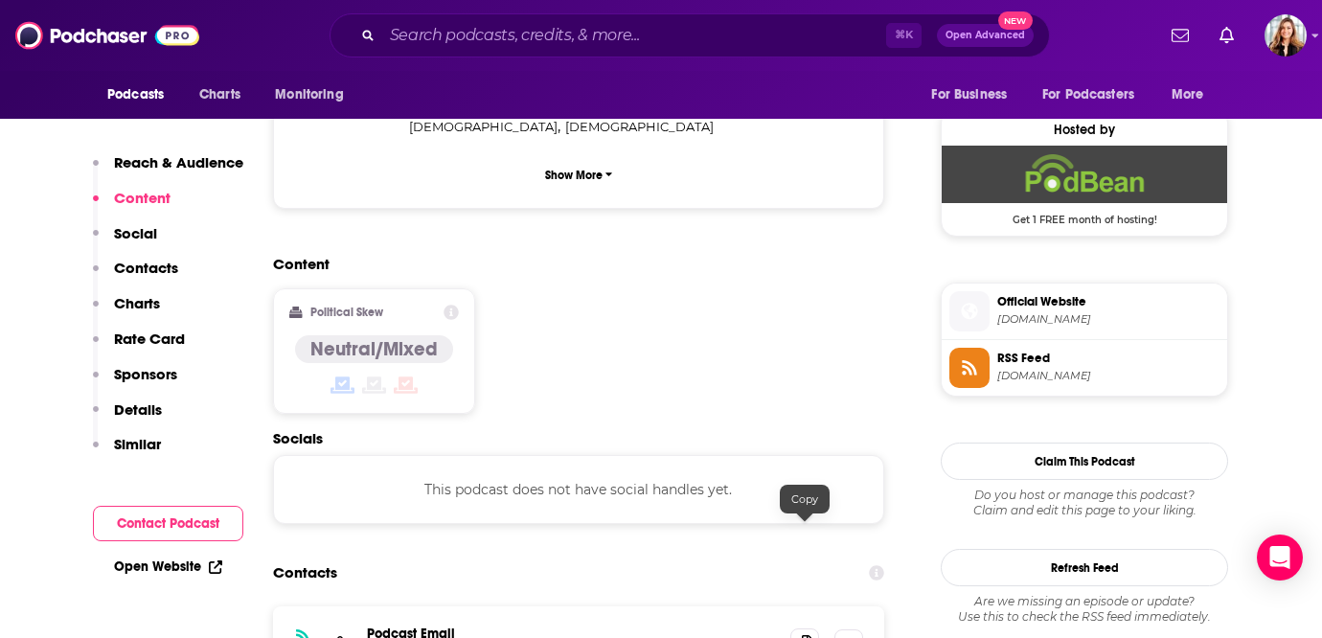
click at [804, 635] on icon at bounding box center [804, 642] width 13 height 15
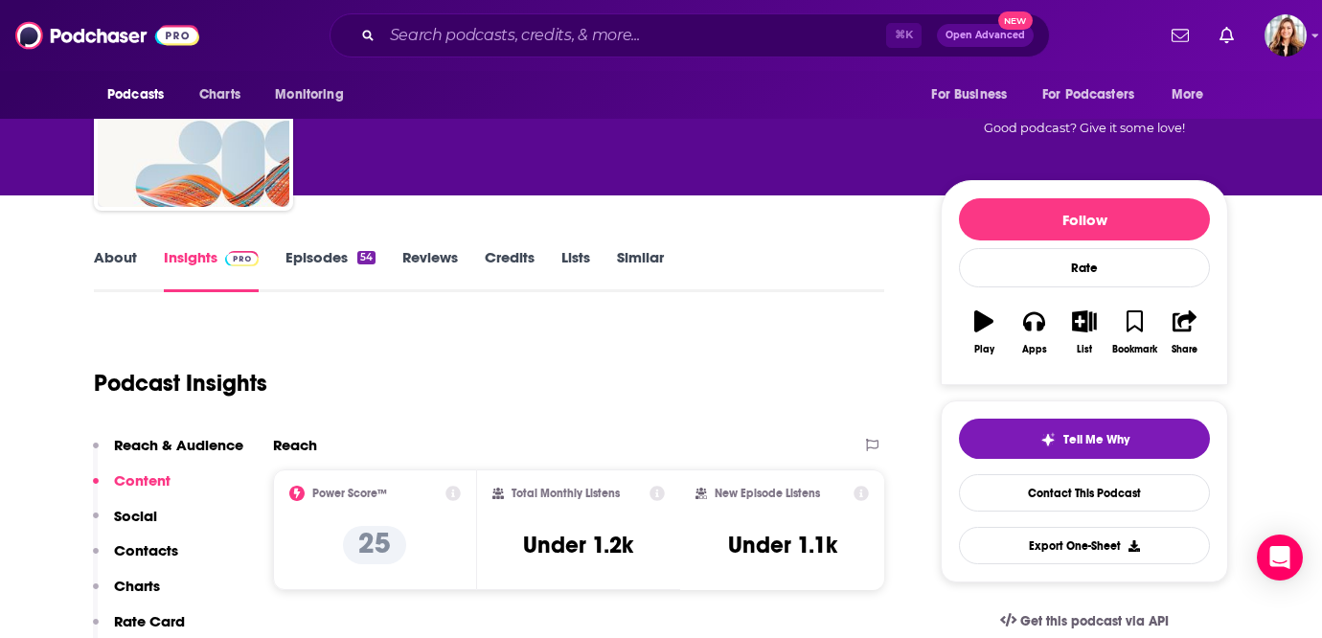
scroll to position [111, 0]
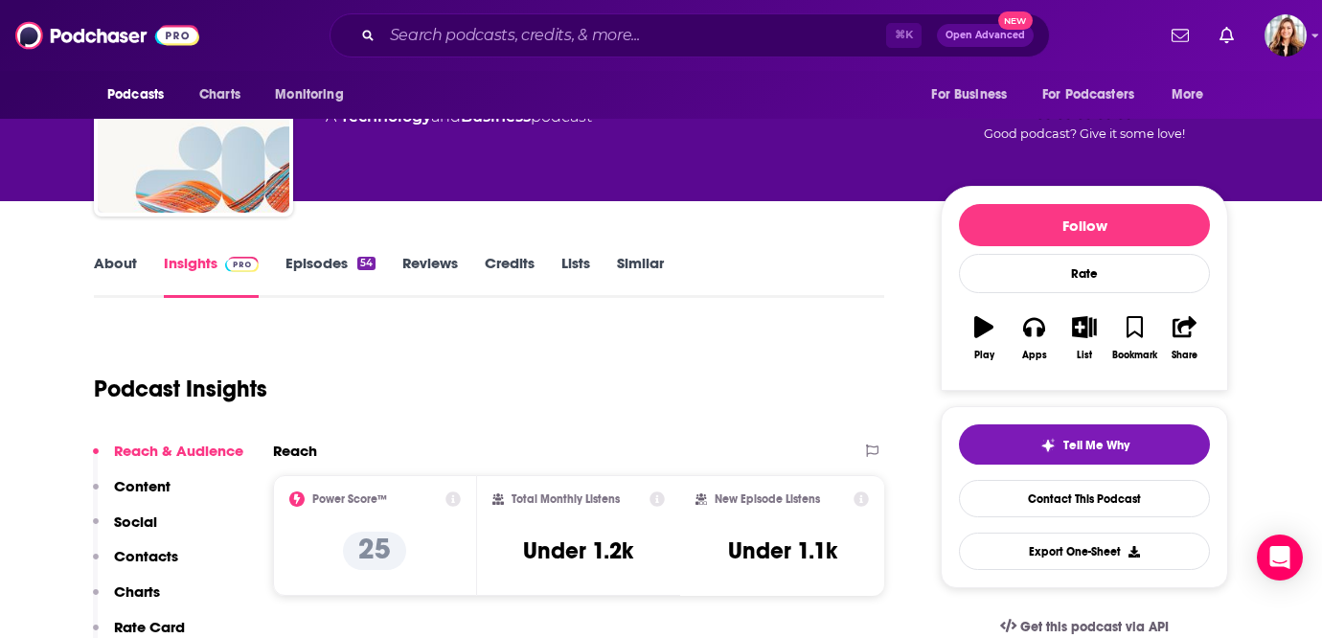
click at [322, 279] on link "Episodes 54" at bounding box center [331, 276] width 90 height 44
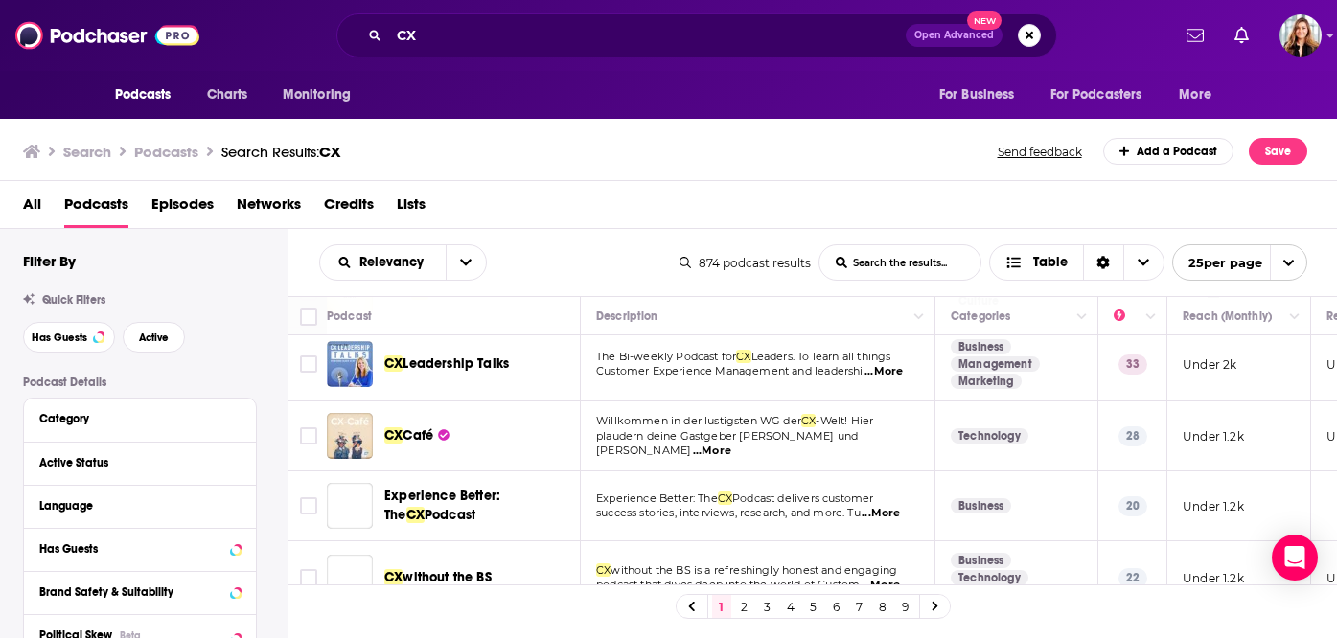
scroll to position [1018, 0]
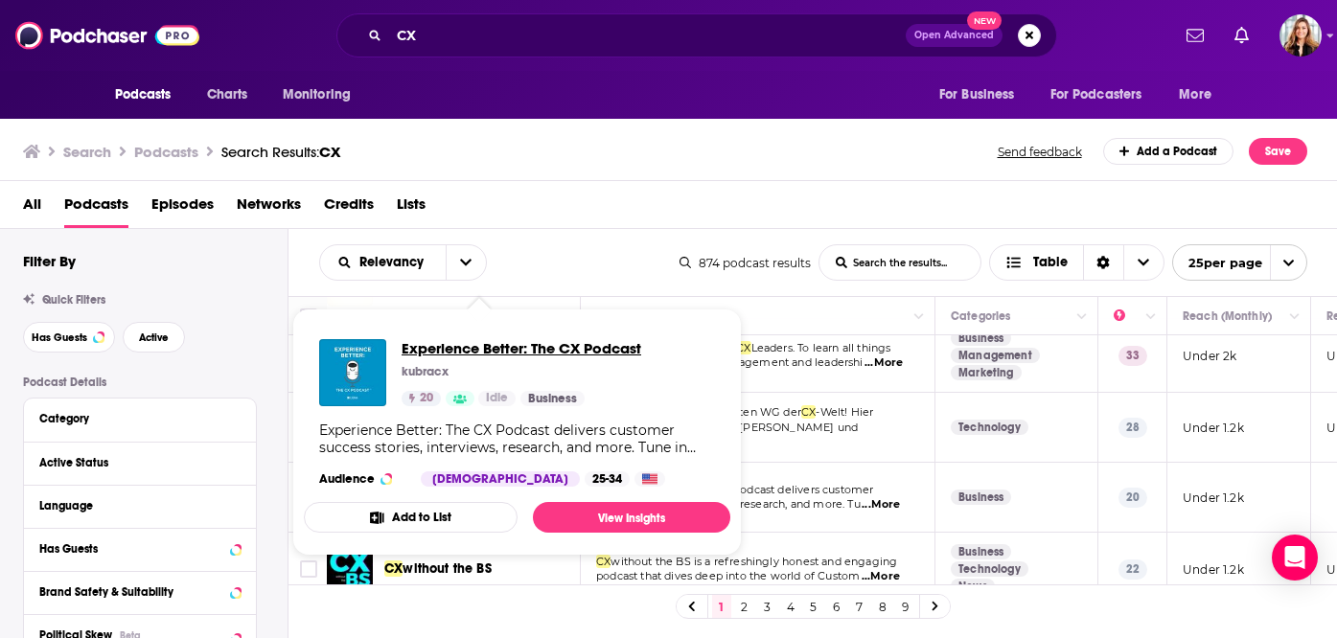
click at [462, 355] on span "Experience Better: The CX Podcast" at bounding box center [521, 348] width 240 height 18
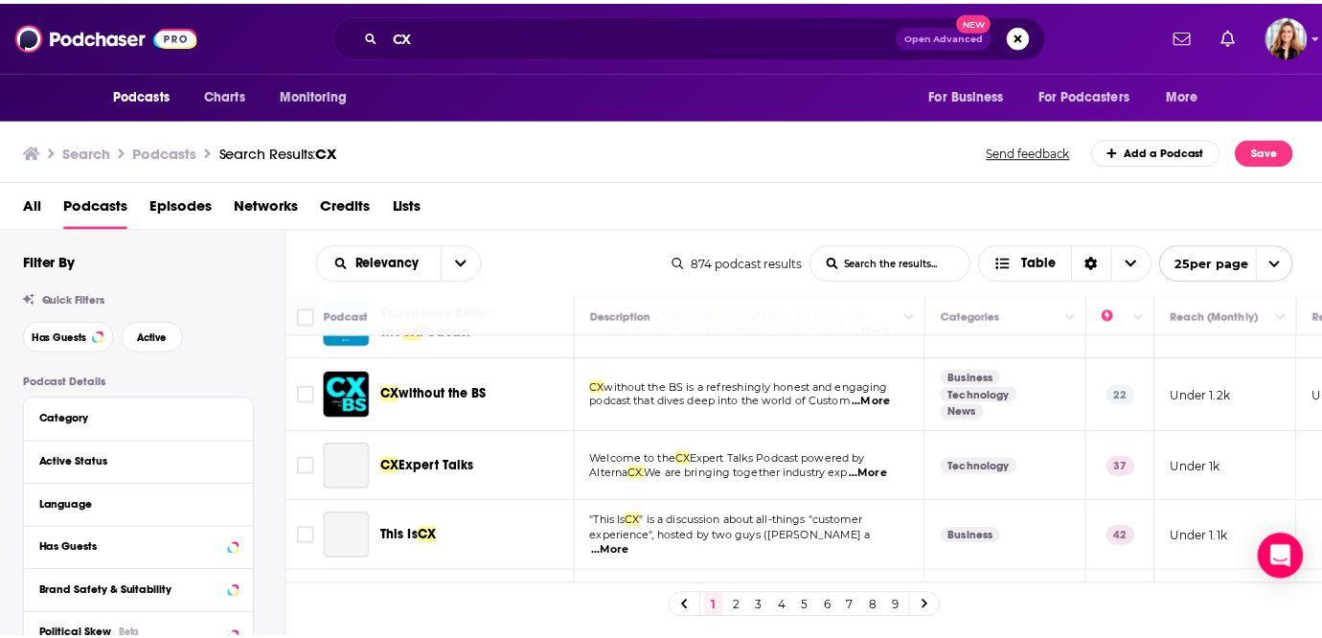
scroll to position [1193, 0]
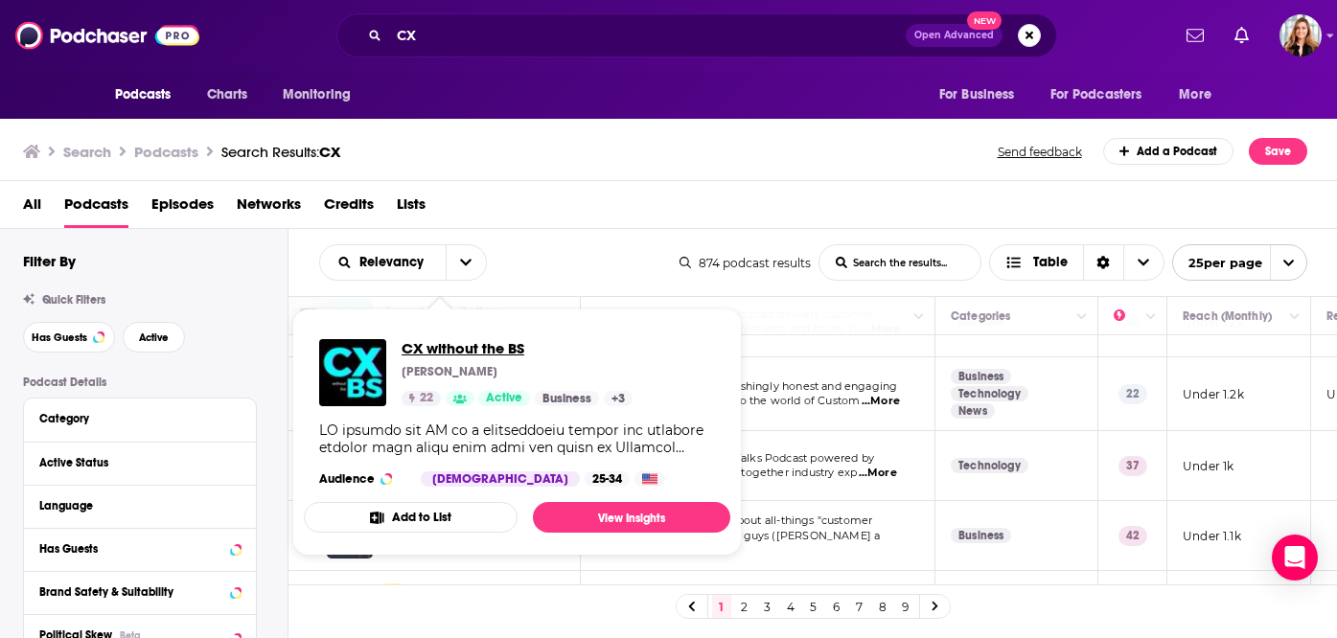
click at [456, 353] on span "CX without the BS" at bounding box center [516, 348] width 231 height 18
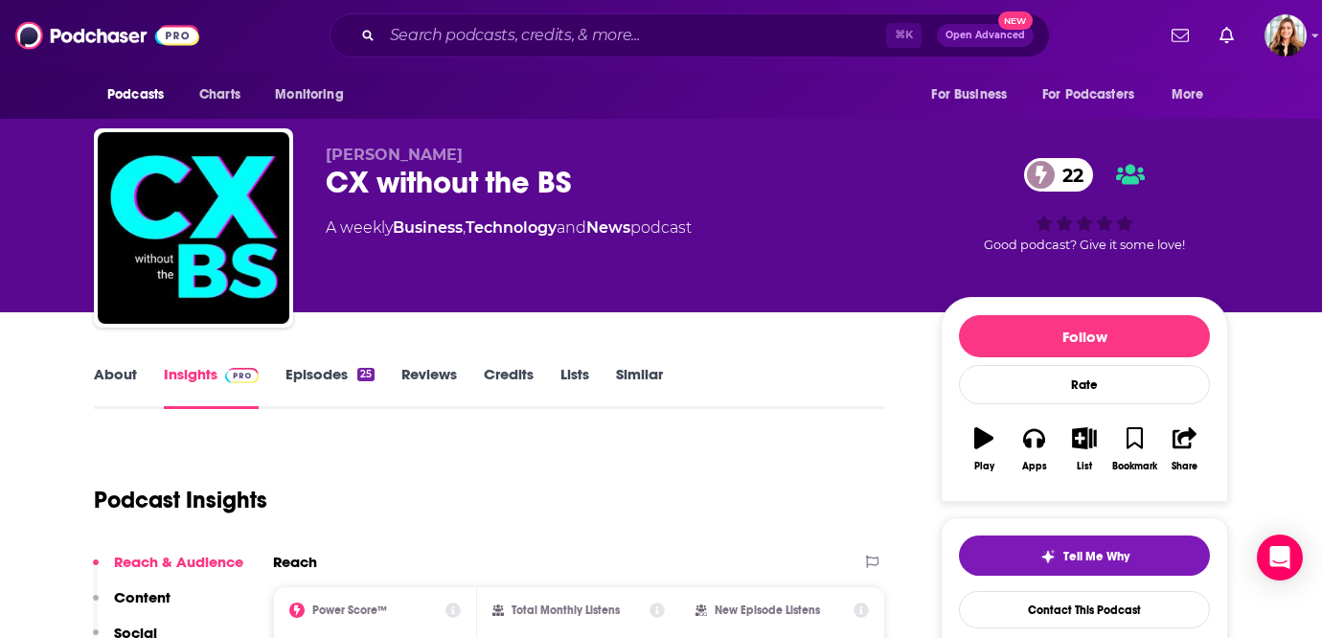
click at [333, 374] on link "Episodes 25" at bounding box center [330, 387] width 89 height 44
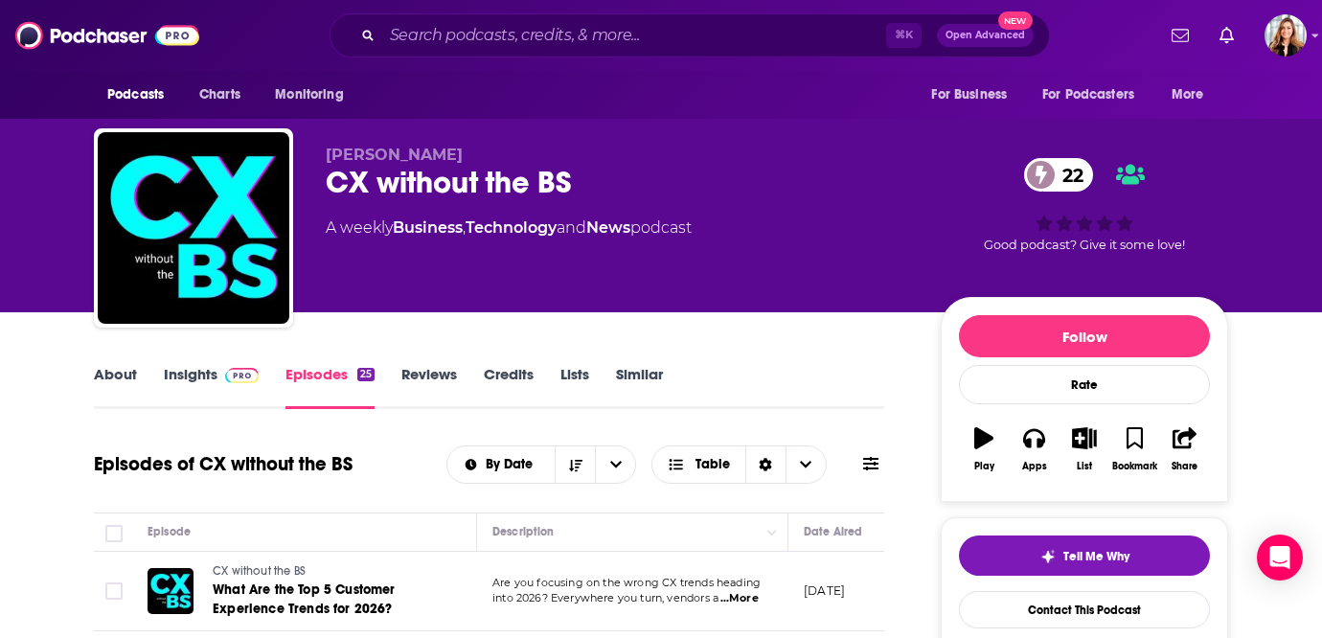
click at [196, 389] on link "Insights" at bounding box center [211, 387] width 95 height 44
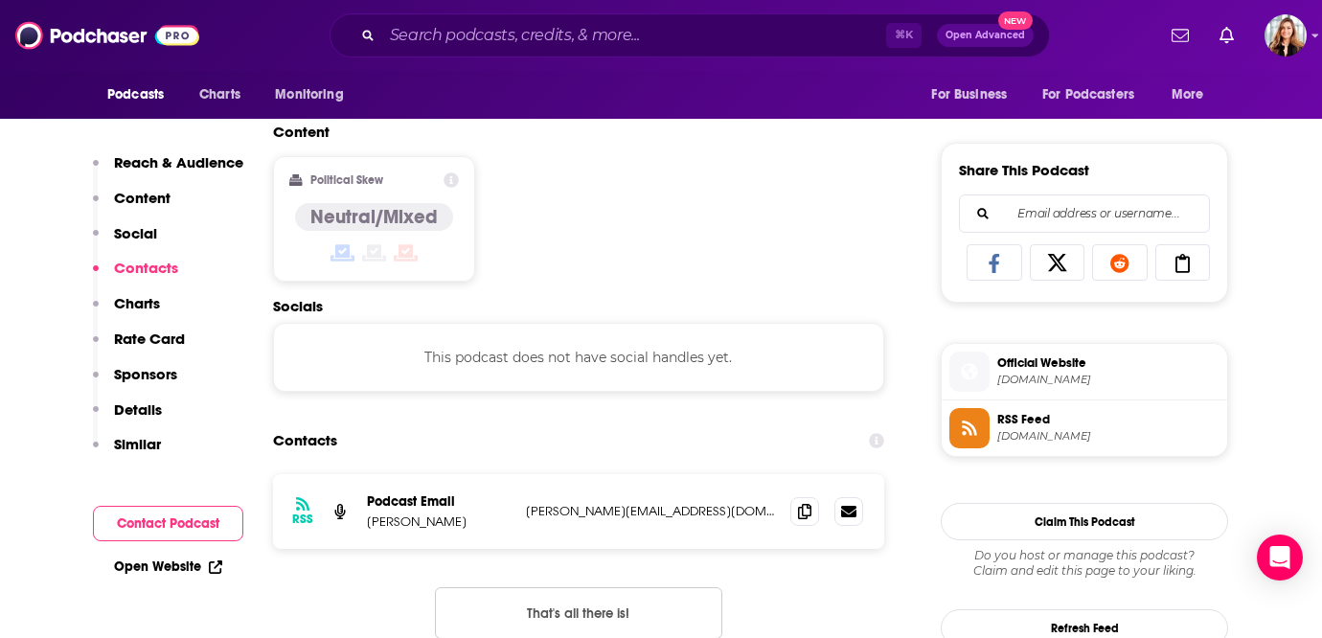
scroll to position [1281, 0]
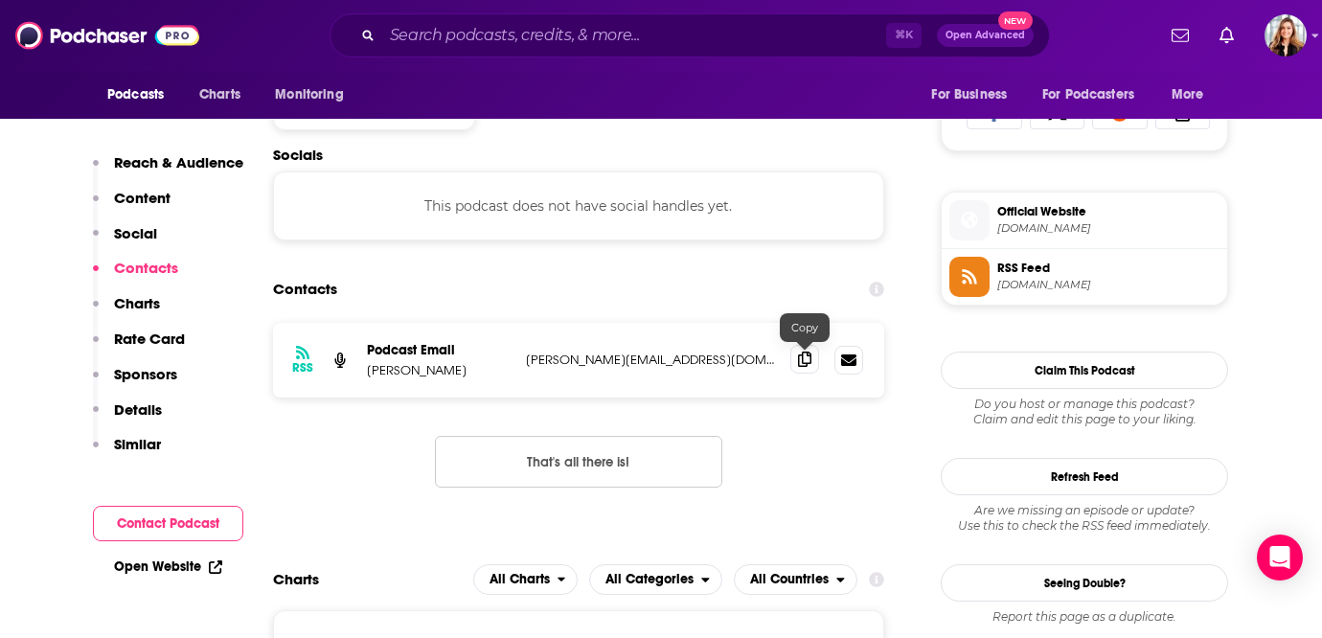
click at [815, 366] on span at bounding box center [804, 359] width 29 height 29
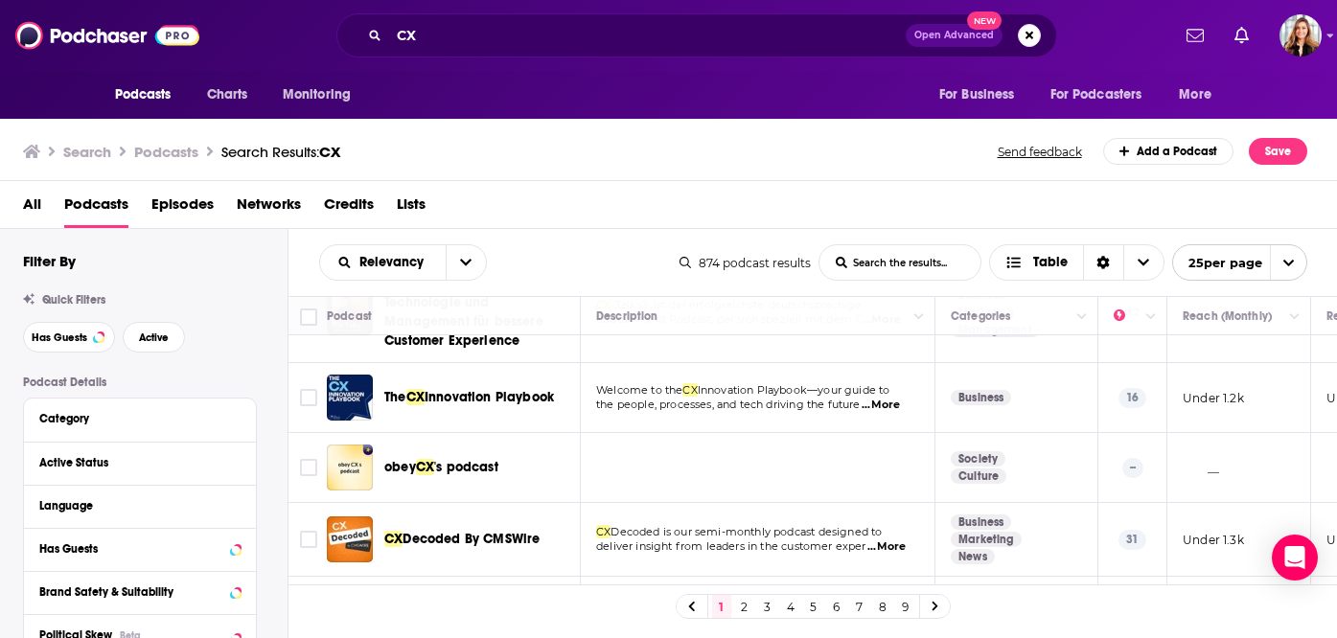
scroll to position [1540, 0]
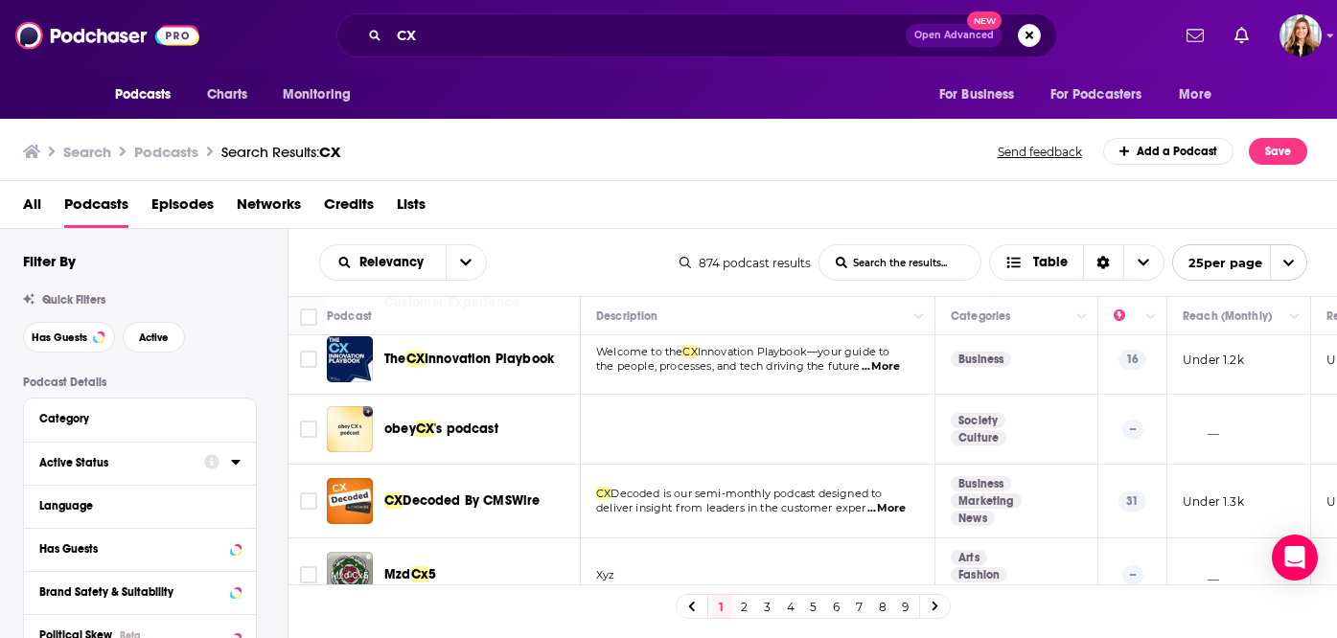
click at [200, 460] on button "Active Status" at bounding box center [121, 462] width 165 height 24
click at [217, 490] on span "All" at bounding box center [129, 498] width 179 height 25
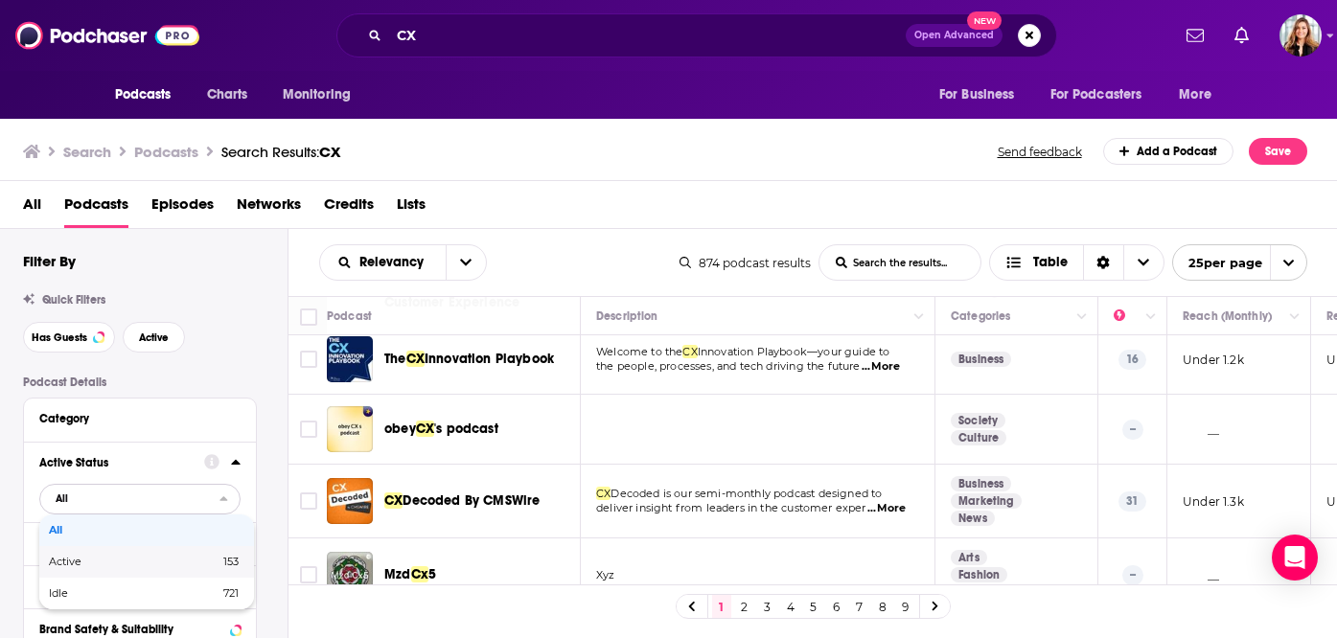
click at [190, 559] on span "153" at bounding box center [194, 562] width 88 height 11
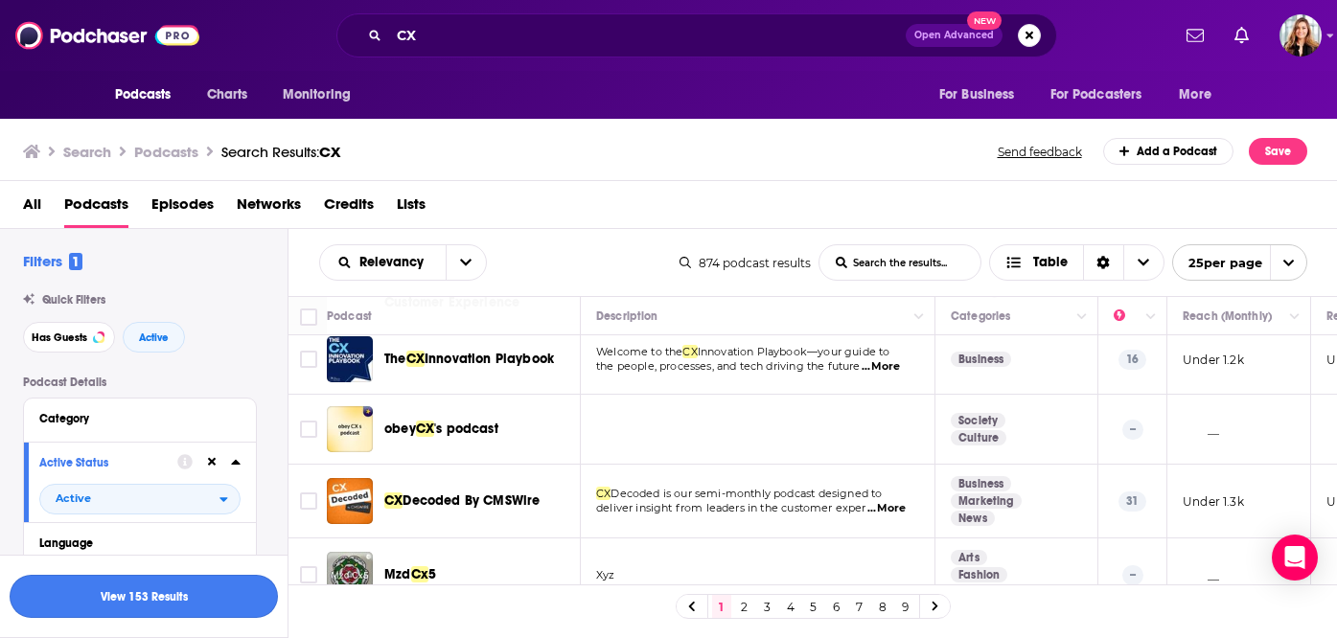
click at [236, 601] on button "View 153 Results" at bounding box center [144, 596] width 268 height 43
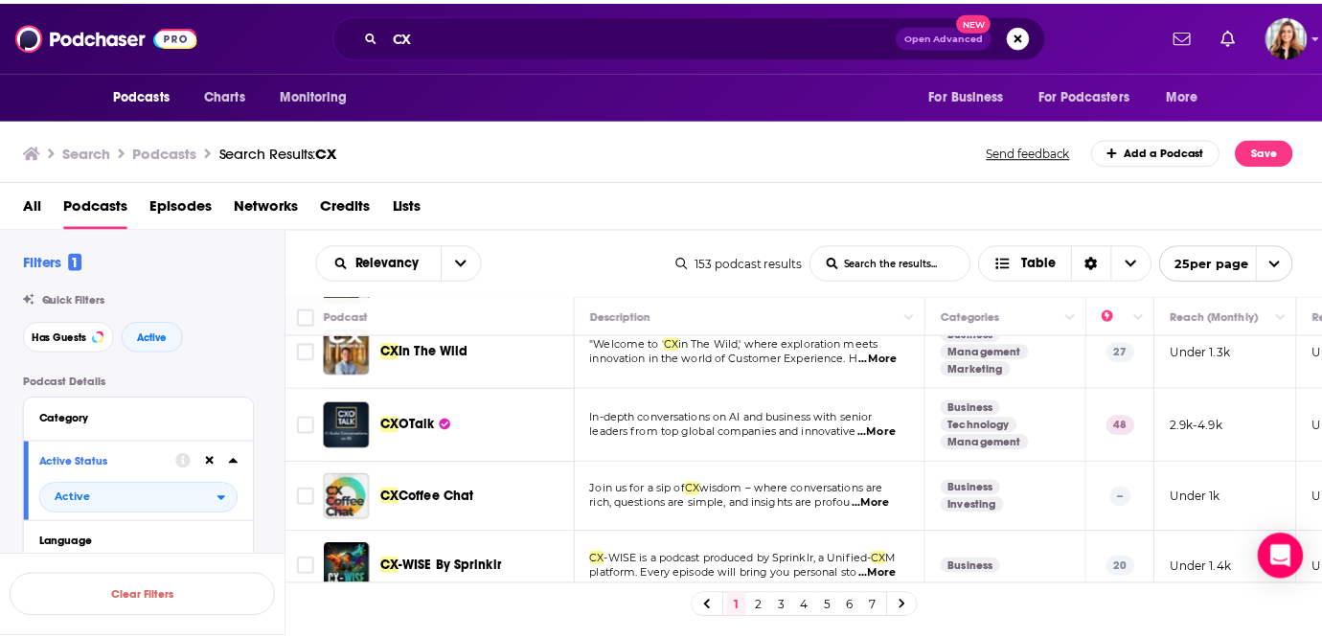
scroll to position [996, 0]
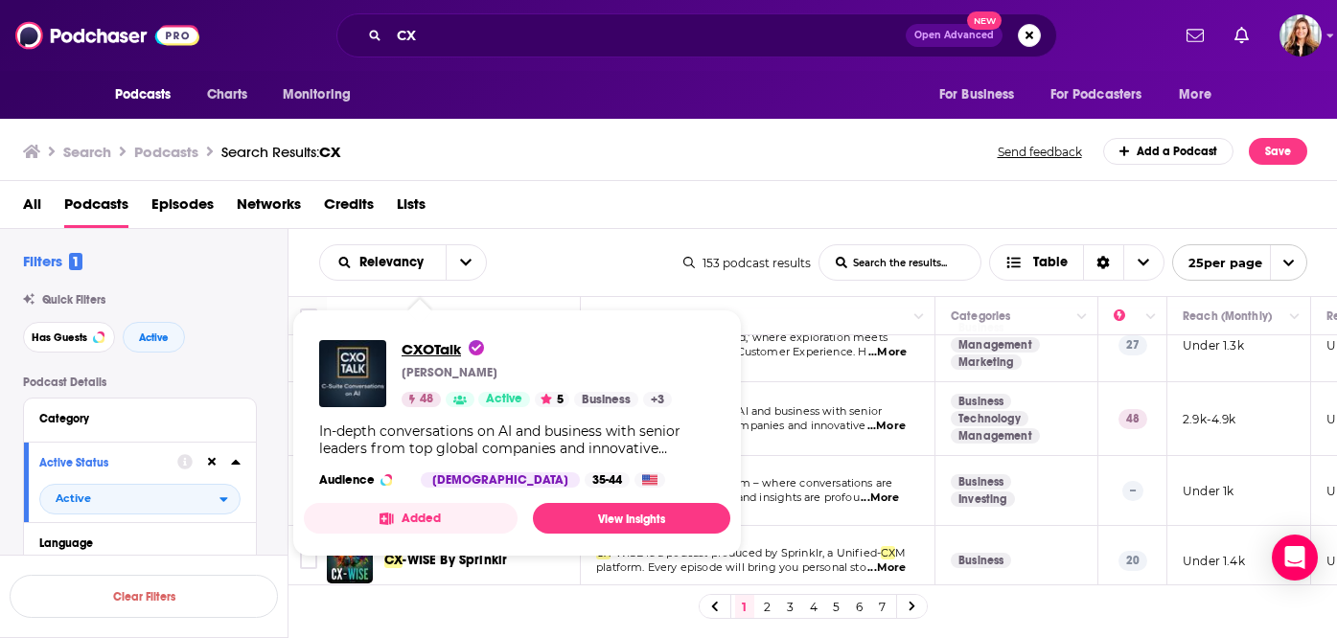
click at [453, 348] on span "CXOTalk" at bounding box center [442, 349] width 82 height 18
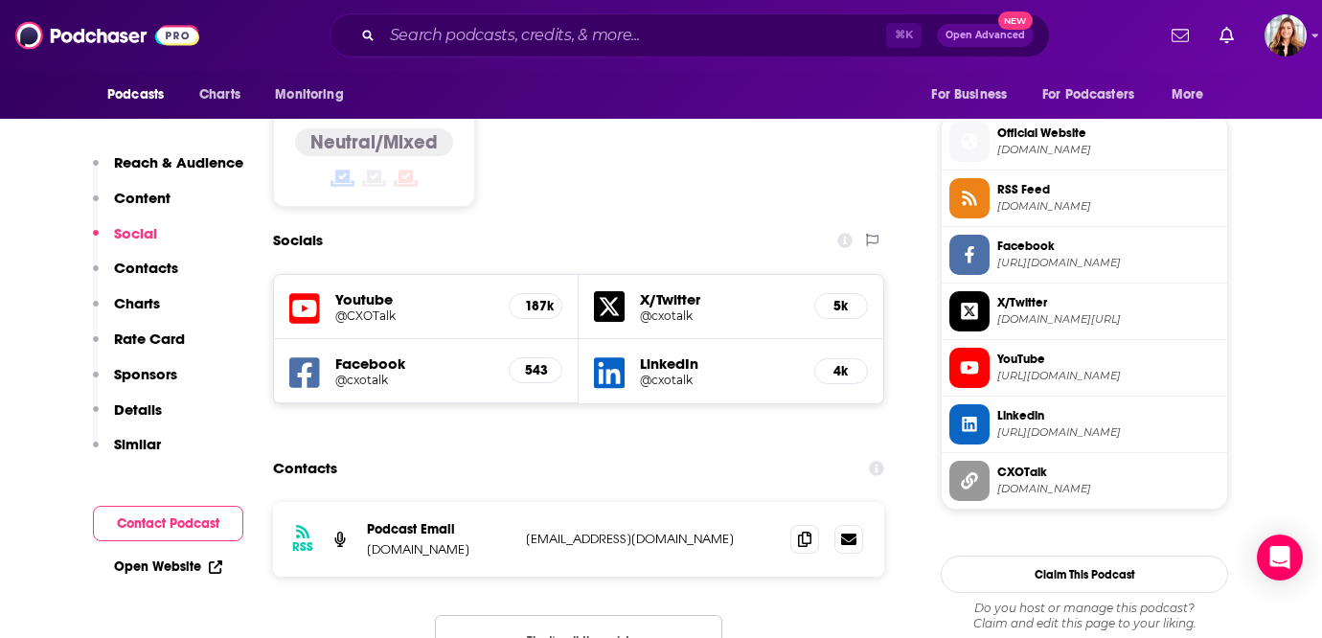
scroll to position [1513, 0]
click at [807, 531] on icon at bounding box center [804, 538] width 13 height 15
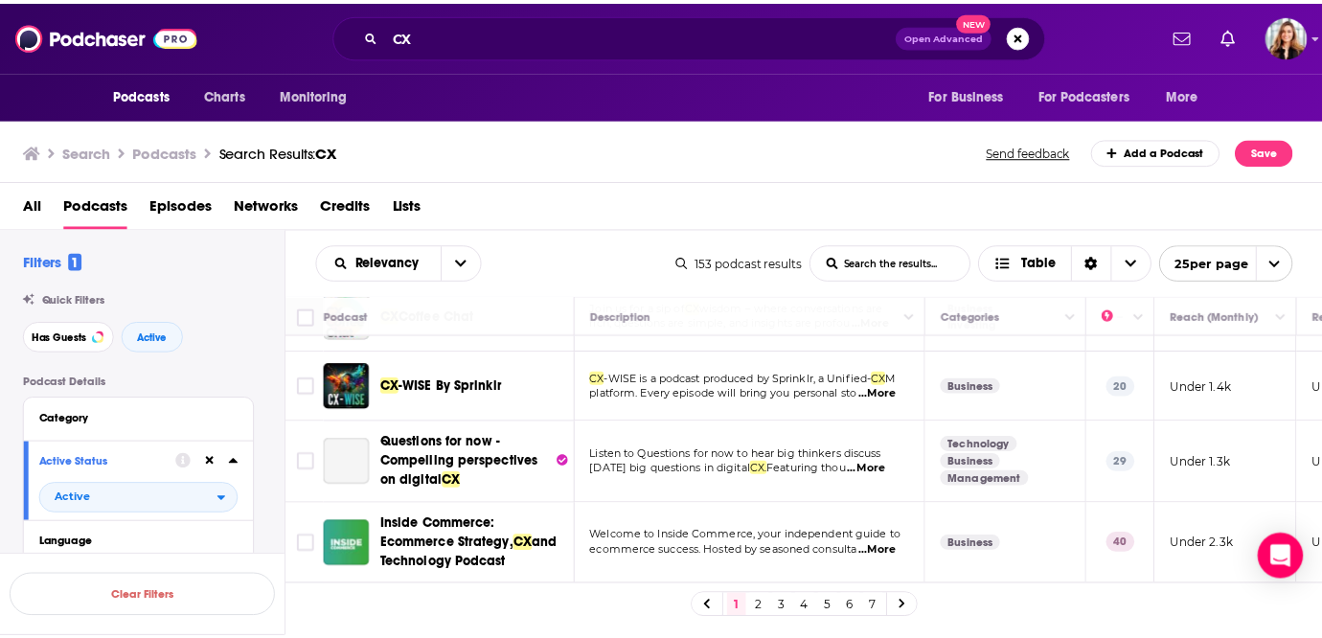
scroll to position [1052, 0]
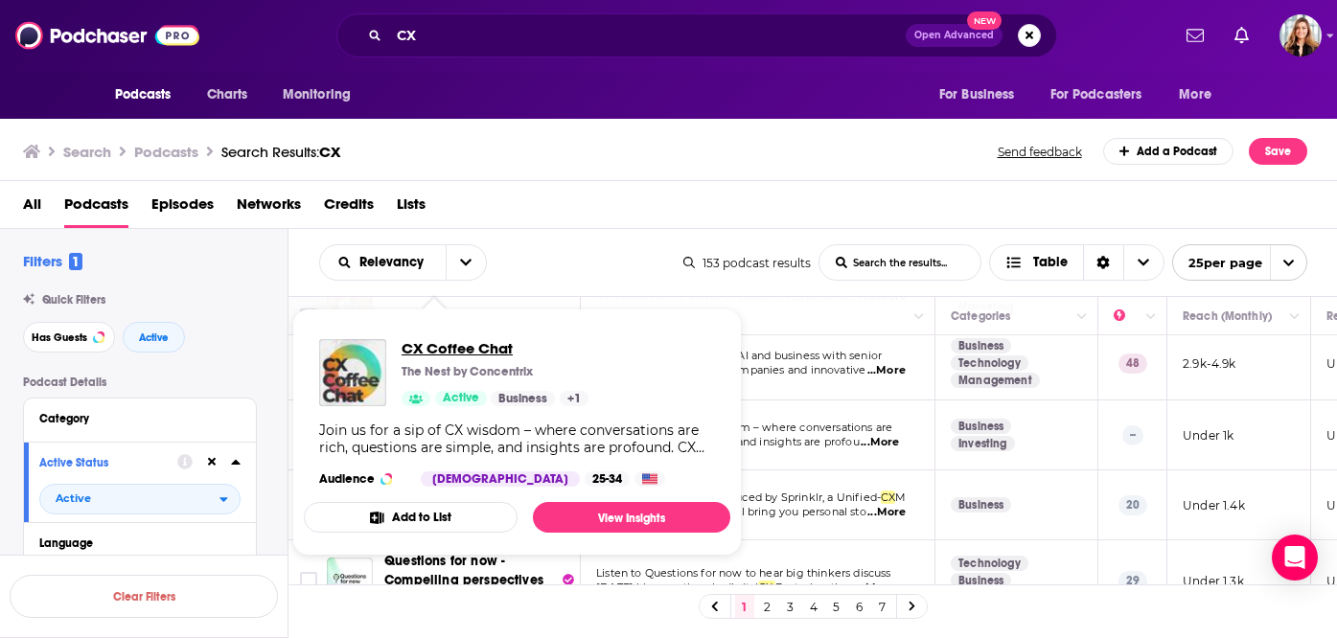
click at [453, 345] on span "CX Coffee Chat" at bounding box center [494, 348] width 187 height 18
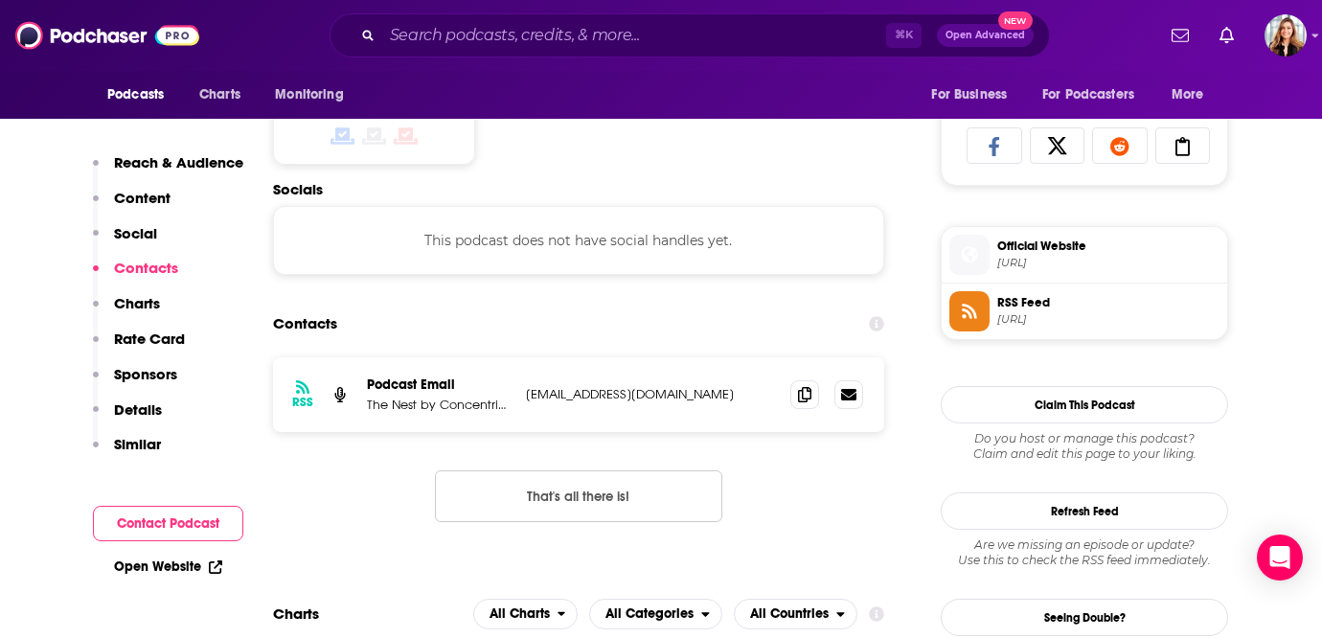
scroll to position [1274, 0]
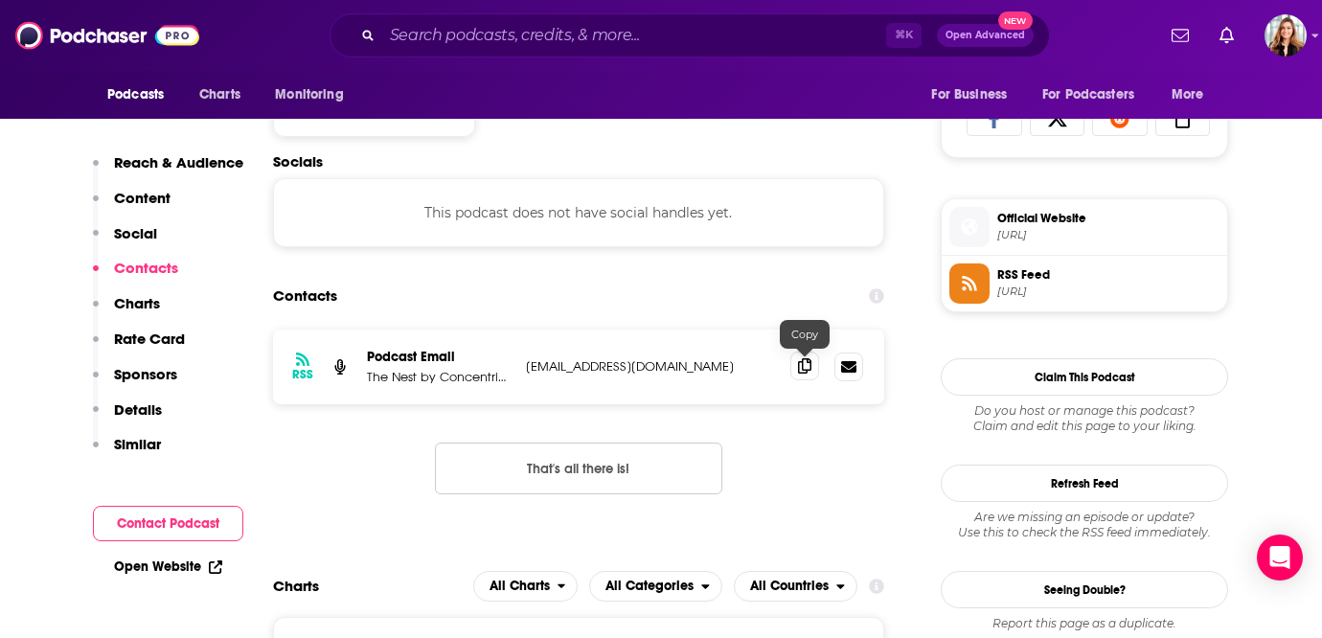
click at [809, 376] on span at bounding box center [804, 366] width 29 height 29
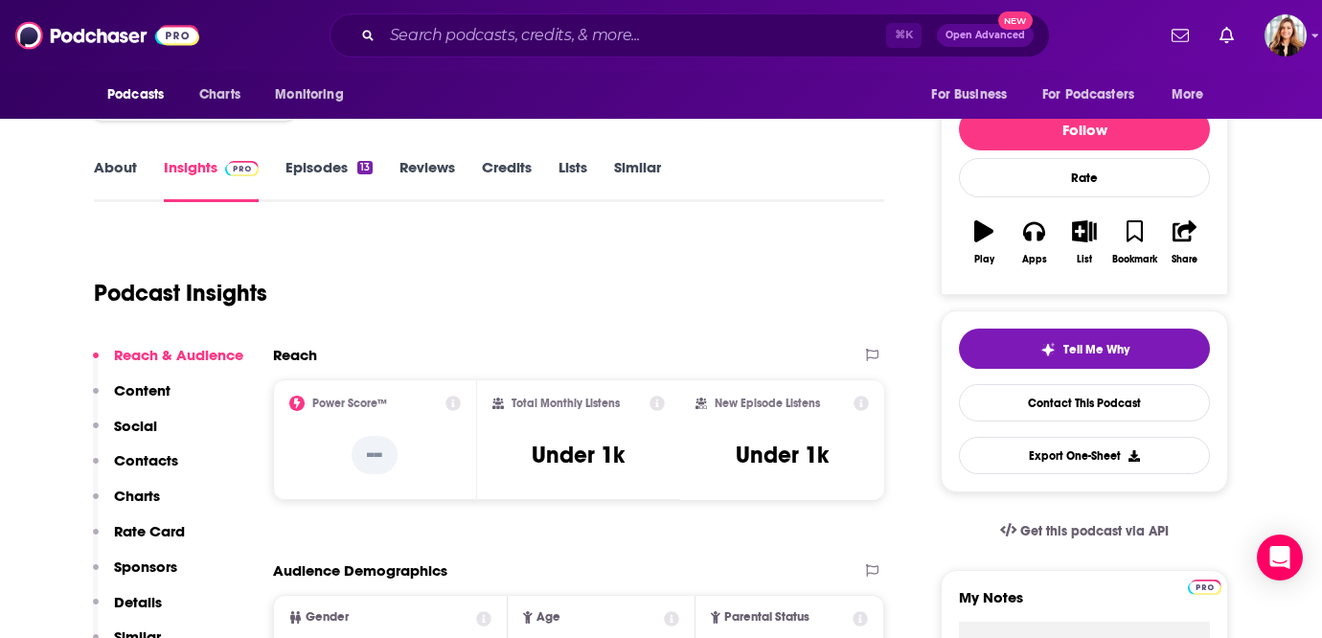
scroll to position [194, 0]
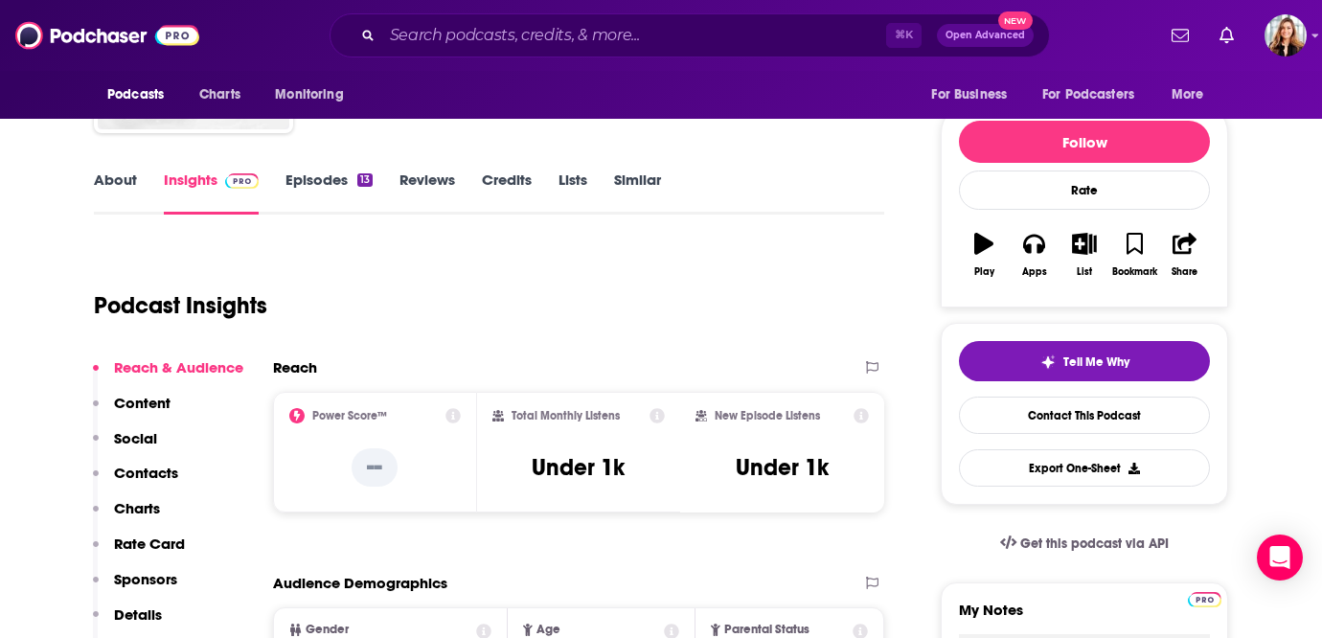
click at [322, 190] on link "Episodes 13" at bounding box center [329, 193] width 87 height 44
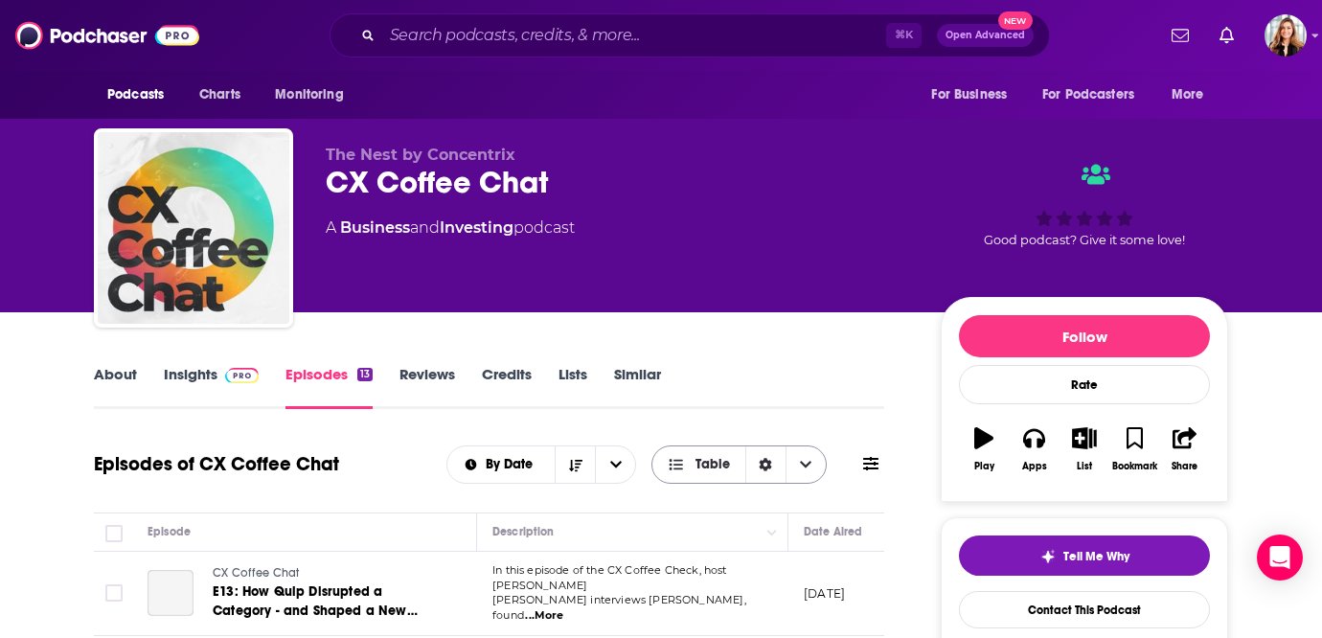
scroll to position [146, 0]
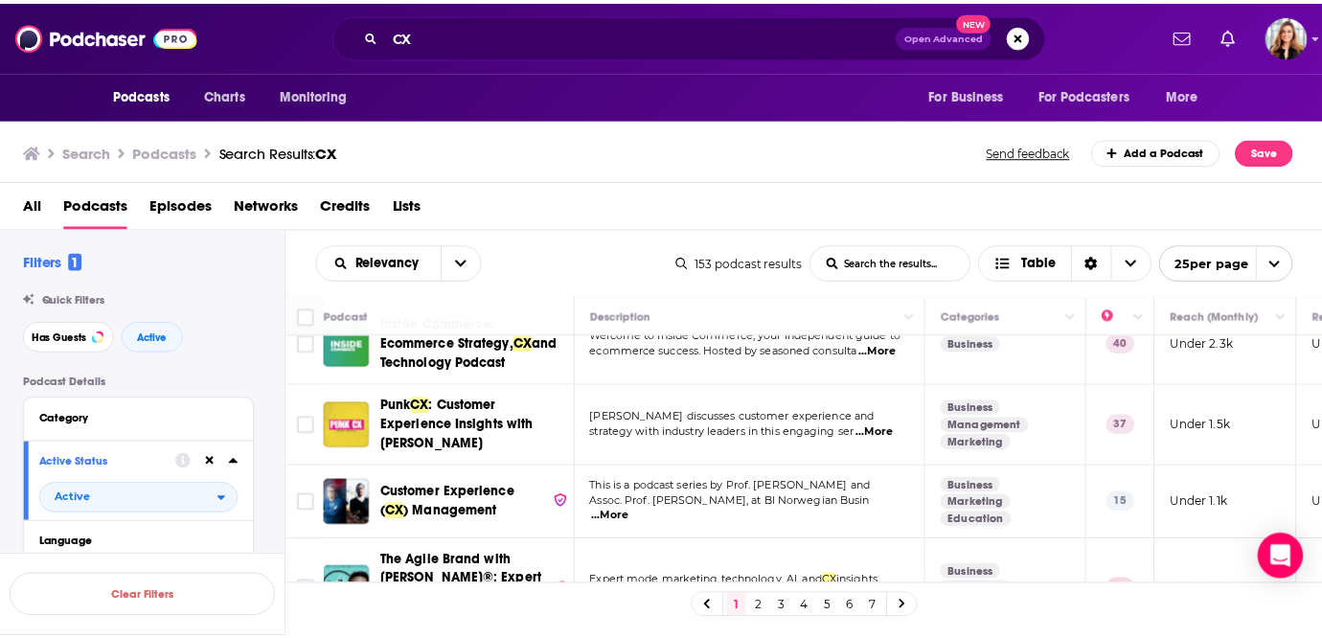
scroll to position [1401, 0]
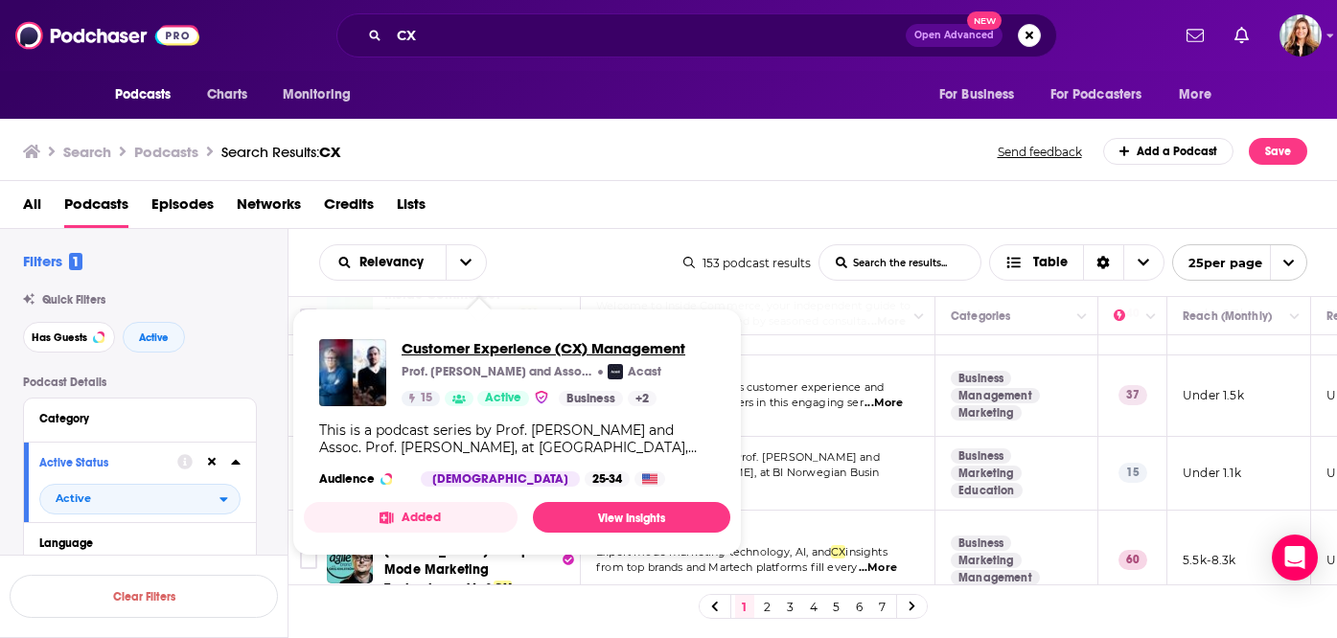
click at [512, 356] on span "Customer Experience (CX) Management" at bounding box center [543, 348] width 284 height 18
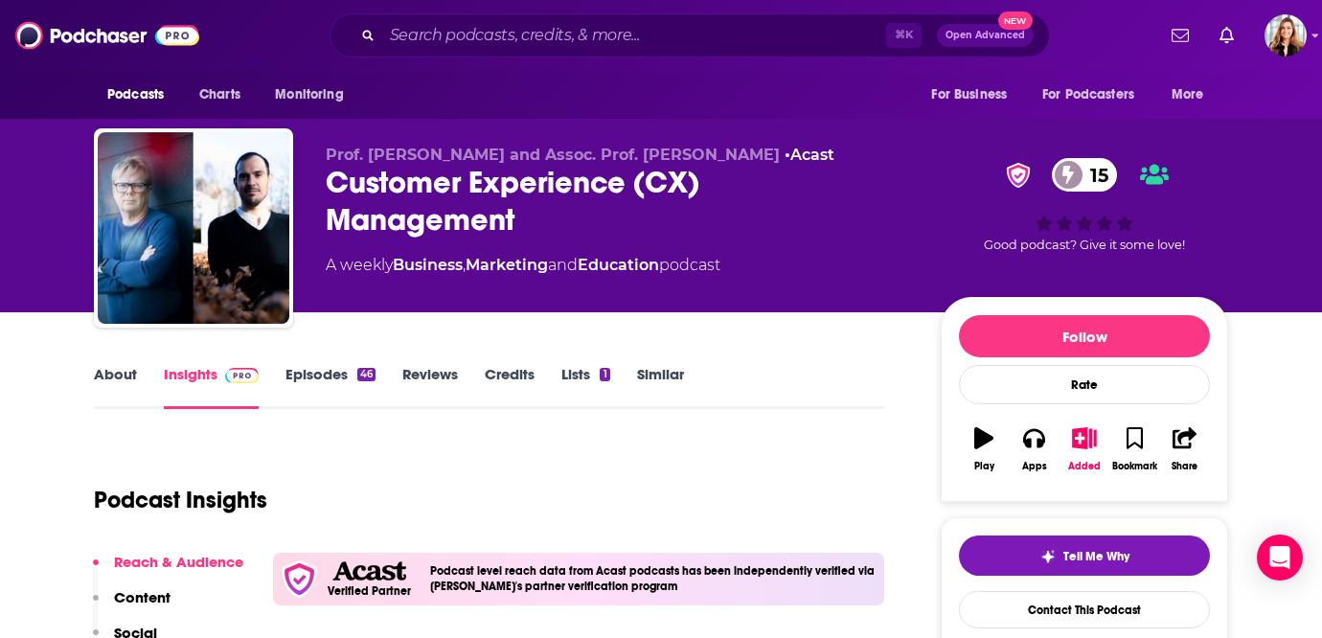
click at [314, 377] on link "Episodes 46" at bounding box center [331, 387] width 90 height 44
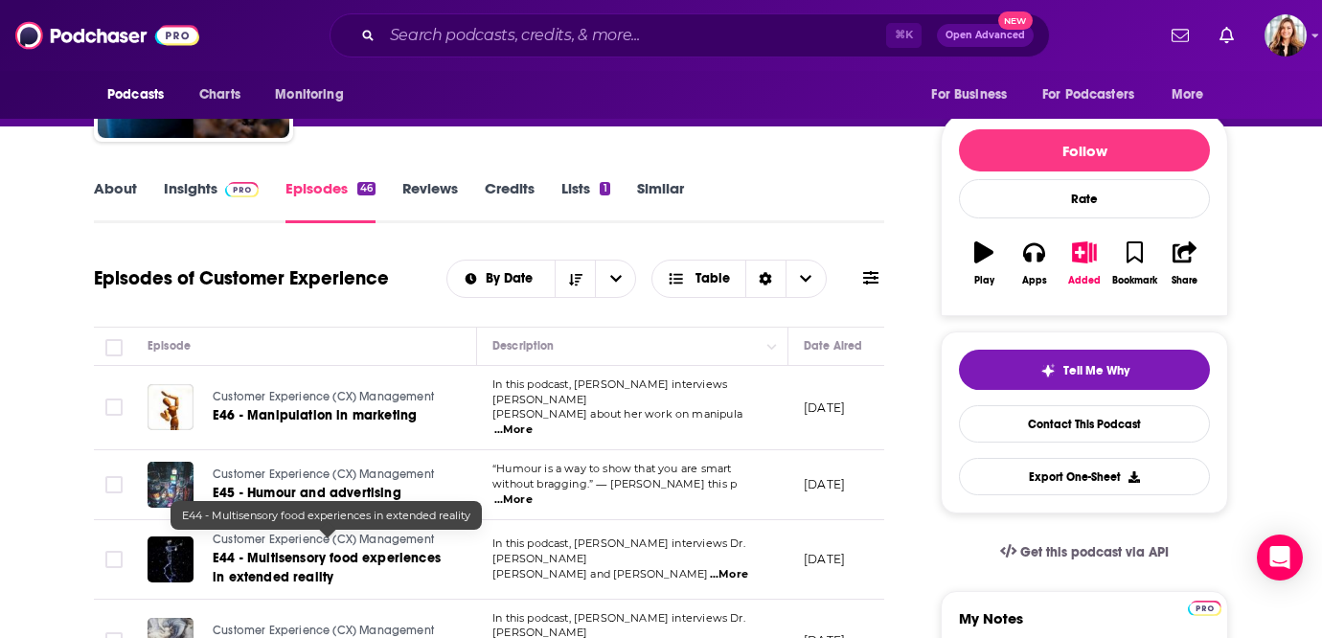
scroll to position [190, 0]
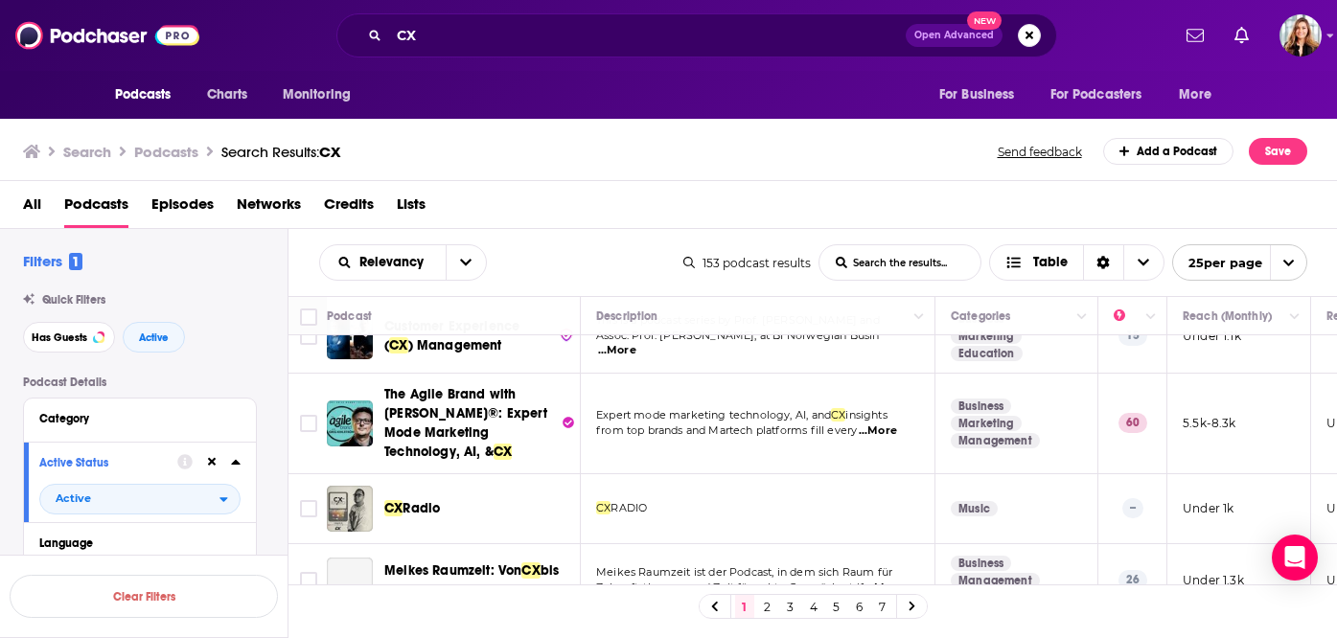
scroll to position [1670, 0]
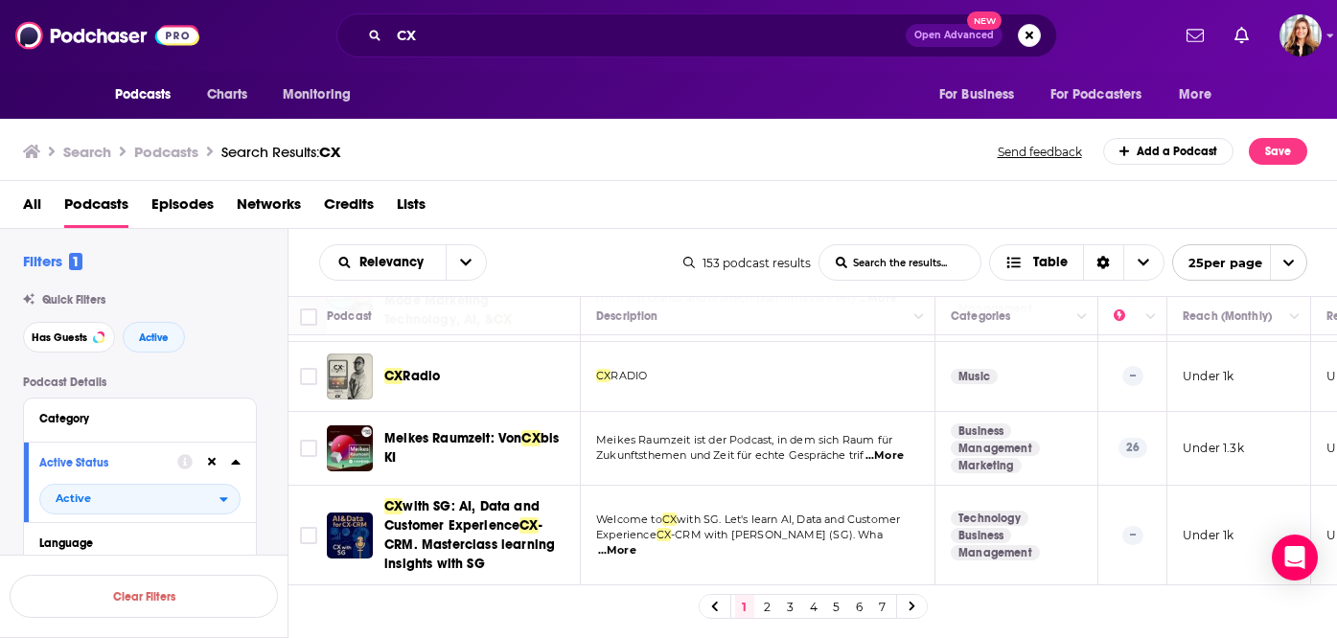
click at [774, 606] on link "2" at bounding box center [767, 606] width 19 height 23
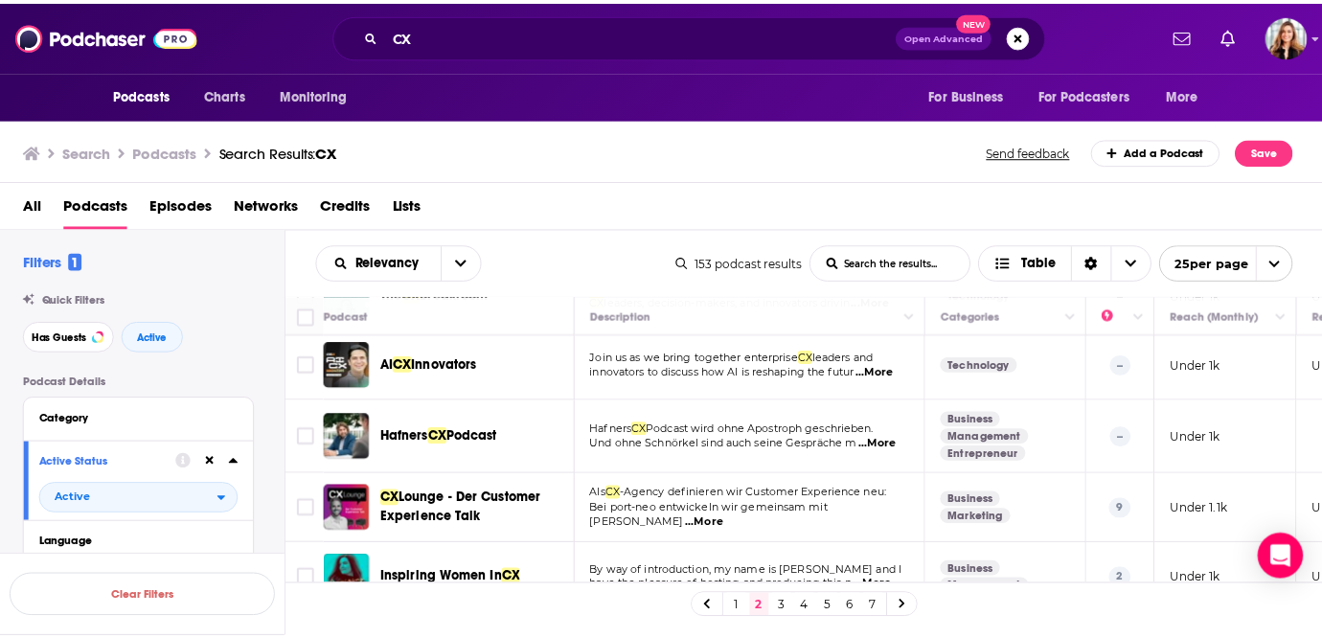
scroll to position [110, 0]
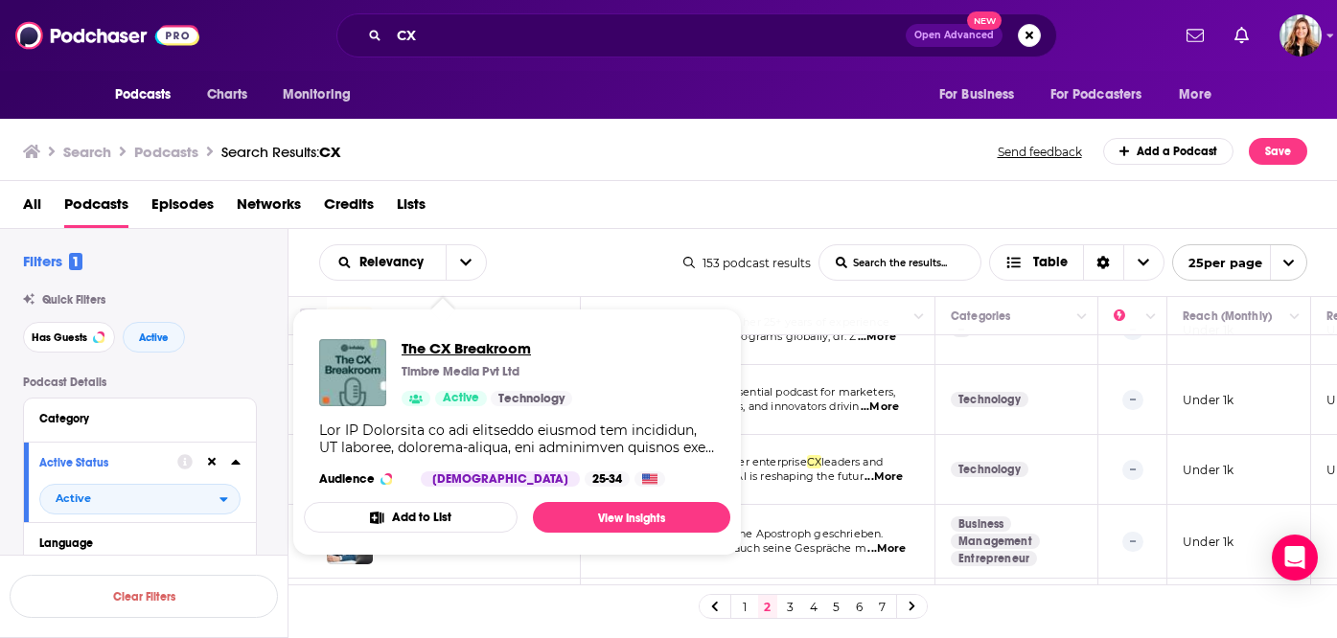
click at [475, 352] on span "The CX Breakroom" at bounding box center [486, 348] width 171 height 18
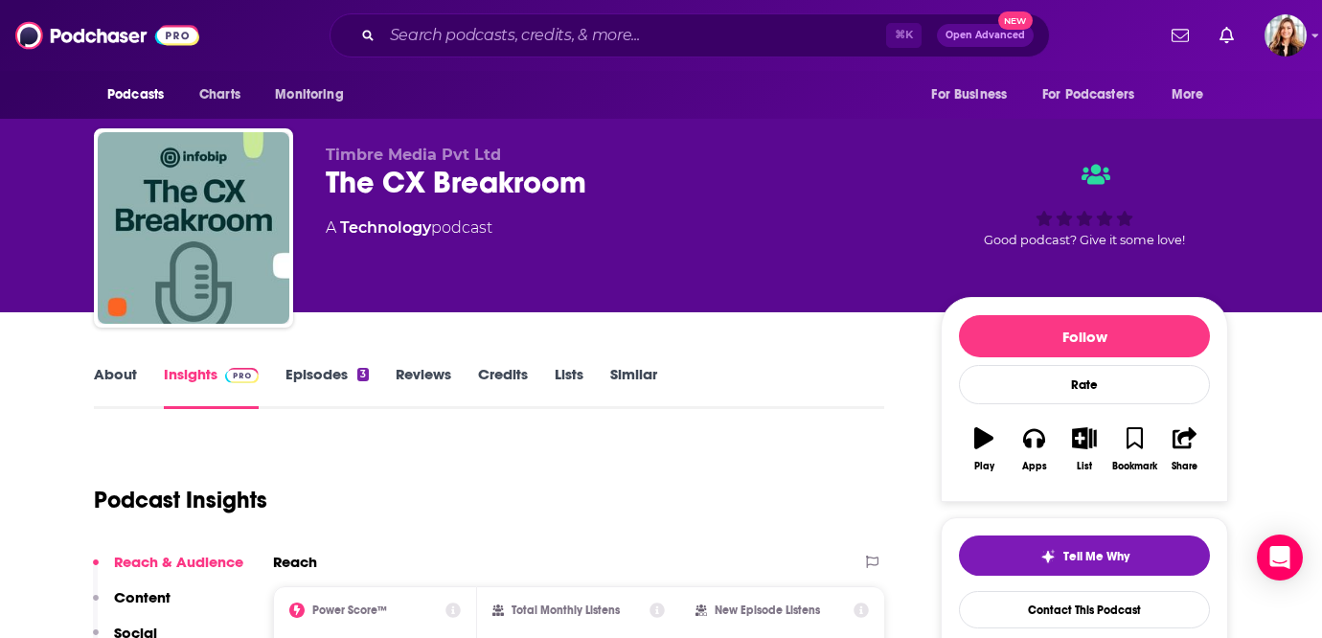
click at [291, 390] on link "Episodes 3" at bounding box center [327, 387] width 83 height 44
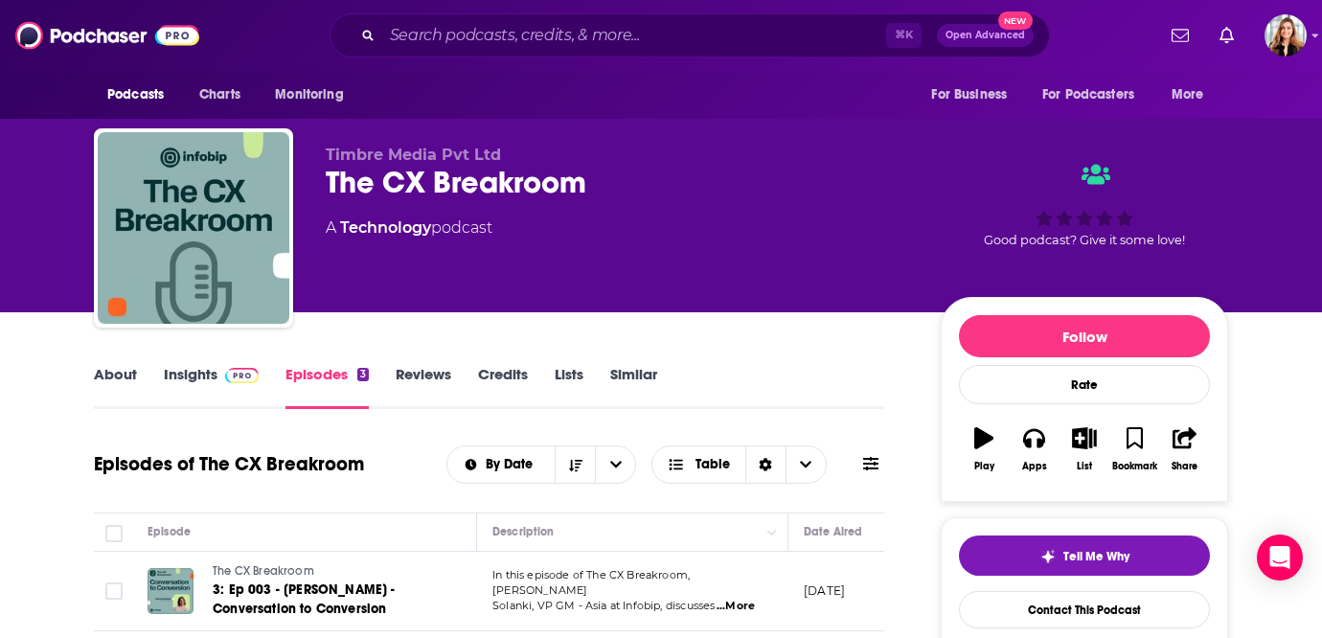
click at [204, 385] on link "Insights" at bounding box center [211, 387] width 95 height 44
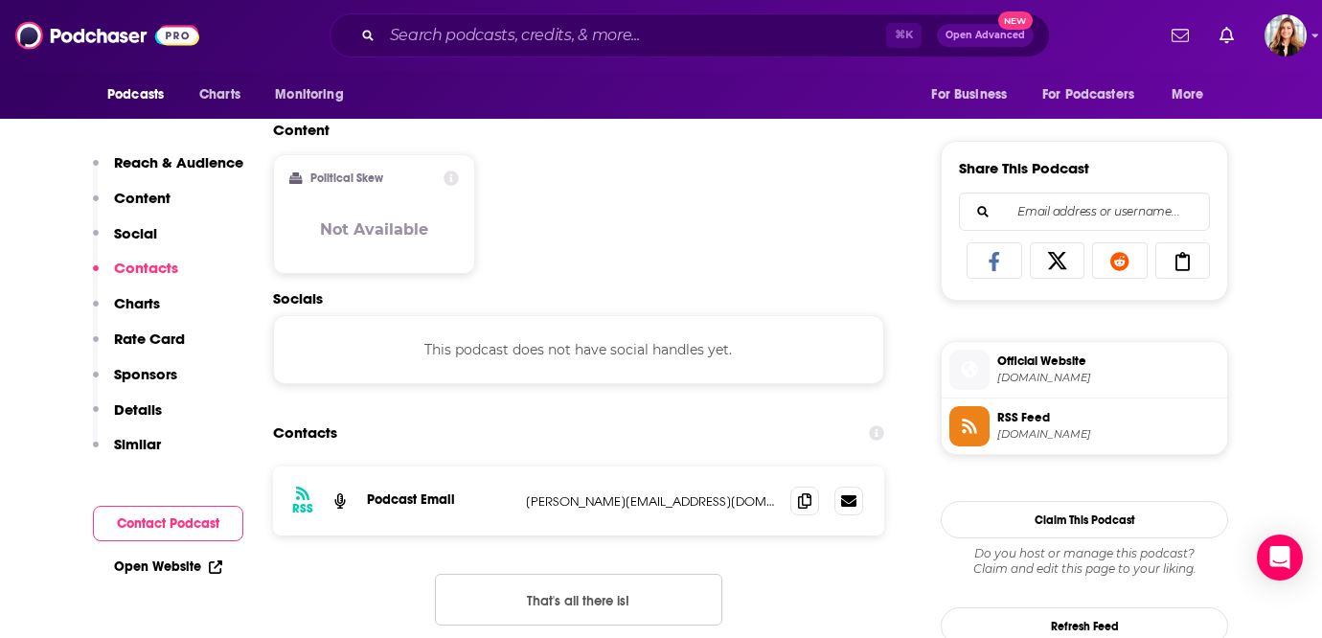
scroll to position [1212, 0]
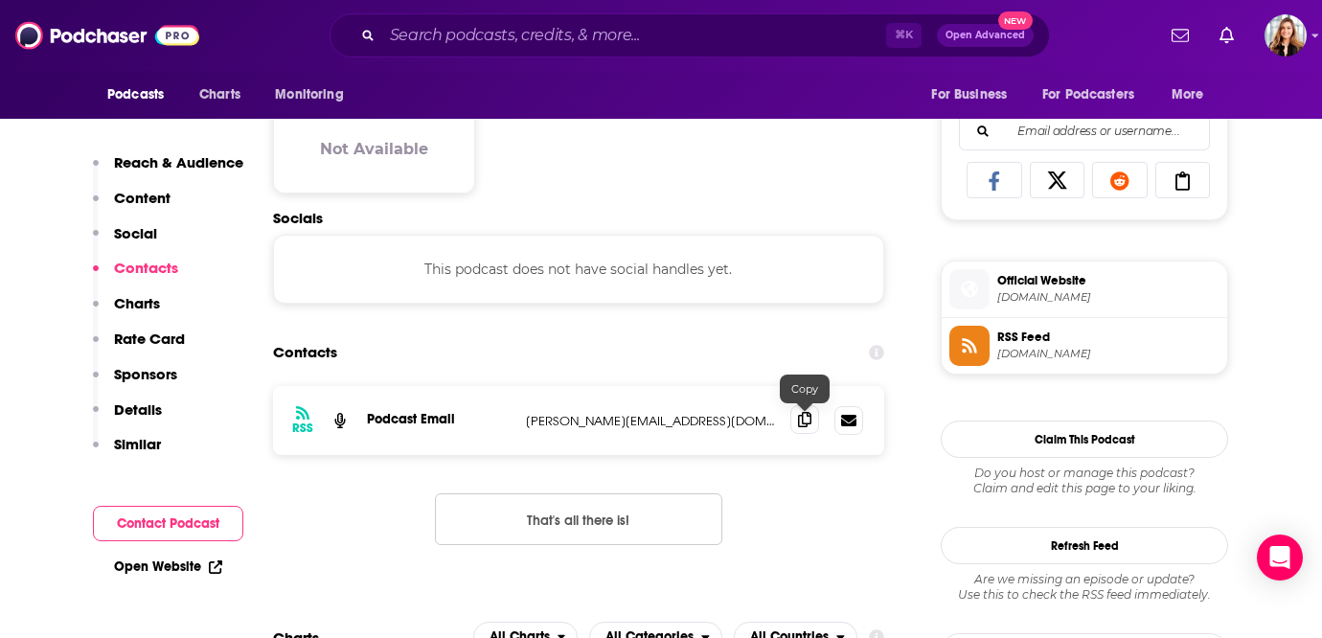
click at [815, 427] on span at bounding box center [804, 419] width 29 height 29
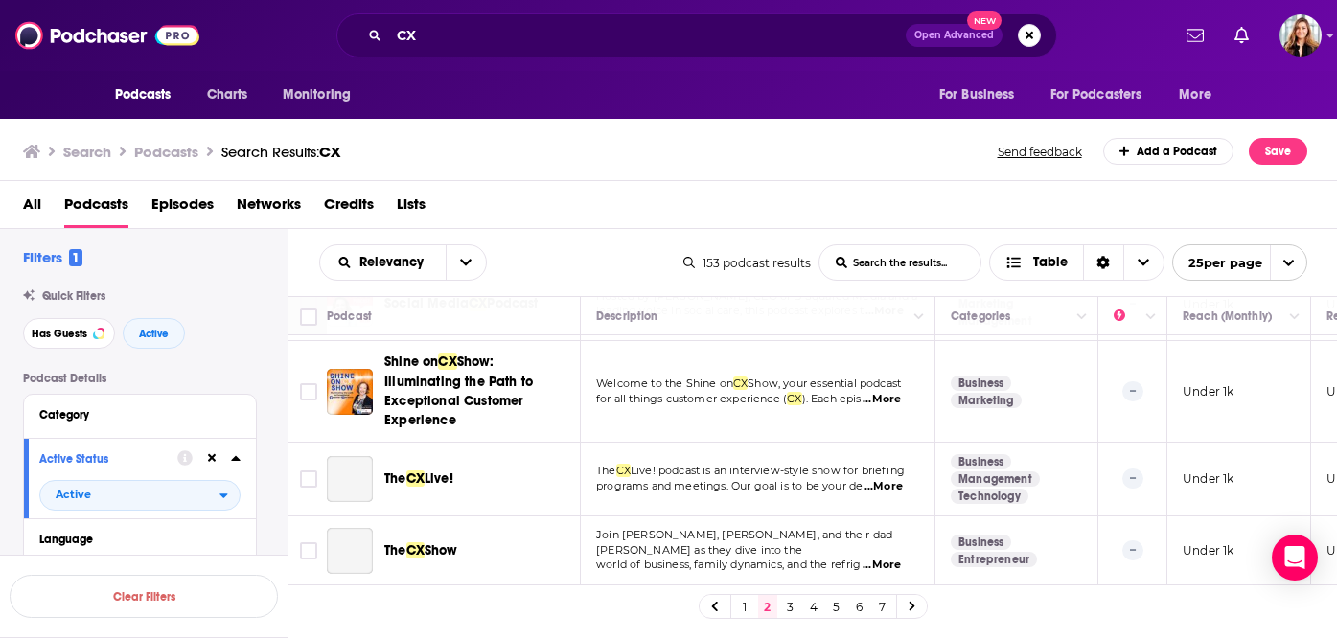
scroll to position [1586, 0]
click at [792, 605] on link "3" at bounding box center [790, 606] width 19 height 23
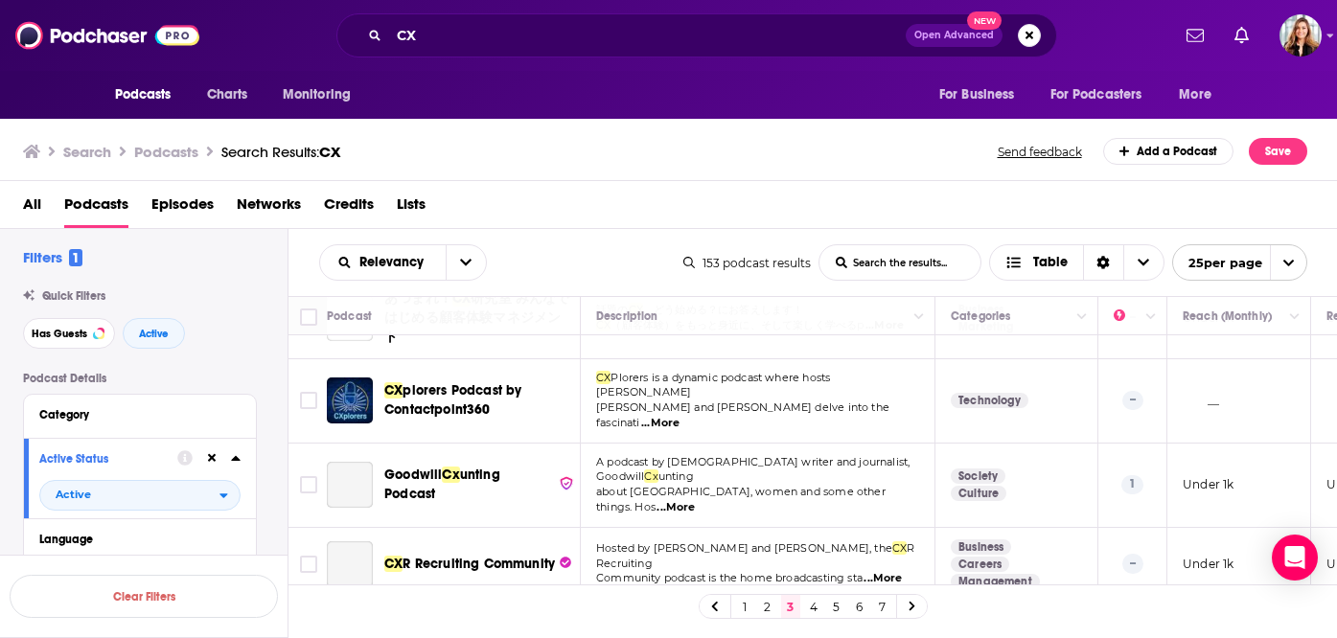
scroll to position [1601, 0]
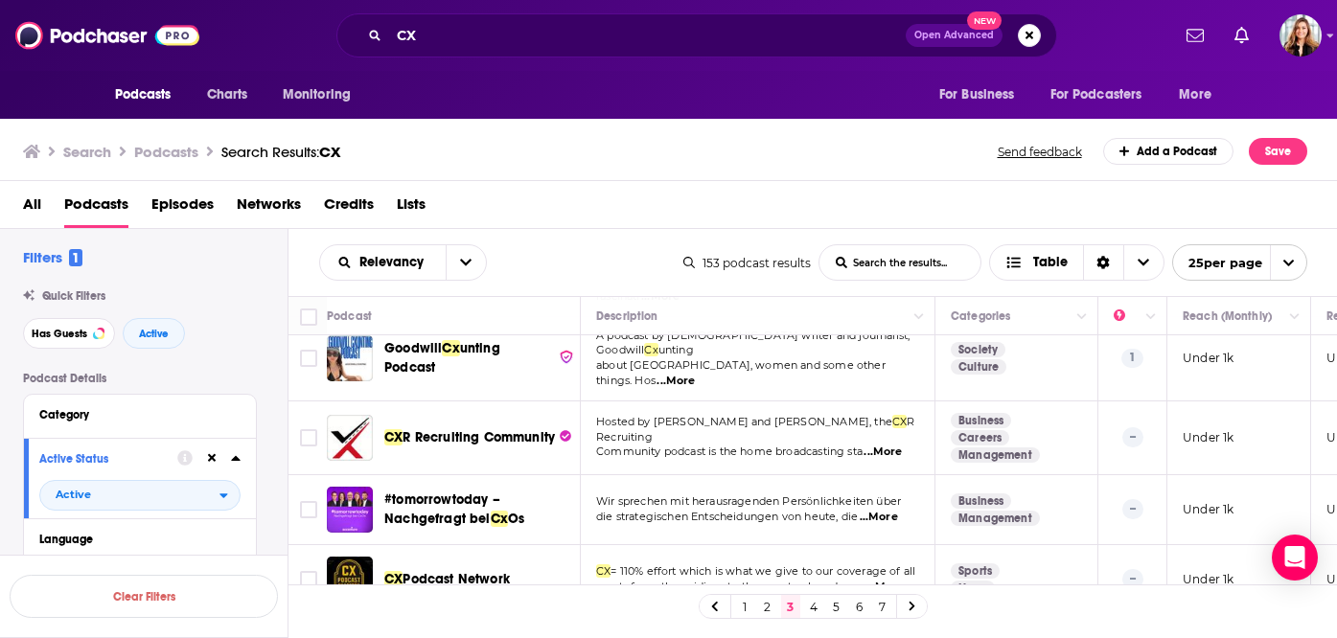
click at [819, 608] on link "4" at bounding box center [813, 606] width 19 height 23
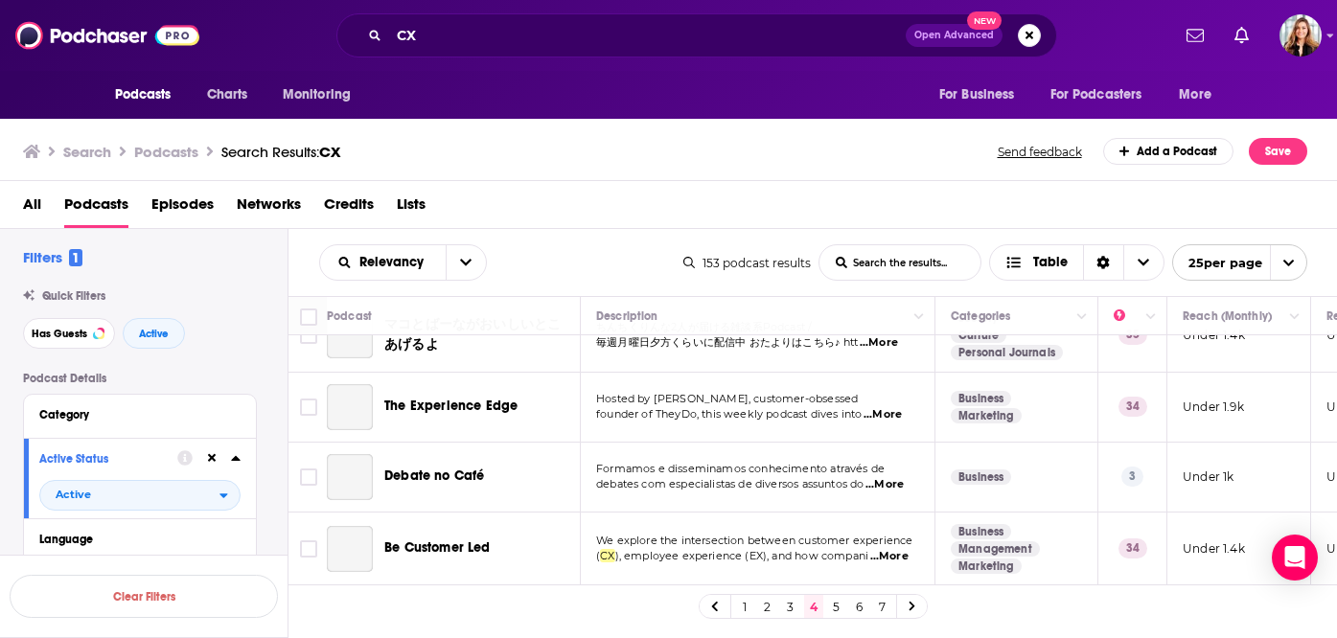
scroll to position [1586, 0]
click at [829, 605] on link "5" at bounding box center [836, 606] width 19 height 23
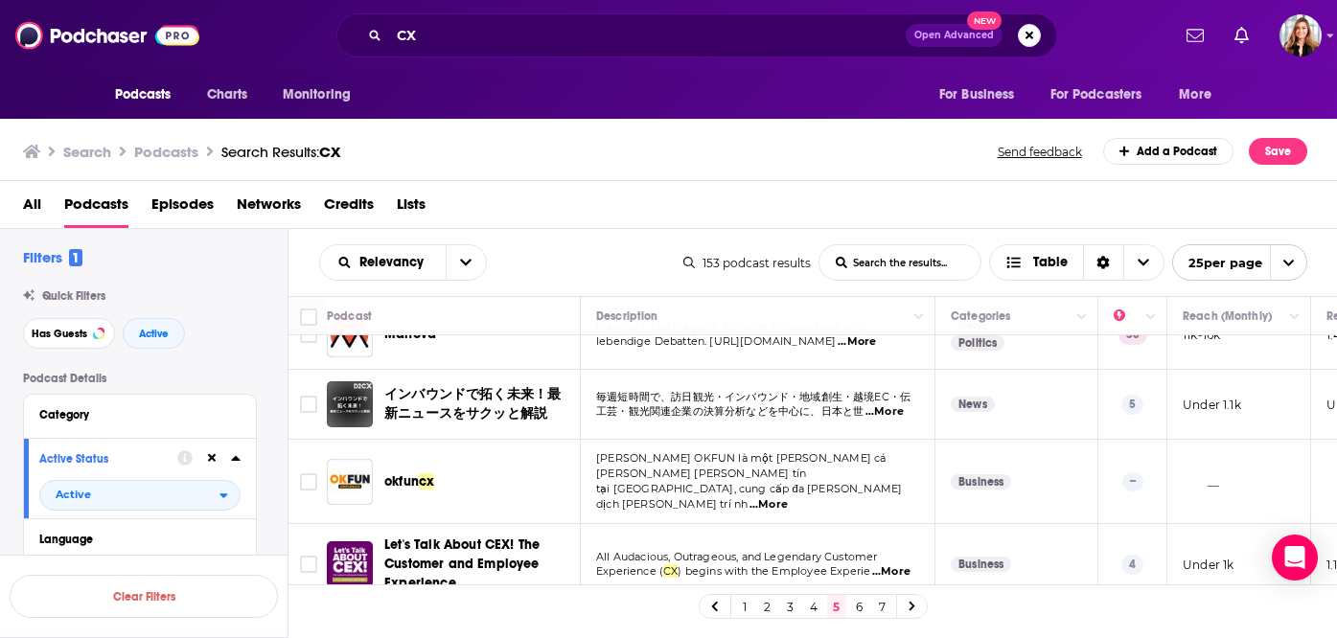
scroll to position [123, 0]
